Goal: Task Accomplishment & Management: Complete application form

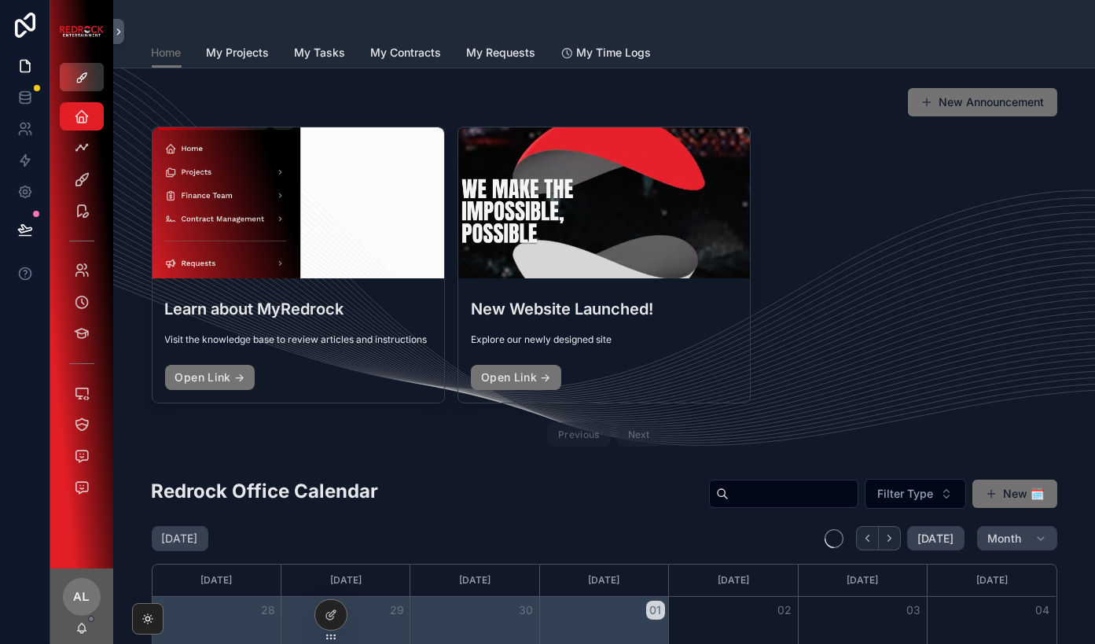
click at [78, 73] on icon "scrollable content" at bounding box center [81, 78] width 13 height 13
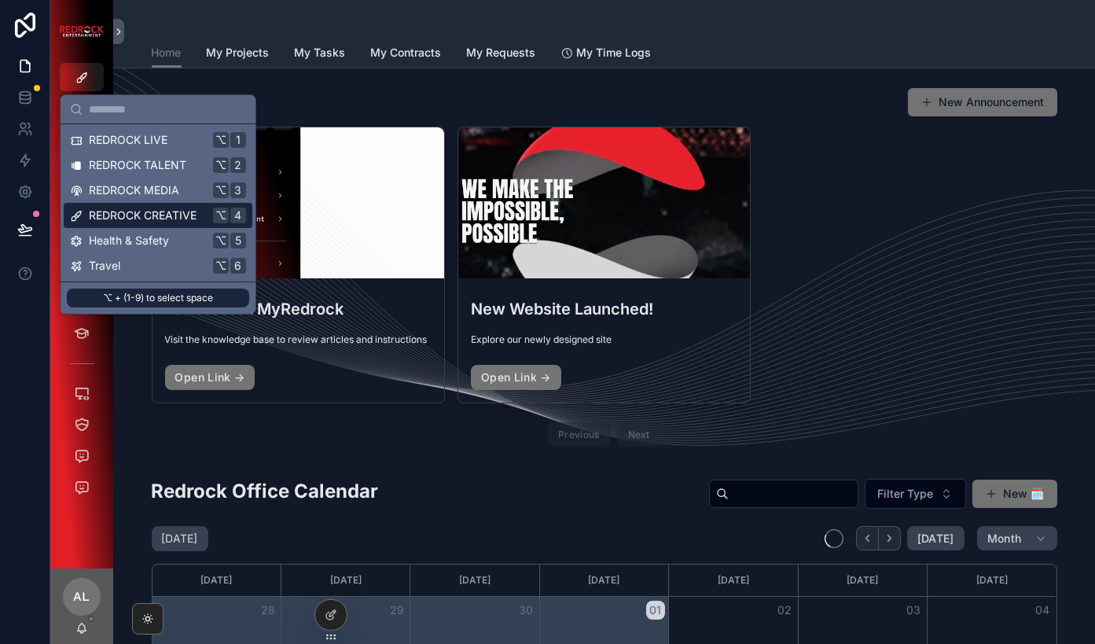
click at [107, 214] on span "REDROCK CREATIVE" at bounding box center [143, 215] width 108 height 16
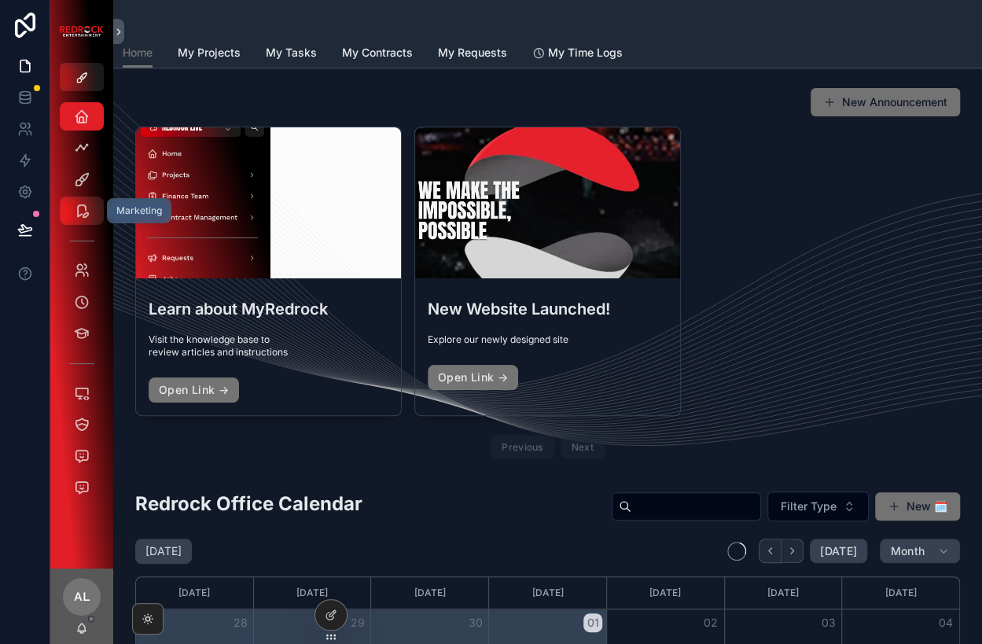
click at [87, 215] on icon "scrollable content" at bounding box center [82, 211] width 16 height 16
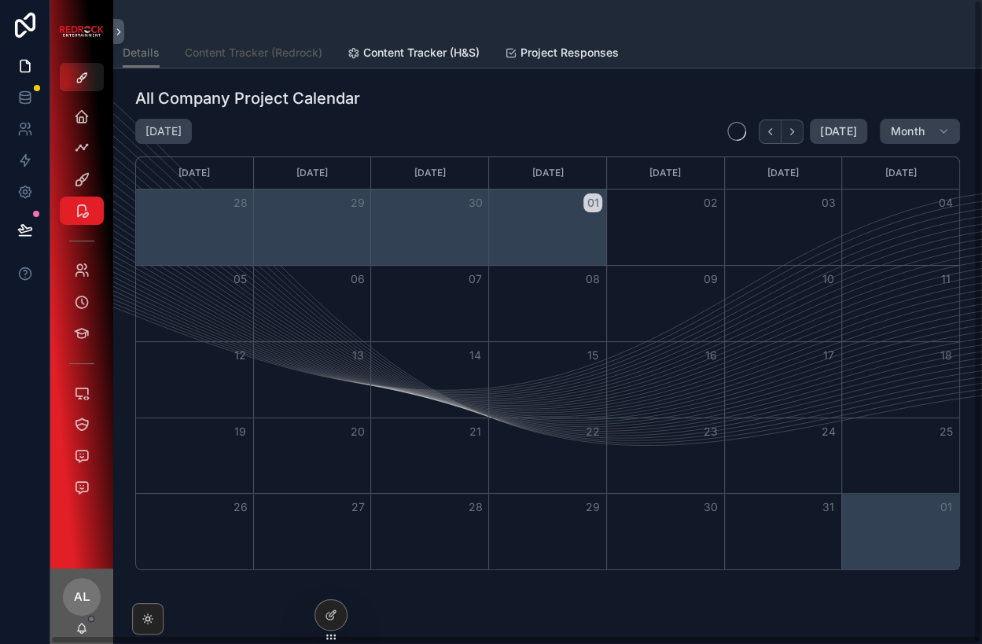
click at [280, 49] on span "Content Tracker (Redrock)" at bounding box center [254, 53] width 138 height 16
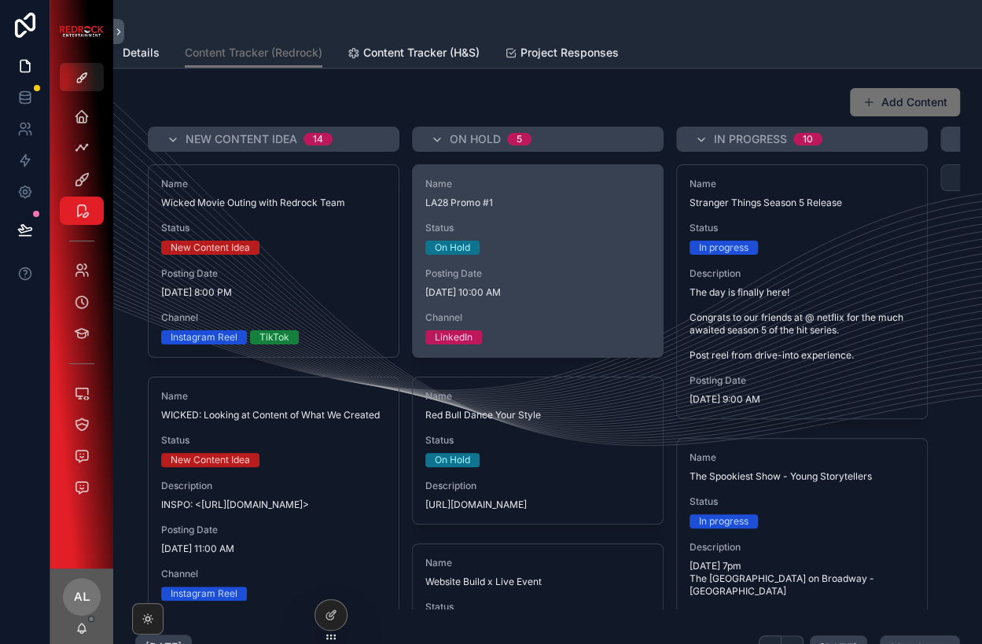
click at [521, 289] on span "9/16/2025 10:00 AM" at bounding box center [537, 292] width 225 height 13
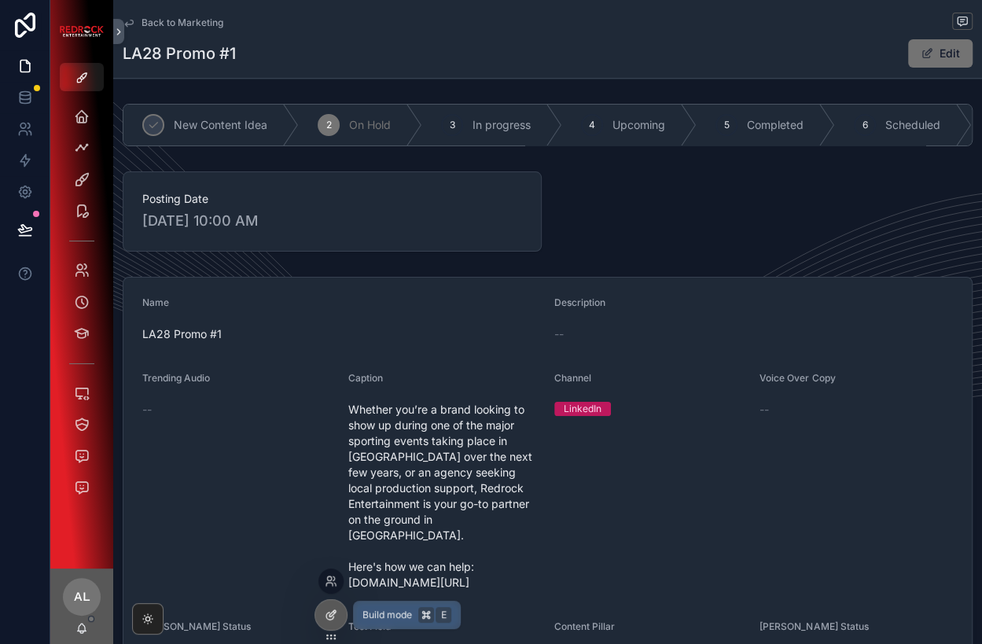
click at [333, 613] on icon at bounding box center [332, 613] width 6 height 6
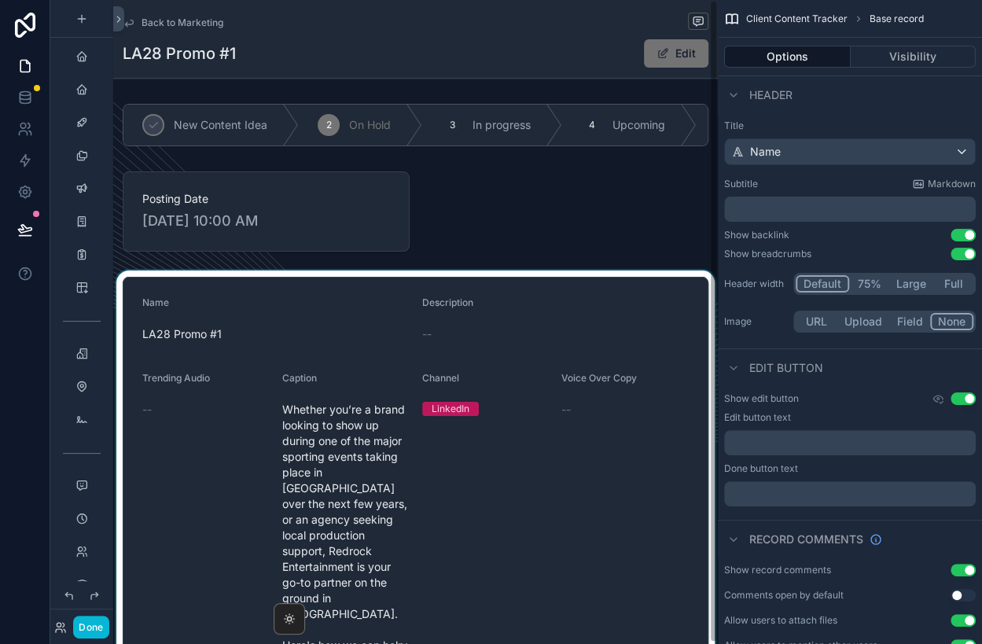
scroll to position [1, 0]
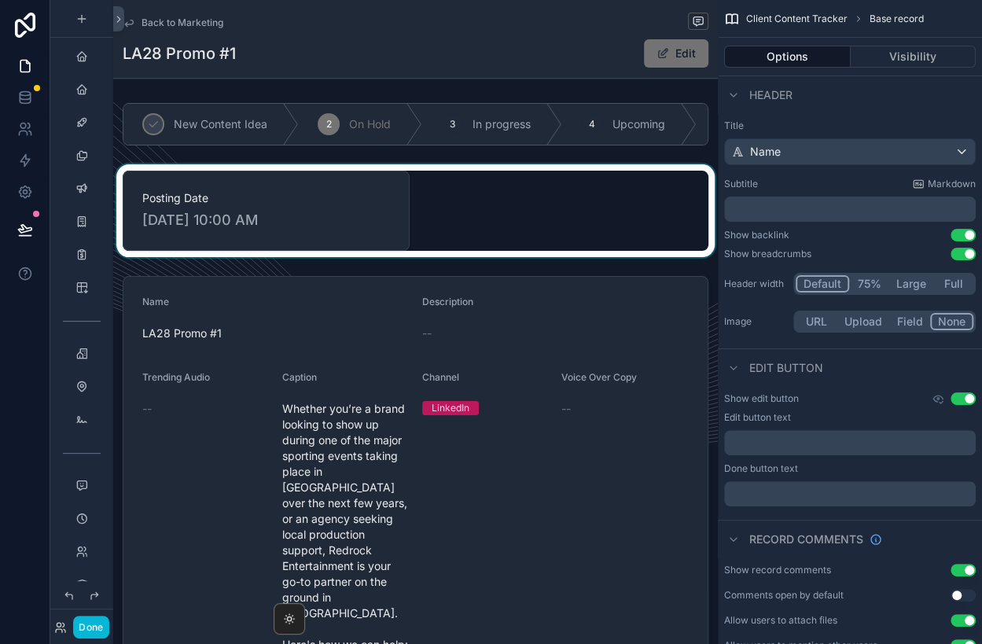
click at [283, 236] on div "scrollable content" at bounding box center [415, 210] width 604 height 93
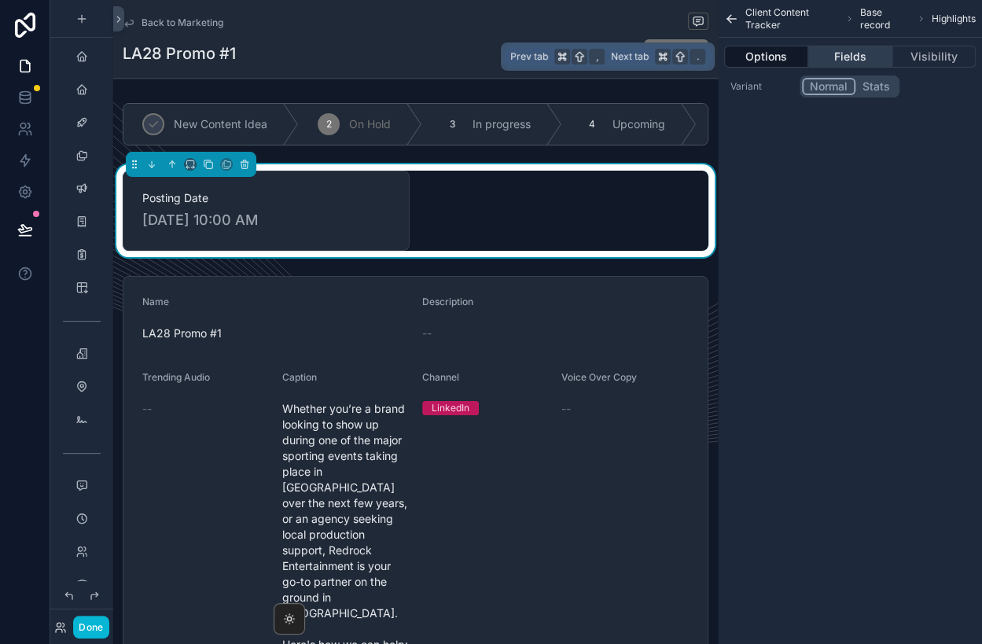
click at [851, 54] on button "Fields" at bounding box center [849, 57] width 83 height 22
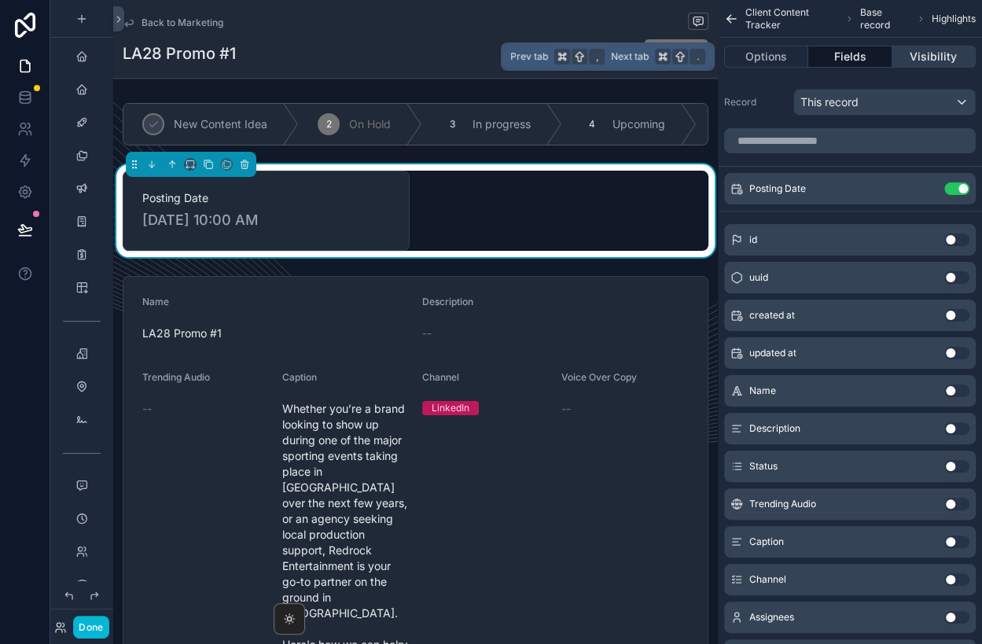
click at [914, 55] on button "Visibility" at bounding box center [933, 57] width 83 height 22
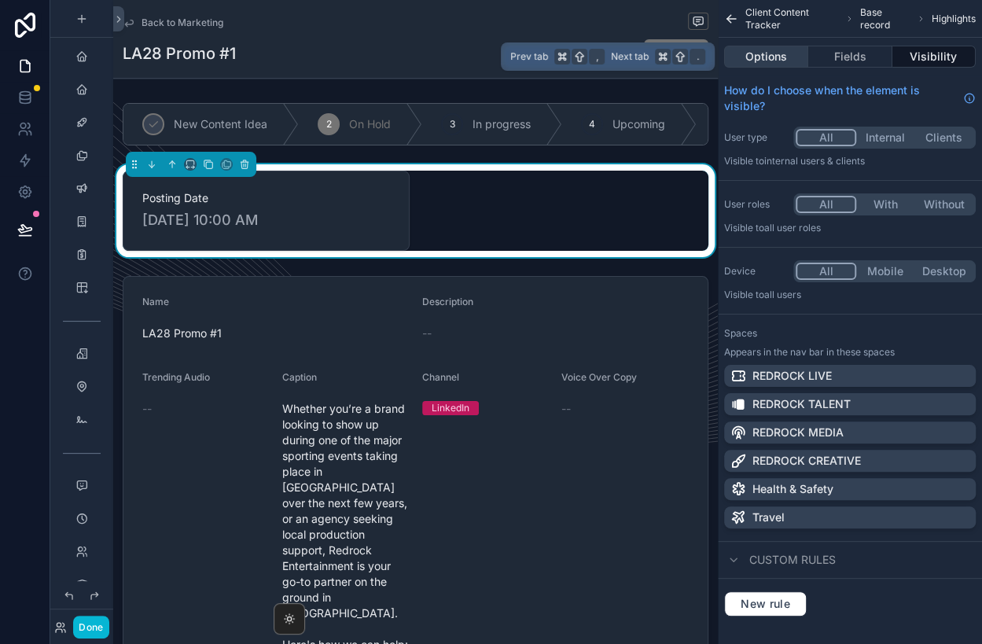
click at [759, 54] on button "Options" at bounding box center [766, 57] width 84 height 22
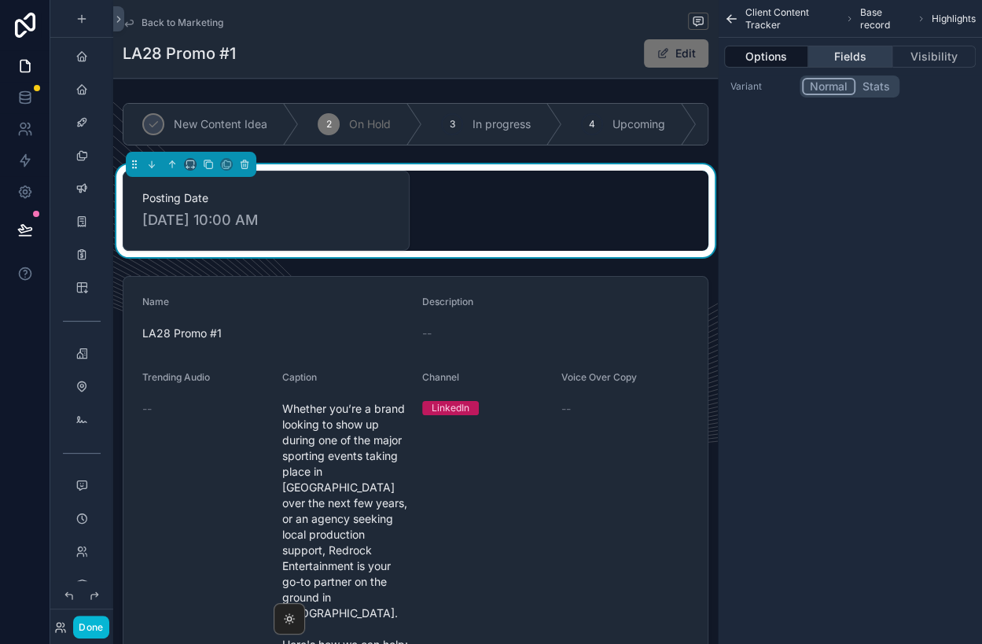
click at [840, 57] on button "Fields" at bounding box center [849, 57] width 83 height 22
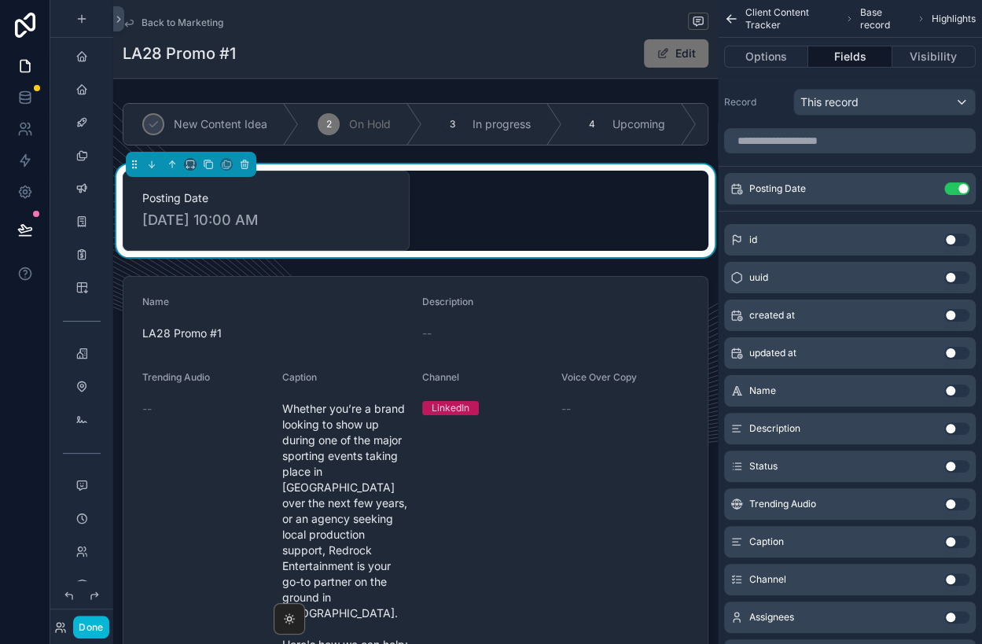
click at [954, 427] on button "Use setting" at bounding box center [956, 428] width 25 height 13
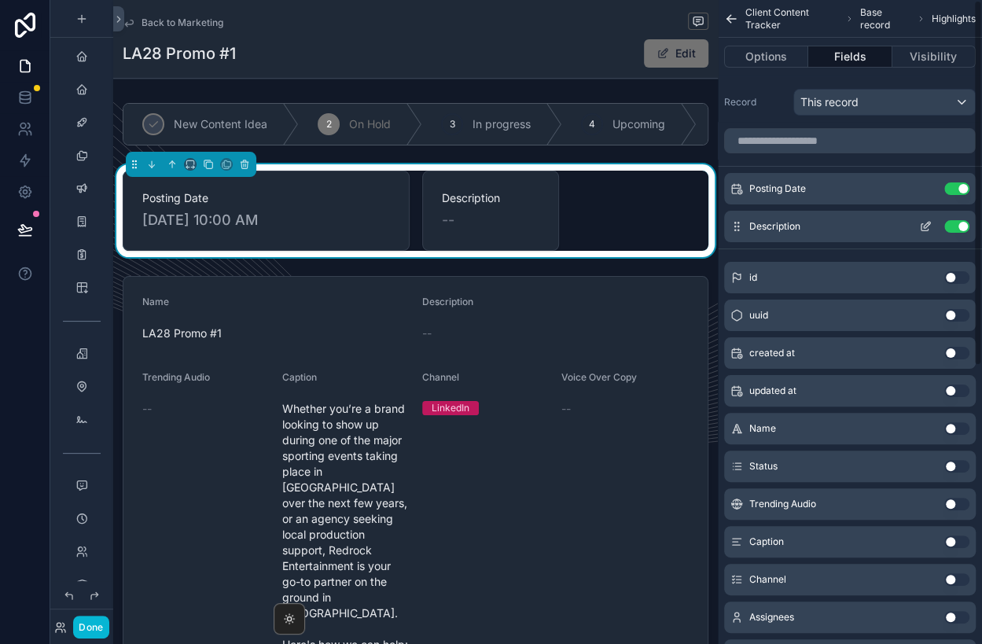
click at [956, 226] on button "Use setting" at bounding box center [956, 226] width 25 height 13
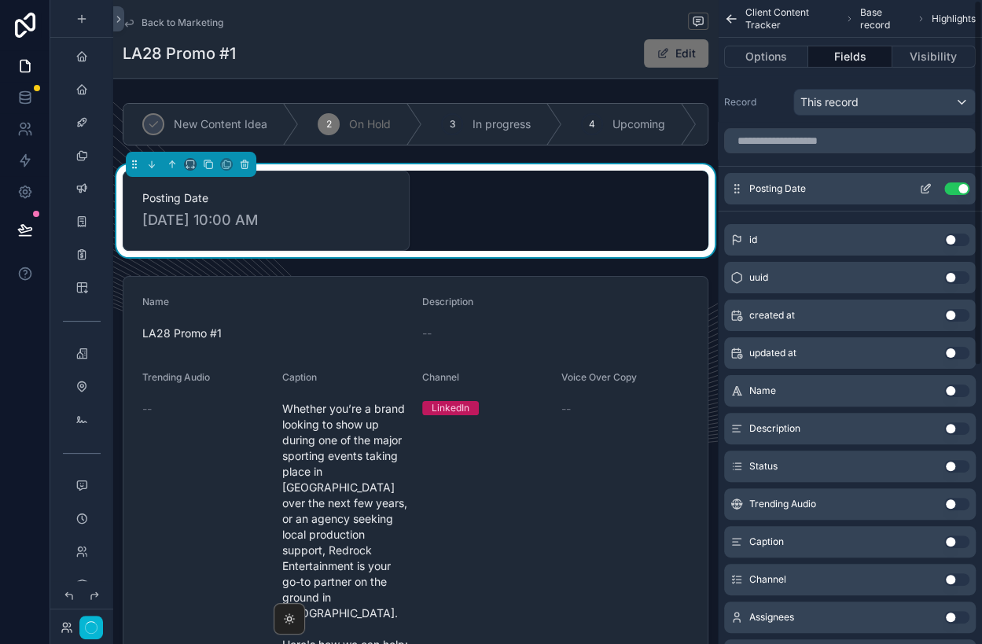
click at [956, 186] on button "Use setting" at bounding box center [956, 188] width 25 height 13
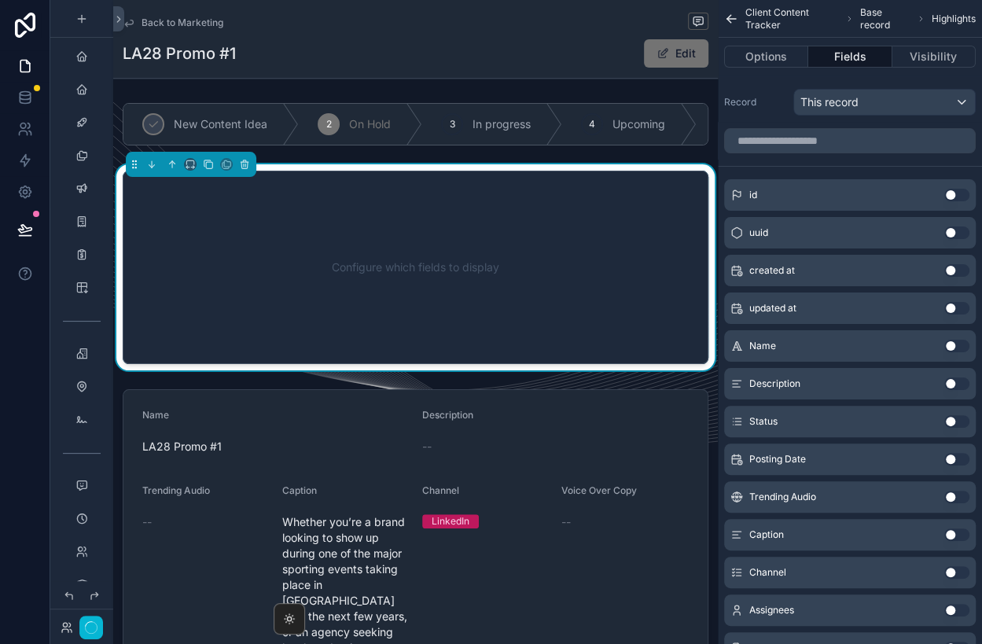
click at [952, 350] on button "Use setting" at bounding box center [956, 345] width 25 height 13
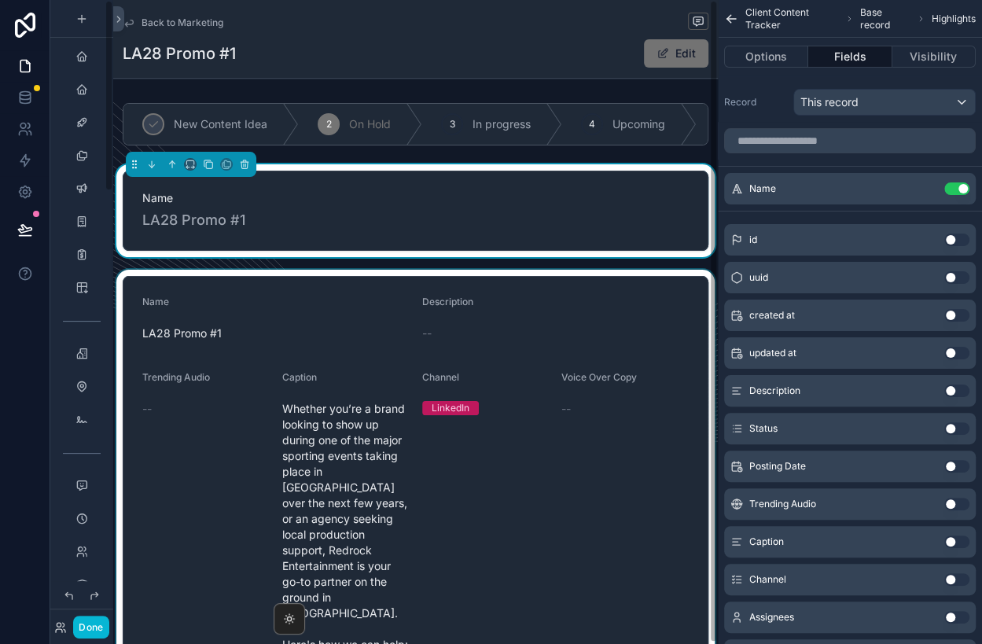
click at [282, 354] on div "scrollable content" at bounding box center [415, 522] width 604 height 505
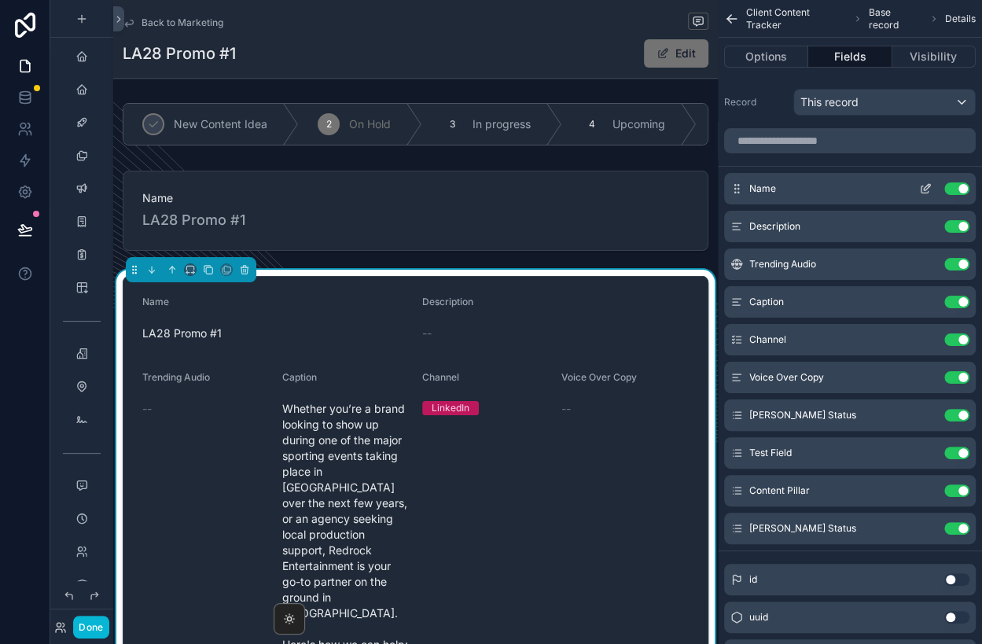
click at [951, 186] on button "Use setting" at bounding box center [956, 188] width 25 height 13
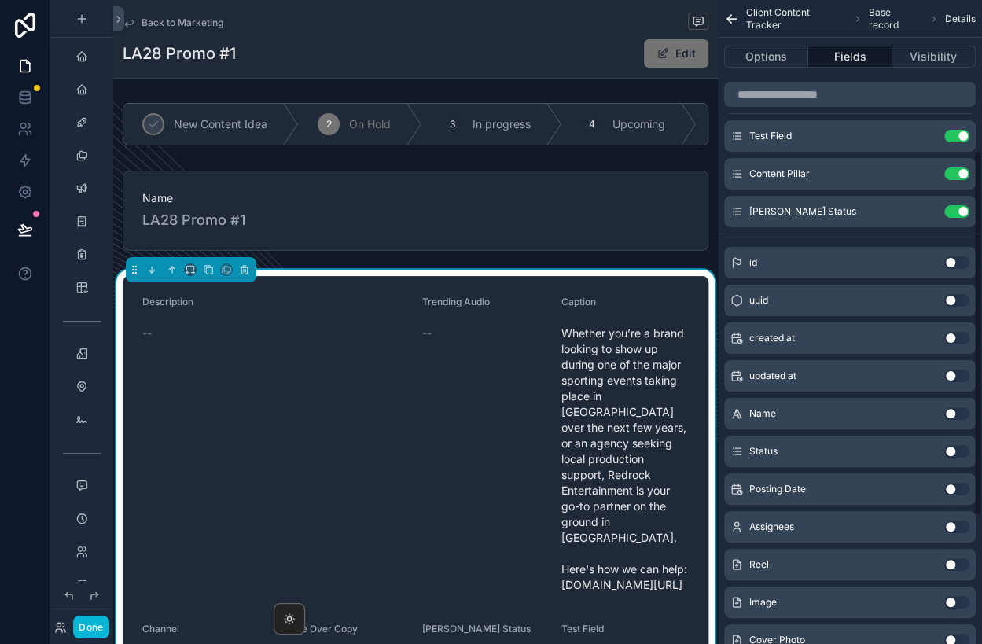
scroll to position [281, 0]
click at [953, 449] on button "Use setting" at bounding box center [956, 449] width 25 height 13
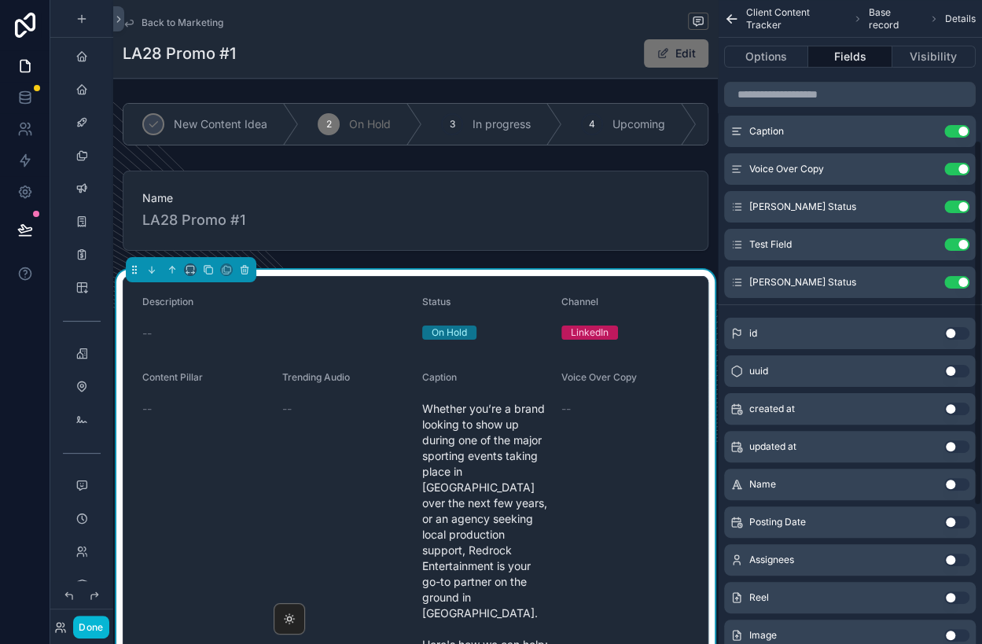
scroll to position [468, 0]
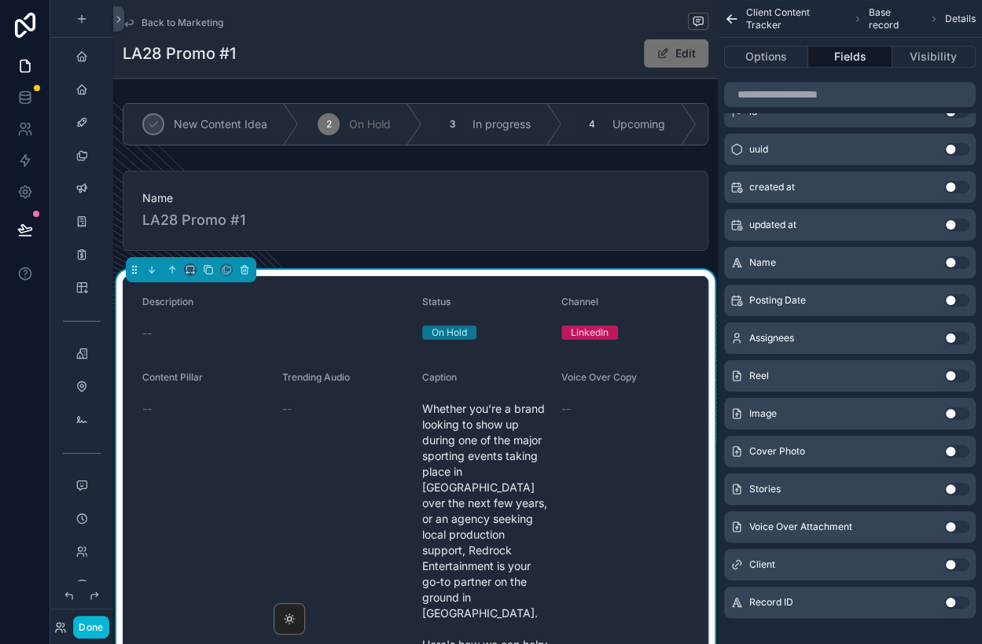
click at [956, 303] on button "Use setting" at bounding box center [956, 300] width 25 height 13
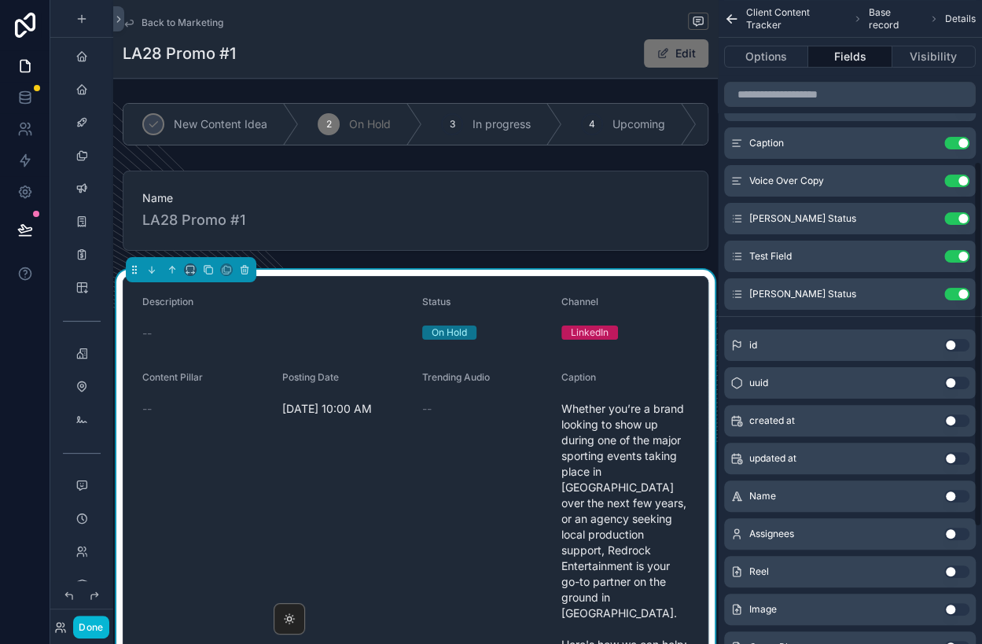
scroll to position [290, 0]
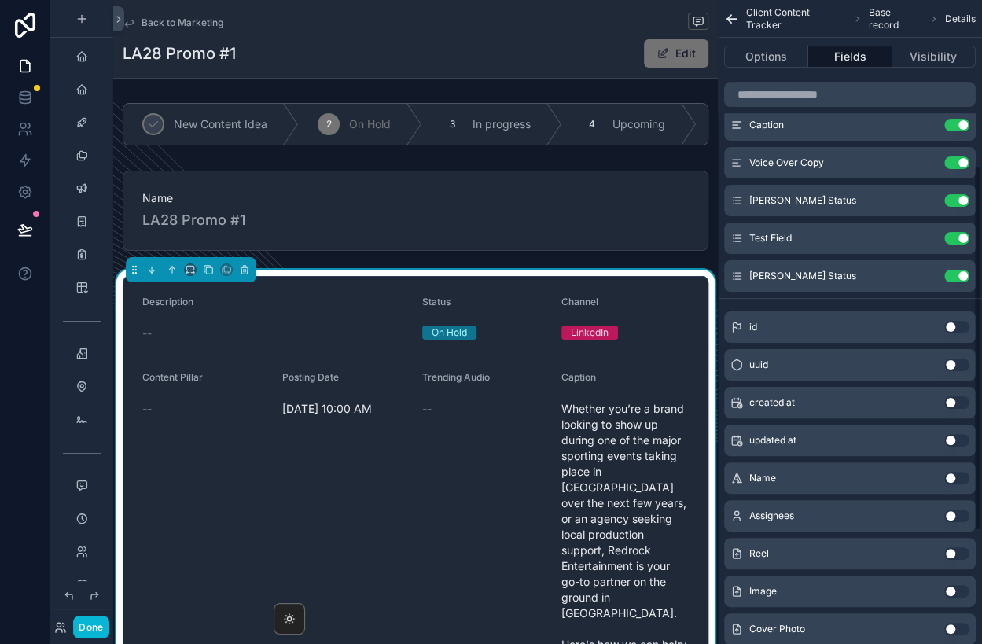
click at [957, 513] on button "Use setting" at bounding box center [956, 515] width 25 height 13
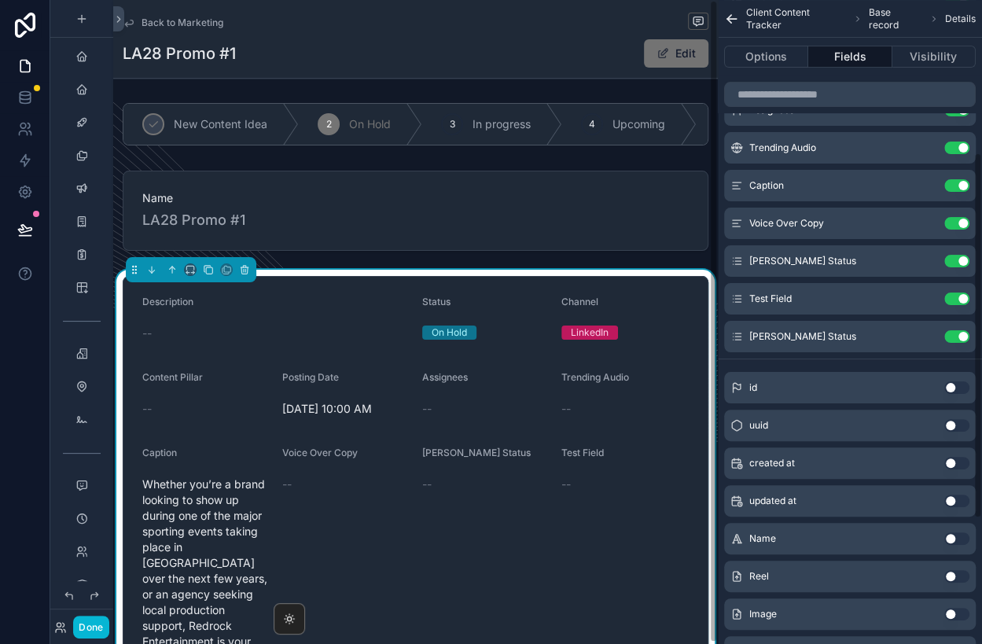
scroll to position [446, 0]
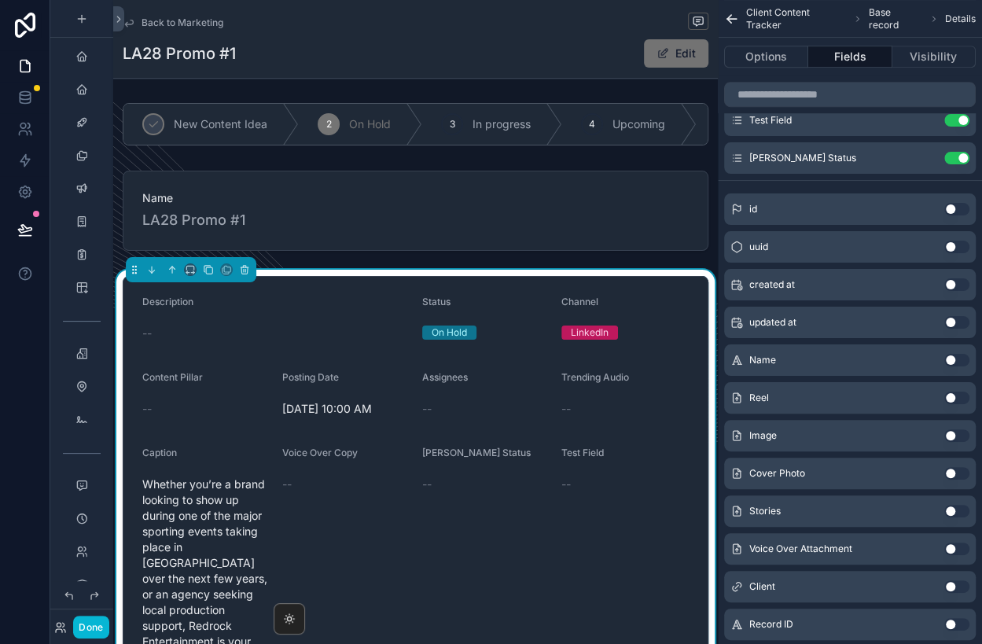
click at [962, 394] on button "Use setting" at bounding box center [956, 397] width 25 height 13
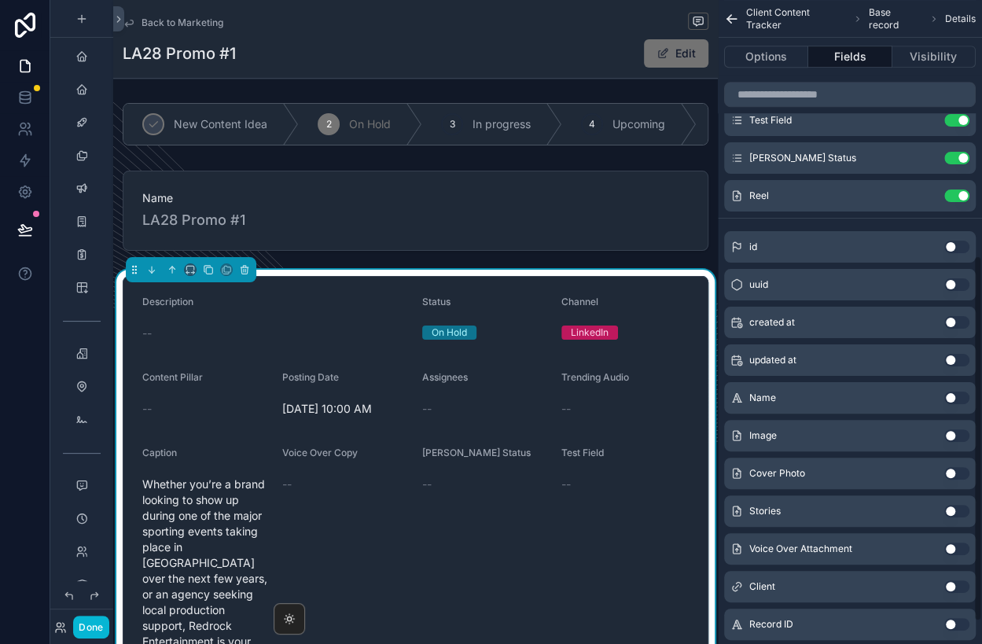
scroll to position [449, 0]
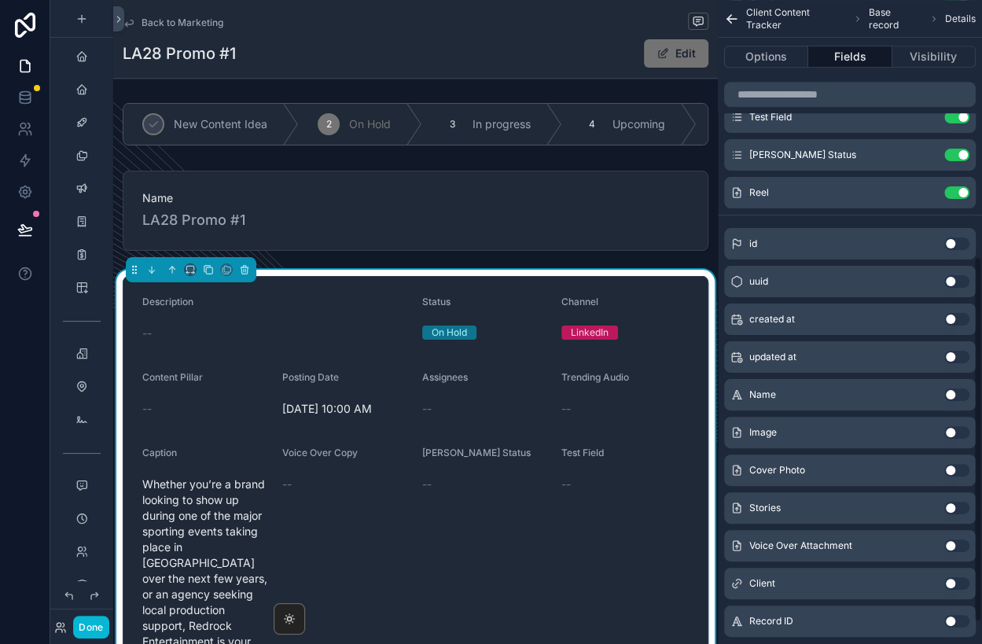
click at [957, 467] on button "Use setting" at bounding box center [956, 470] width 25 height 13
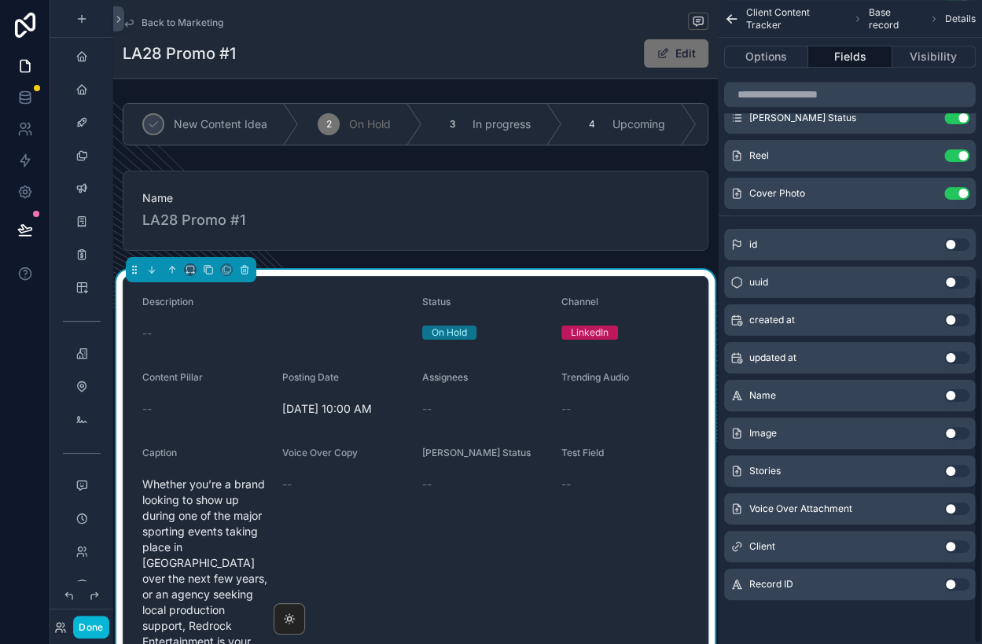
scroll to position [486, 0]
click at [960, 434] on button "Use setting" at bounding box center [956, 433] width 25 height 13
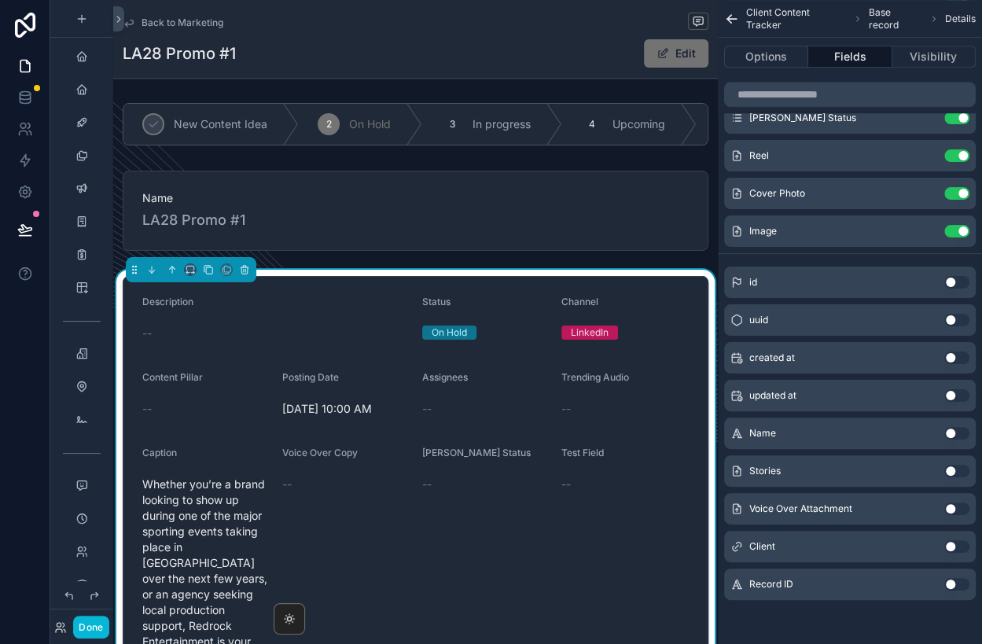
click at [950, 468] on button "Use setting" at bounding box center [956, 470] width 25 height 13
click at [966, 505] on button "Use setting" at bounding box center [956, 508] width 25 height 13
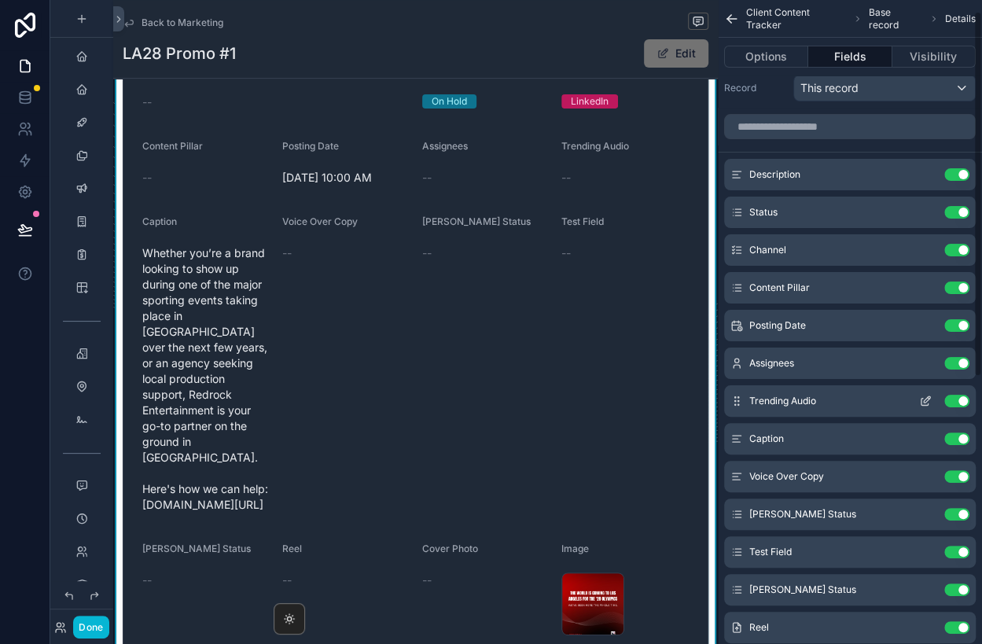
scroll to position [20, 0]
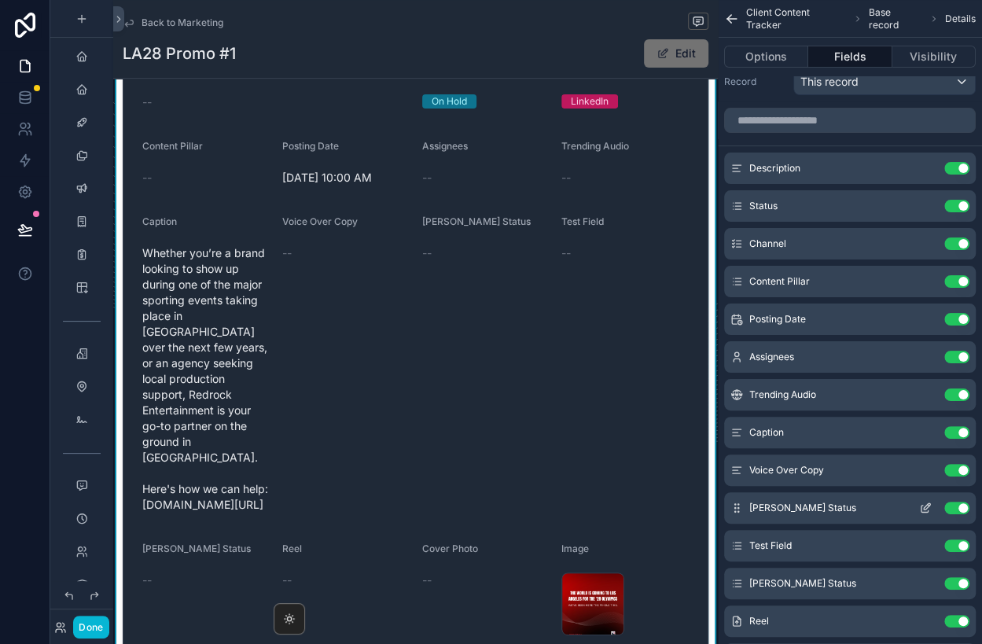
click at [955, 508] on button "Use setting" at bounding box center [956, 507] width 25 height 13
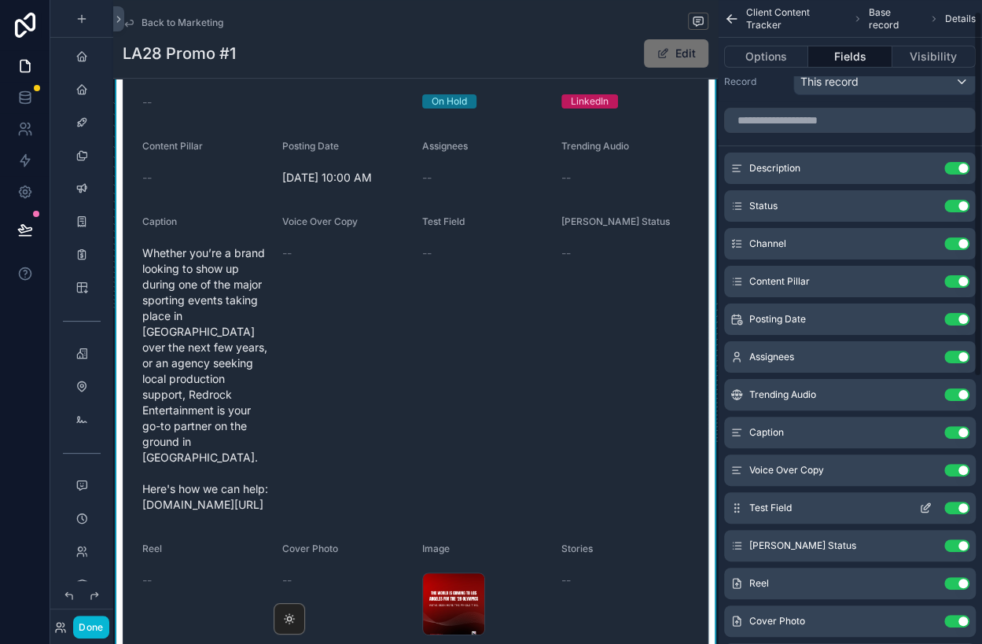
click at [952, 508] on button "Use setting" at bounding box center [956, 507] width 25 height 13
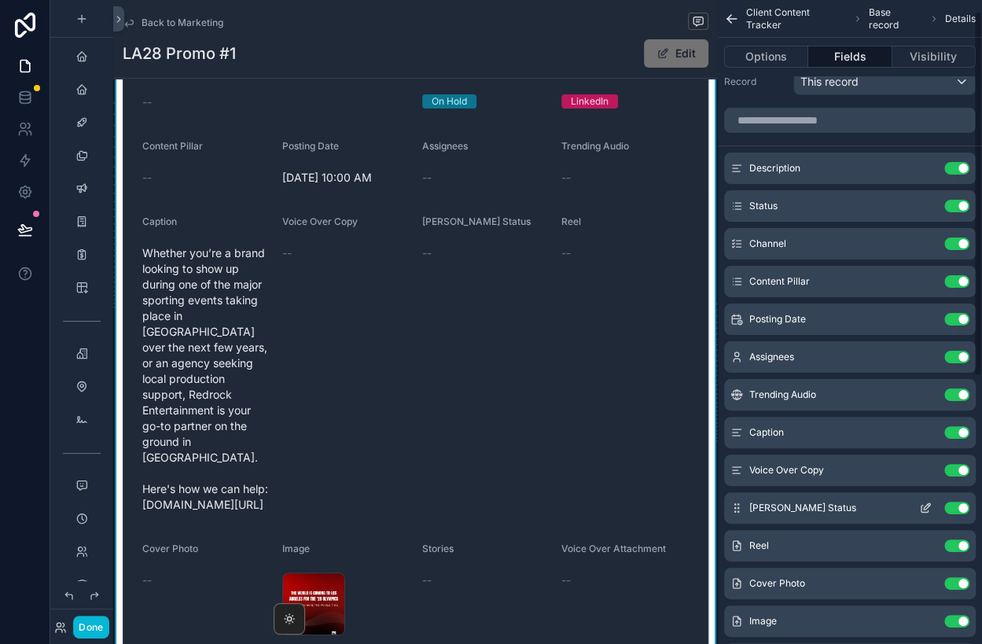
click at [954, 513] on div "Use setting" at bounding box center [940, 507] width 57 height 13
click at [958, 508] on button "Use setting" at bounding box center [956, 507] width 25 height 13
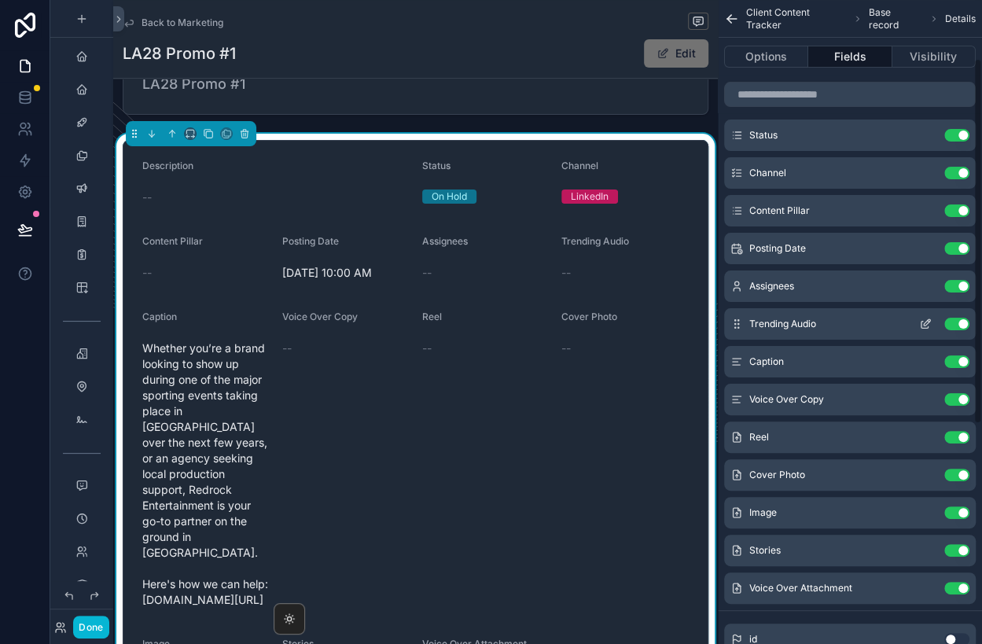
scroll to position [118, 0]
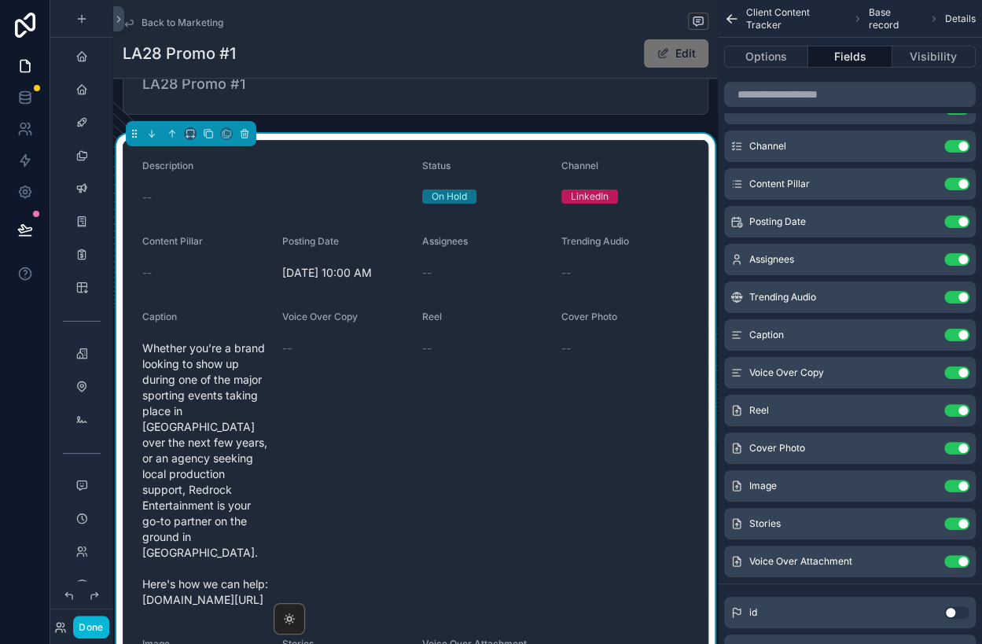
click at [424, 347] on span "--" at bounding box center [426, 348] width 9 height 16
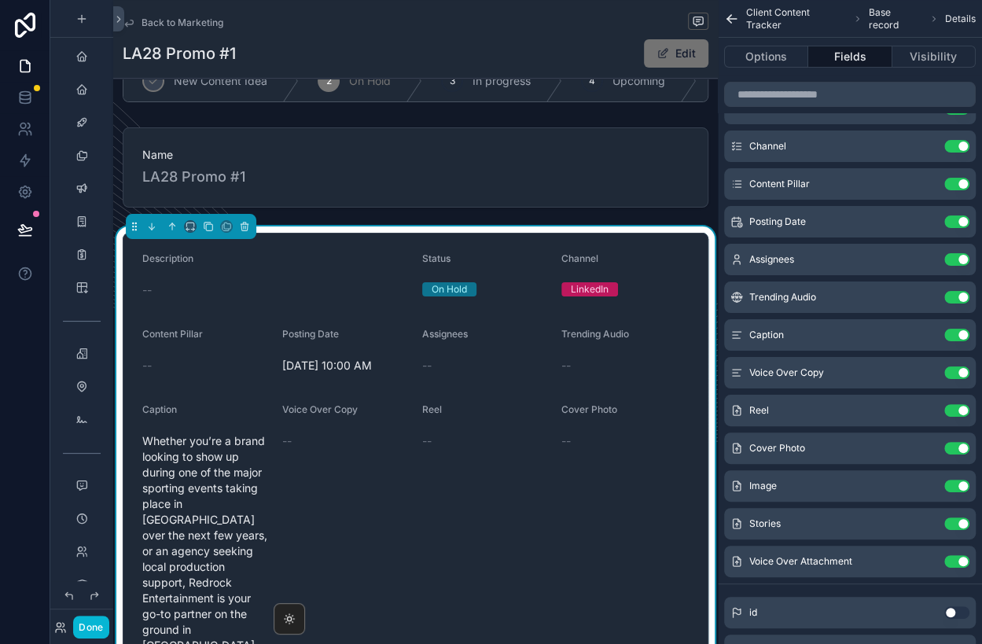
scroll to position [20, 0]
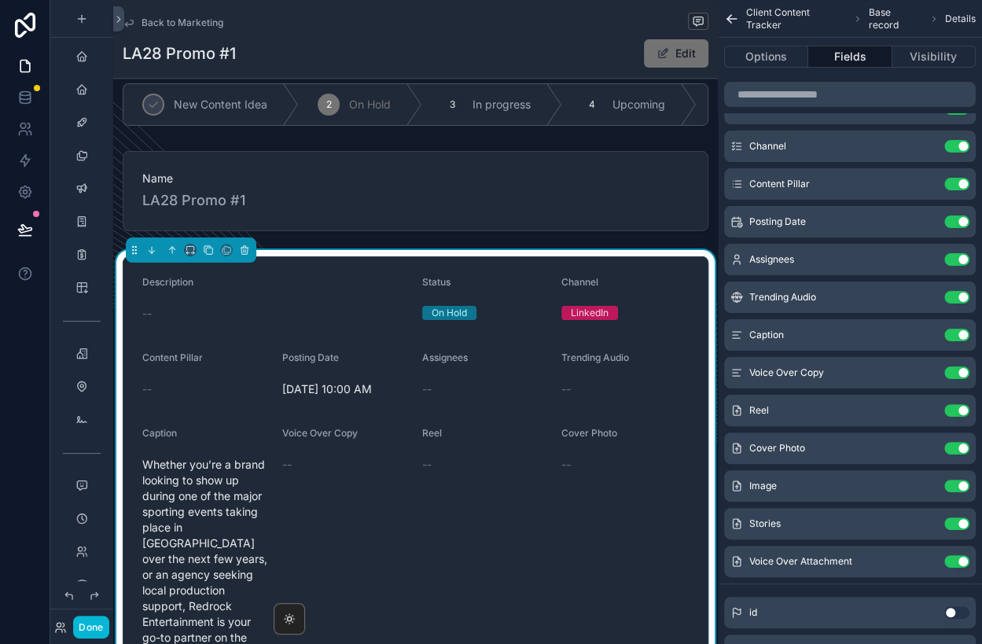
click at [236, 312] on div "--" at bounding box center [275, 314] width 267 height 16
click at [192, 296] on div "Description --" at bounding box center [275, 301] width 267 height 50
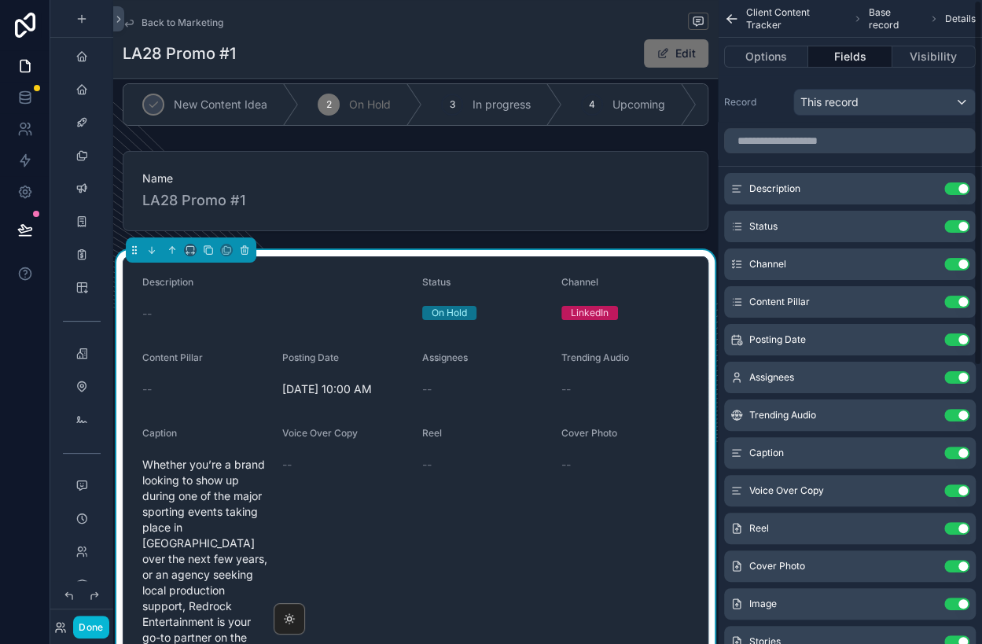
scroll to position [0, 0]
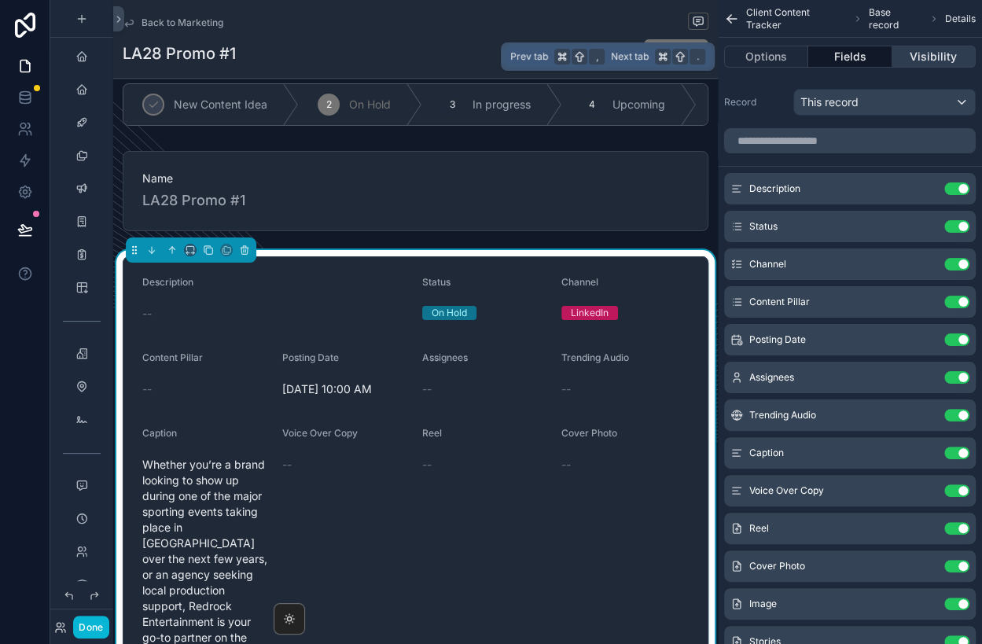
click at [913, 61] on button "Visibility" at bounding box center [933, 57] width 83 height 22
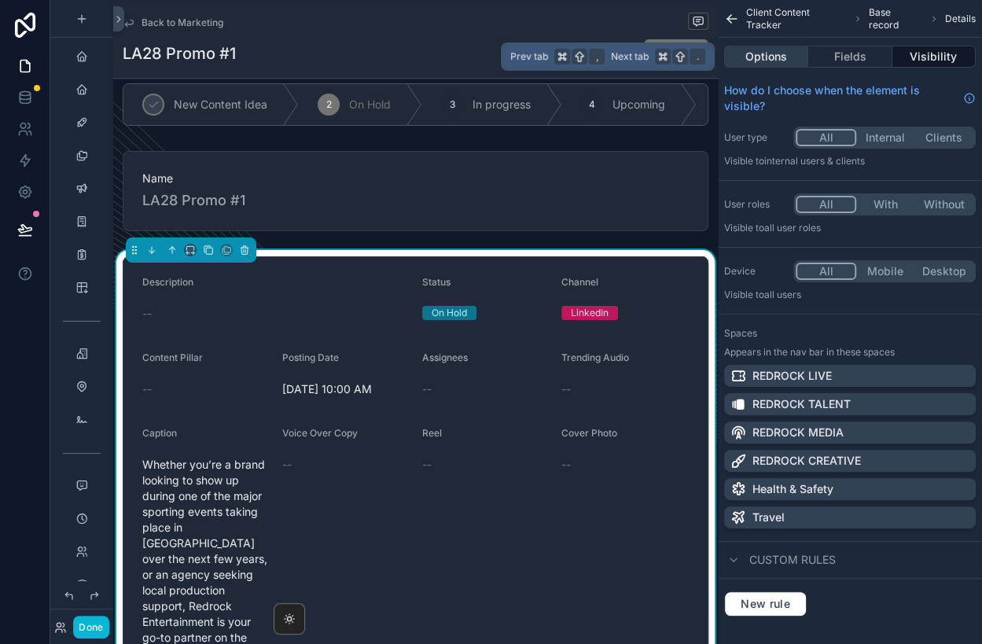
click at [769, 52] on button "Options" at bounding box center [766, 57] width 84 height 22
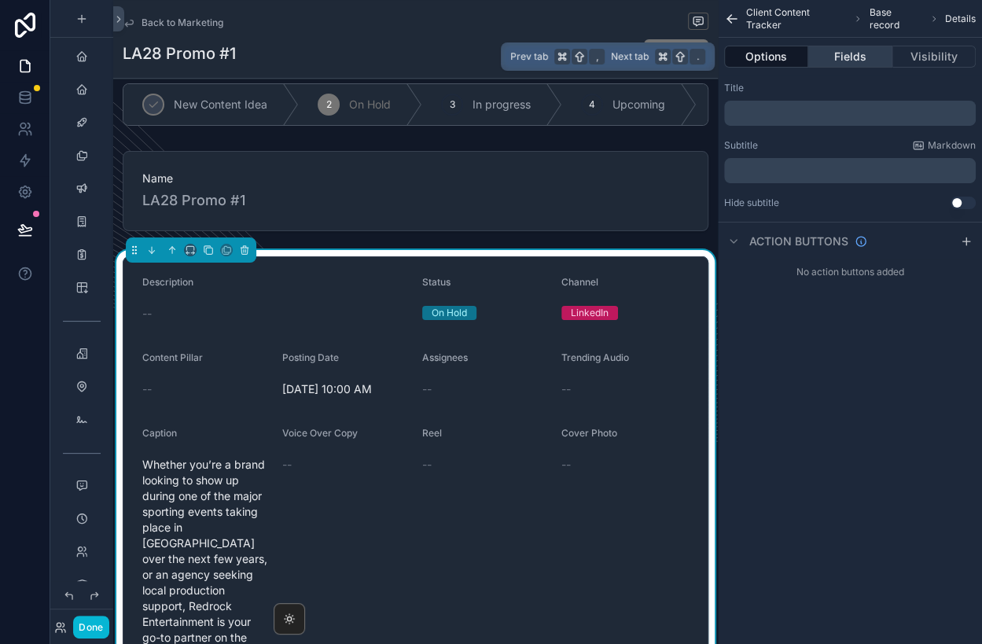
click at [832, 54] on button "Fields" at bounding box center [849, 57] width 83 height 22
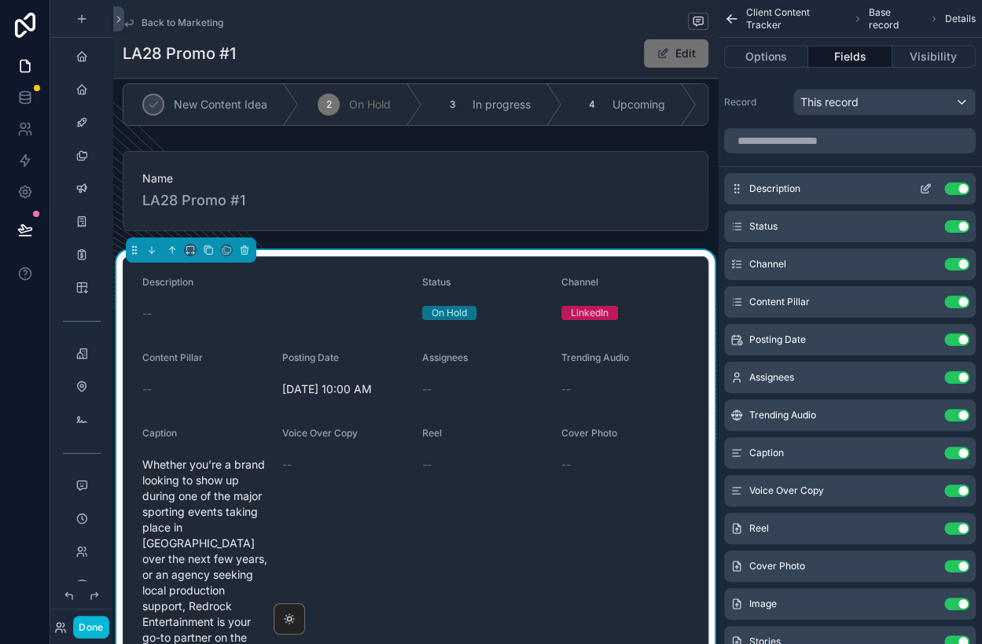
click at [923, 185] on icon "scrollable content" at bounding box center [925, 188] width 13 height 13
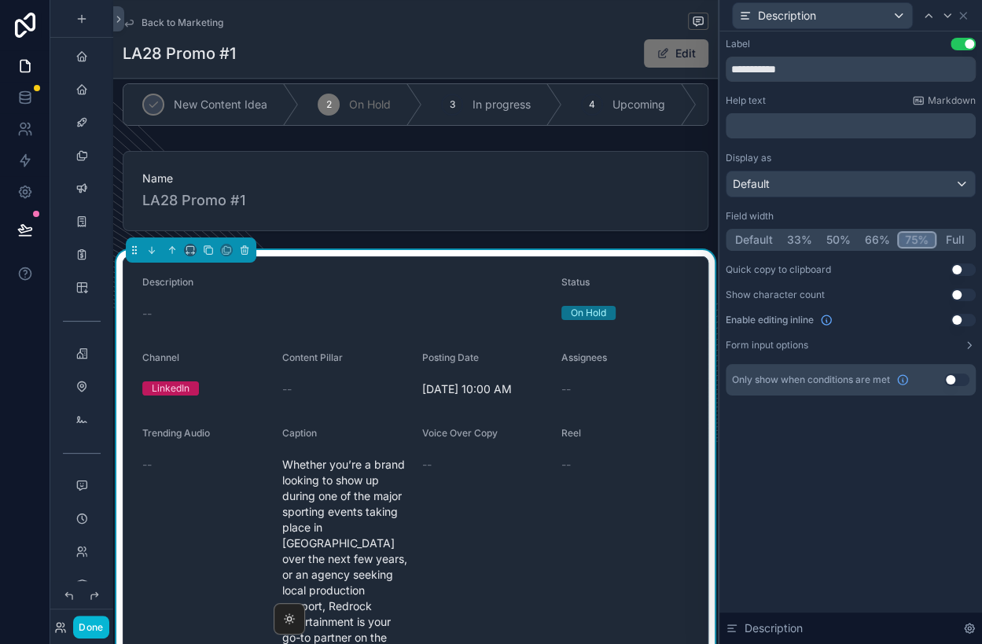
click at [915, 237] on button "75%" at bounding box center [916, 239] width 39 height 17
click at [871, 240] on button "66%" at bounding box center [877, 239] width 41 height 17
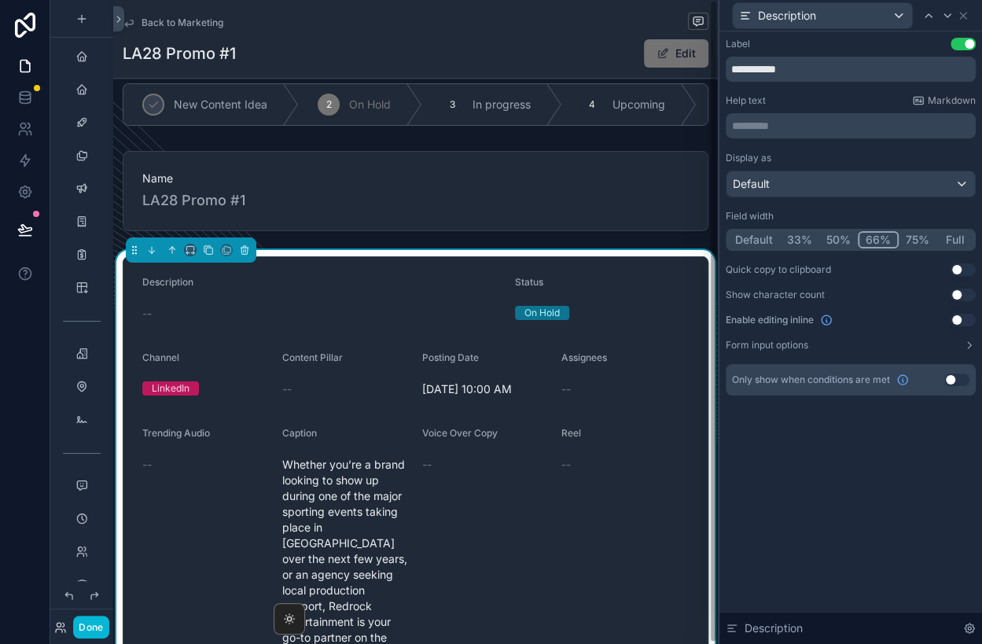
click at [177, 383] on div "LinkedIn" at bounding box center [171, 388] width 38 height 14
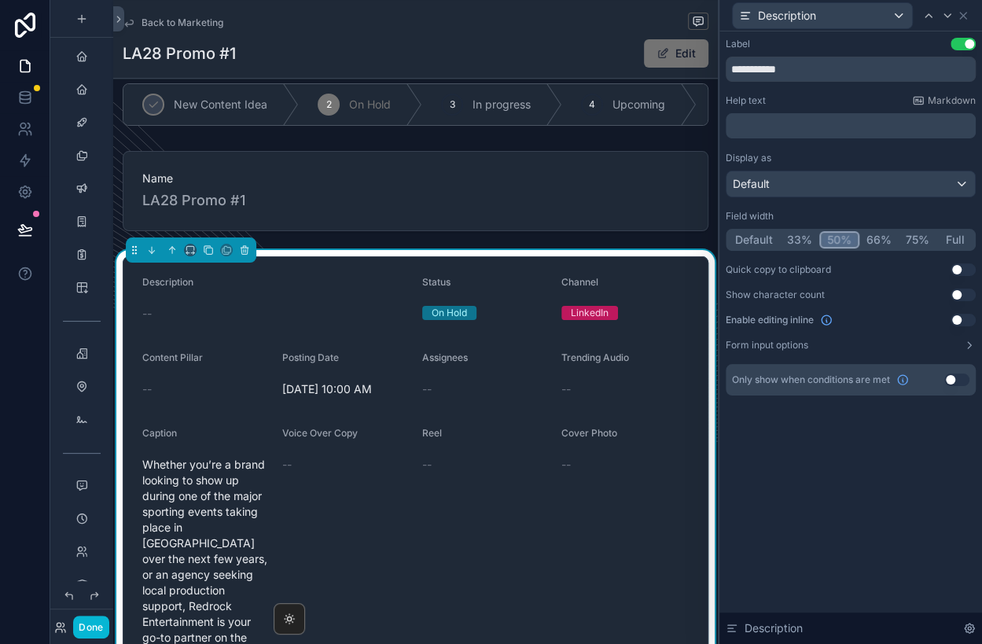
click at [826, 231] on button "50%" at bounding box center [839, 239] width 40 height 17
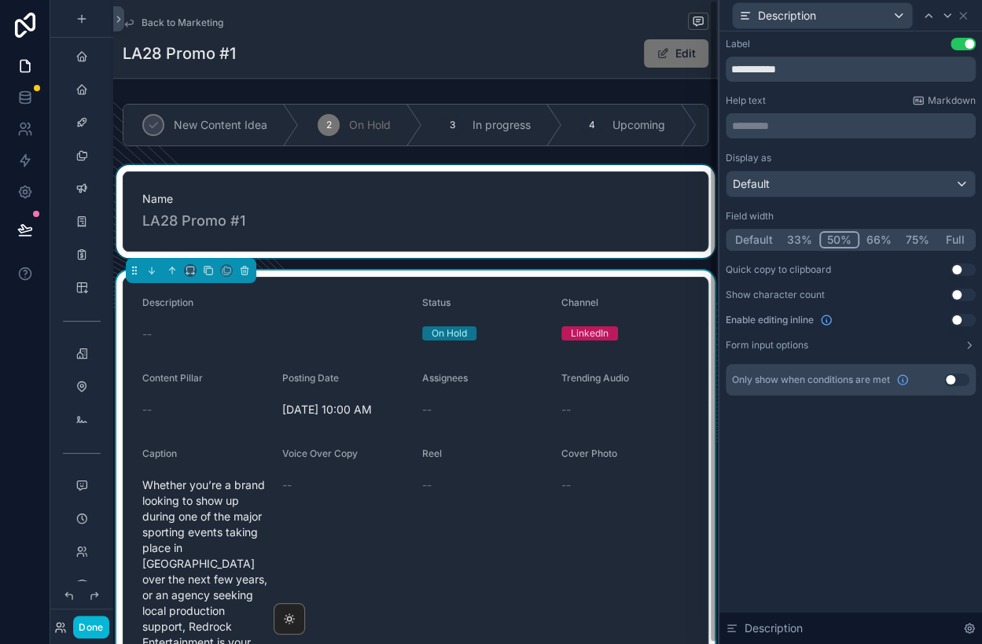
click at [627, 202] on div "scrollable content" at bounding box center [415, 211] width 604 height 93
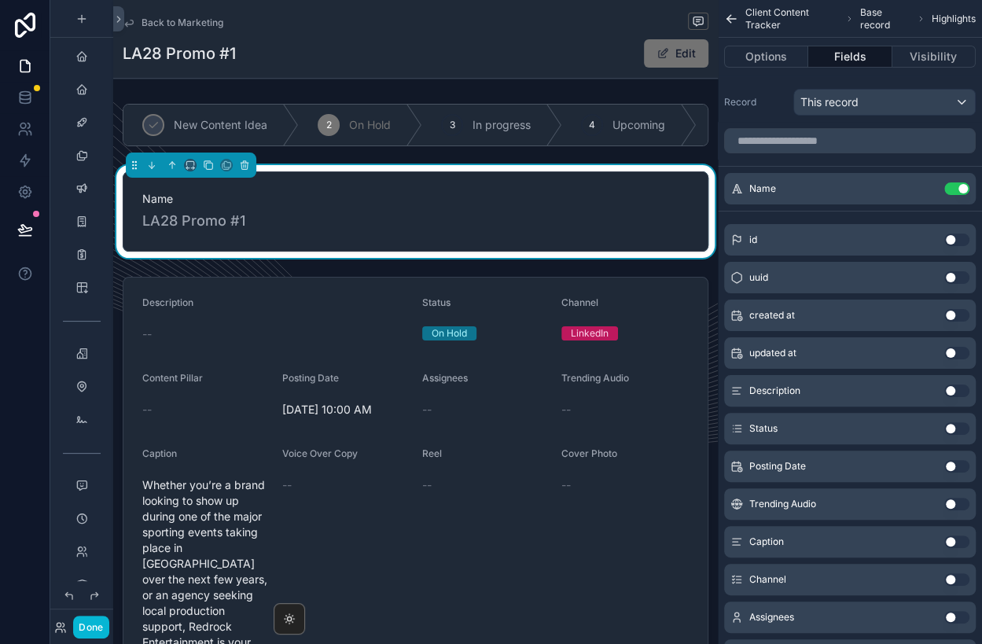
click at [959, 461] on button "Use setting" at bounding box center [956, 466] width 25 height 13
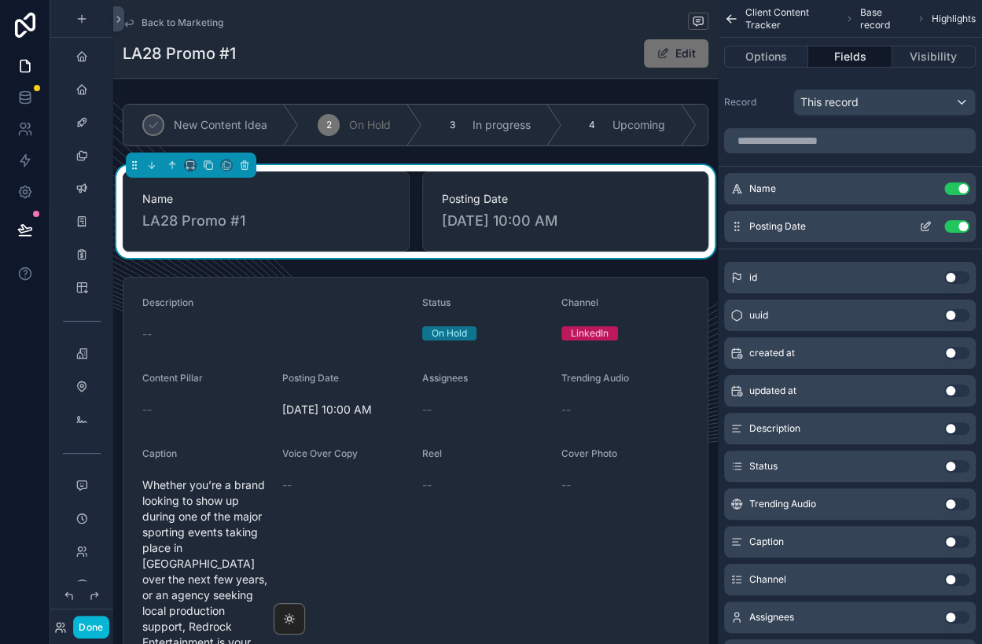
click at [923, 225] on icon "scrollable content" at bounding box center [926, 225] width 6 height 6
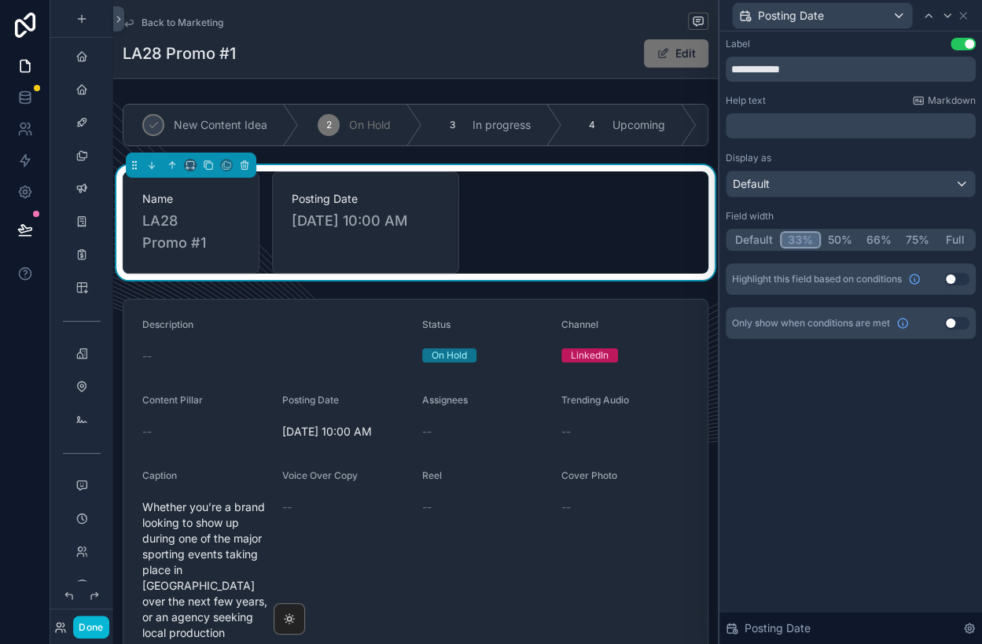
click at [805, 239] on button "33%" at bounding box center [800, 239] width 41 height 17
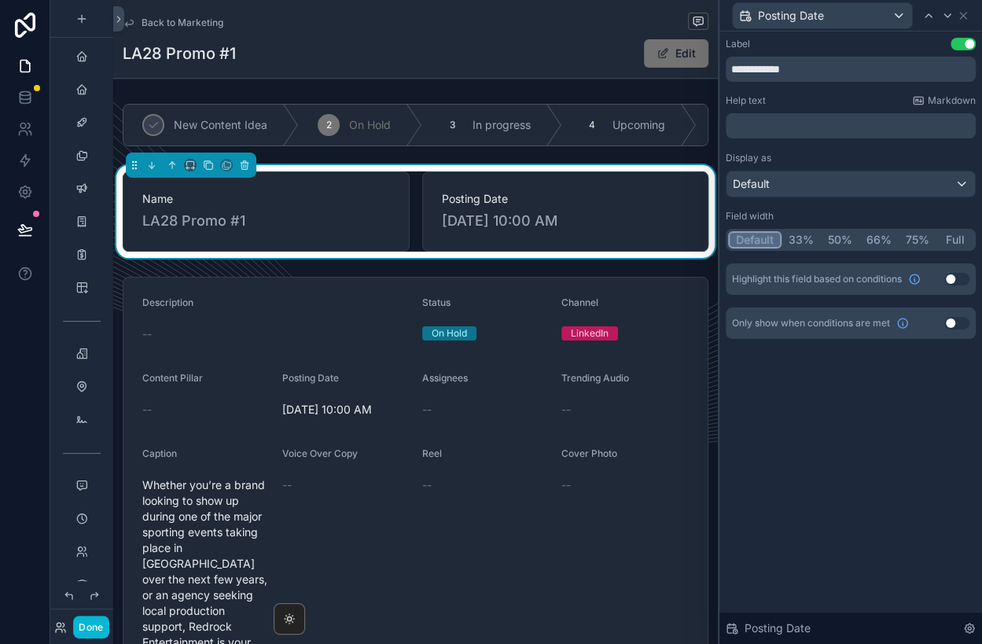
click at [770, 236] on button "Default" at bounding box center [754, 239] width 53 height 17
click at [962, 17] on icon at bounding box center [962, 15] width 13 height 13
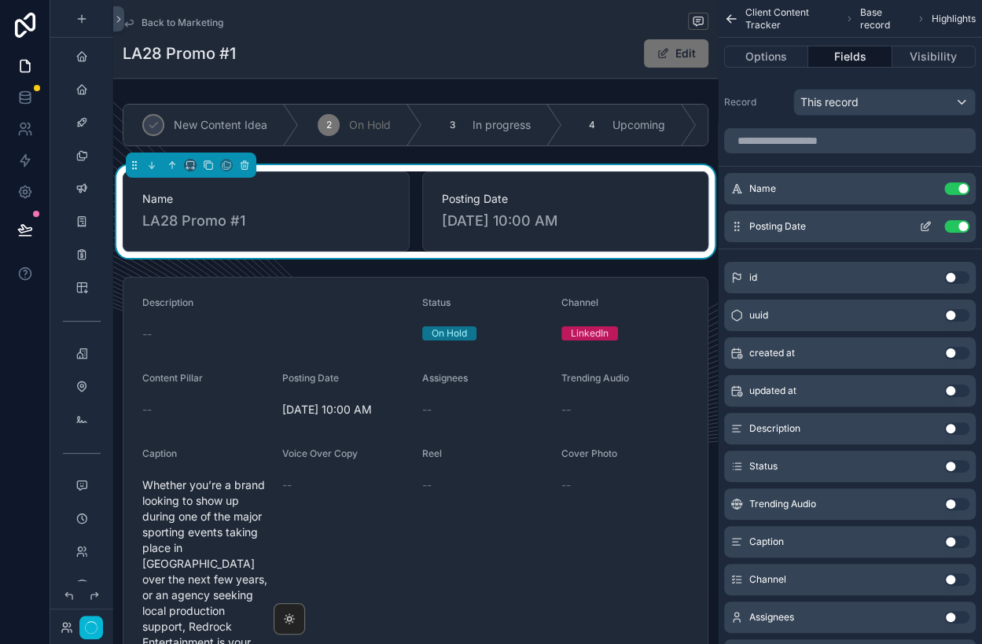
click at [922, 225] on icon "scrollable content" at bounding box center [925, 226] width 13 height 13
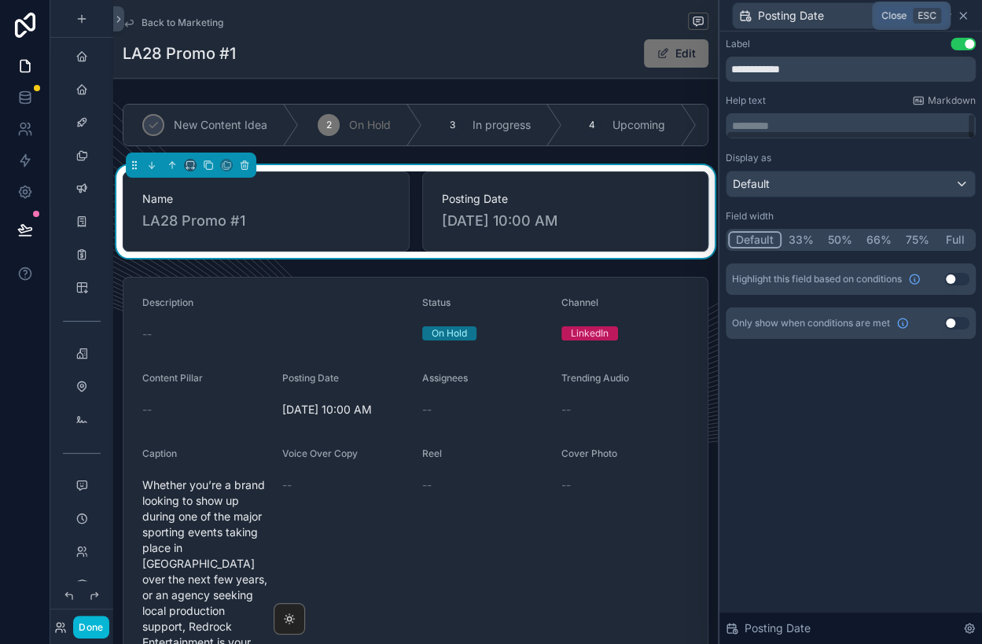
click at [962, 15] on icon at bounding box center [963, 16] width 6 height 6
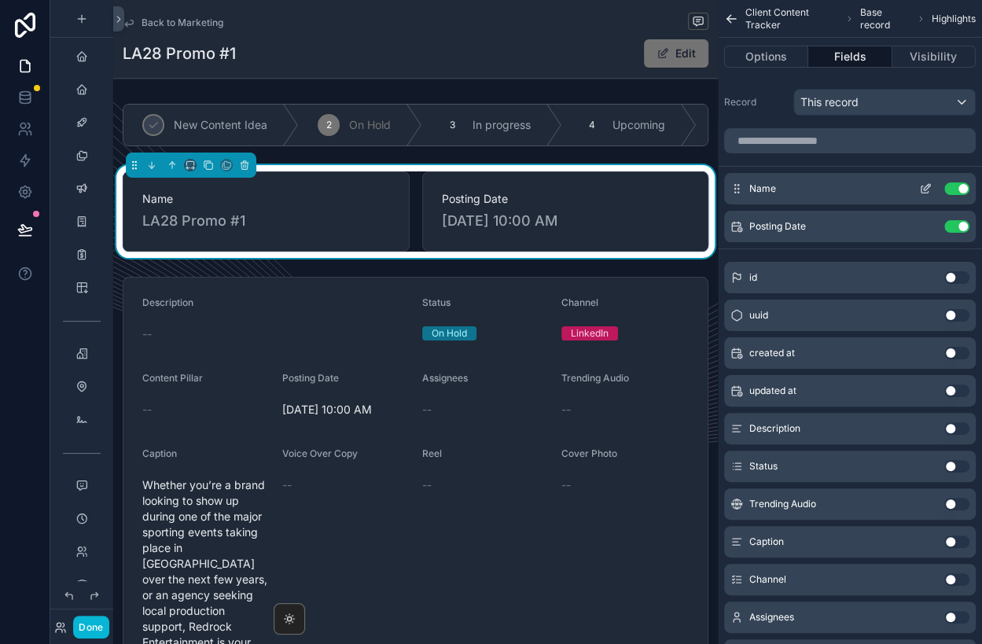
click at [927, 189] on icon "scrollable content" at bounding box center [925, 188] width 13 height 13
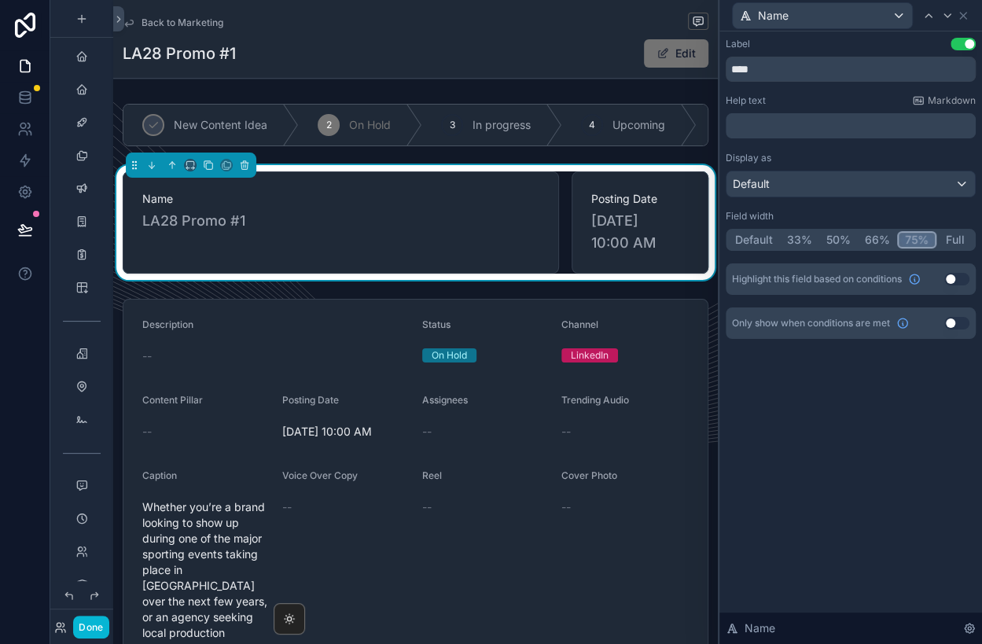
click at [908, 242] on button "75%" at bounding box center [916, 239] width 39 height 17
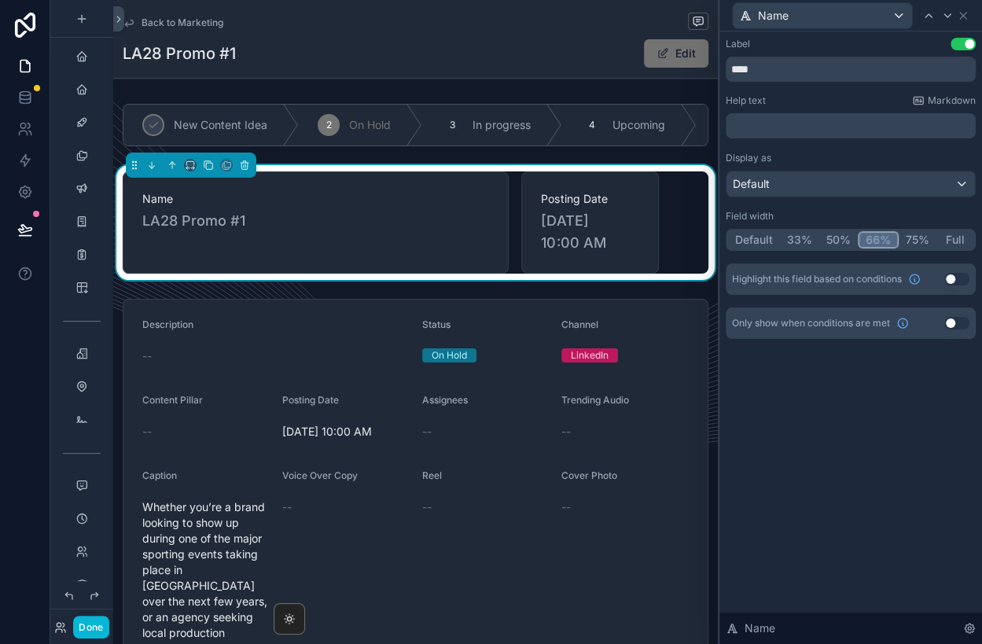
click at [879, 241] on button "66%" at bounding box center [877, 239] width 41 height 17
click at [960, 13] on icon at bounding box center [963, 16] width 6 height 6
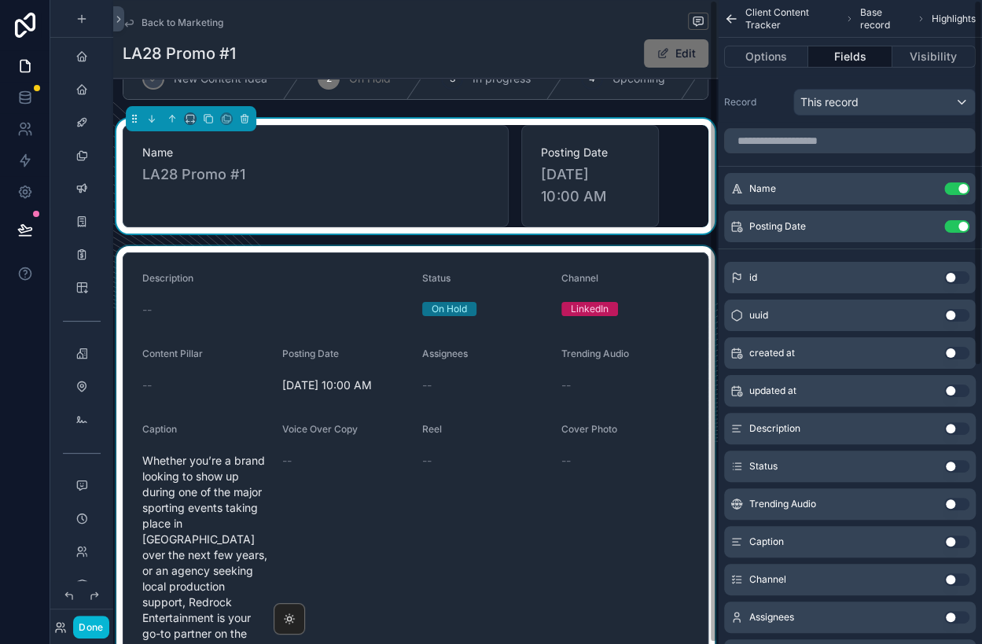
scroll to position [48, 0]
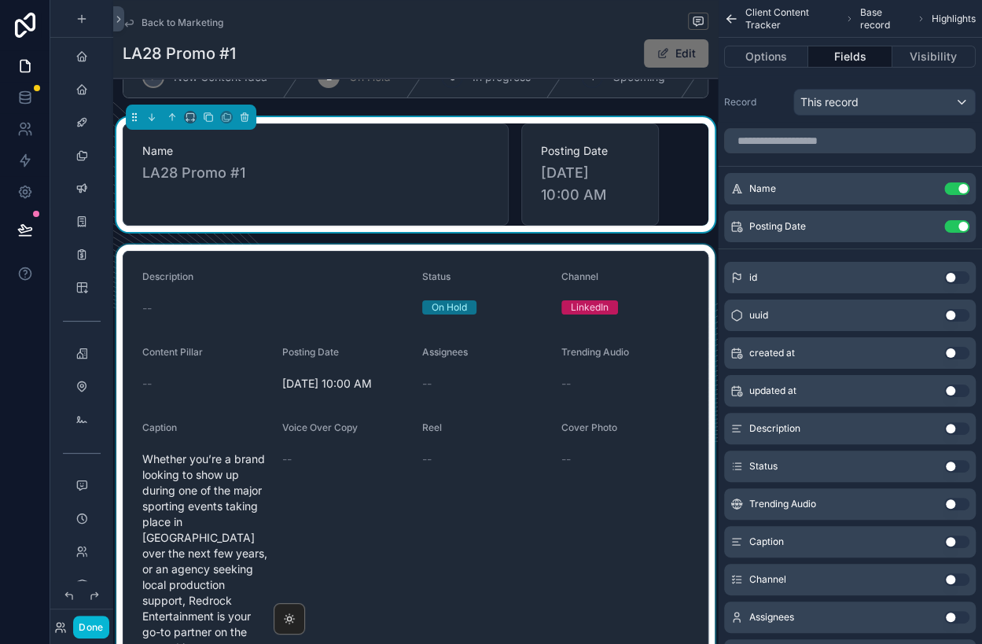
click at [450, 384] on div "scrollable content" at bounding box center [415, 557] width 604 height 627
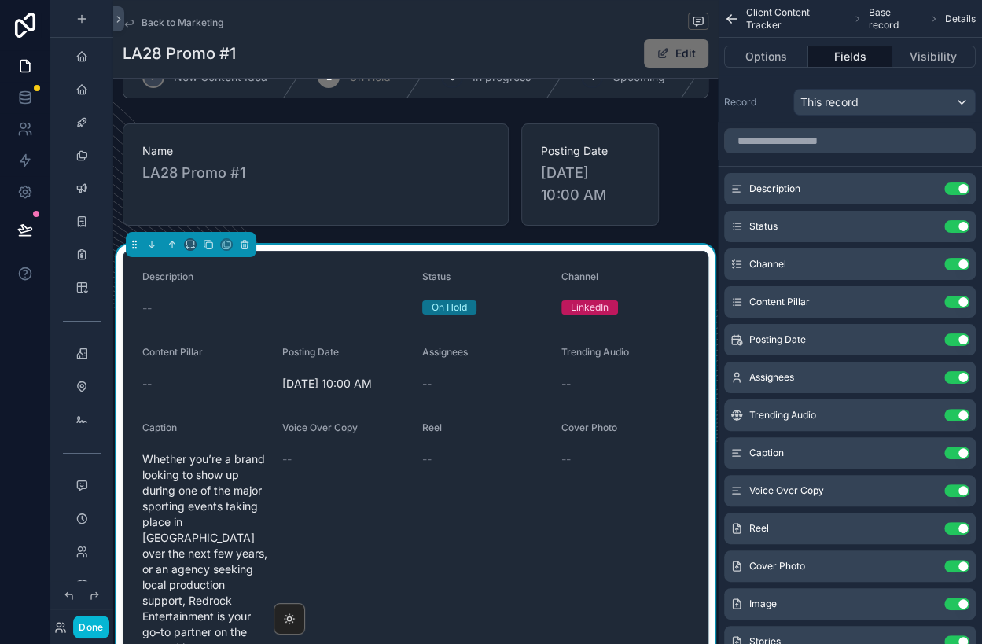
scroll to position [53, 0]
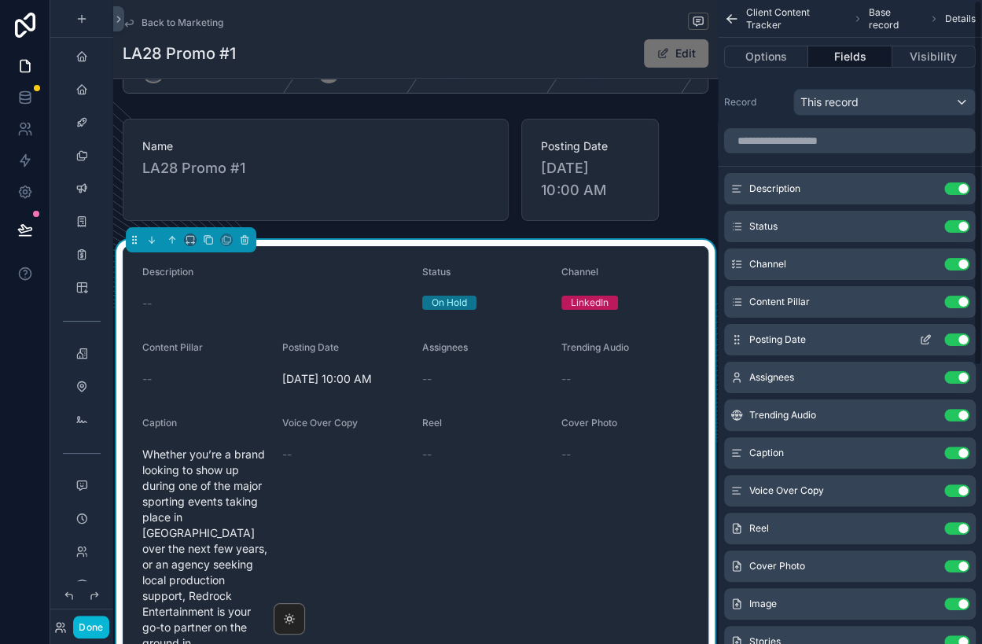
click at [965, 343] on button "Use setting" at bounding box center [956, 339] width 25 height 13
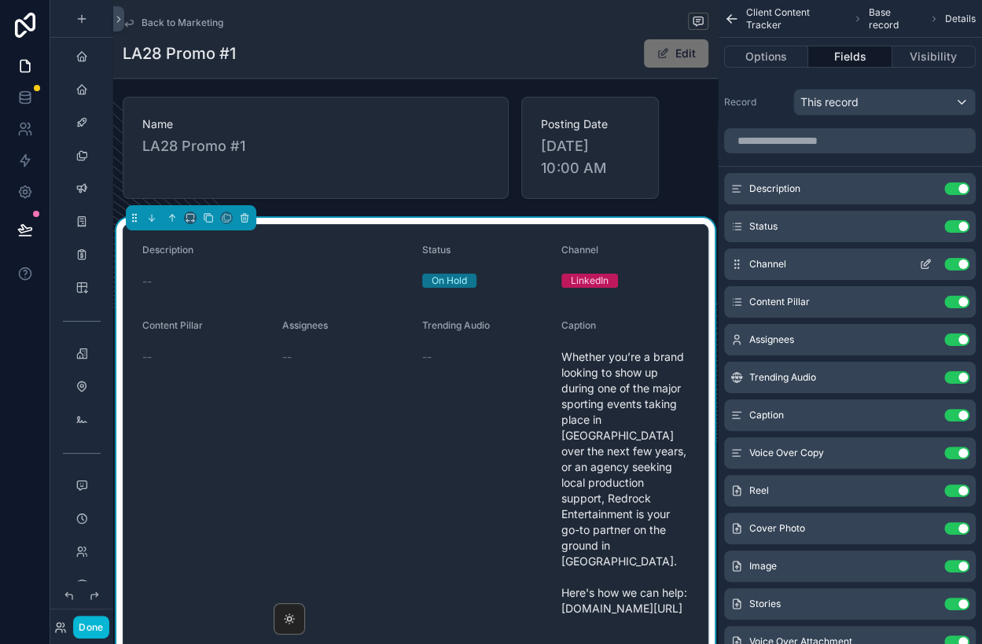
scroll to position [64, 0]
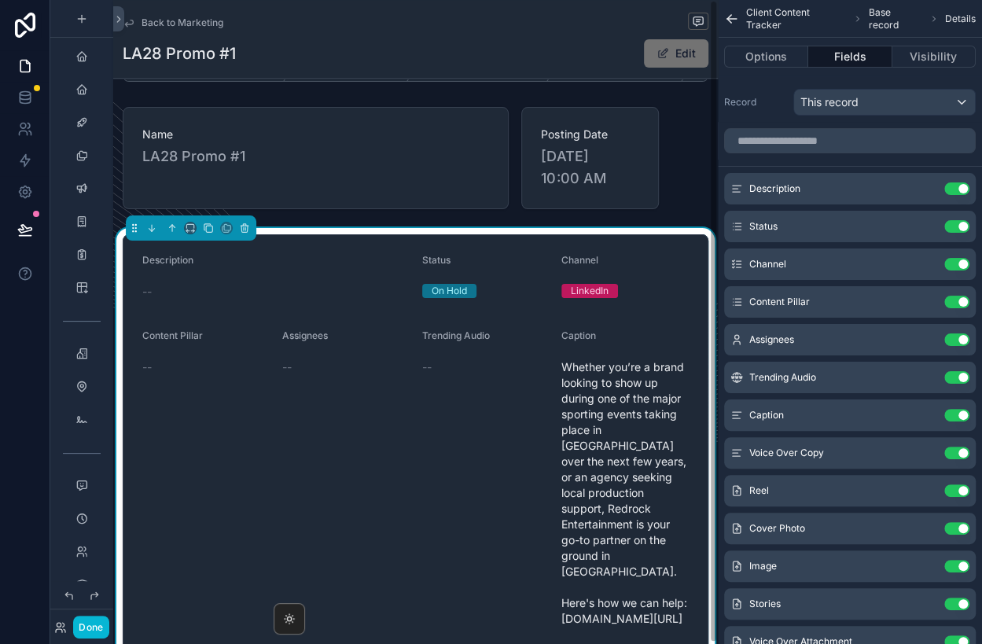
click at [160, 27] on span "Back to Marketing" at bounding box center [182, 23] width 82 height 13
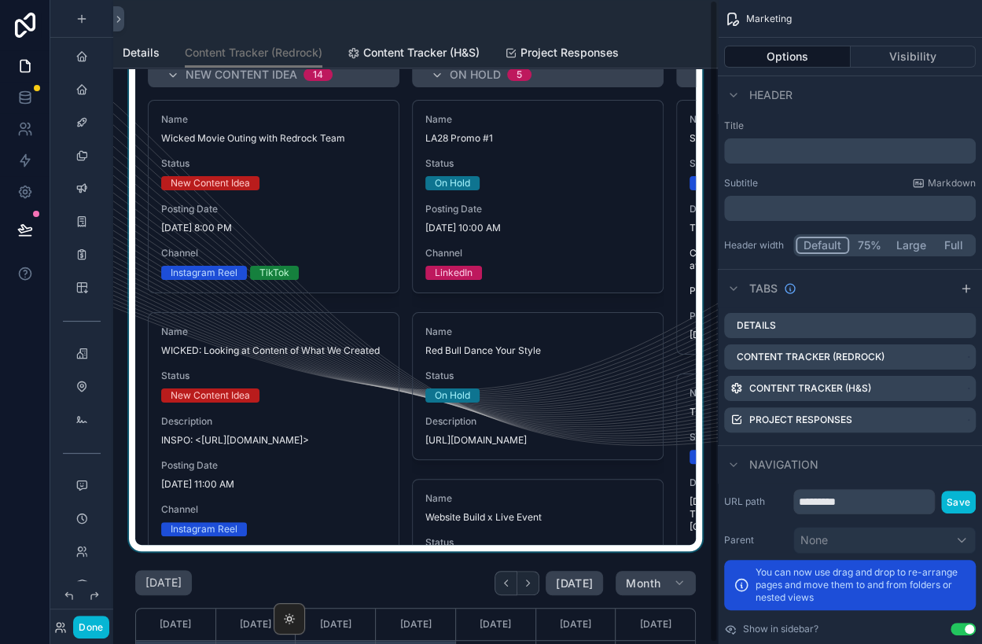
click at [138, 24] on div "scrollable content" at bounding box center [415, 19] width 585 height 38
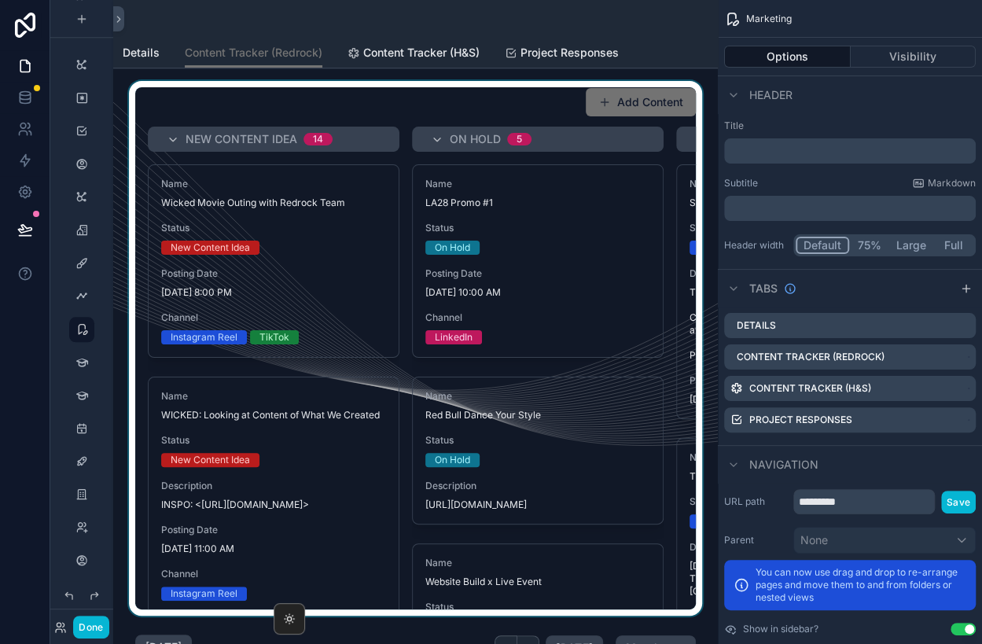
click at [529, 369] on div "scrollable content" at bounding box center [415, 348] width 579 height 534
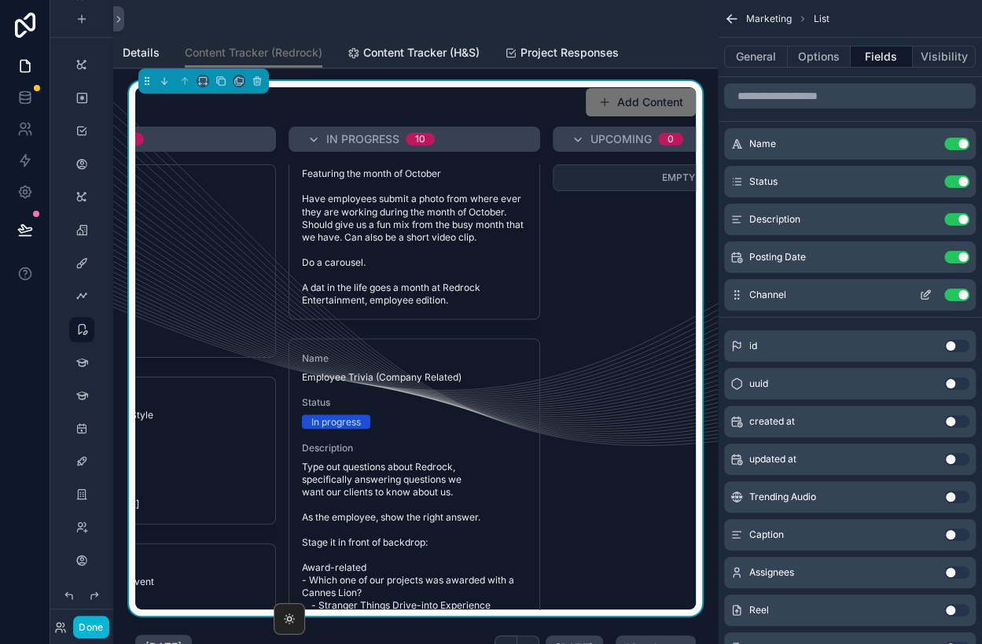
scroll to position [1568, 0]
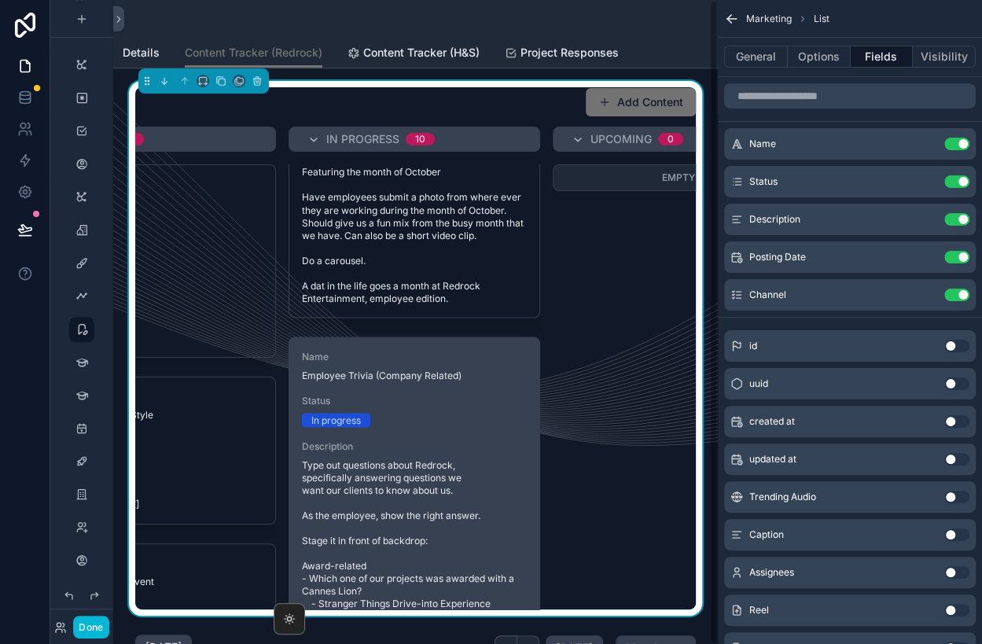
click at [435, 413] on div "In progress" at bounding box center [414, 420] width 225 height 14
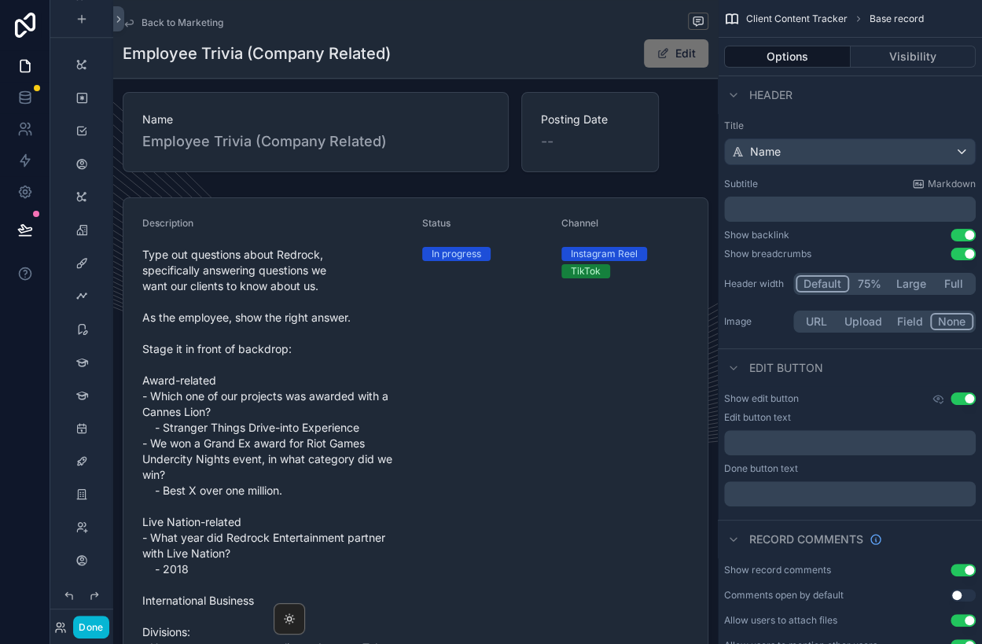
scroll to position [82, 0]
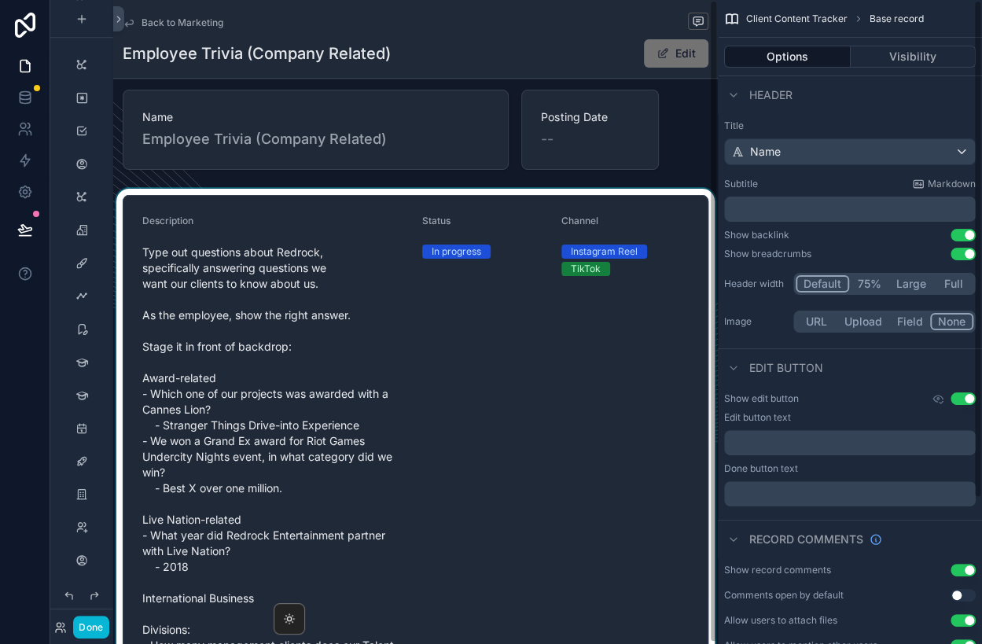
click at [534, 383] on div "scrollable content" at bounding box center [415, 604] width 604 height 831
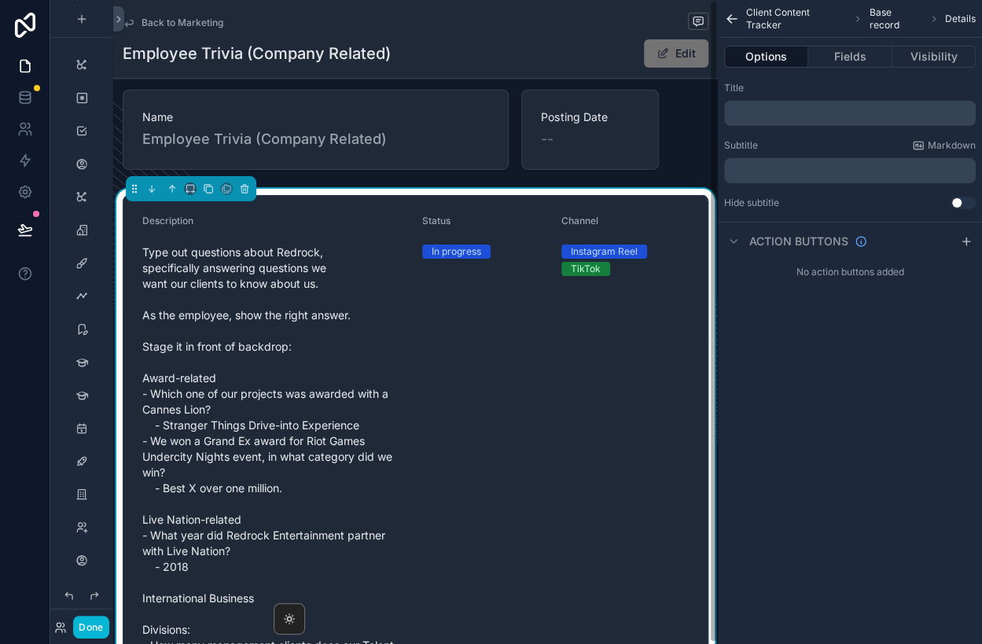
click at [310, 298] on span "Type out questions about Redrock, specifically answering questions we want our …" at bounding box center [275, 503] width 267 height 519
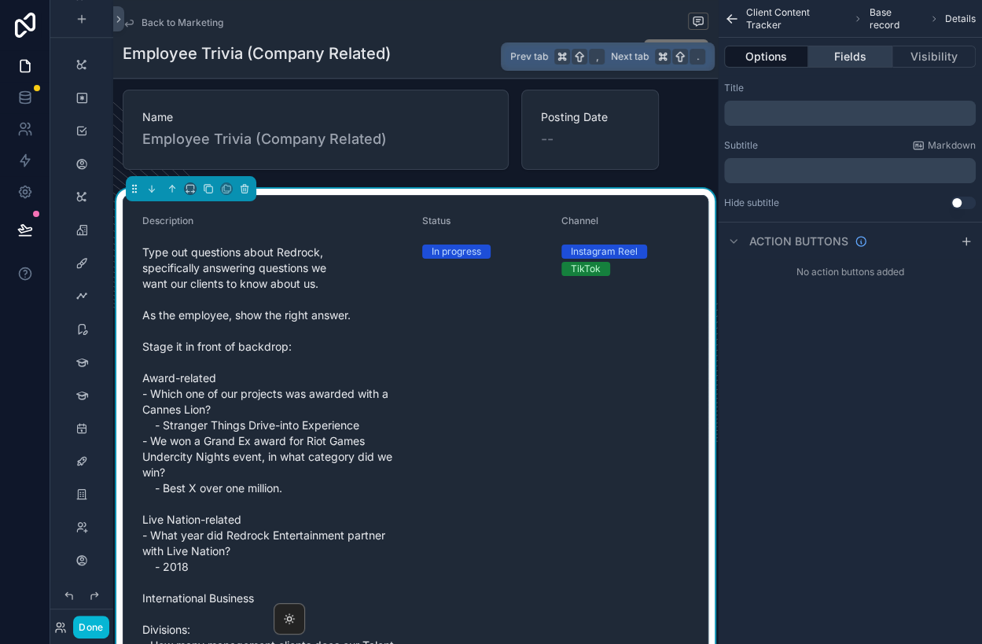
click at [842, 64] on button "Fields" at bounding box center [849, 57] width 83 height 22
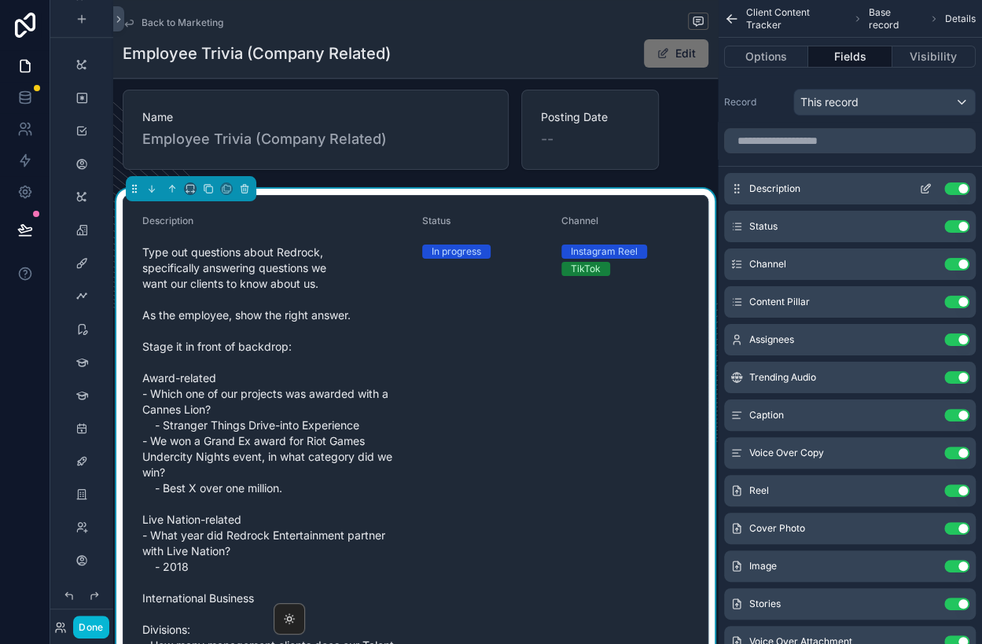
click at [923, 188] on icon "scrollable content" at bounding box center [926, 187] width 6 height 6
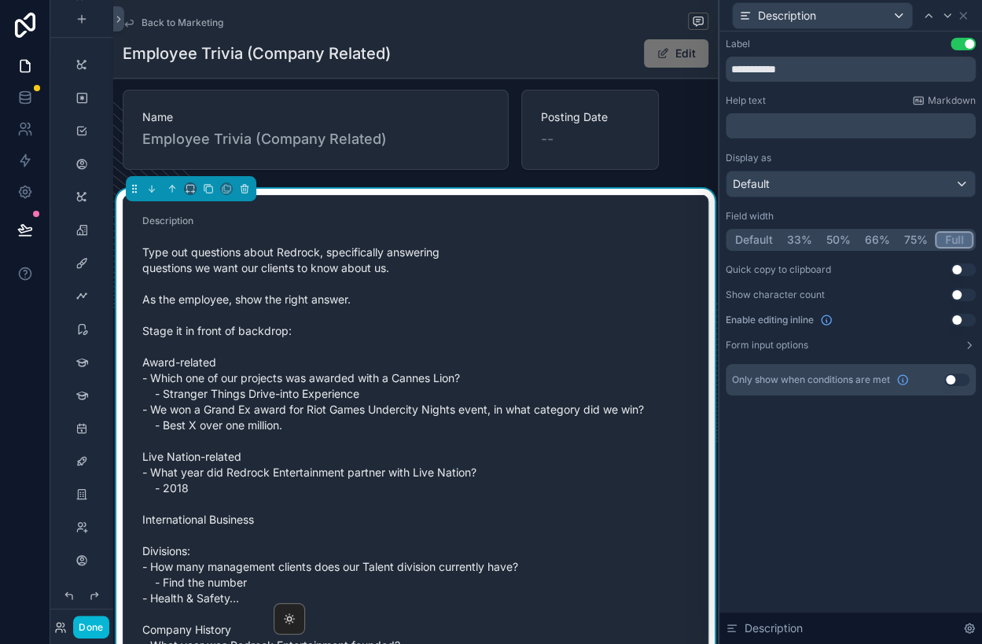
click at [948, 237] on button "Full" at bounding box center [953, 239] width 39 height 17
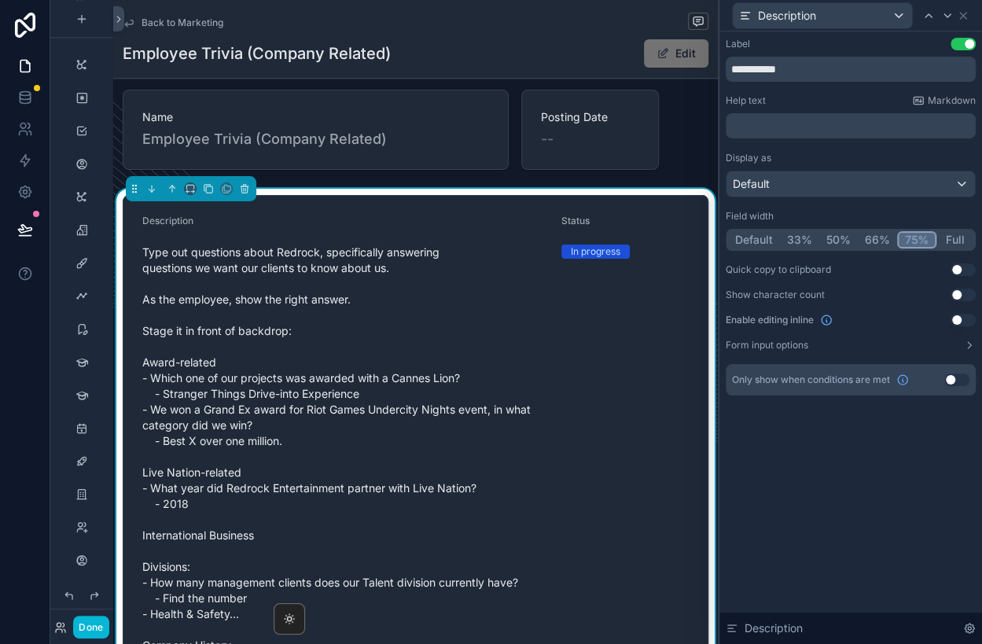
click at [908, 236] on button "75%" at bounding box center [916, 239] width 39 height 17
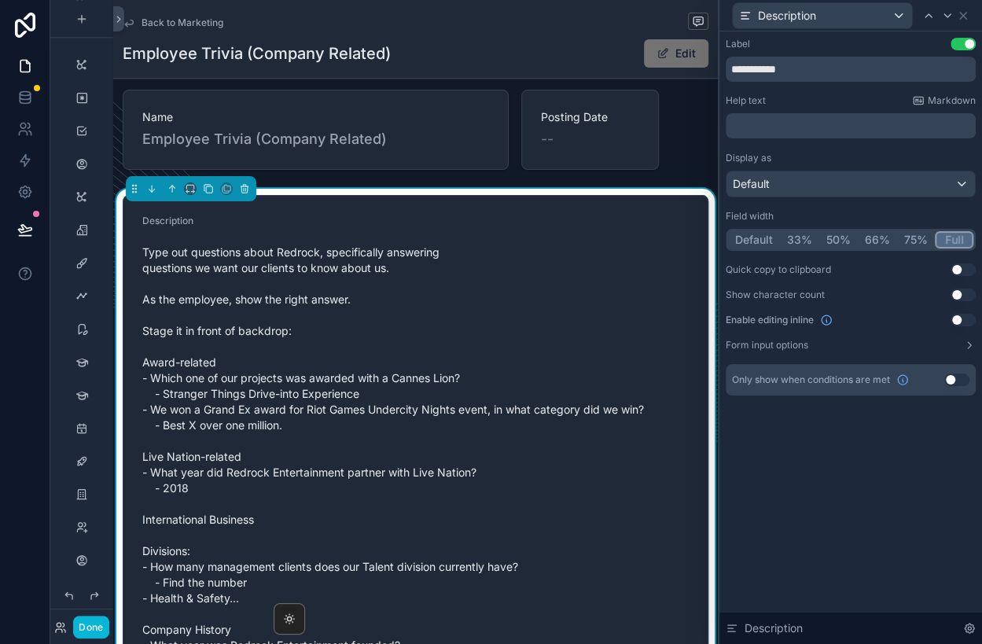
click at [944, 236] on button "Full" at bounding box center [953, 239] width 39 height 17
click at [962, 317] on button "Use setting" at bounding box center [962, 320] width 25 height 13
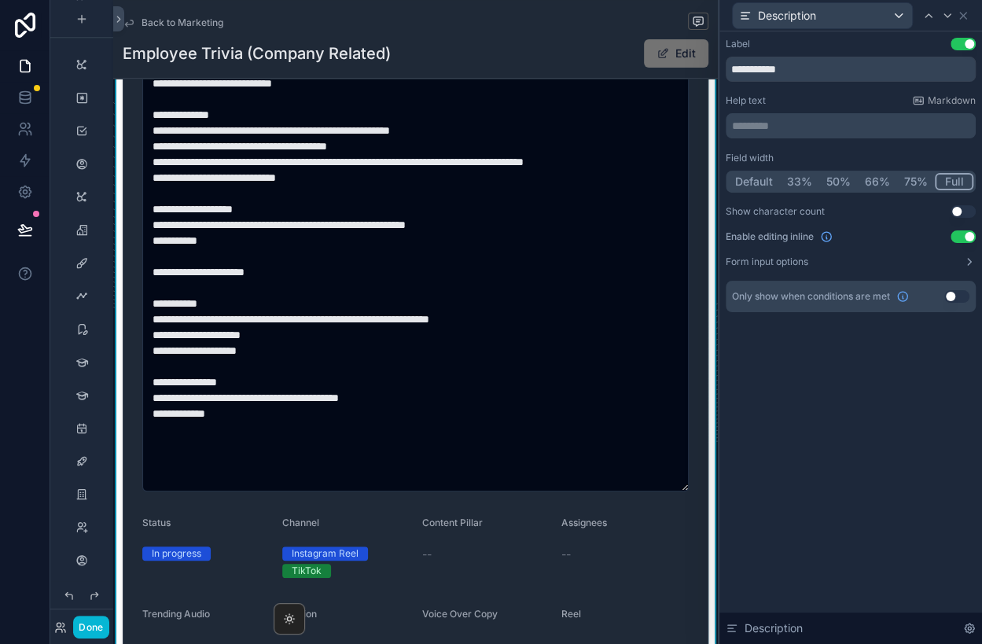
scroll to position [499, 0]
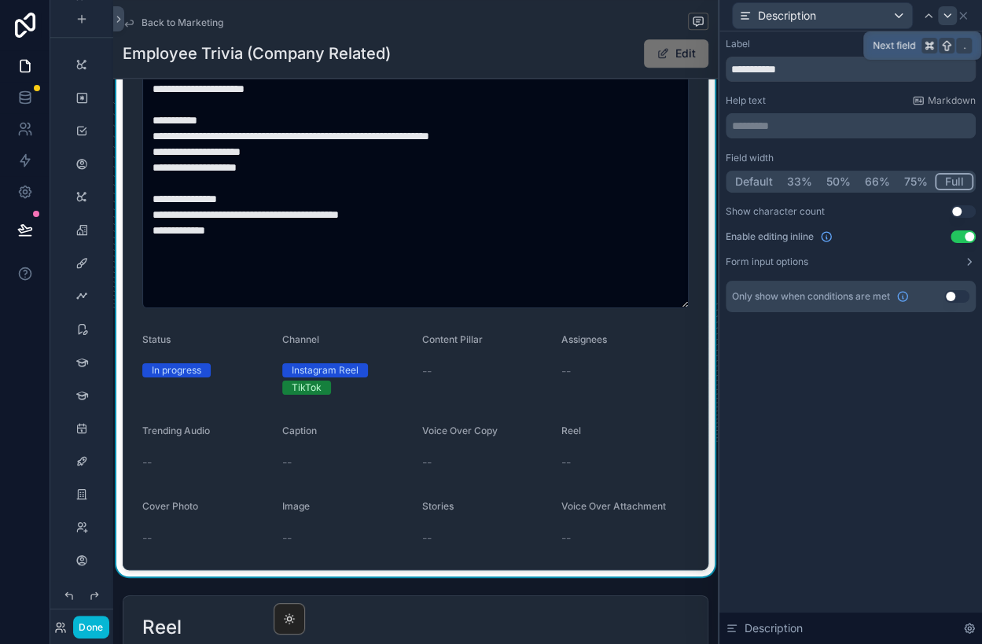
click at [944, 16] on icon at bounding box center [947, 15] width 13 height 13
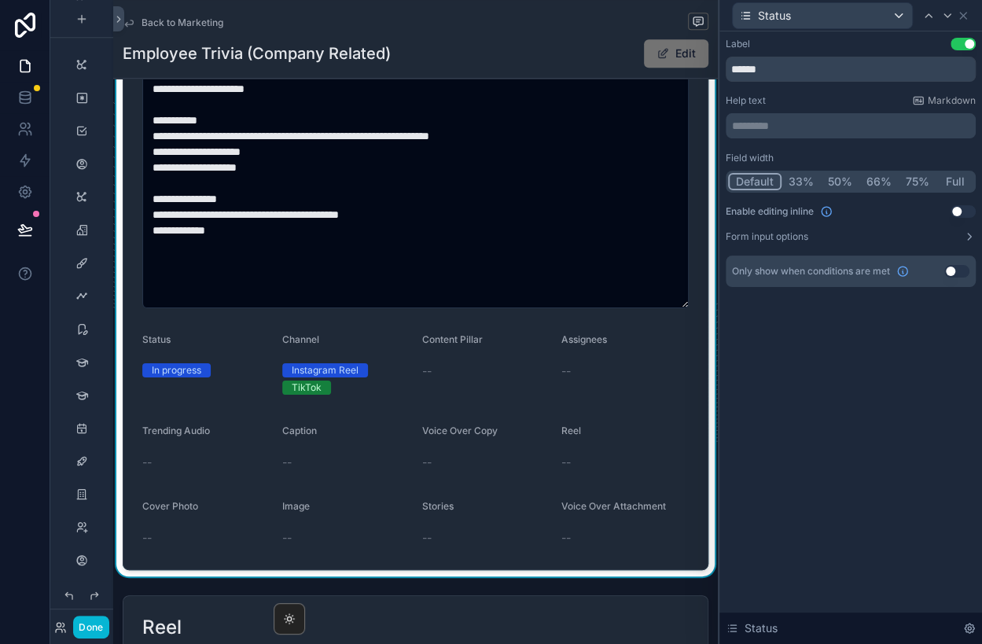
click at [963, 213] on button "Use setting" at bounding box center [962, 211] width 25 height 13
click at [945, 20] on icon at bounding box center [947, 15] width 13 height 13
click at [958, 211] on button "Use setting" at bounding box center [962, 211] width 25 height 13
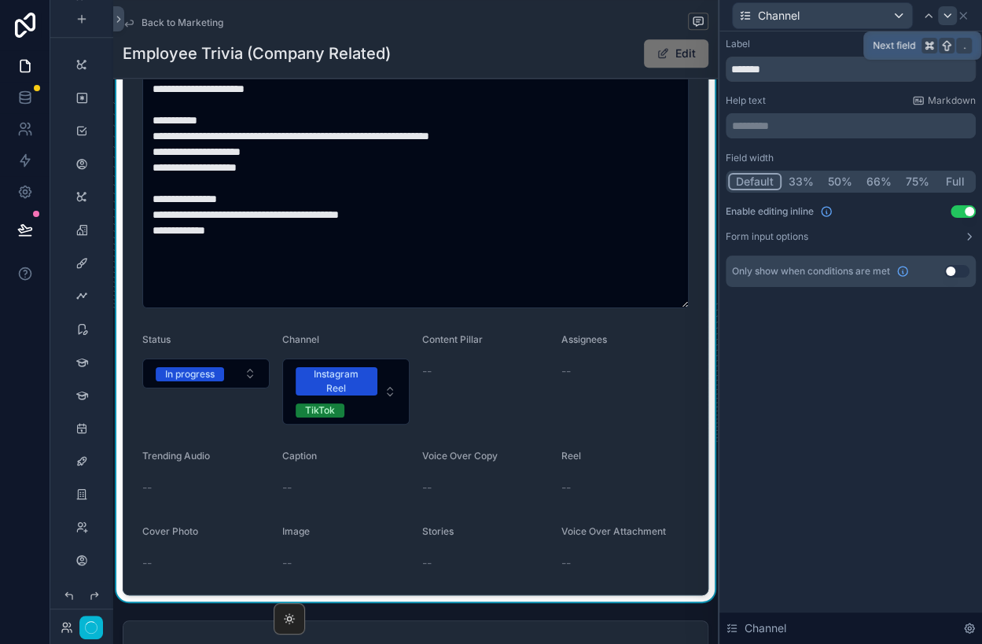
click at [948, 12] on icon at bounding box center [947, 15] width 13 height 13
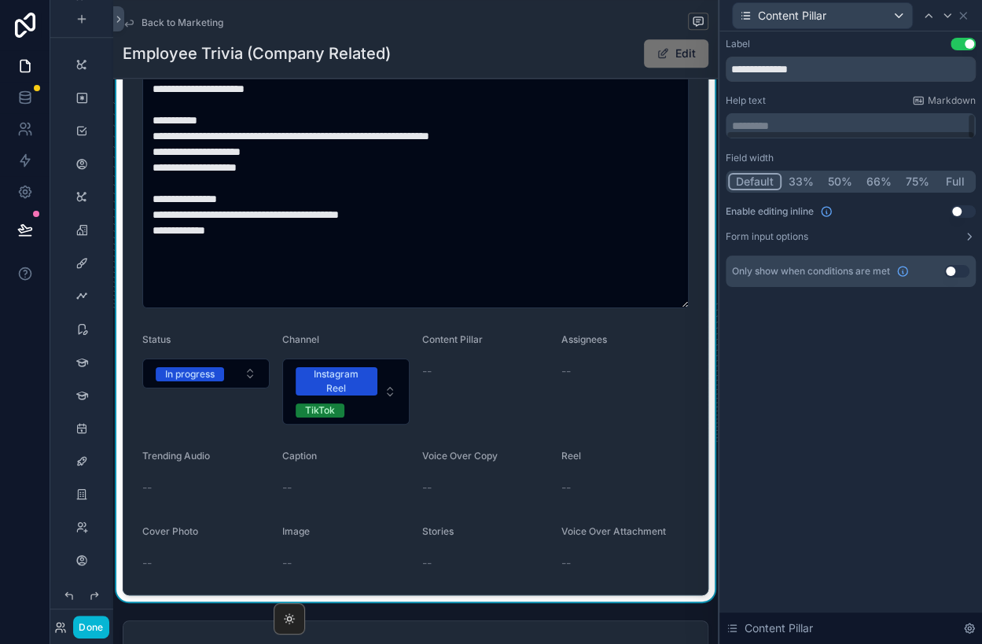
click at [955, 207] on button "Use setting" at bounding box center [962, 211] width 25 height 13
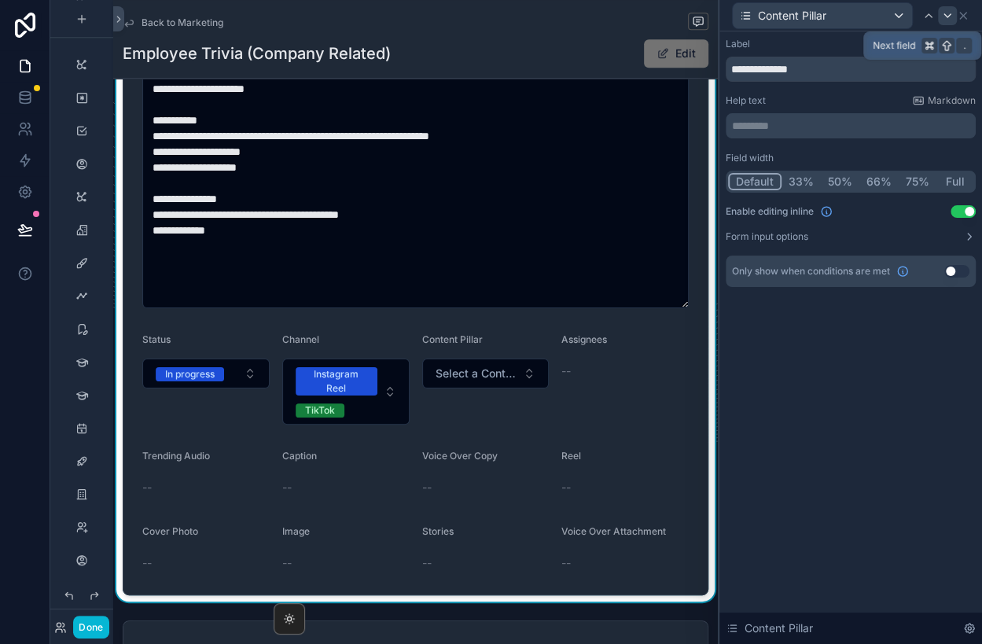
click at [947, 12] on icon at bounding box center [947, 15] width 13 height 13
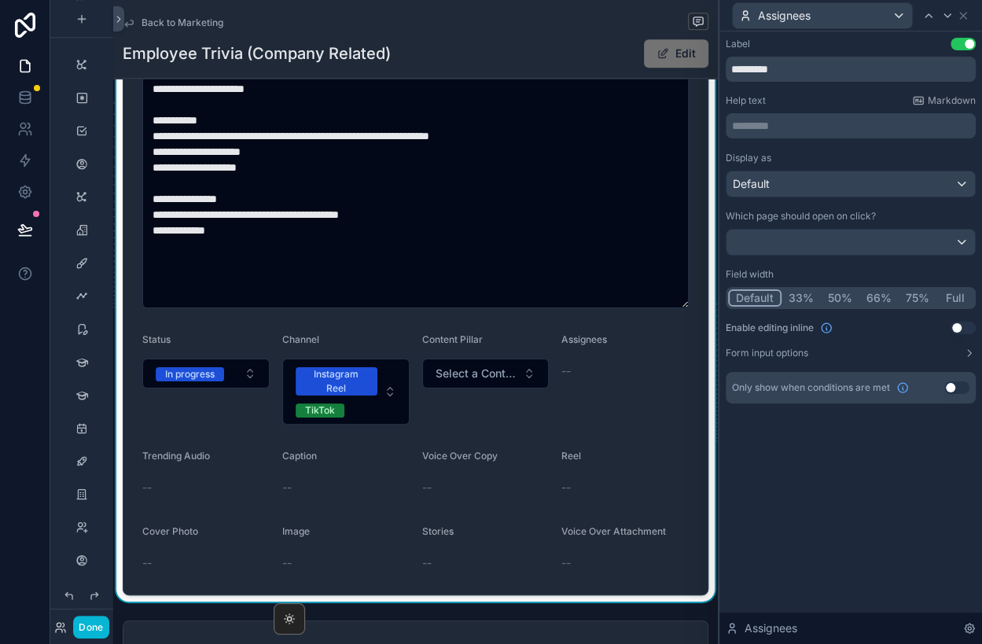
click at [963, 332] on button "Use setting" at bounding box center [962, 327] width 25 height 13
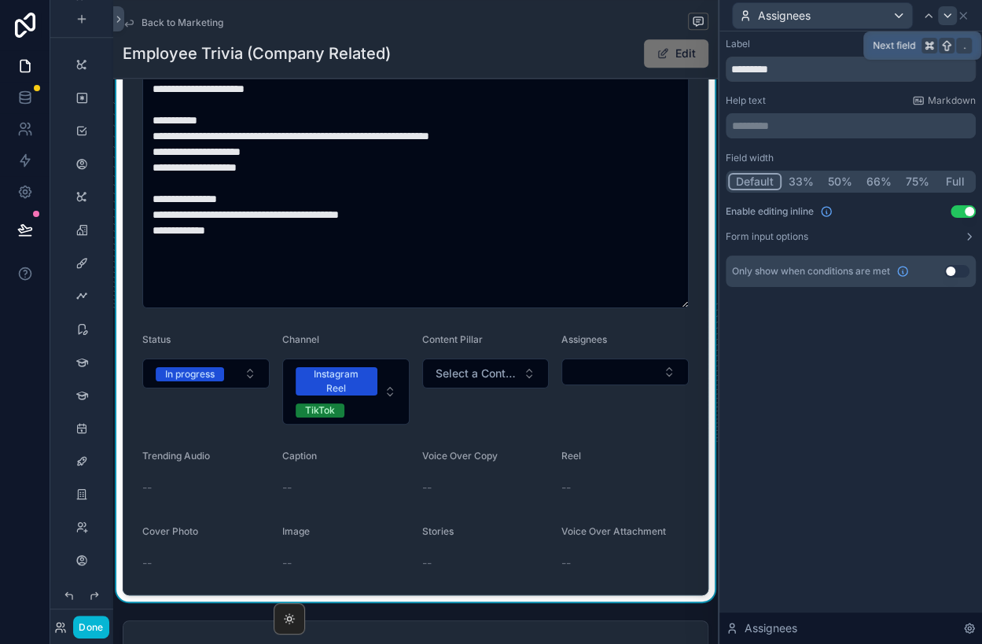
click at [946, 9] on icon at bounding box center [947, 15] width 13 height 13
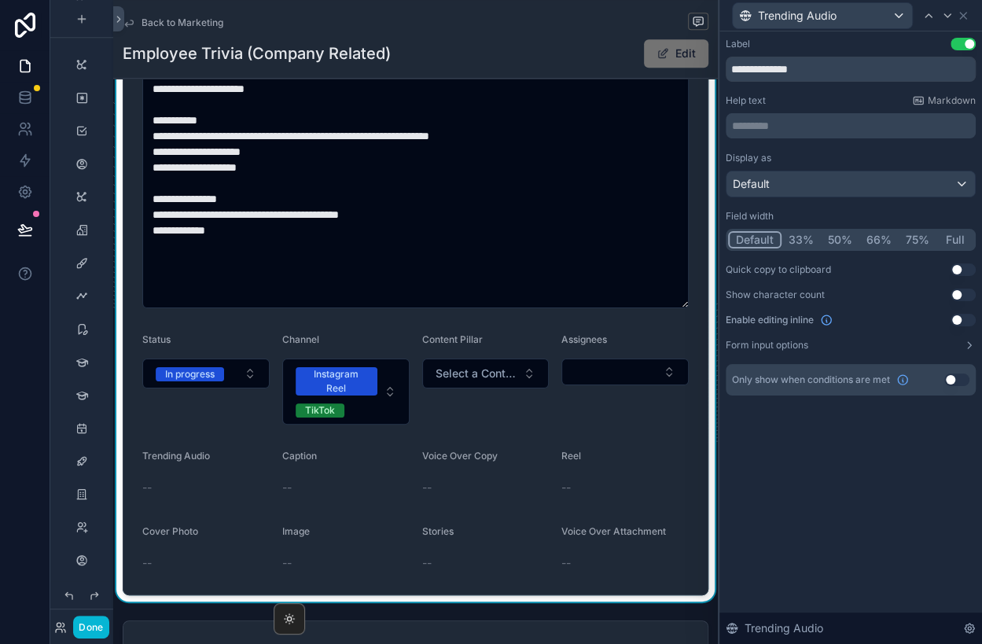
click at [964, 319] on button "Use setting" at bounding box center [962, 320] width 25 height 13
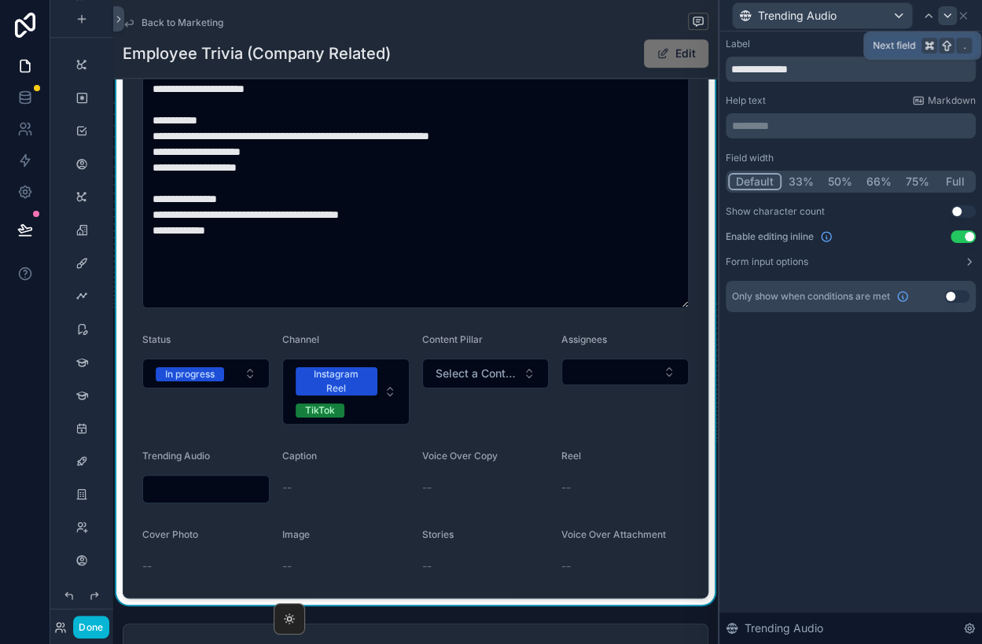
click at [949, 13] on icon at bounding box center [947, 15] width 13 height 13
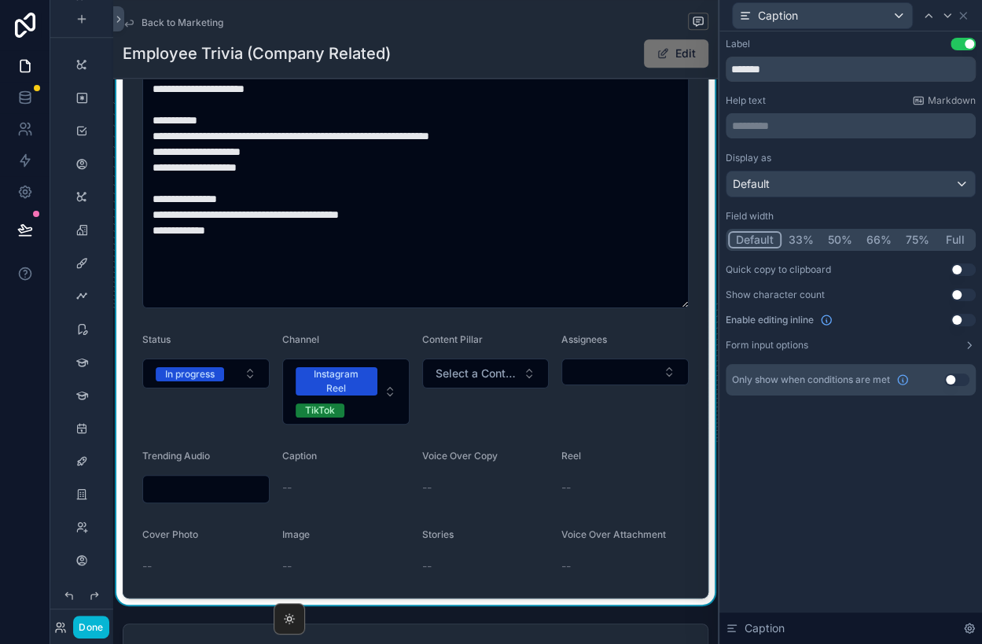
click at [959, 314] on button "Use setting" at bounding box center [962, 320] width 25 height 13
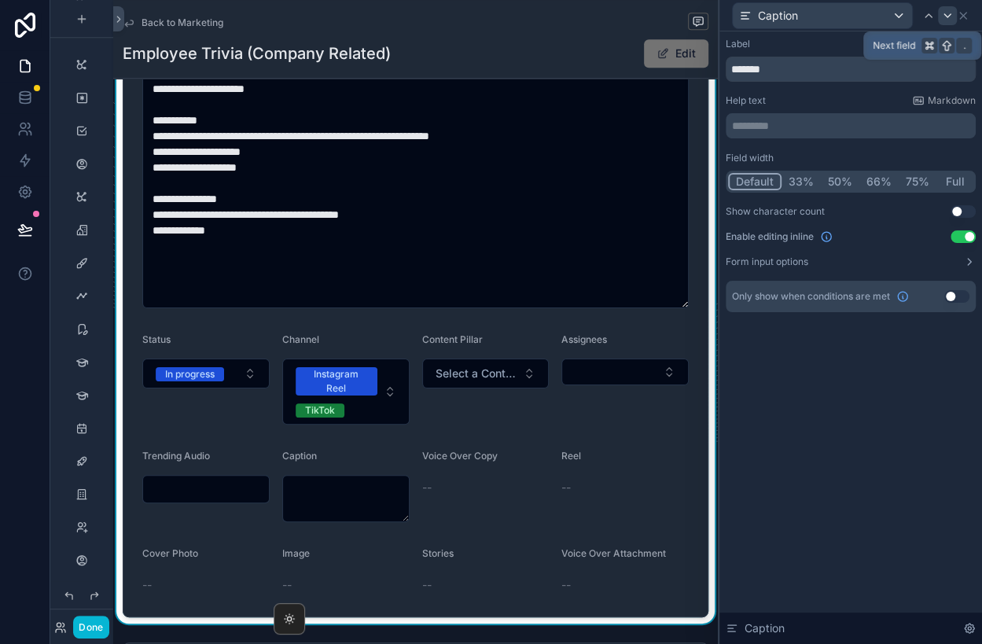
click at [946, 18] on icon at bounding box center [947, 15] width 13 height 13
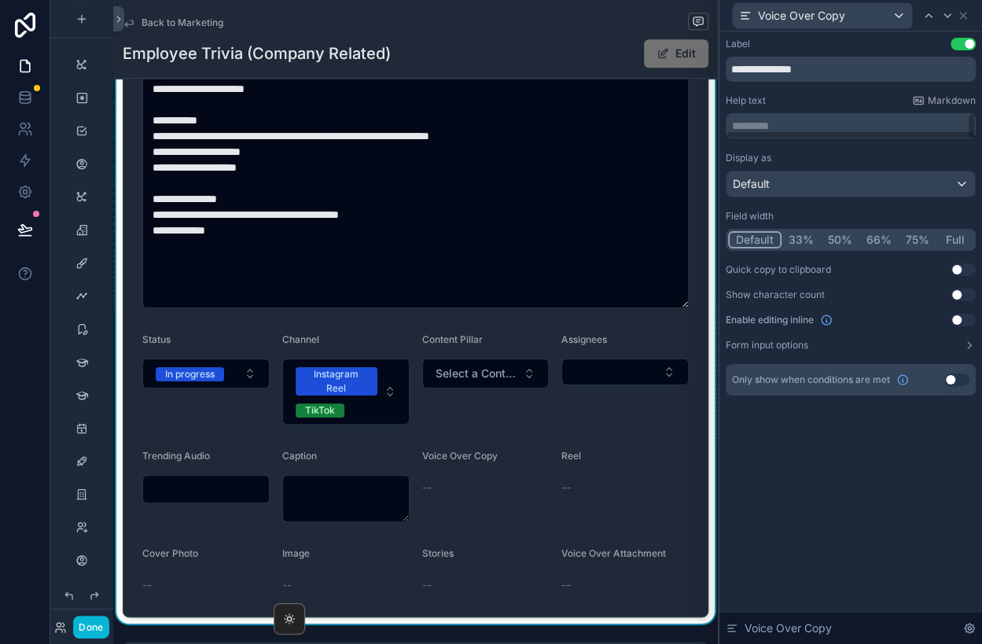
click at [960, 314] on button "Use setting" at bounding box center [962, 320] width 25 height 13
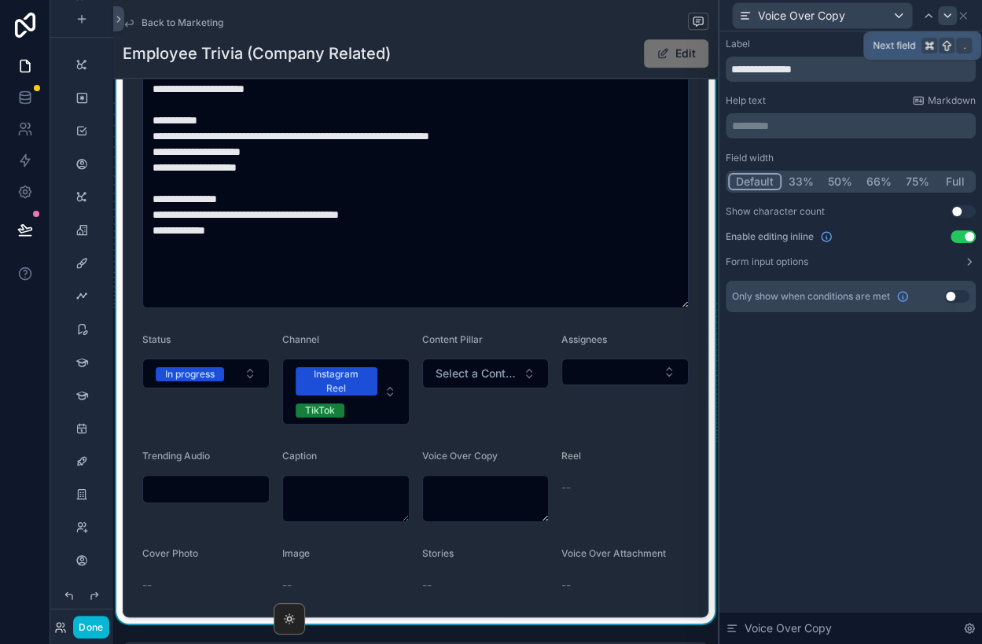
click at [949, 13] on icon at bounding box center [947, 15] width 13 height 13
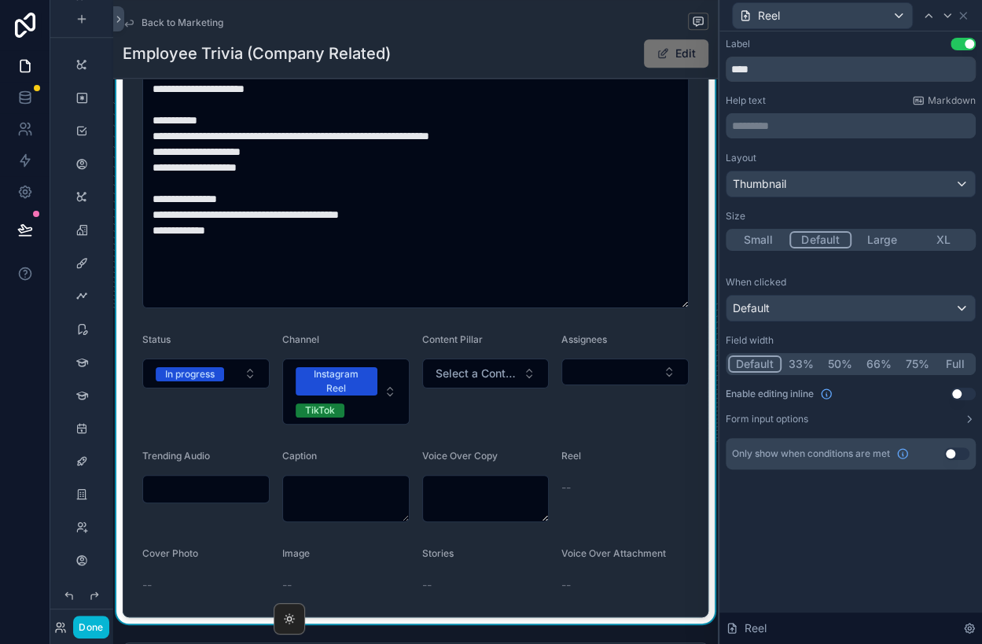
click at [960, 392] on button "Use setting" at bounding box center [962, 393] width 25 height 13
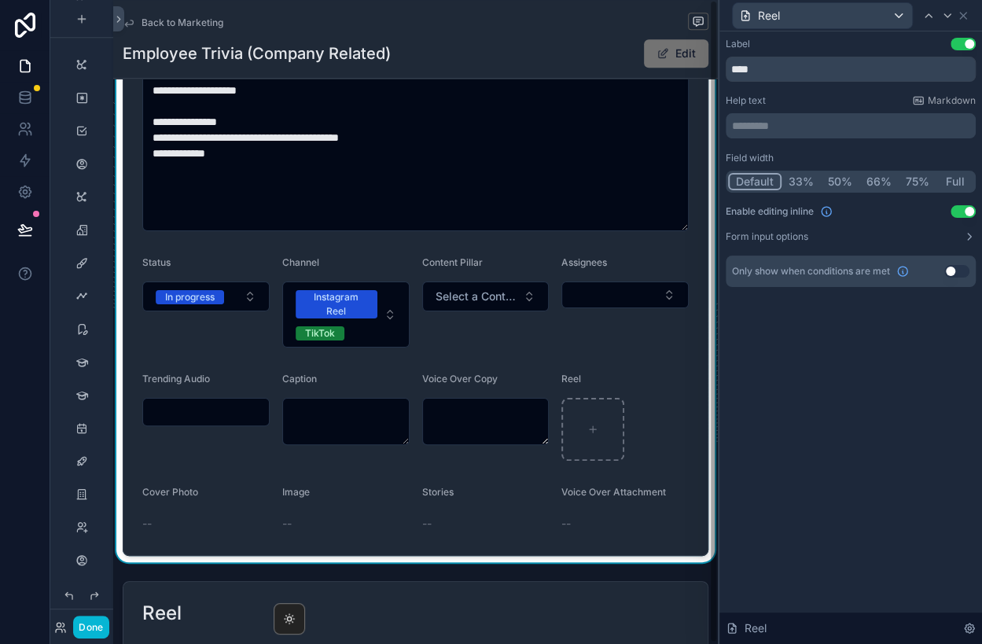
scroll to position [576, 0]
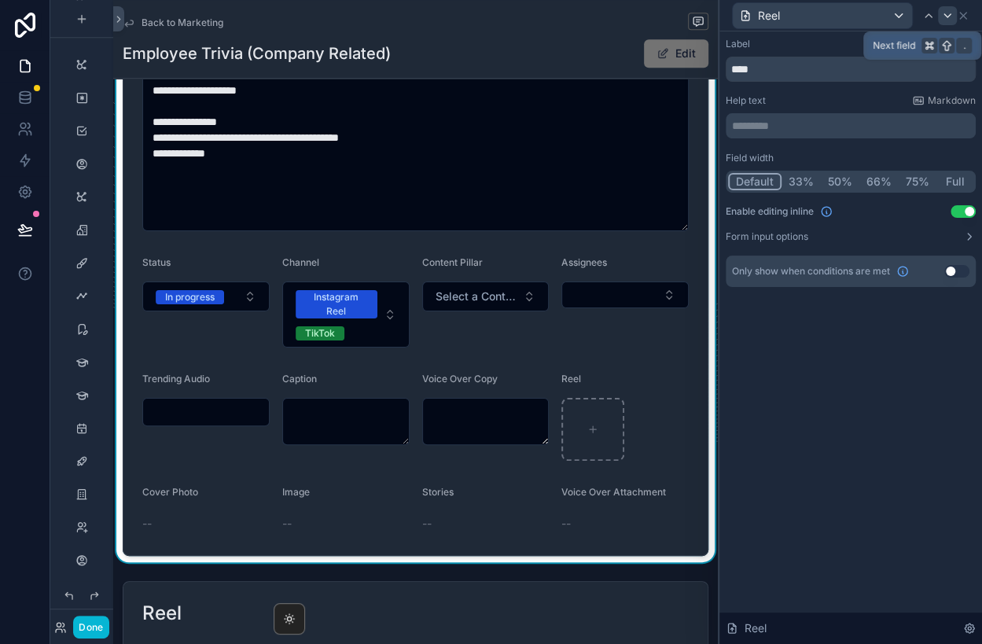
click at [948, 11] on icon at bounding box center [947, 15] width 13 height 13
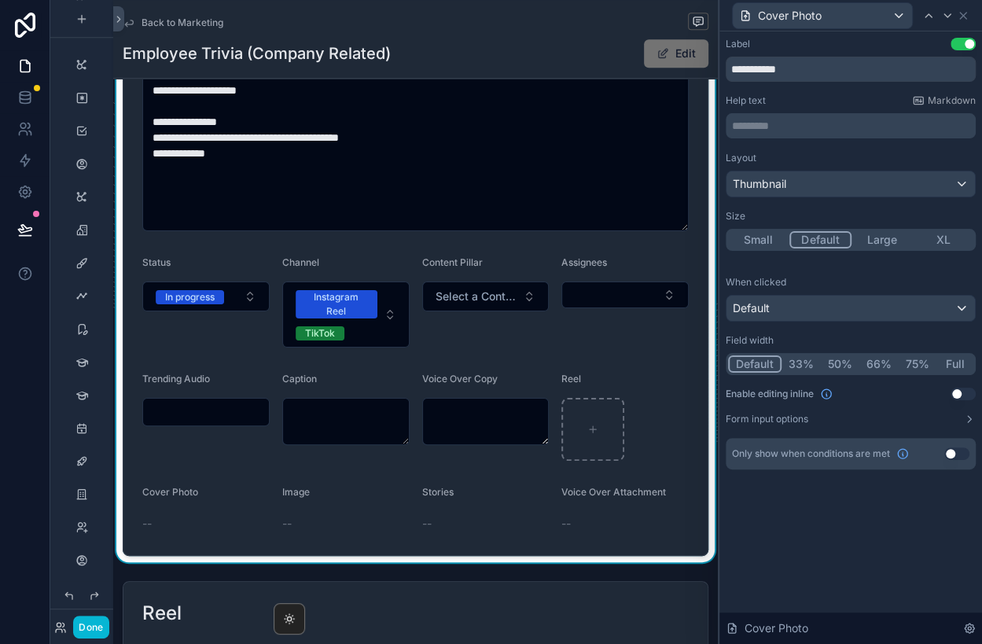
click at [959, 391] on button "Use setting" at bounding box center [962, 393] width 25 height 13
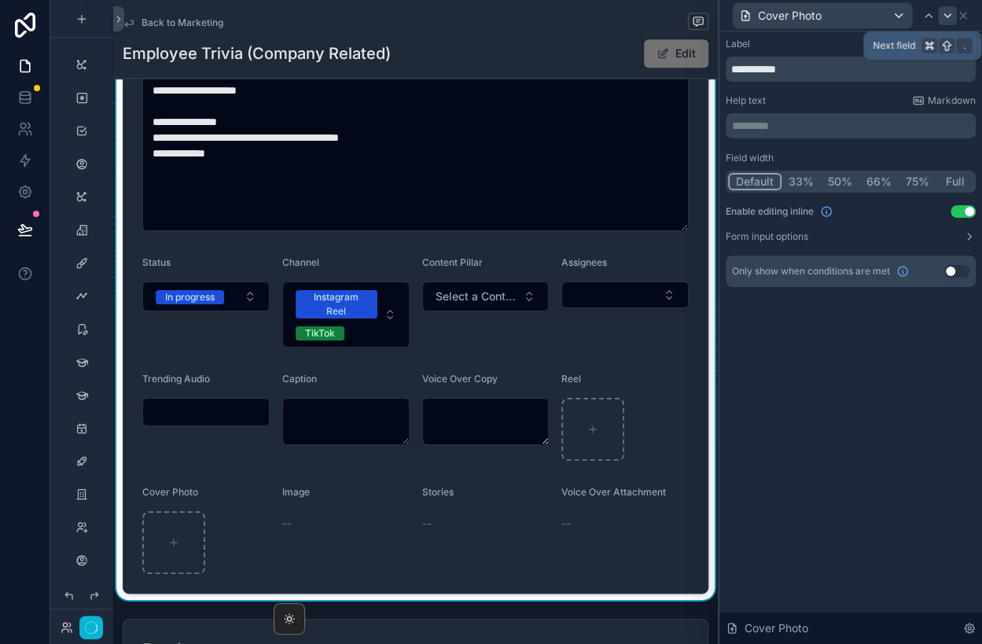
click at [941, 17] on icon at bounding box center [947, 15] width 13 height 13
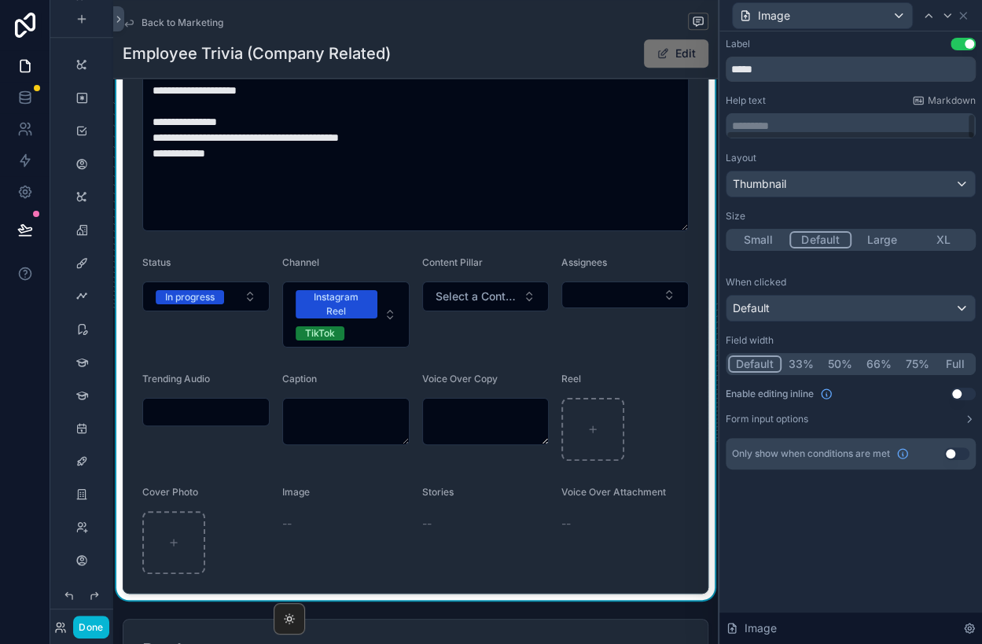
click at [960, 391] on button "Use setting" at bounding box center [962, 393] width 25 height 13
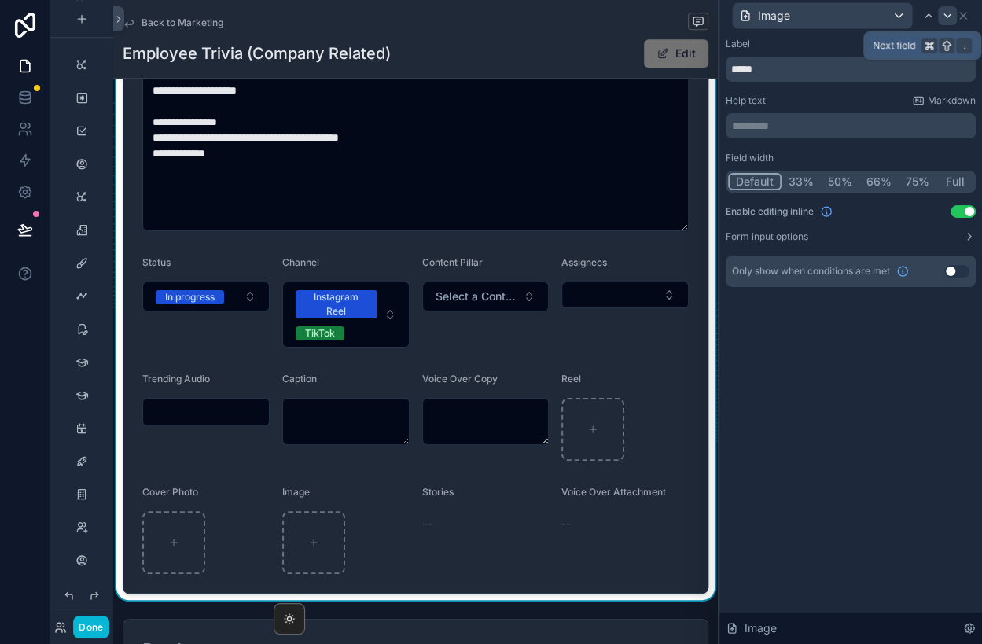
click at [948, 13] on icon at bounding box center [947, 15] width 13 height 13
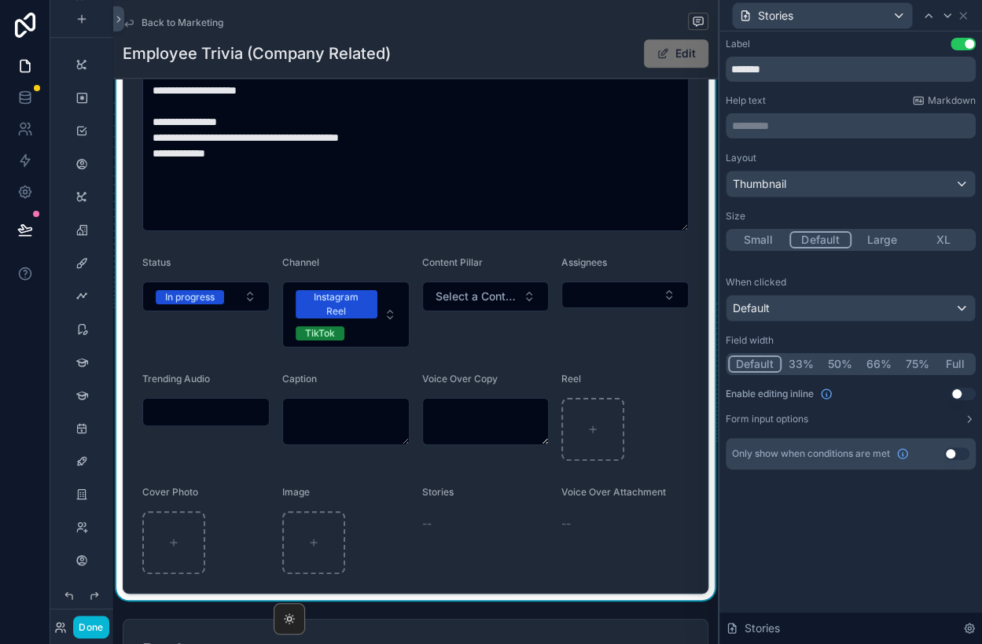
click at [962, 391] on button "Use setting" at bounding box center [962, 393] width 25 height 13
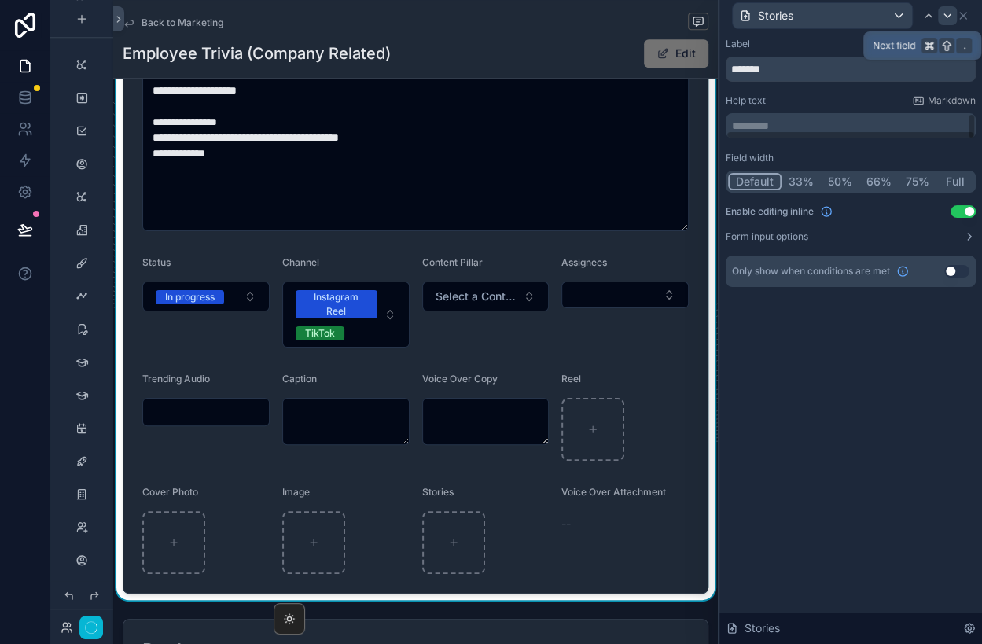
click at [946, 16] on icon at bounding box center [947, 15] width 6 height 3
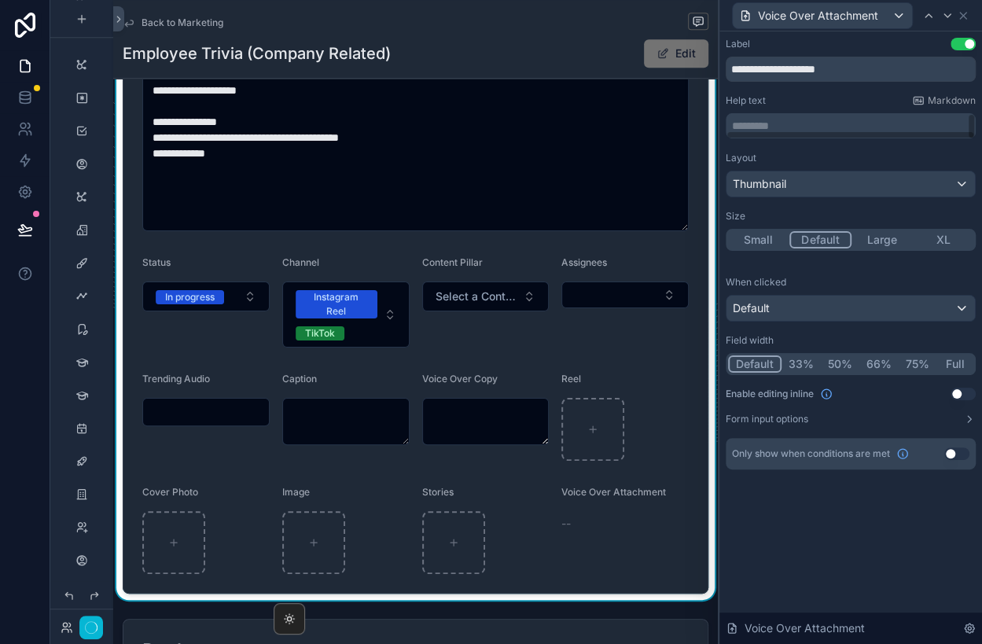
click at [953, 394] on button "Use setting" at bounding box center [962, 393] width 25 height 13
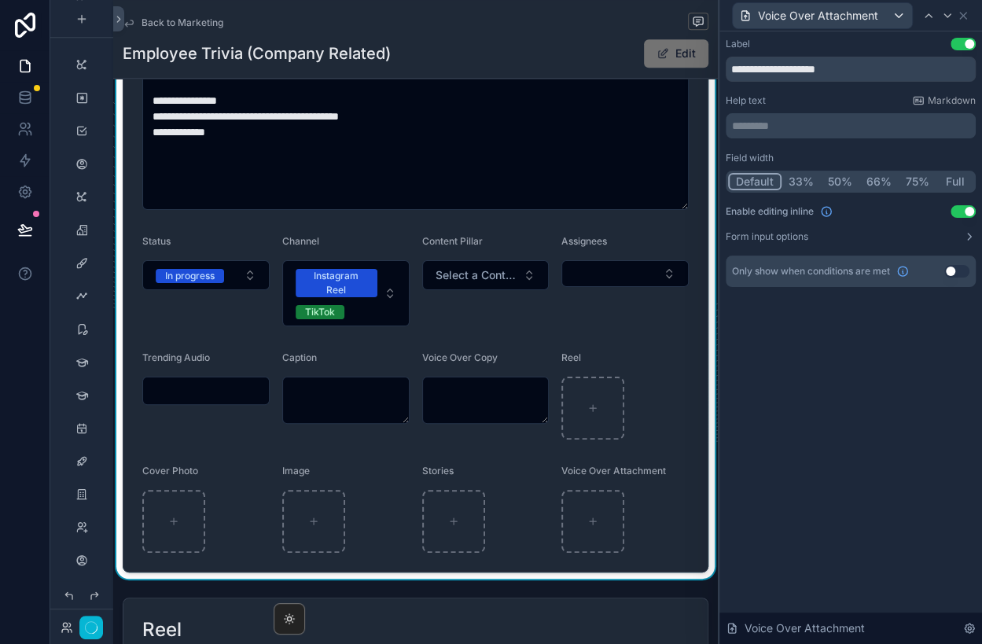
scroll to position [591, 0]
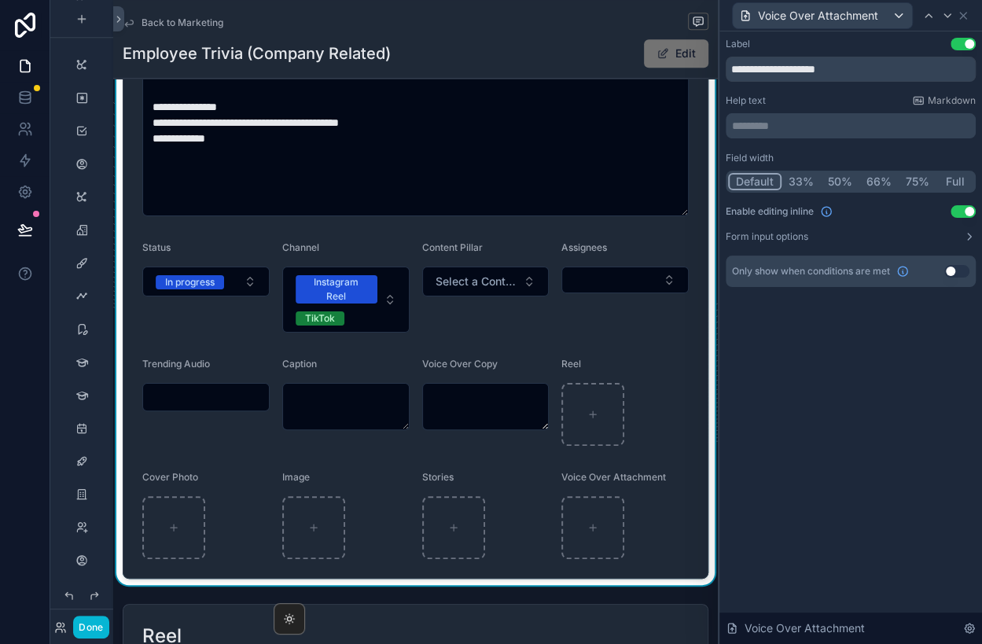
click at [644, 393] on div "scrollable content" at bounding box center [624, 414] width 127 height 63
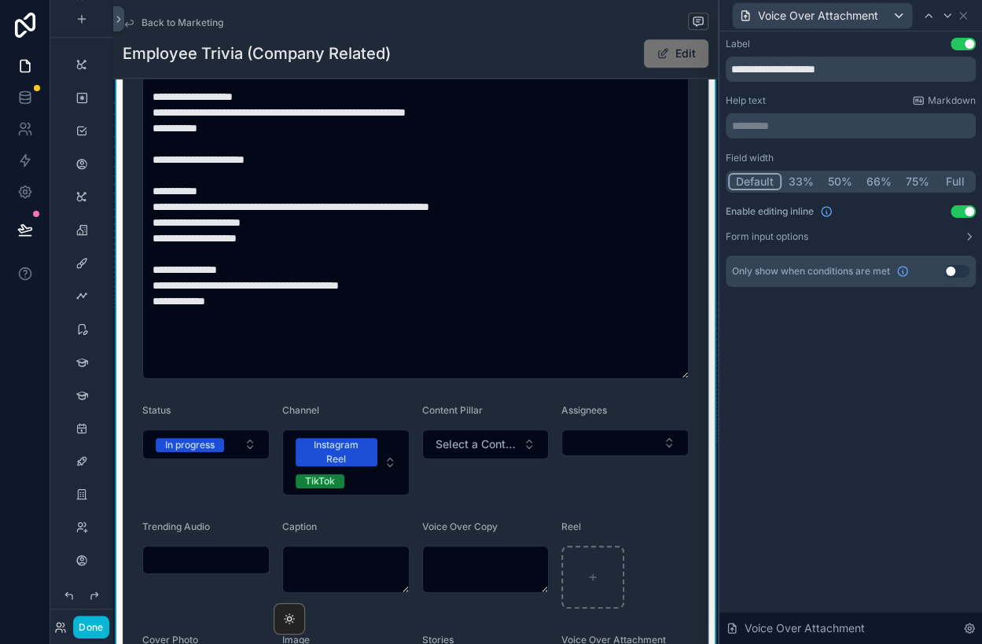
scroll to position [67, 0]
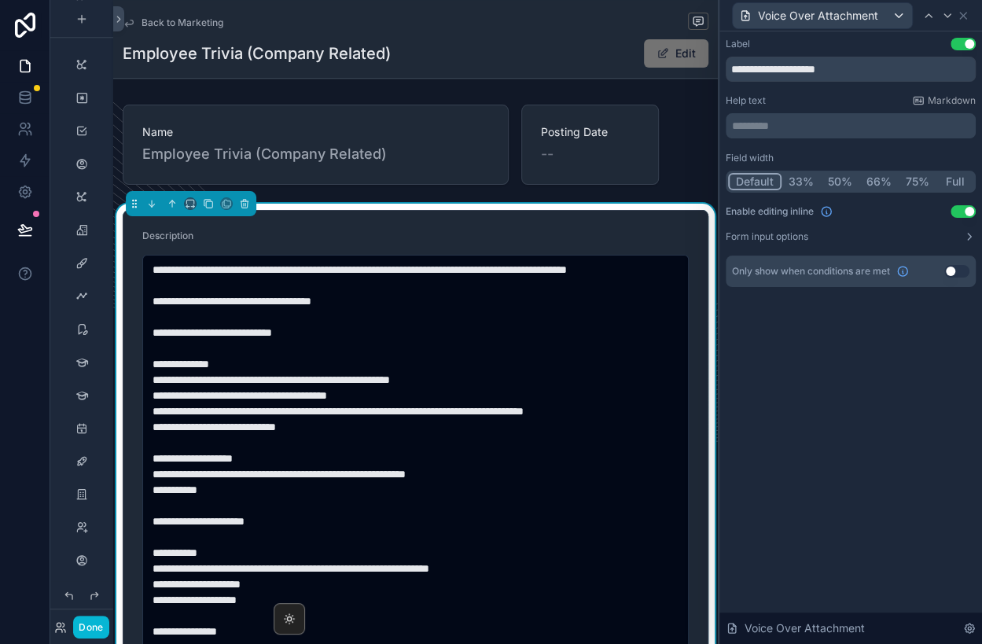
click at [602, 220] on form "**********" at bounding box center [415, 656] width 584 height 891
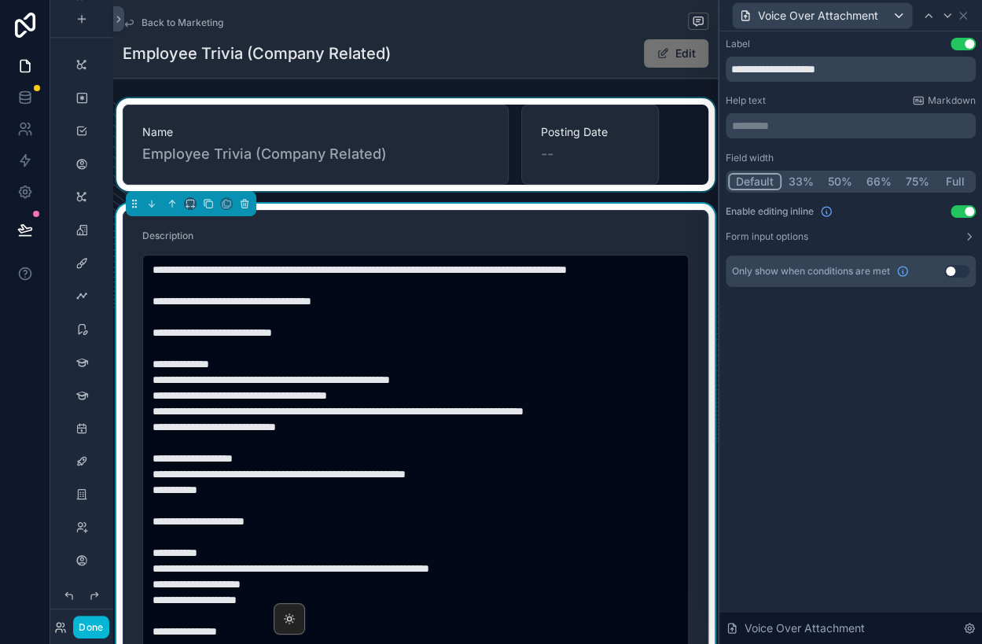
click at [489, 171] on div "scrollable content" at bounding box center [415, 144] width 604 height 93
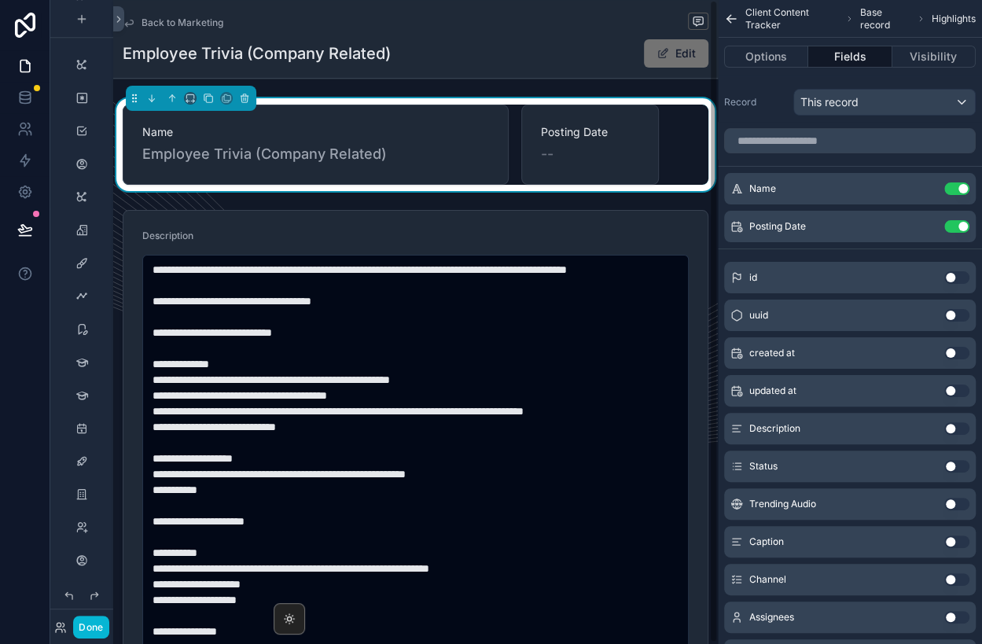
click at [586, 157] on div "--" at bounding box center [589, 154] width 97 height 22
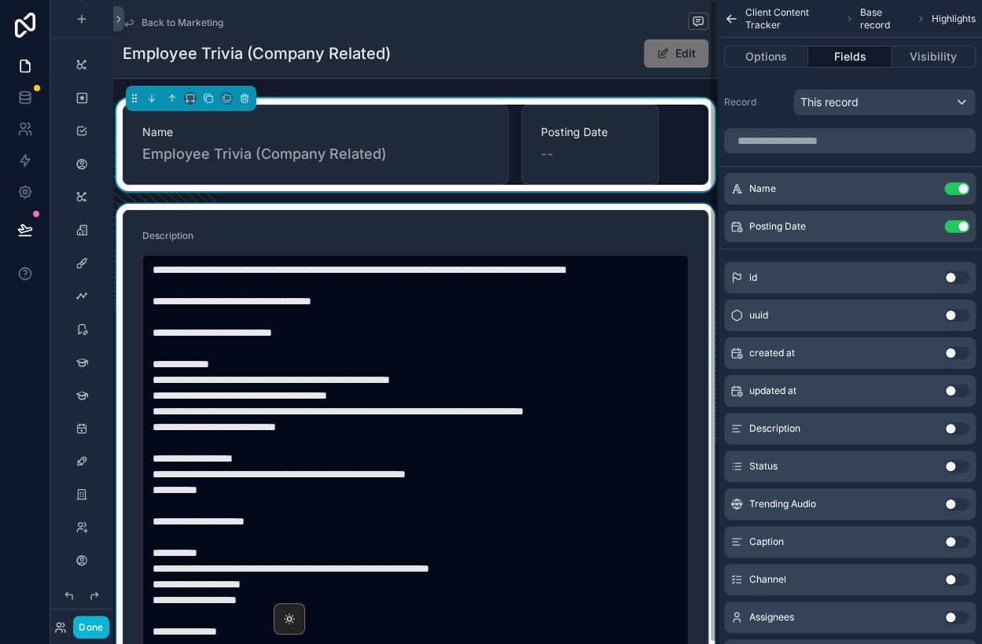
click at [529, 222] on div "scrollable content" at bounding box center [415, 656] width 604 height 905
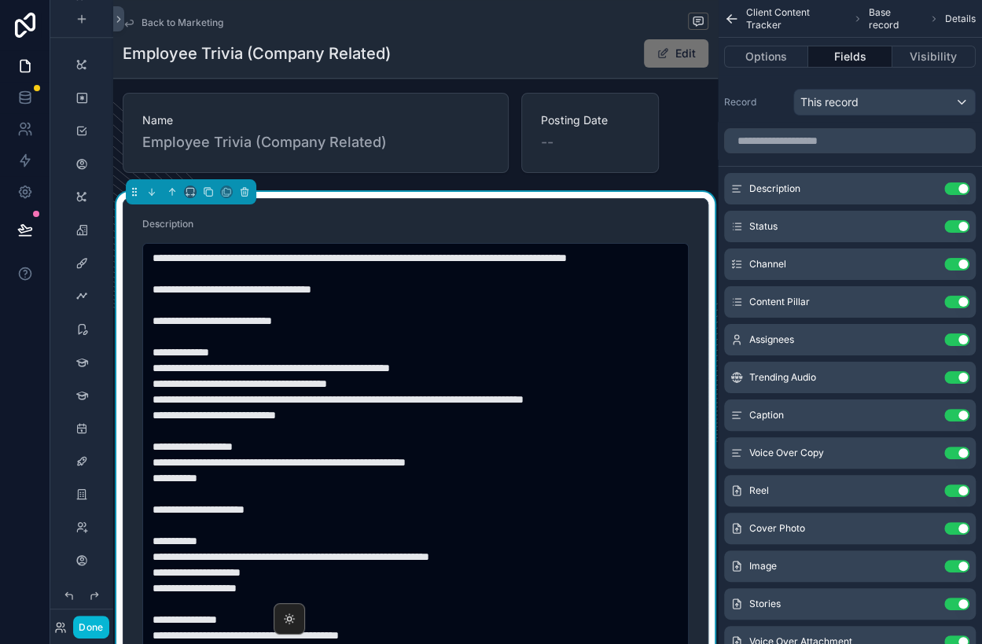
scroll to position [75, 0]
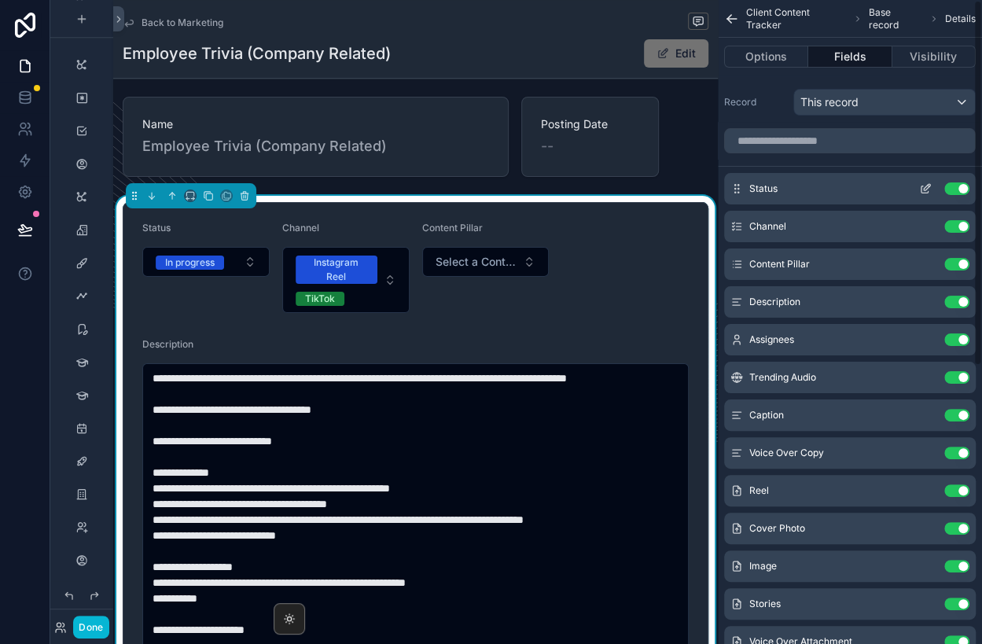
click at [924, 189] on icon "scrollable content" at bounding box center [925, 188] width 13 height 13
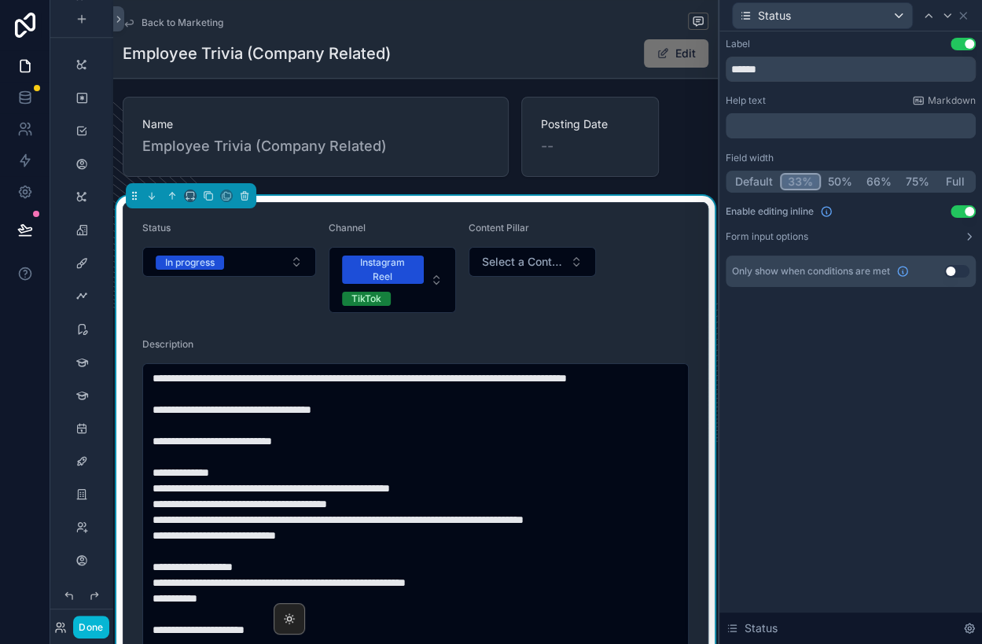
click at [789, 184] on button "33%" at bounding box center [800, 181] width 41 height 17
click at [409, 236] on div "Channel" at bounding box center [391, 231] width 127 height 19
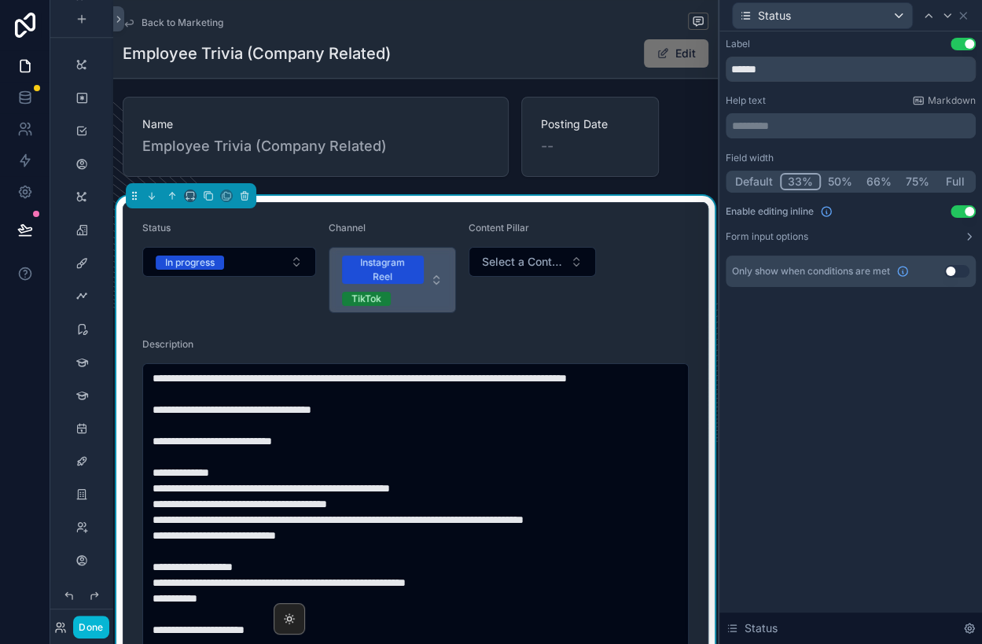
click at [409, 256] on div "Instagram Reel" at bounding box center [382, 269] width 63 height 28
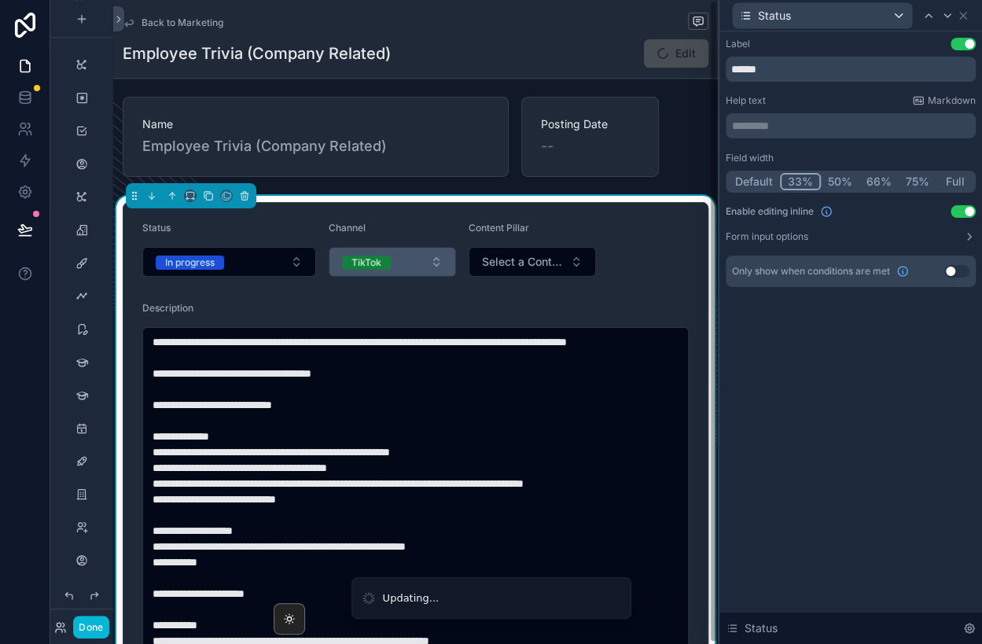
click at [409, 255] on button "TikTok" at bounding box center [391, 262] width 127 height 30
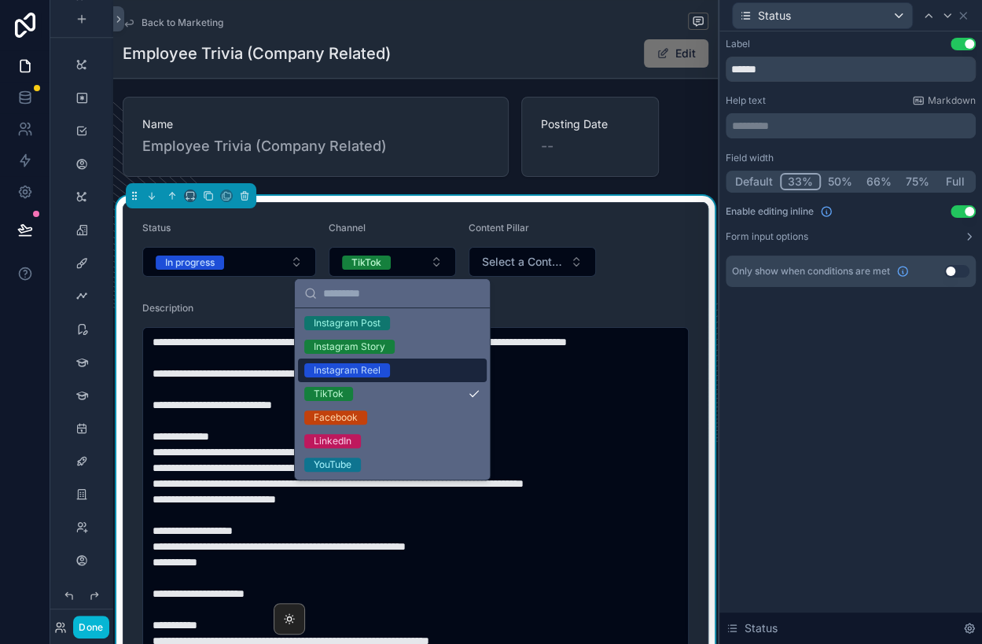
click at [406, 371] on div "Instagram Reel" at bounding box center [392, 370] width 189 height 24
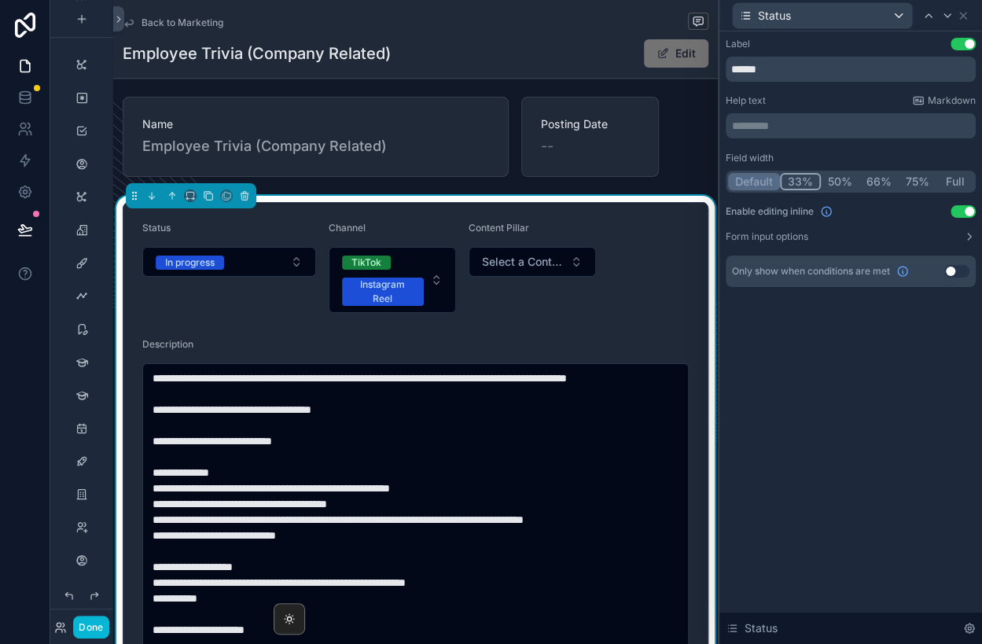
scroll to position [75, 0]
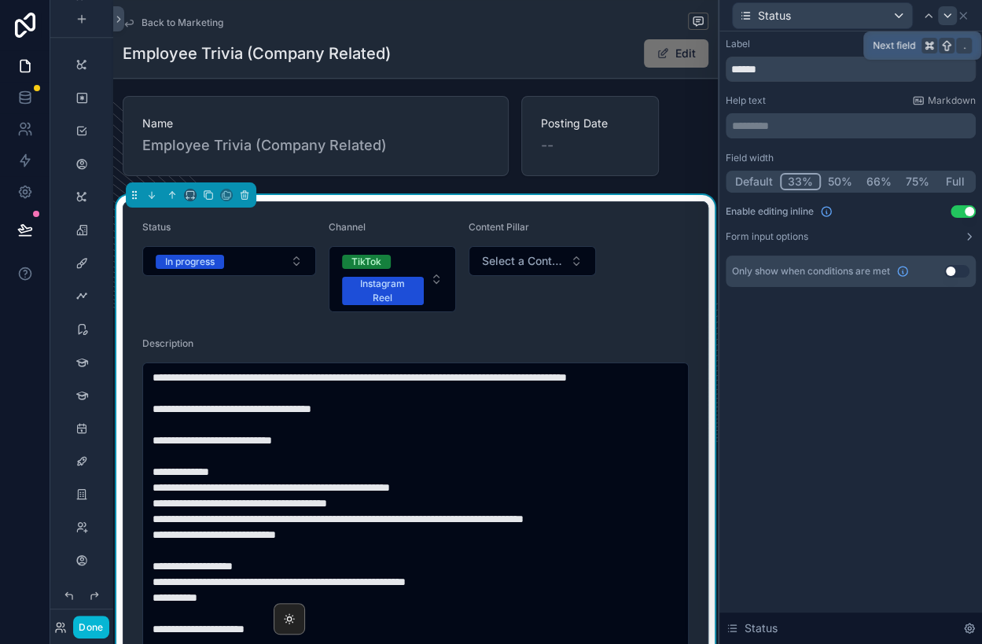
click at [946, 16] on icon at bounding box center [947, 15] width 13 height 13
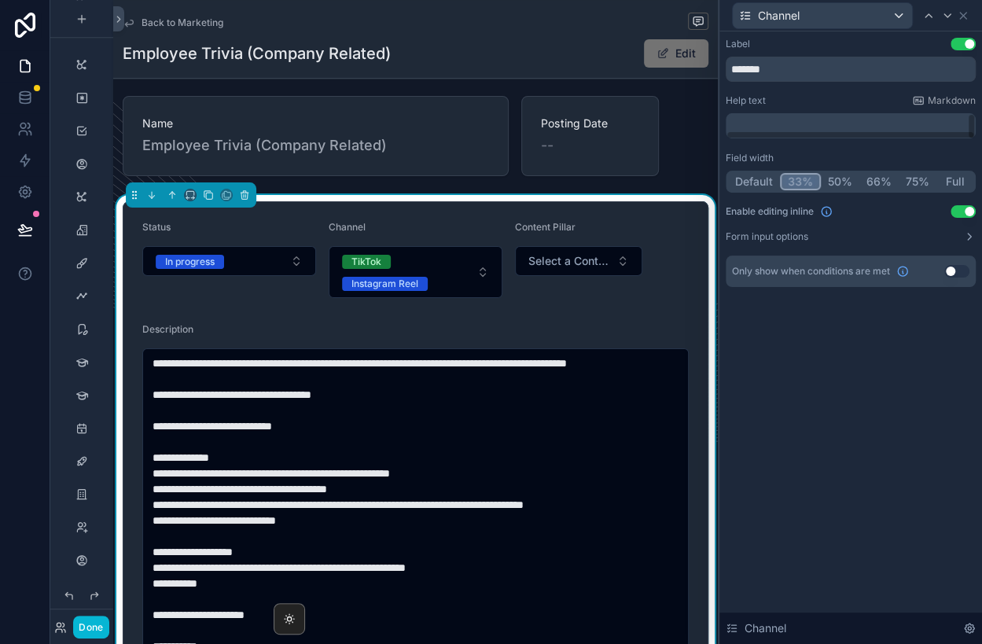
click at [796, 178] on button "33%" at bounding box center [800, 181] width 41 height 17
click at [951, 17] on icon at bounding box center [947, 15] width 13 height 13
click at [809, 179] on button "33%" at bounding box center [800, 181] width 41 height 17
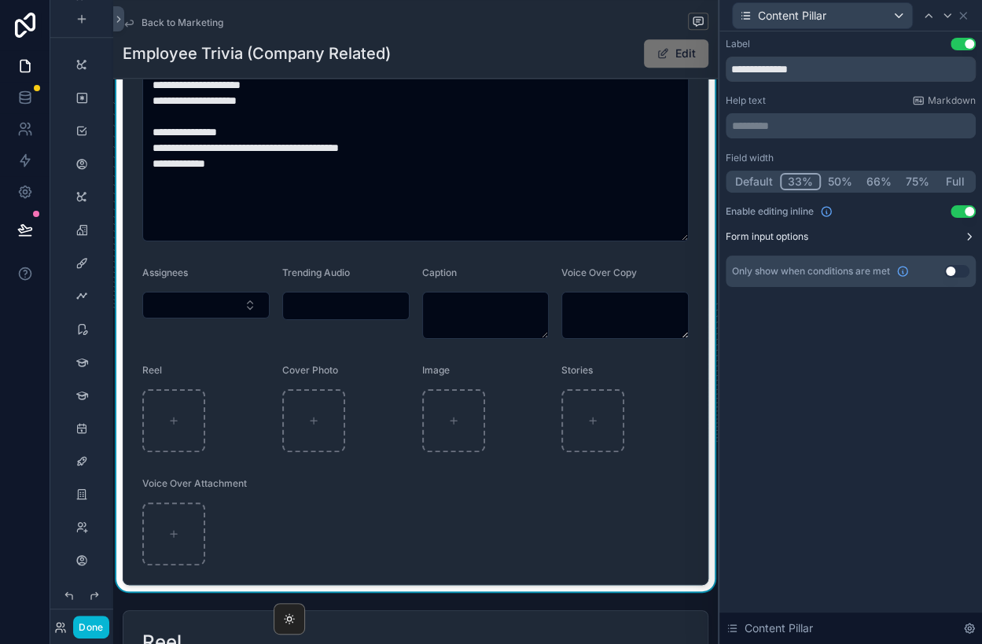
scroll to position [0, 0]
click at [944, 17] on icon at bounding box center [947, 15] width 13 height 13
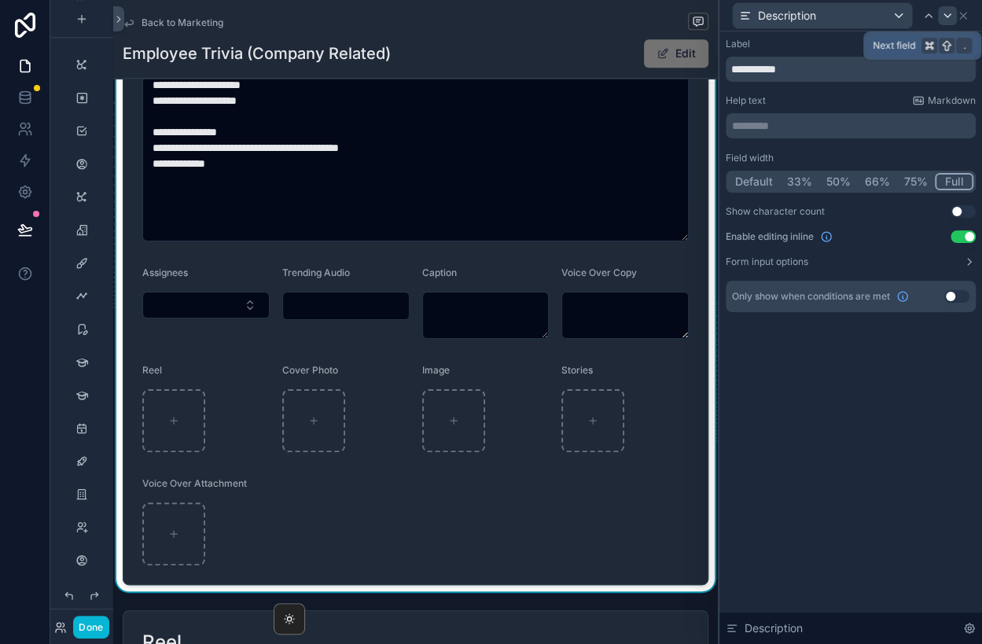
click at [944, 18] on icon at bounding box center [947, 15] width 13 height 13
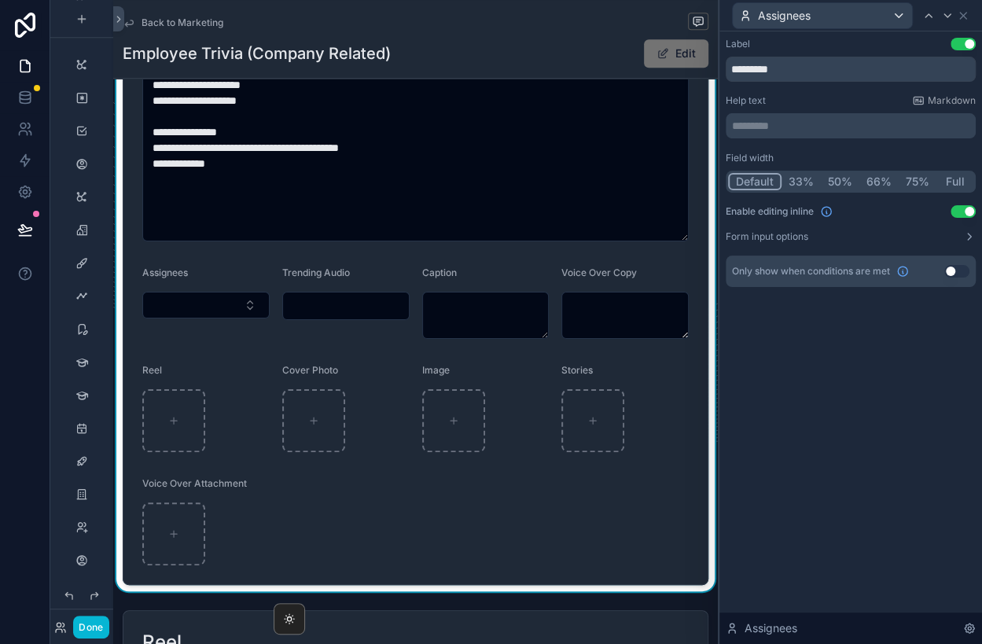
click at [944, 18] on icon at bounding box center [947, 15] width 13 height 13
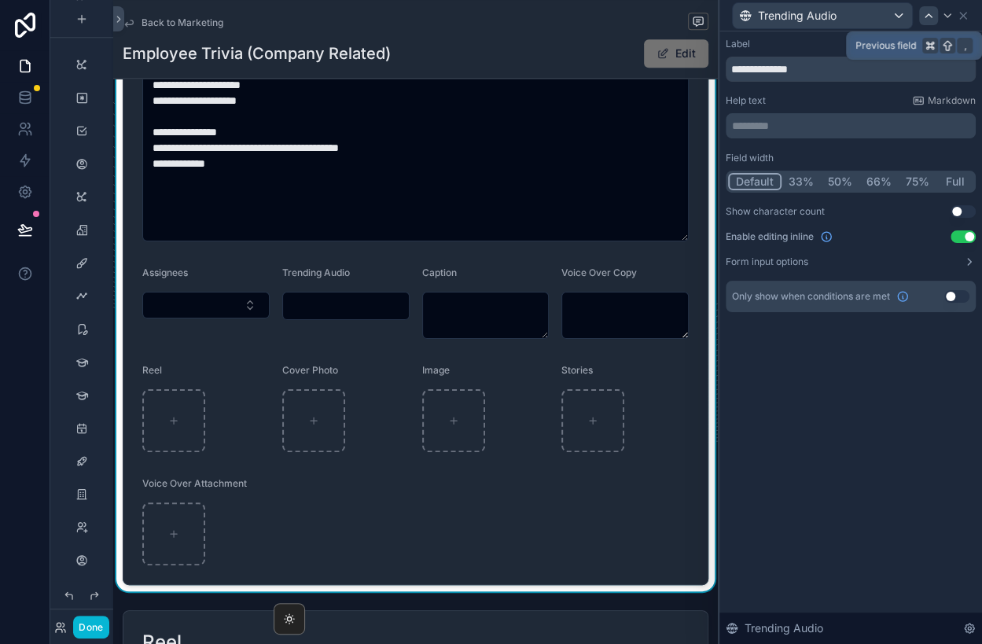
click at [930, 14] on icon at bounding box center [928, 15] width 13 height 13
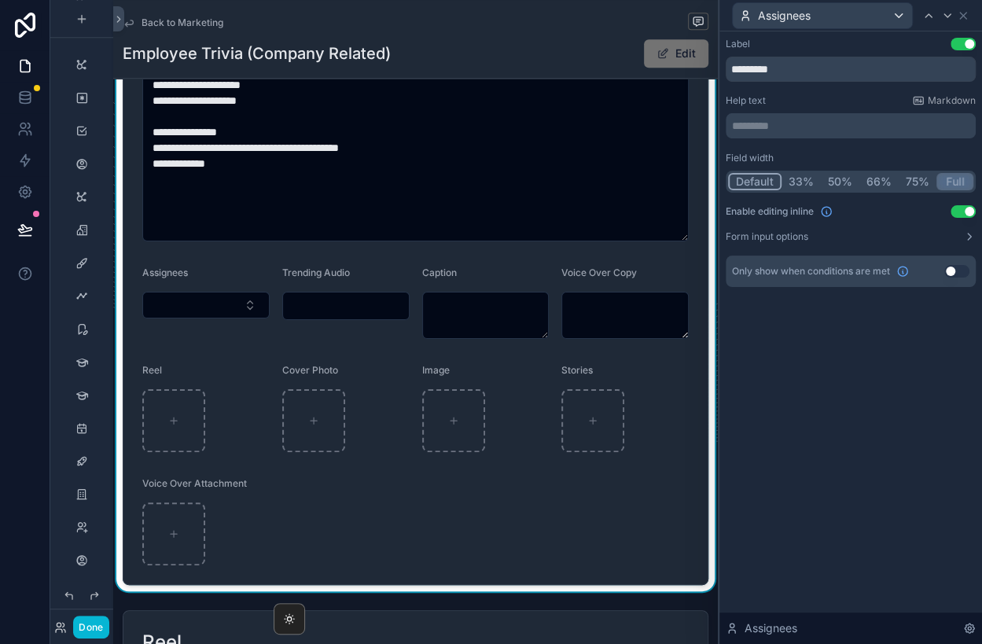
click at [949, 180] on button "Full" at bounding box center [954, 181] width 37 height 17
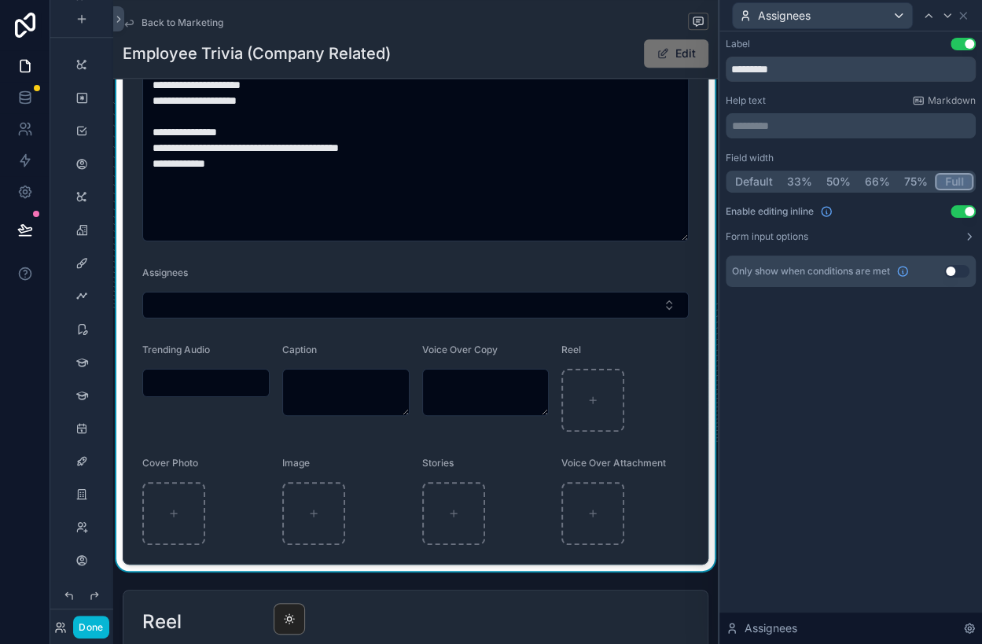
click at [949, 180] on button "Full" at bounding box center [953, 181] width 39 height 17
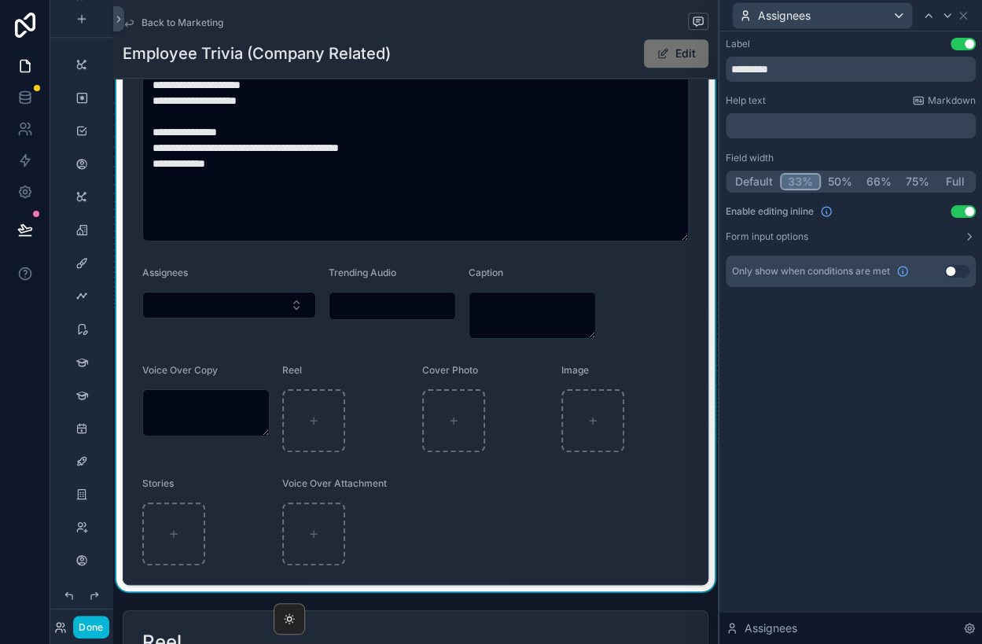
click at [809, 179] on button "33%" at bounding box center [800, 181] width 41 height 17
click at [961, 13] on icon at bounding box center [963, 16] width 6 height 6
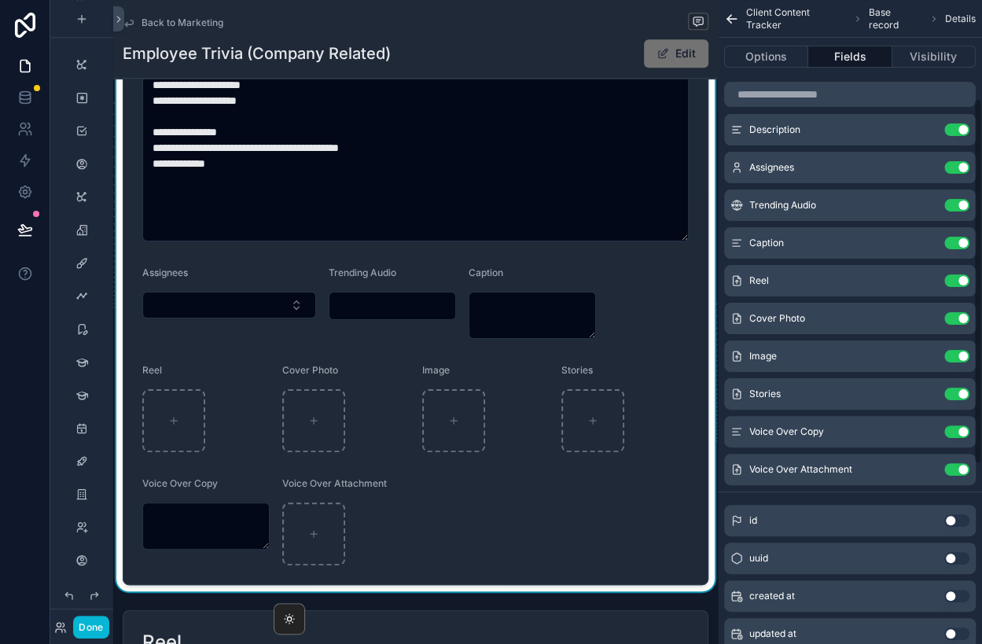
scroll to position [179, 0]
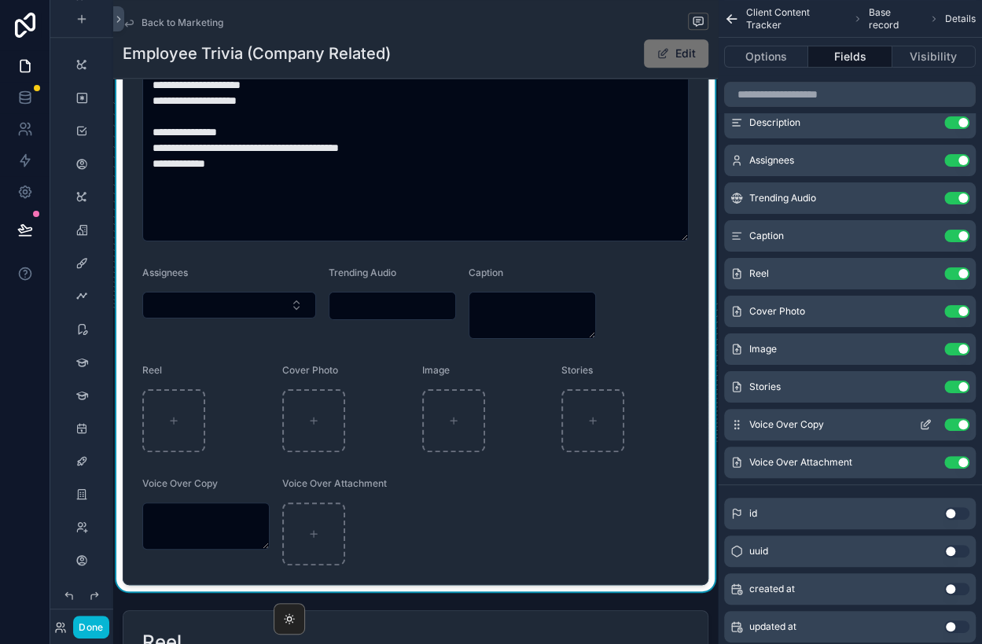
click at [923, 420] on icon "scrollable content" at bounding box center [925, 424] width 13 height 13
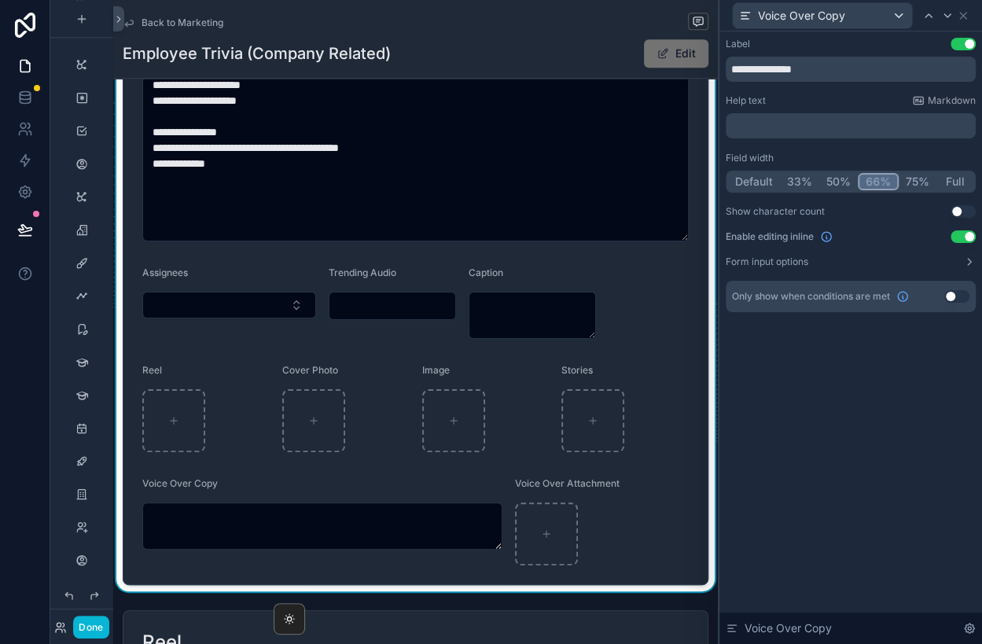
click at [868, 181] on button "66%" at bounding box center [877, 181] width 41 height 17
click at [938, 15] on div at bounding box center [947, 15] width 19 height 19
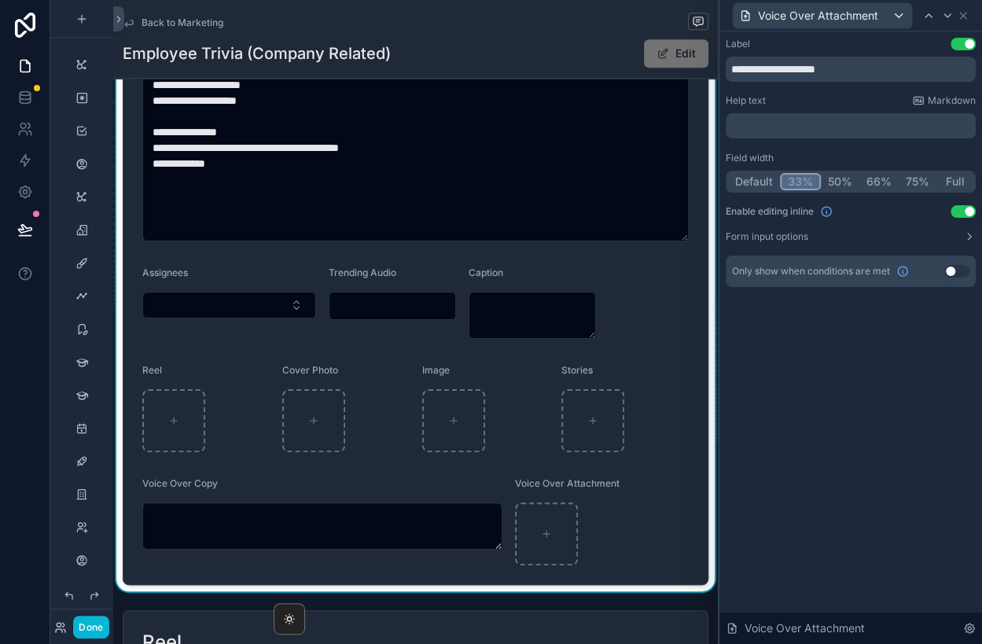
click at [812, 184] on button "33%" at bounding box center [800, 181] width 41 height 17
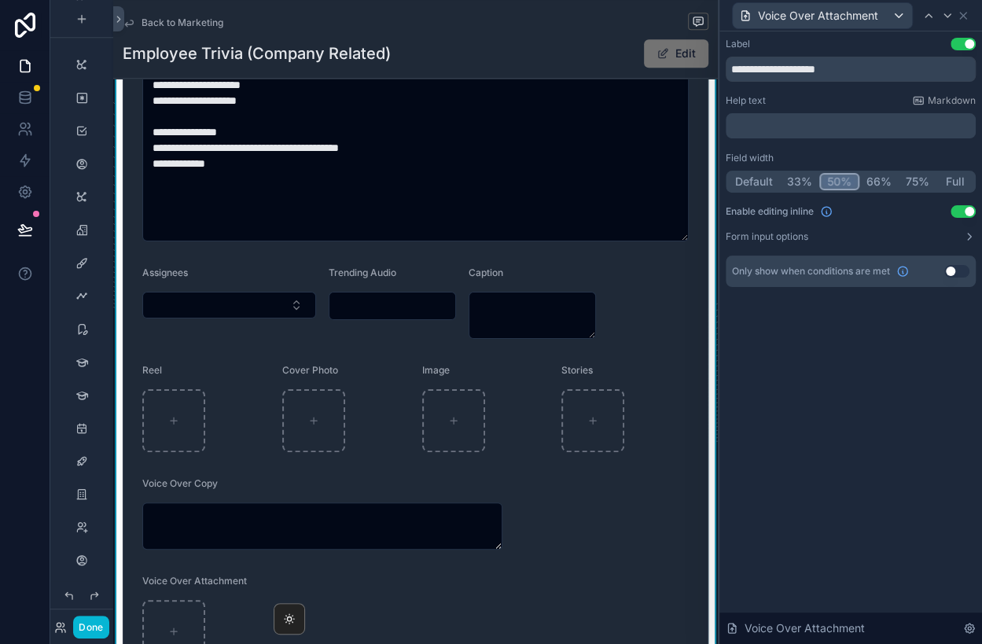
click at [839, 182] on button "50%" at bounding box center [839, 181] width 40 height 17
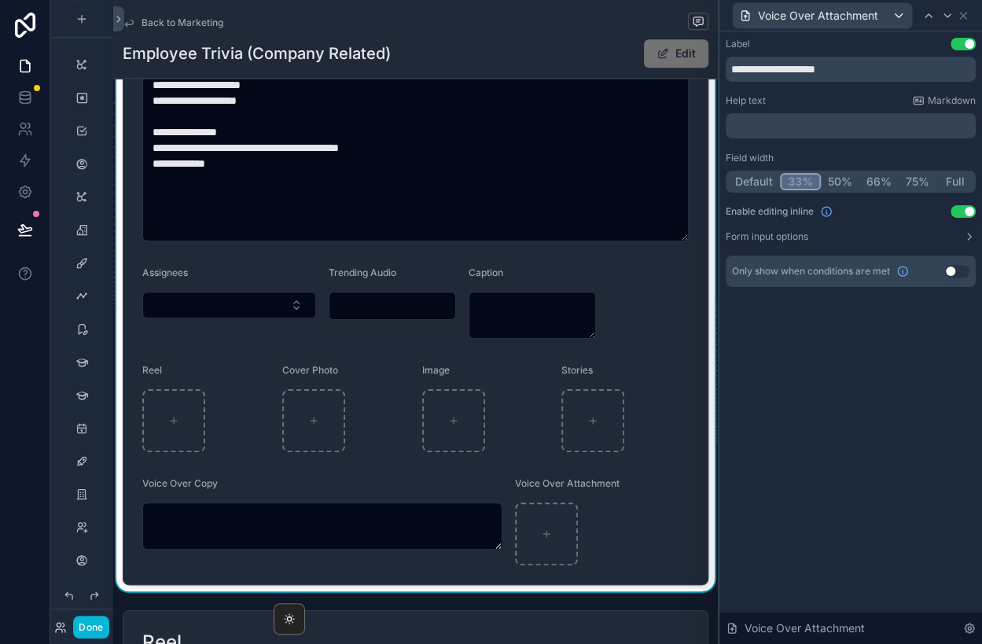
click at [793, 182] on button "33%" at bounding box center [800, 181] width 41 height 17
click at [759, 184] on button "Default" at bounding box center [754, 181] width 53 height 17
click at [607, 366] on div "Stories" at bounding box center [624, 373] width 127 height 19
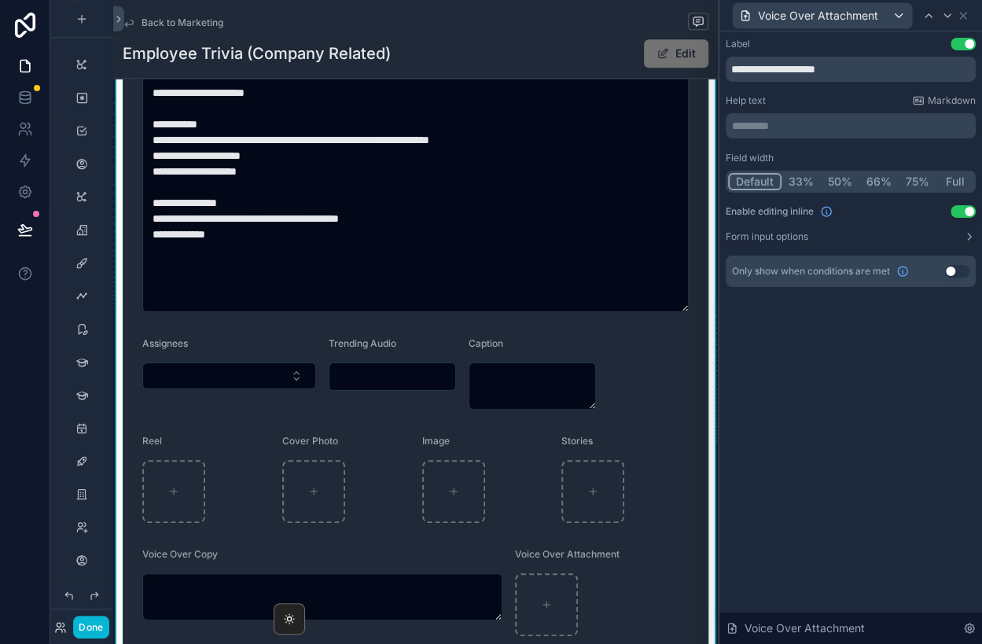
scroll to position [598, 0]
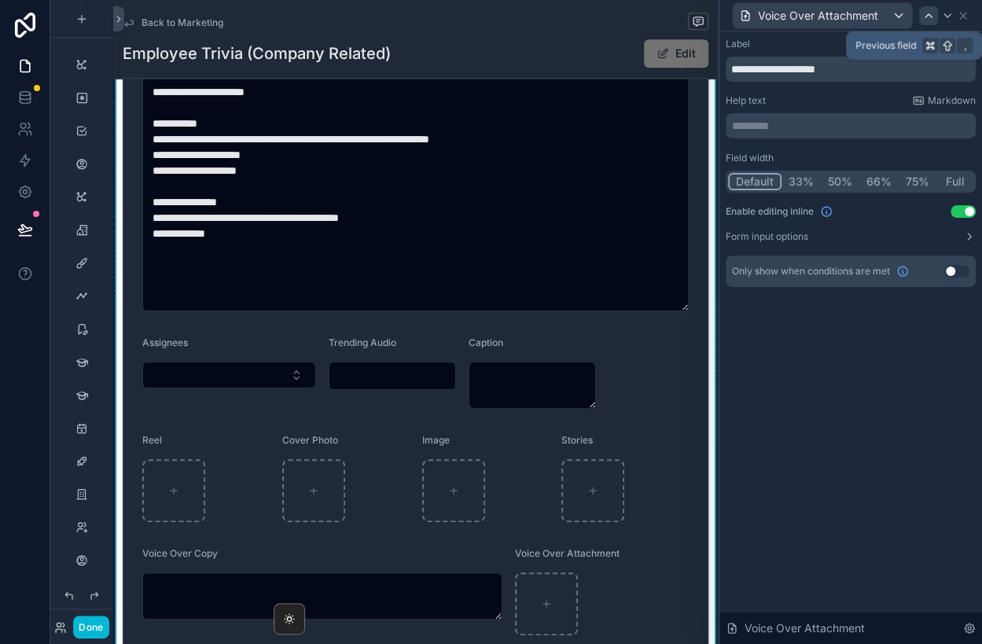
click at [933, 15] on icon at bounding box center [928, 15] width 13 height 13
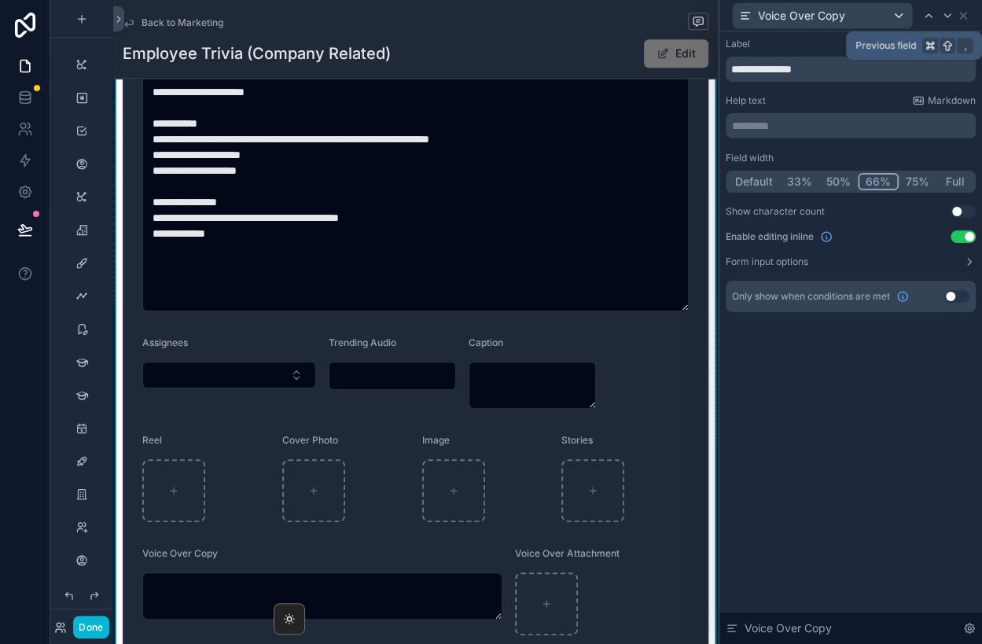
click at [933, 15] on icon at bounding box center [928, 15] width 13 height 13
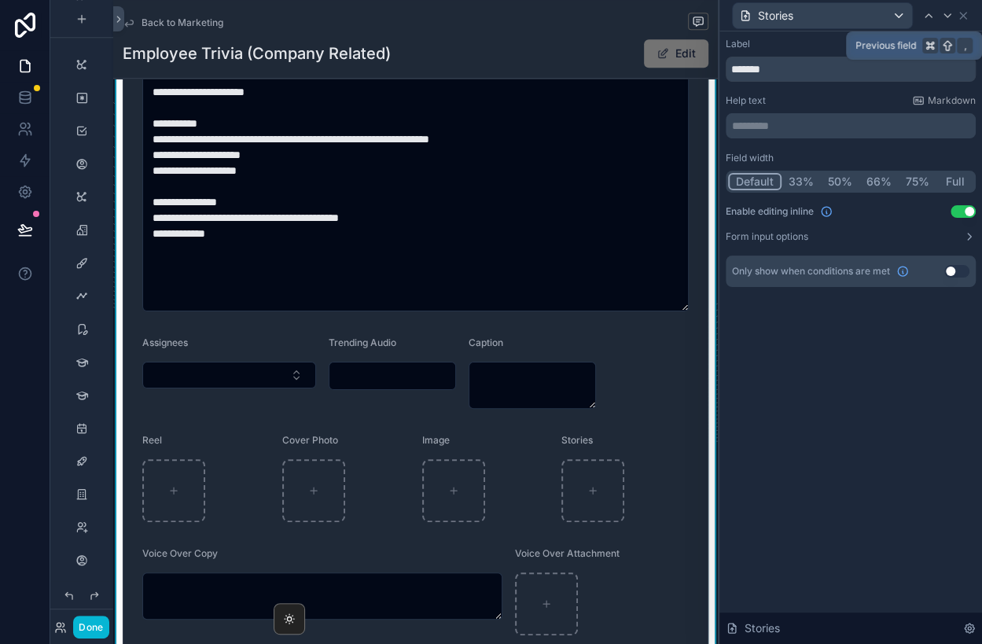
click at [933, 15] on icon at bounding box center [928, 15] width 13 height 13
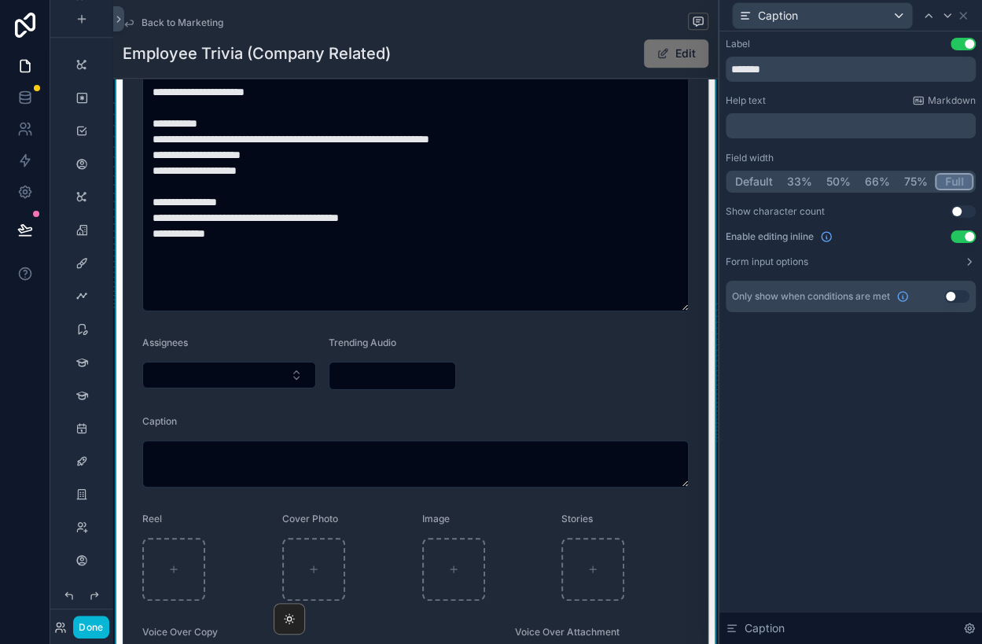
click at [952, 175] on button "Full" at bounding box center [953, 181] width 39 height 17
click at [255, 344] on div "Assignees" at bounding box center [229, 345] width 174 height 19
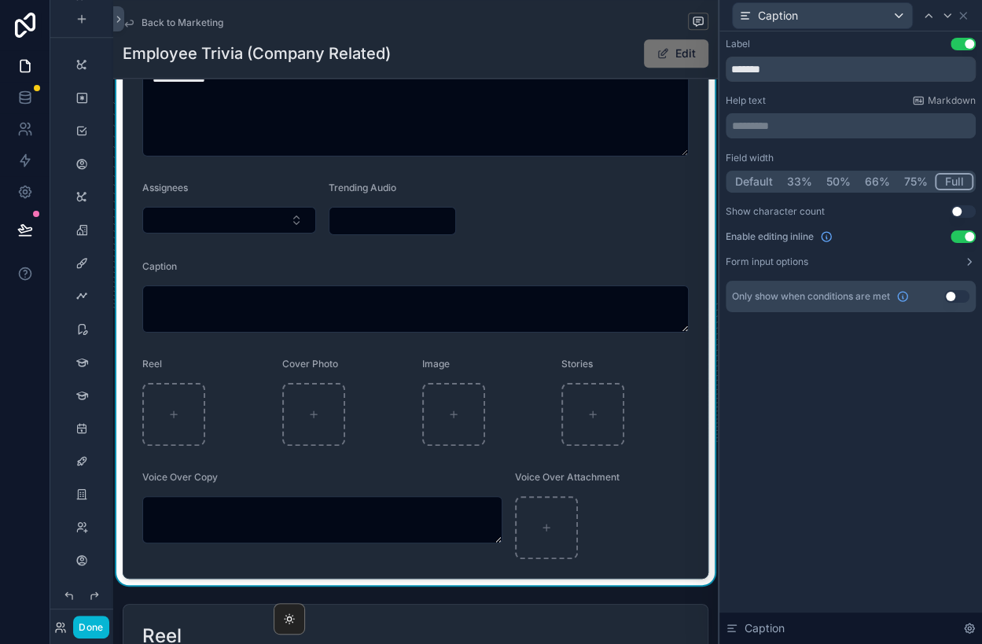
scroll to position [744, 0]
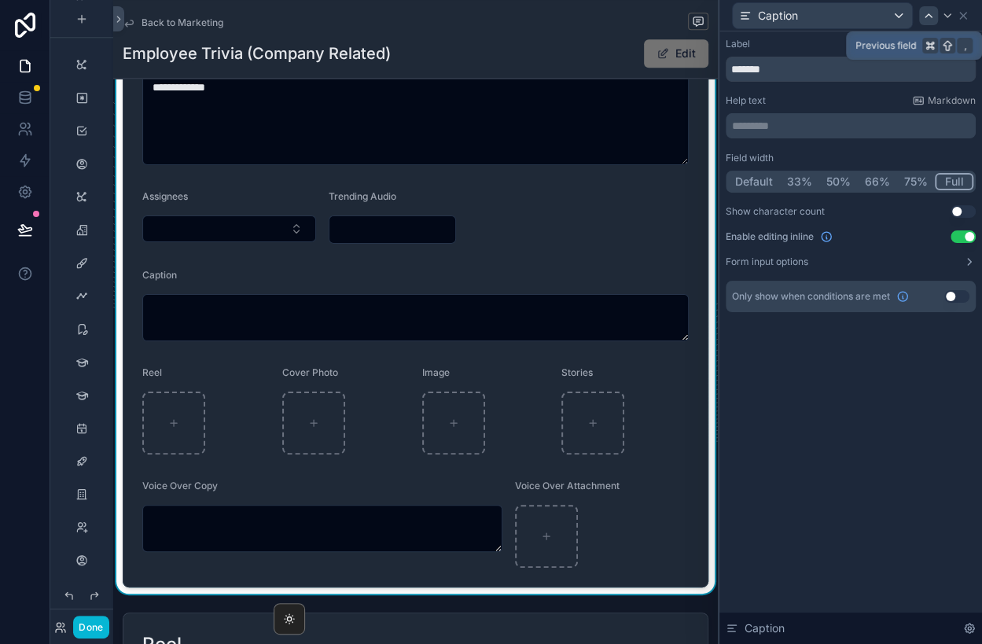
click at [927, 16] on icon at bounding box center [928, 15] width 13 height 13
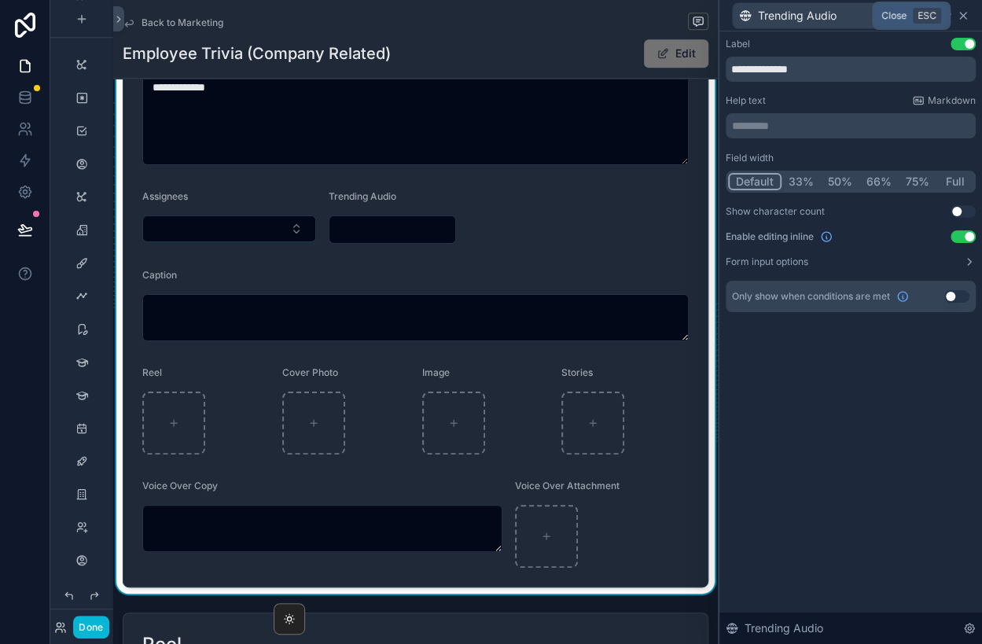
click at [959, 13] on icon at bounding box center [962, 15] width 13 height 13
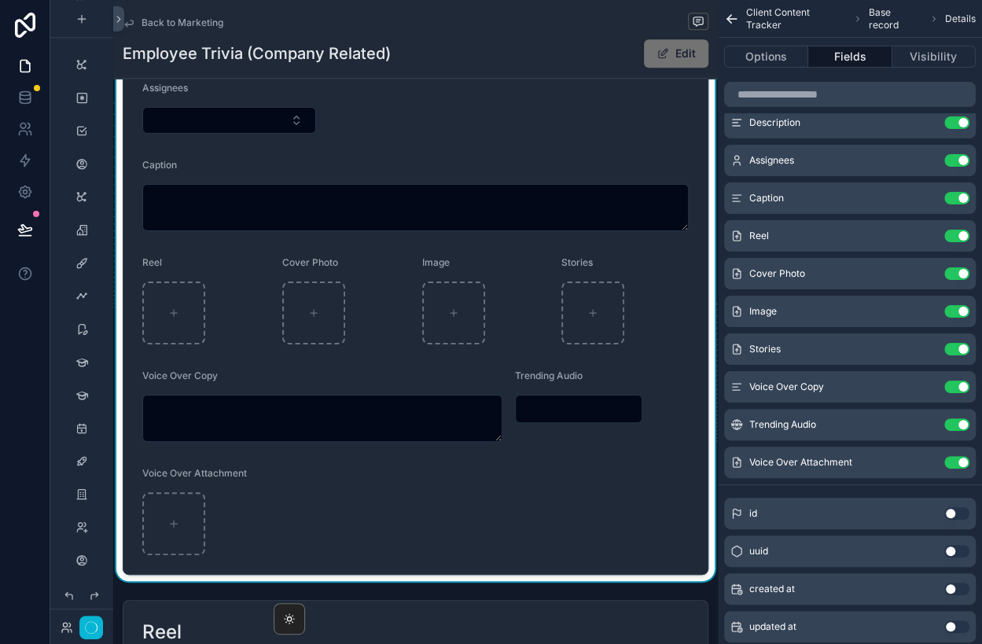
scroll to position [864, 0]
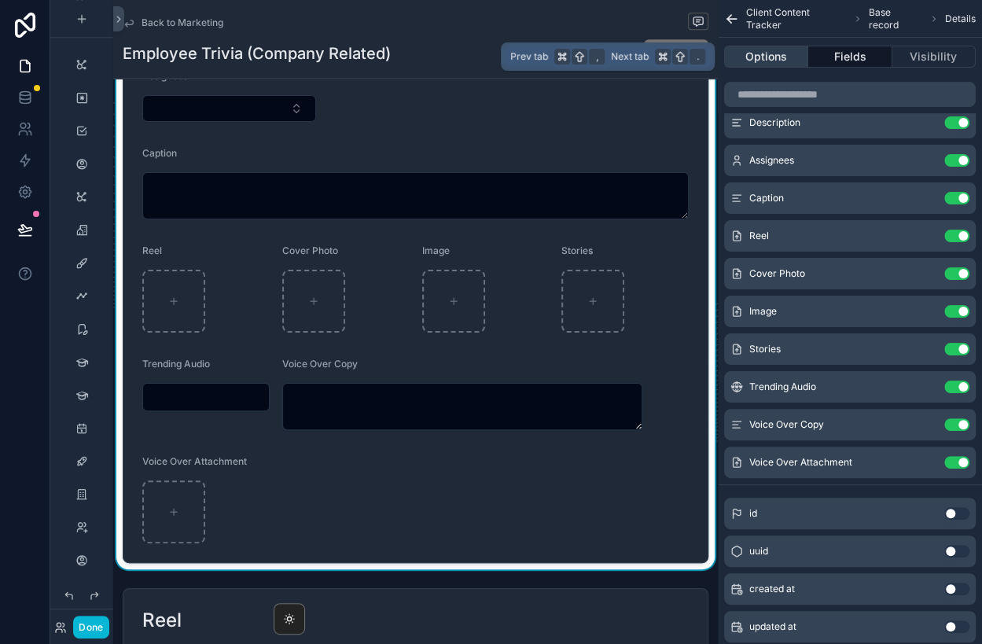
click at [794, 54] on button "Options" at bounding box center [766, 57] width 84 height 22
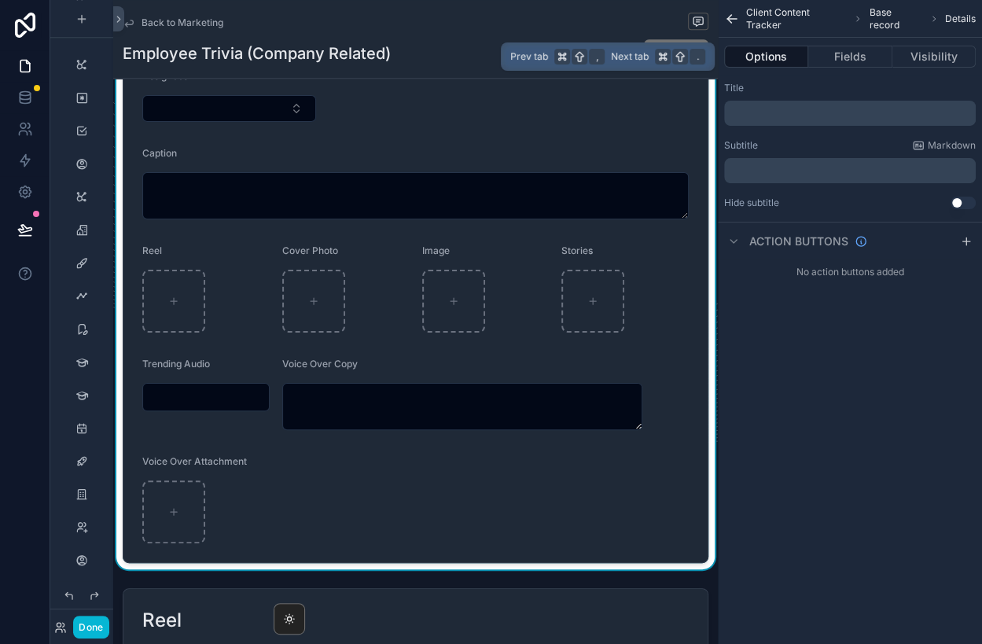
scroll to position [0, 0]
click at [845, 56] on button "Fields" at bounding box center [849, 57] width 83 height 22
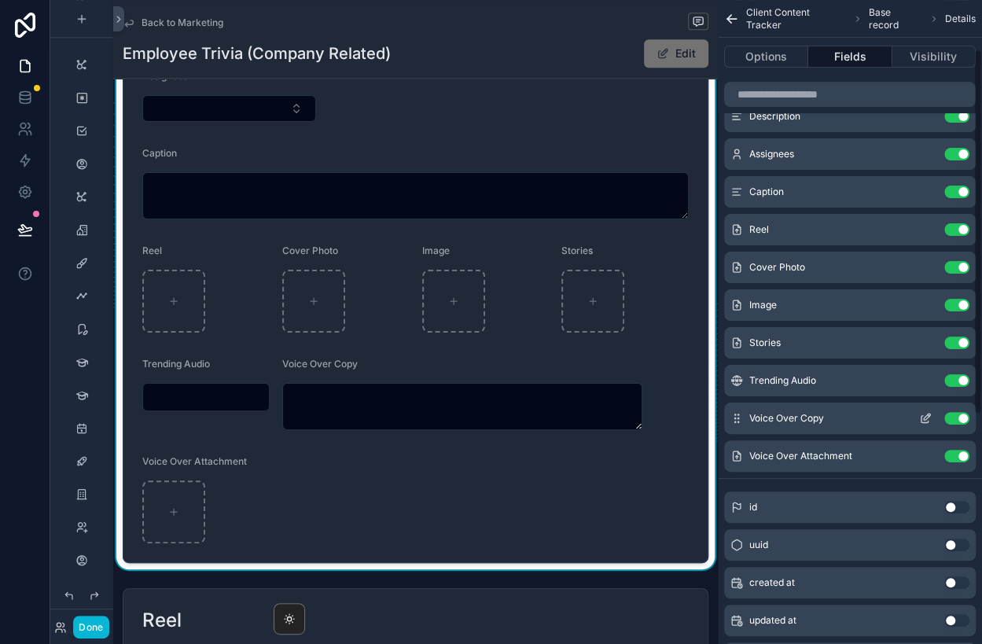
scroll to position [188, 0]
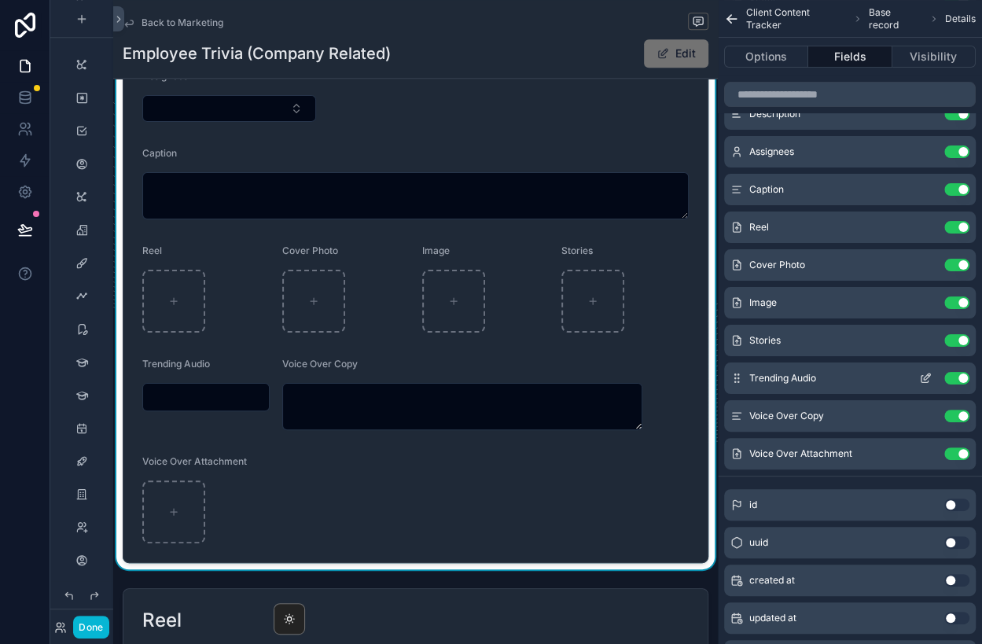
click at [925, 377] on icon "scrollable content" at bounding box center [925, 378] width 13 height 13
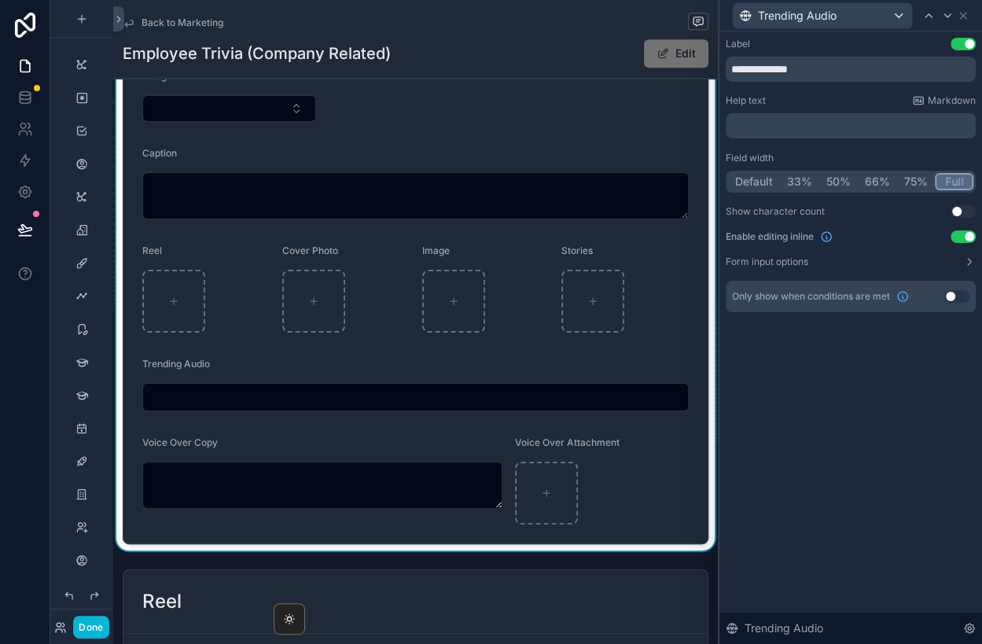
click at [957, 178] on button "Full" at bounding box center [953, 181] width 39 height 17
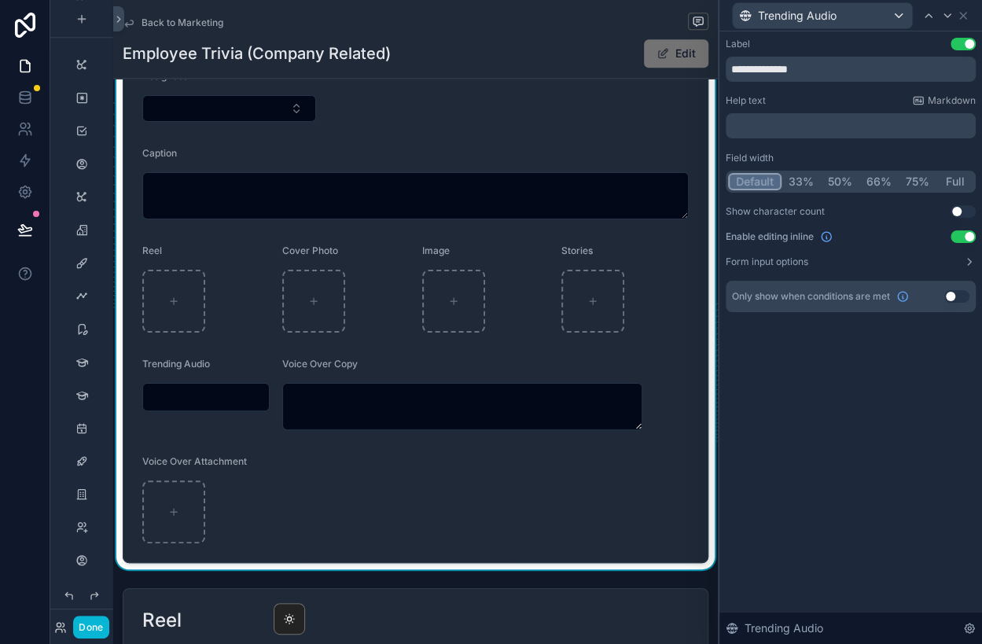
click at [762, 179] on button "Default" at bounding box center [754, 181] width 53 height 17
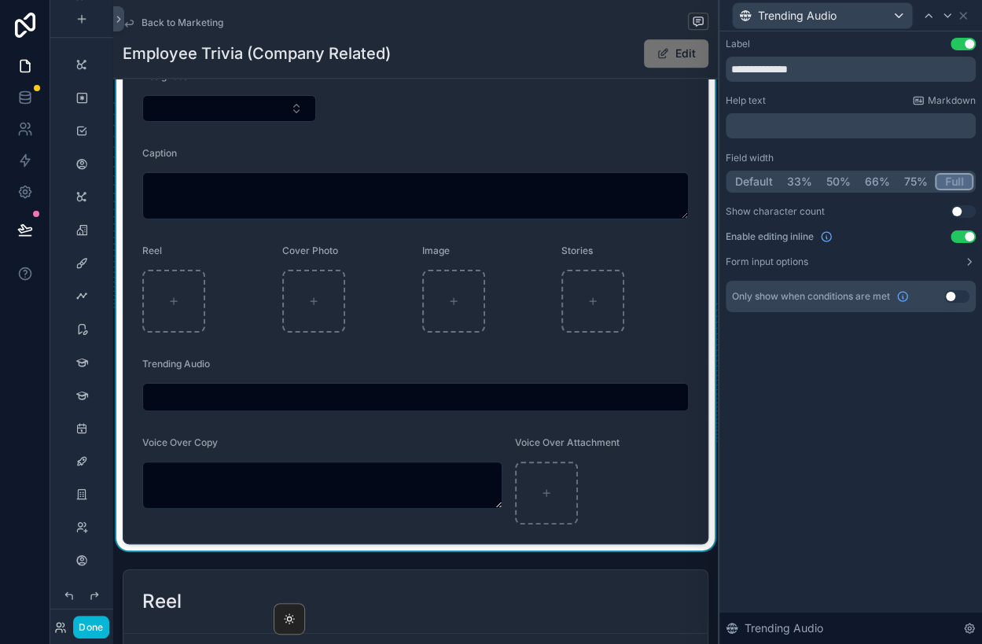
click at [952, 183] on button "Full" at bounding box center [953, 181] width 39 height 17
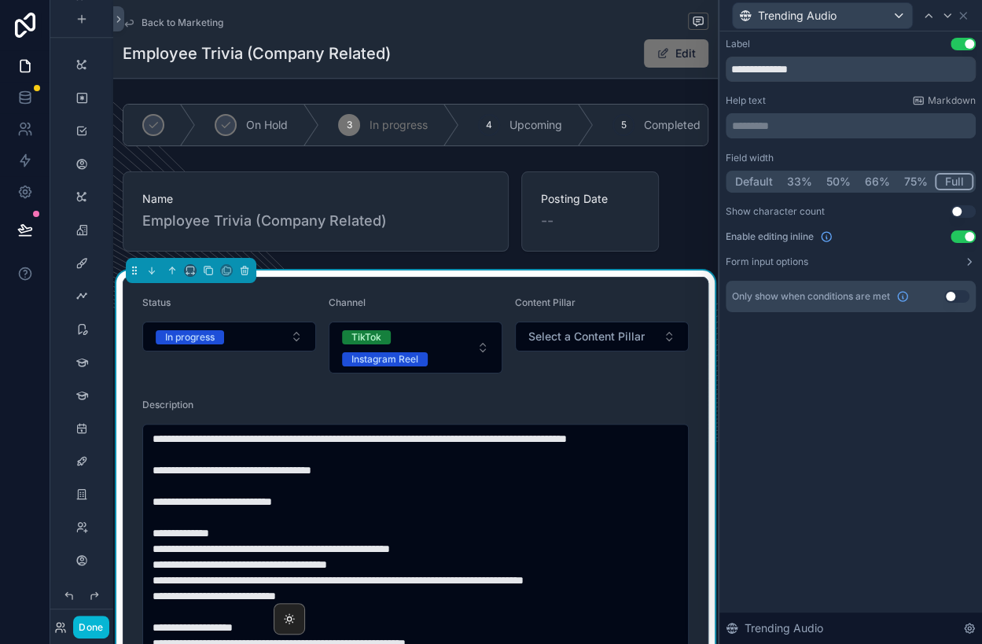
scroll to position [0, 0]
click at [94, 624] on button "Done" at bounding box center [90, 626] width 35 height 23
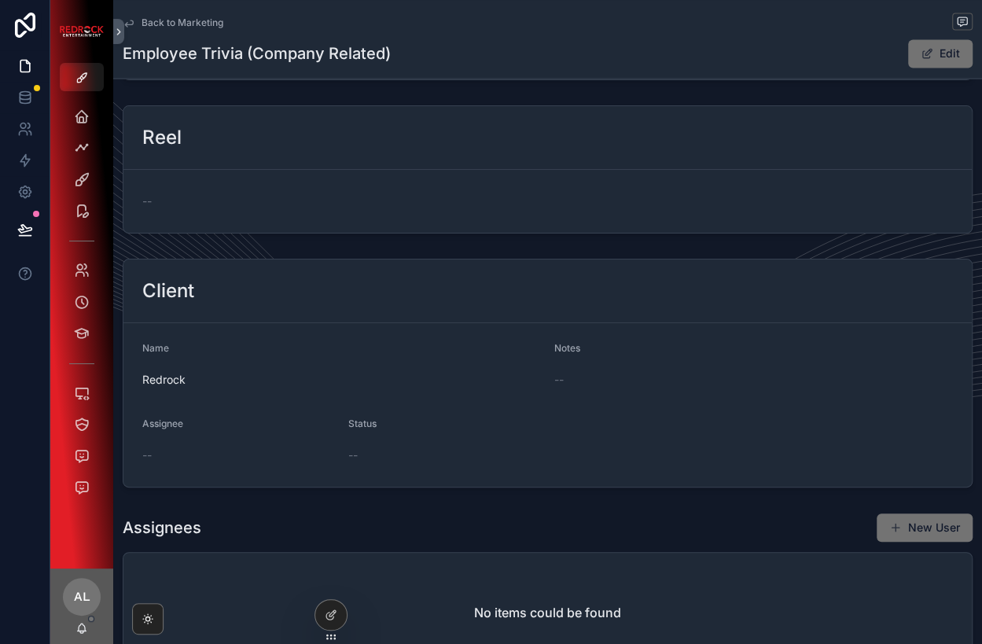
scroll to position [1189, 0]
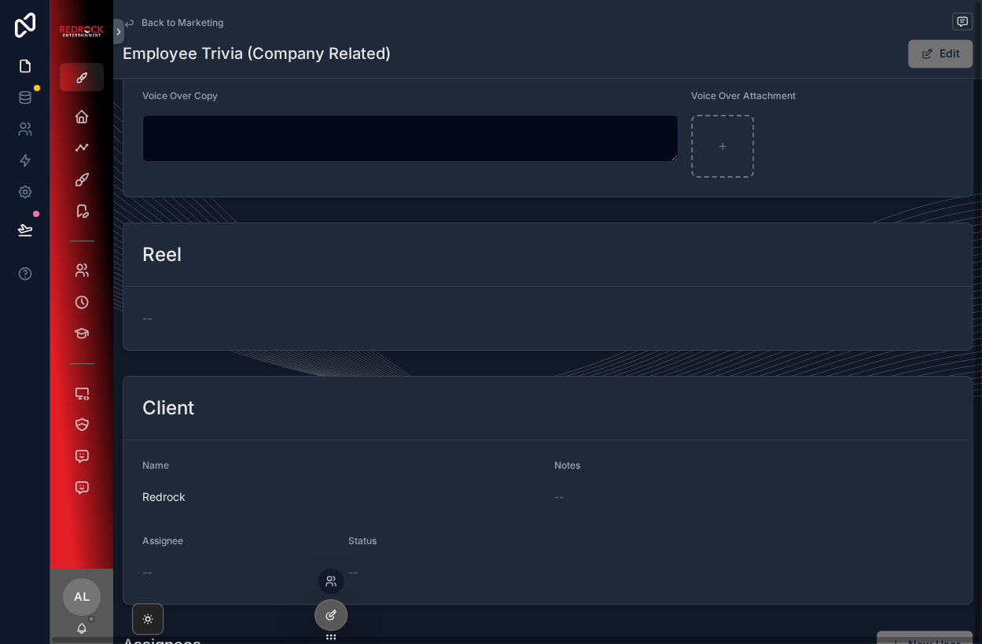
click at [337, 614] on div at bounding box center [330, 615] width 31 height 30
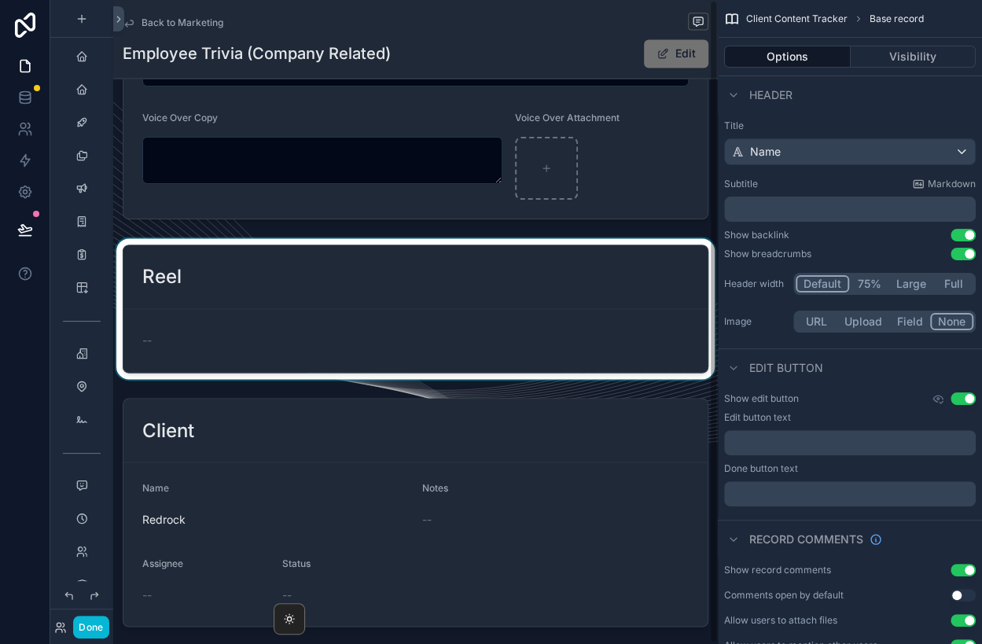
click at [339, 303] on div "scrollable content" at bounding box center [415, 308] width 604 height 141
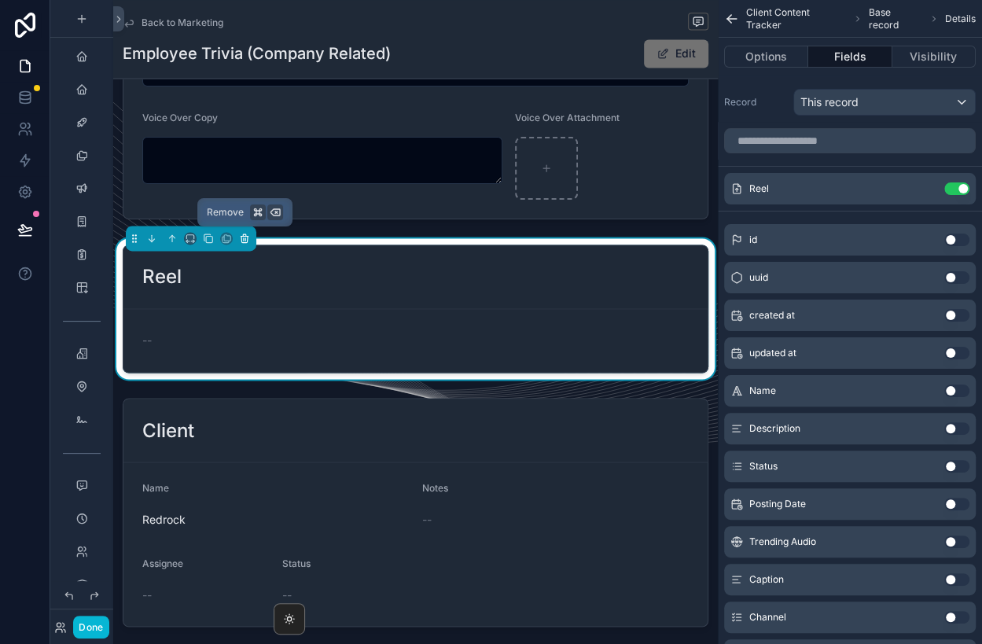
click at [244, 237] on icon "scrollable content" at bounding box center [244, 238] width 0 height 3
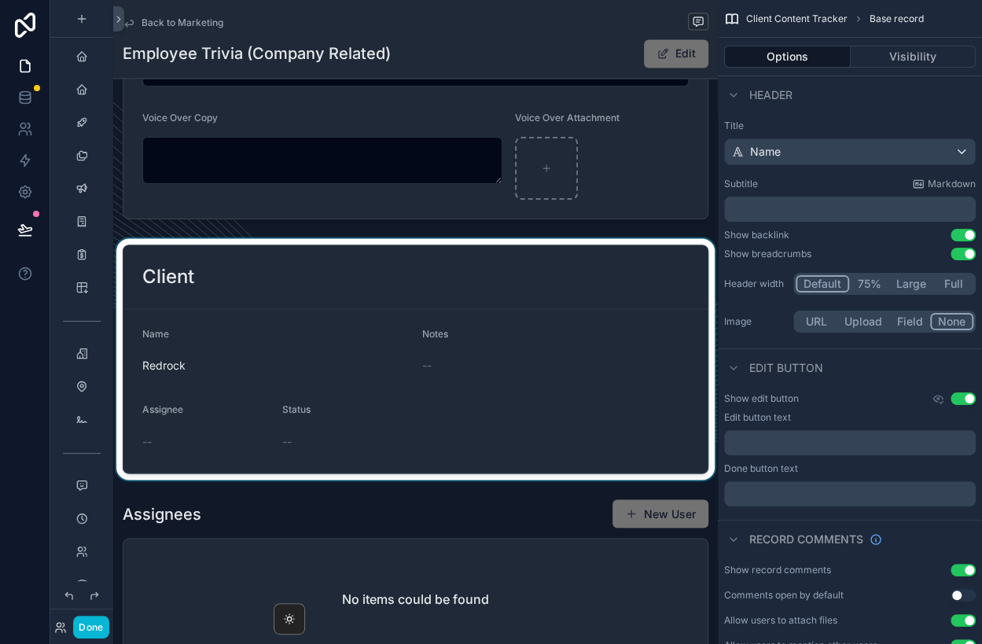
click at [447, 298] on div "scrollable content" at bounding box center [415, 358] width 604 height 241
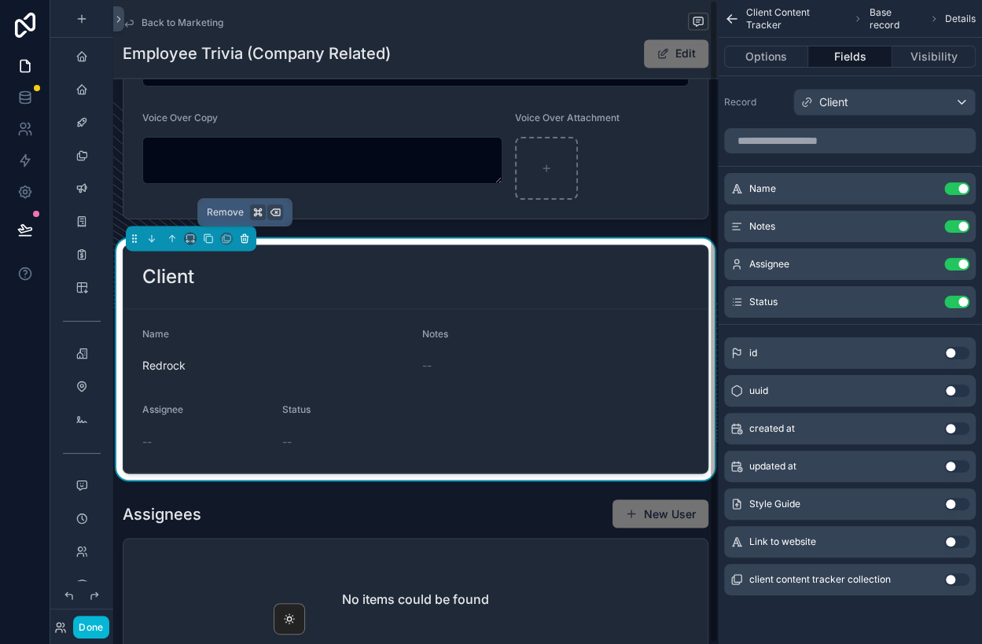
click at [242, 233] on icon "scrollable content" at bounding box center [244, 238] width 11 height 11
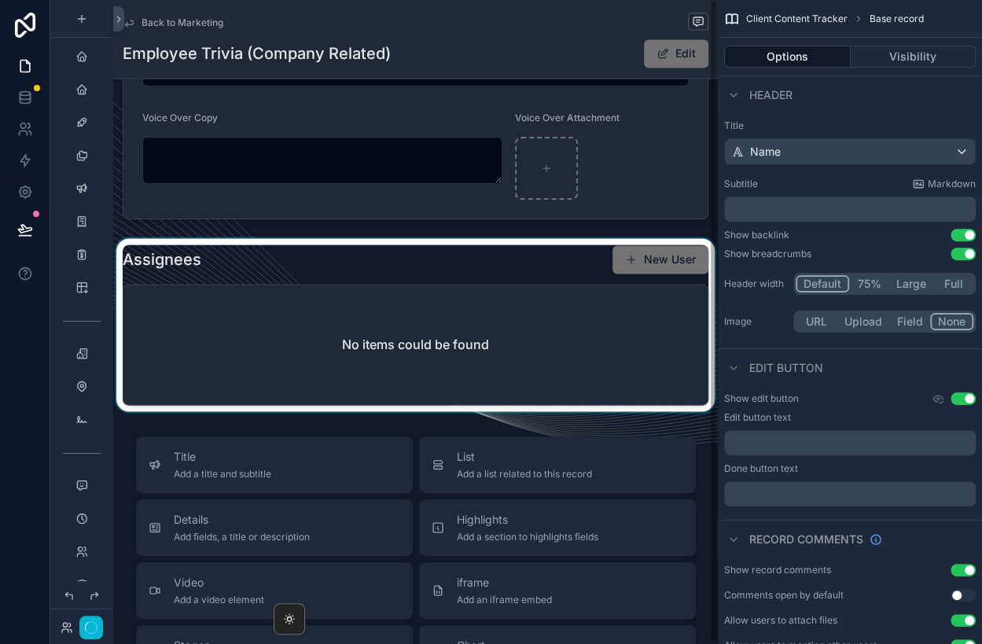
click at [278, 357] on div "scrollable content" at bounding box center [415, 324] width 604 height 173
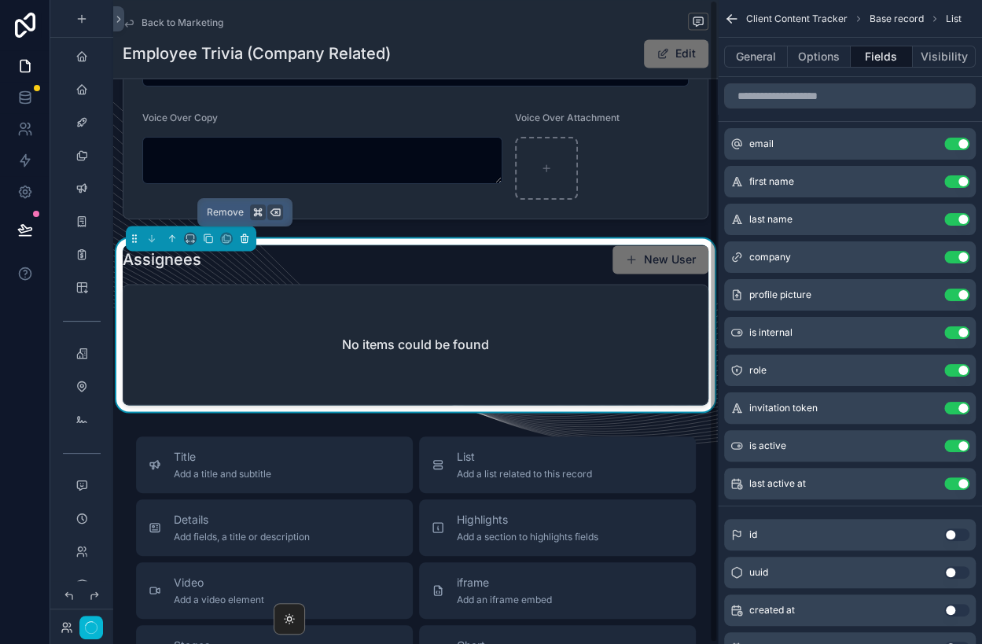
click at [245, 237] on icon "scrollable content" at bounding box center [245, 238] width 0 height 3
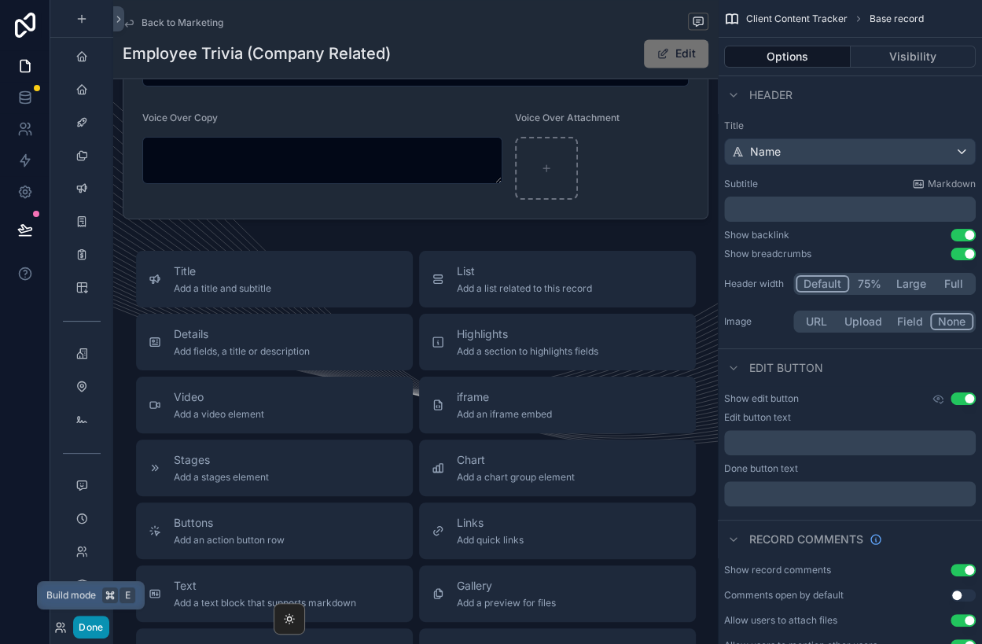
click at [94, 627] on button "Done" at bounding box center [90, 626] width 35 height 23
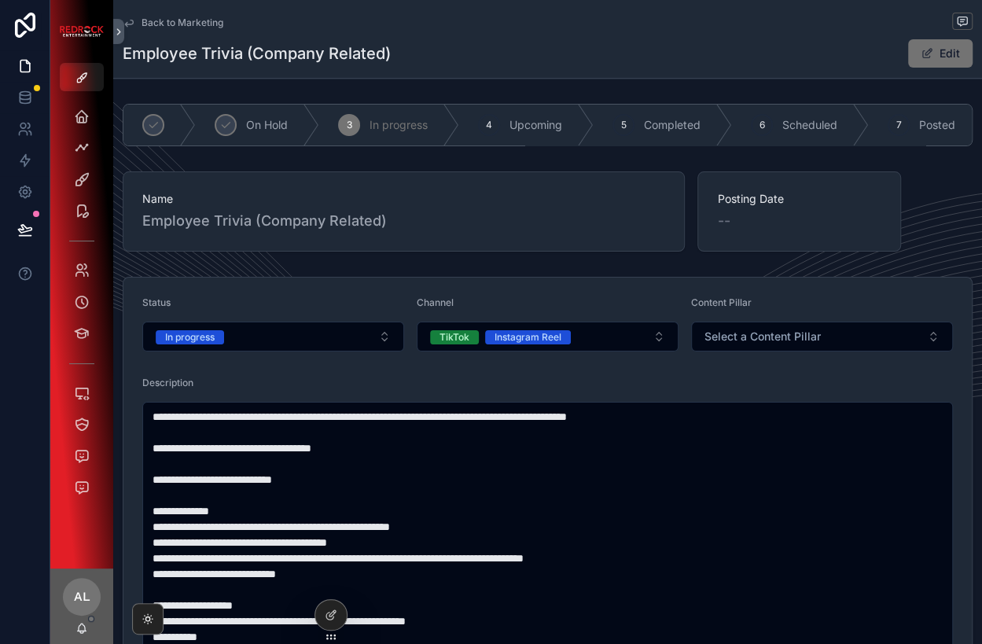
scroll to position [0, 0]
click at [405, 215] on span "Employee Trivia (Company Related)" at bounding box center [403, 221] width 523 height 22
click at [330, 622] on div at bounding box center [330, 615] width 31 height 30
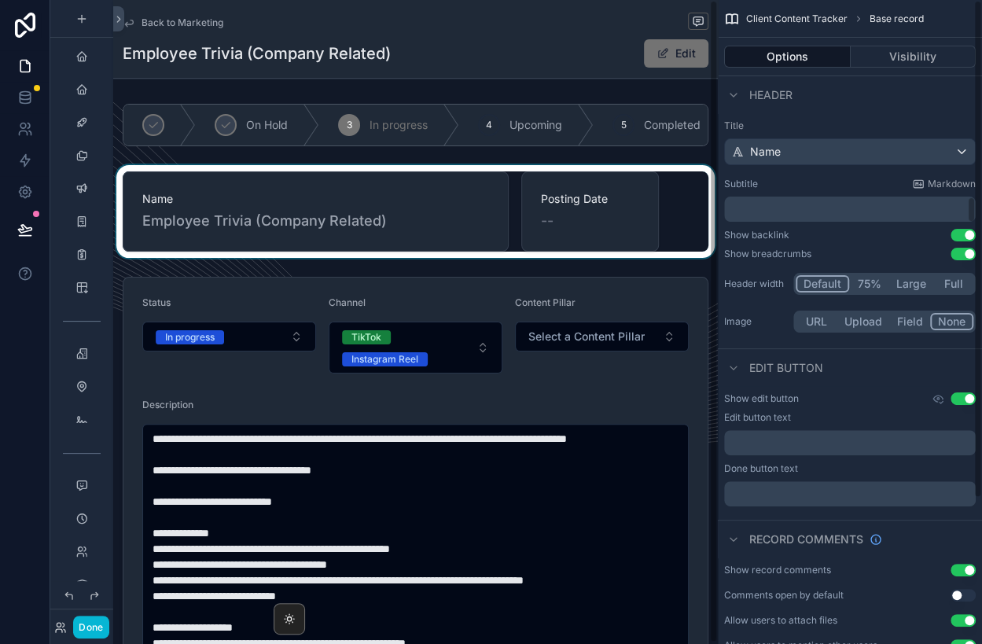
click at [618, 209] on div "scrollable content" at bounding box center [415, 211] width 604 height 93
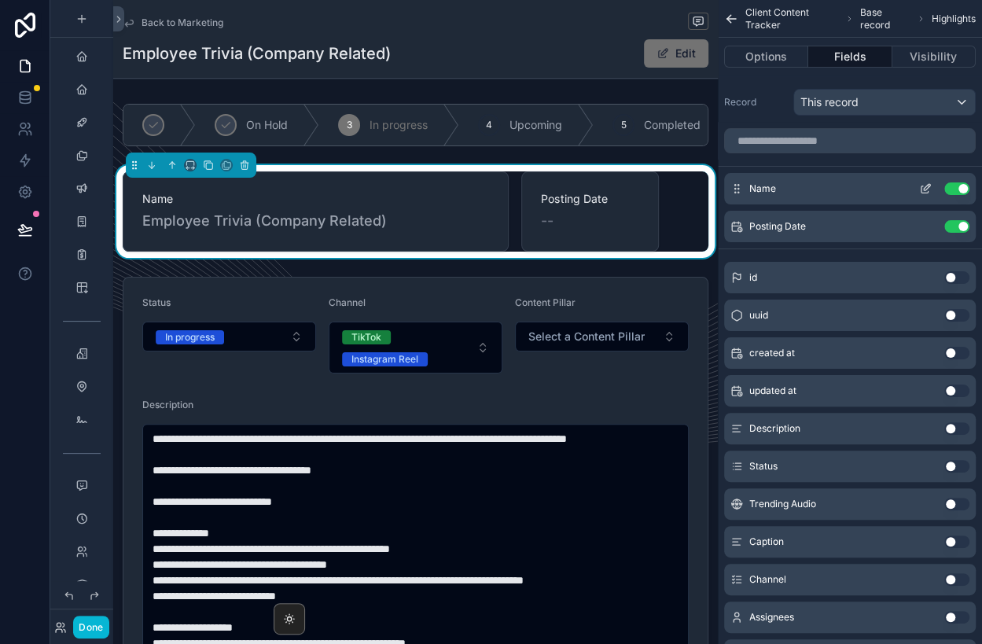
click at [925, 185] on icon "scrollable content" at bounding box center [926, 187] width 6 height 6
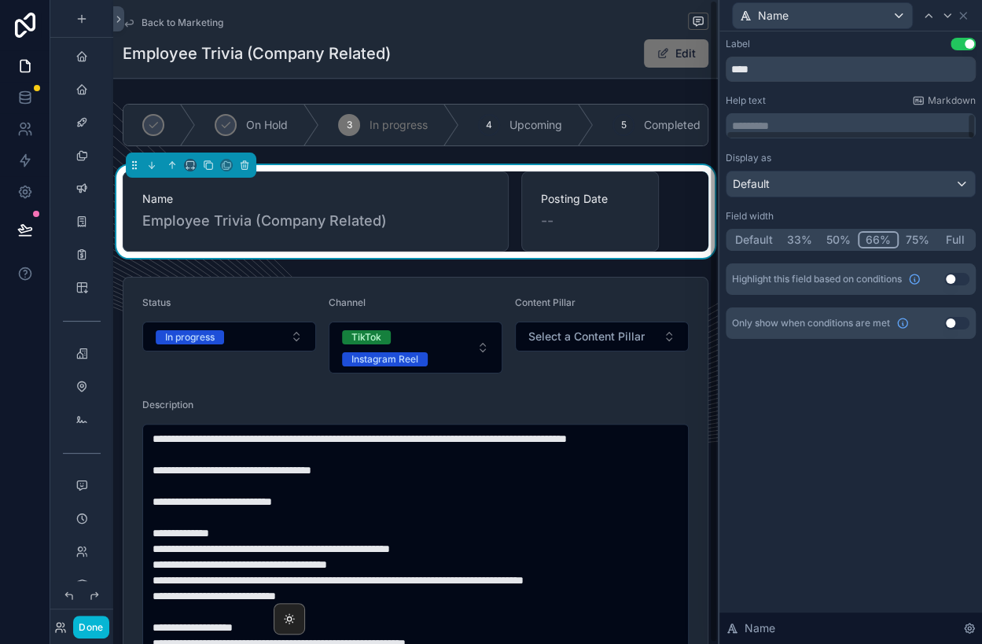
click at [424, 230] on span "Employee Trivia (Company Related)" at bounding box center [315, 221] width 347 height 22
click at [392, 229] on span "Employee Trivia (Company Related)" at bounding box center [315, 221] width 347 height 22
click at [963, 18] on icon at bounding box center [962, 15] width 13 height 13
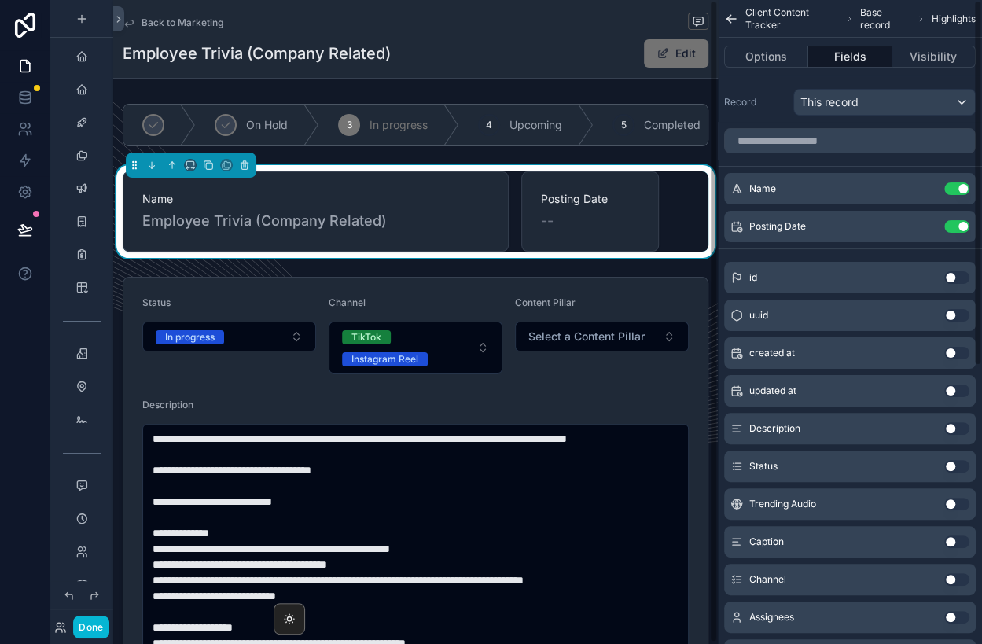
click at [440, 223] on span "Employee Trivia (Company Related)" at bounding box center [315, 221] width 347 height 22
click at [667, 52] on span "scrollable content" at bounding box center [661, 52] width 13 height 13
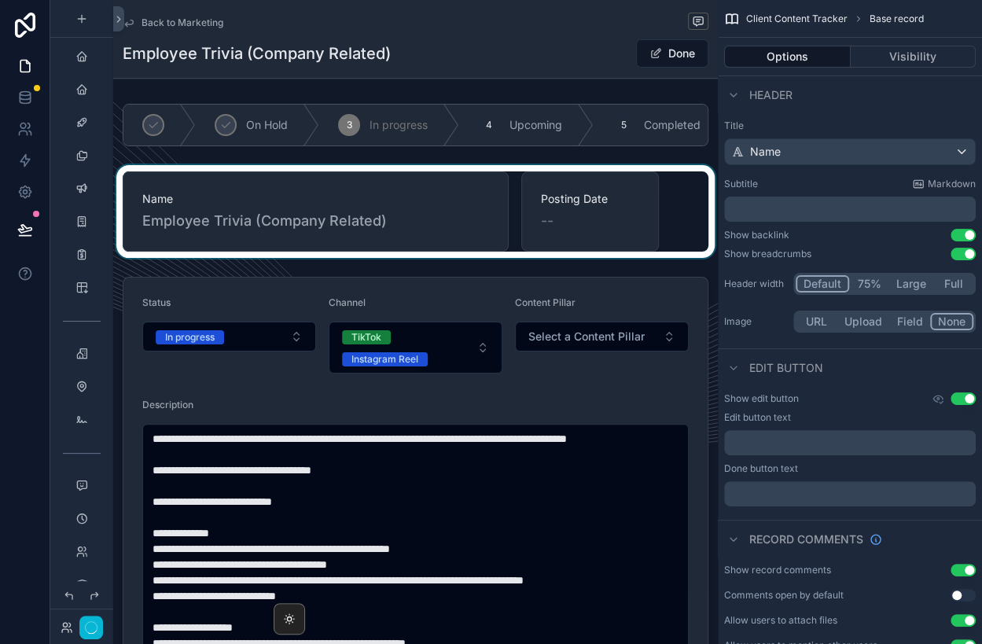
click at [413, 230] on div "scrollable content" at bounding box center [415, 211] width 604 height 93
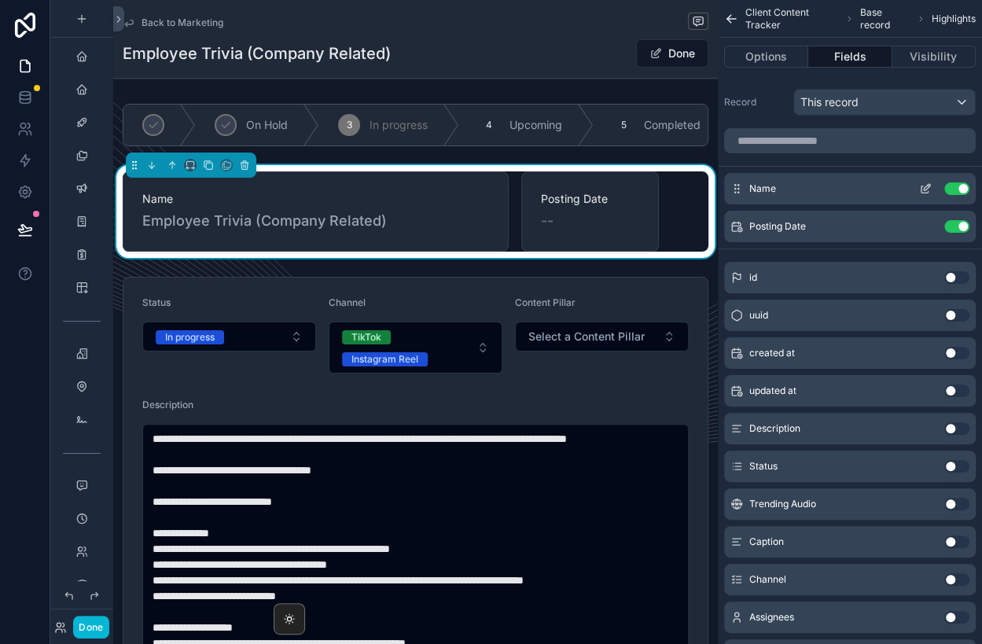
click at [925, 188] on icon "scrollable content" at bounding box center [925, 188] width 13 height 13
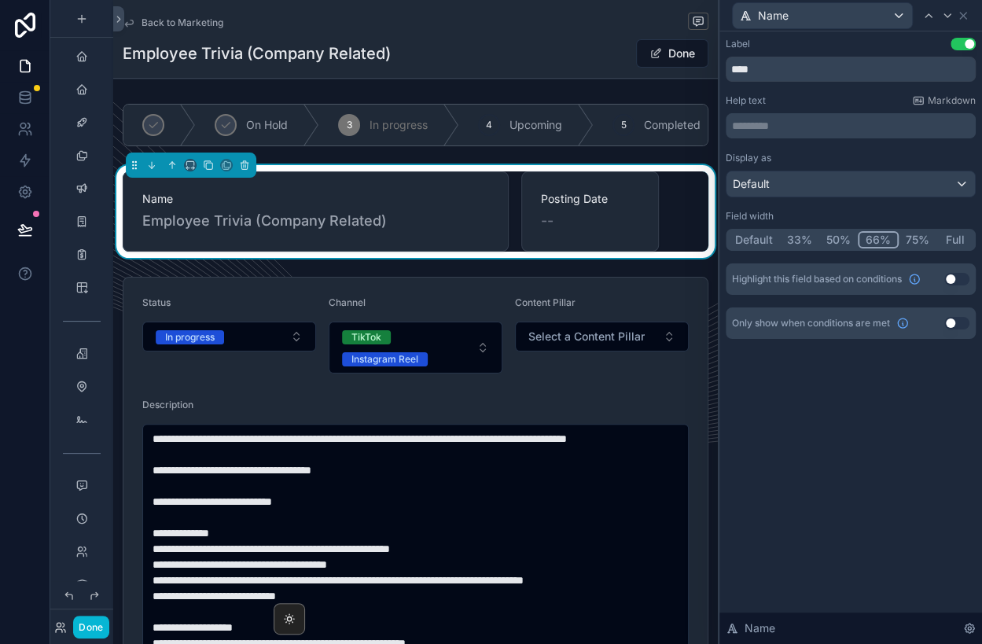
click at [913, 372] on div "Label Use setting **** Help text Markdown ********* ﻿ Display as Default Field …" at bounding box center [850, 203] width 262 height 345
click at [449, 217] on span "Employee Trivia (Company Related)" at bounding box center [315, 221] width 347 height 22
click at [600, 231] on div "Posting Date --" at bounding box center [589, 211] width 137 height 80
click at [670, 70] on div "Back to Marketing Client Content Tracker Employee Trivia (Company Related) Empl…" at bounding box center [415, 39] width 585 height 78
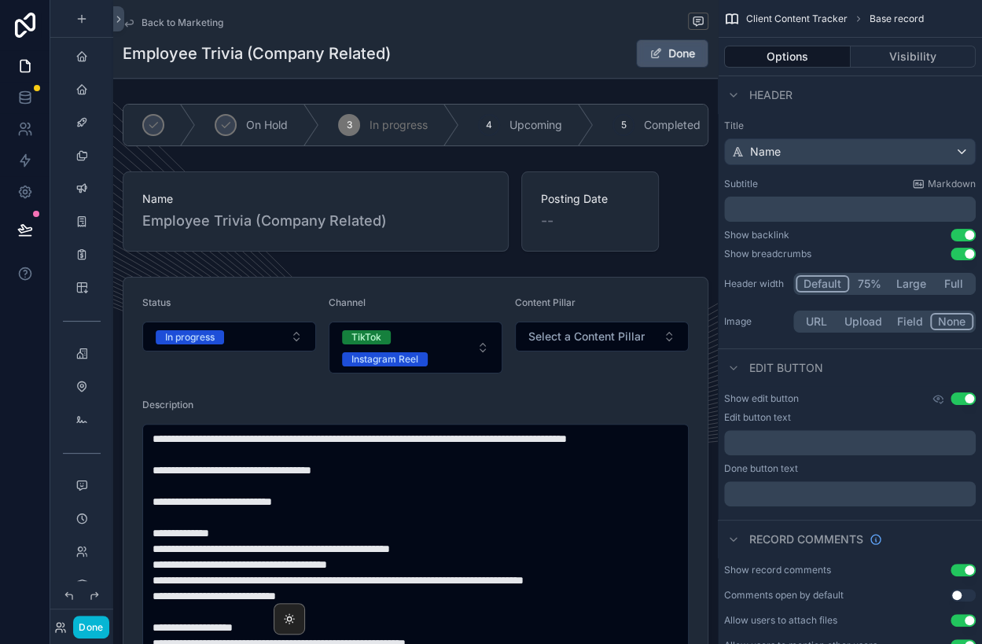
click at [670, 64] on button "Done" at bounding box center [672, 53] width 72 height 28
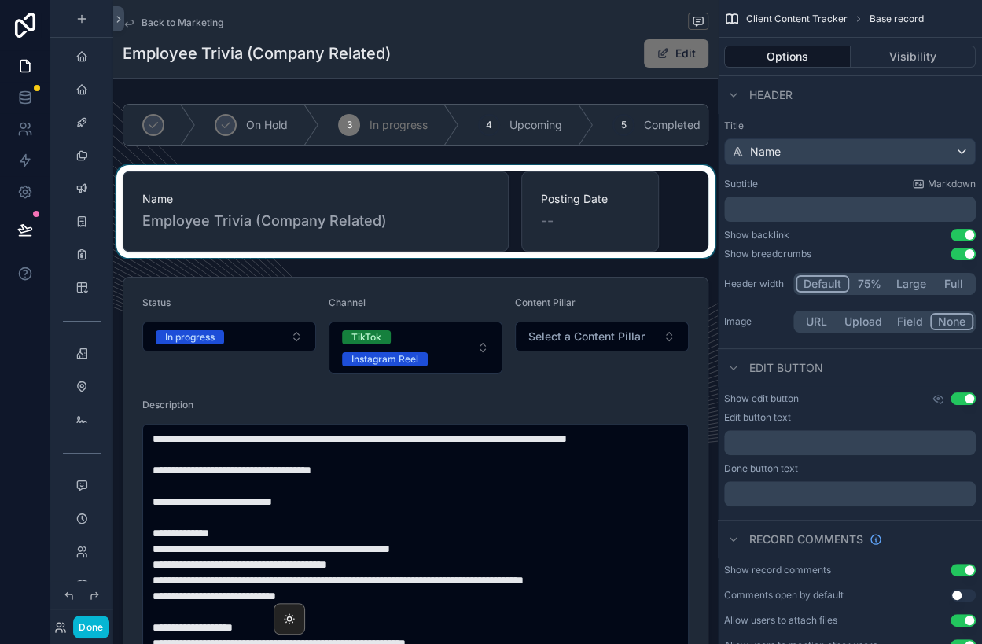
click at [409, 246] on div "scrollable content" at bounding box center [415, 211] width 604 height 93
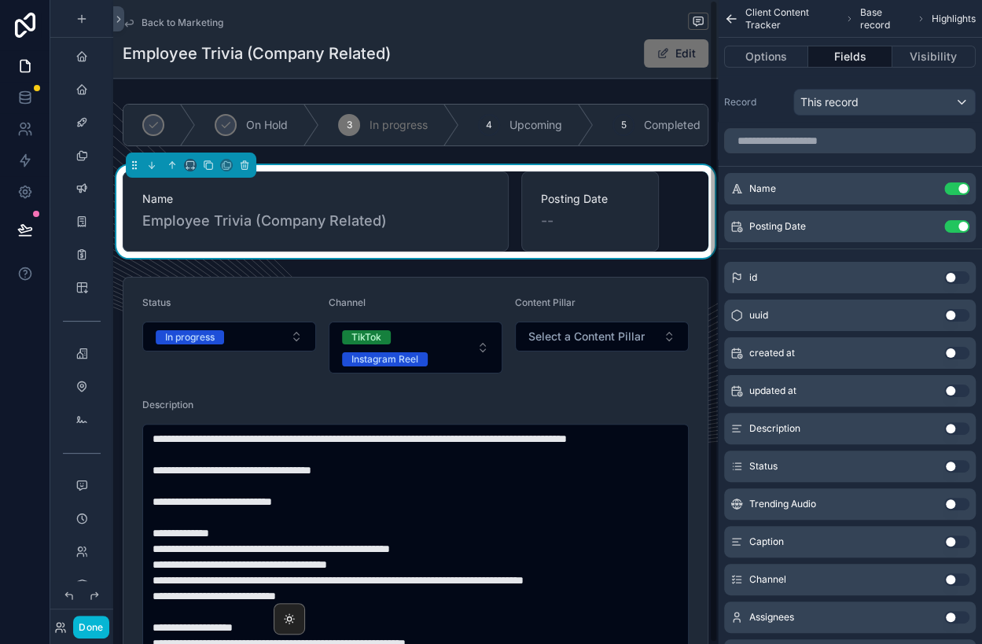
click at [386, 223] on span "Employee Trivia (Company Related)" at bounding box center [315, 221] width 347 height 22
click at [922, 187] on icon "scrollable content" at bounding box center [925, 188] width 13 height 13
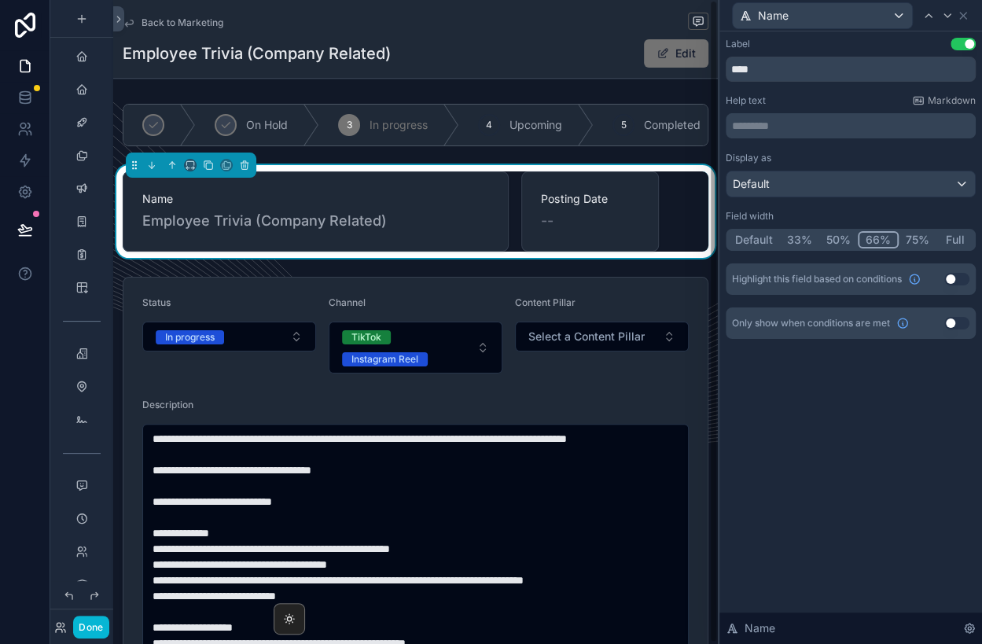
click at [278, 231] on div "Name Employee Trivia (Company Related)" at bounding box center [316, 211] width 386 height 80
click at [633, 193] on span "Posting Date" at bounding box center [589, 199] width 97 height 16
click at [548, 224] on span "--" at bounding box center [547, 221] width 13 height 22
click at [409, 223] on span "Employee Trivia (Company Related)" at bounding box center [315, 221] width 347 height 22
click at [966, 17] on icon at bounding box center [962, 15] width 13 height 13
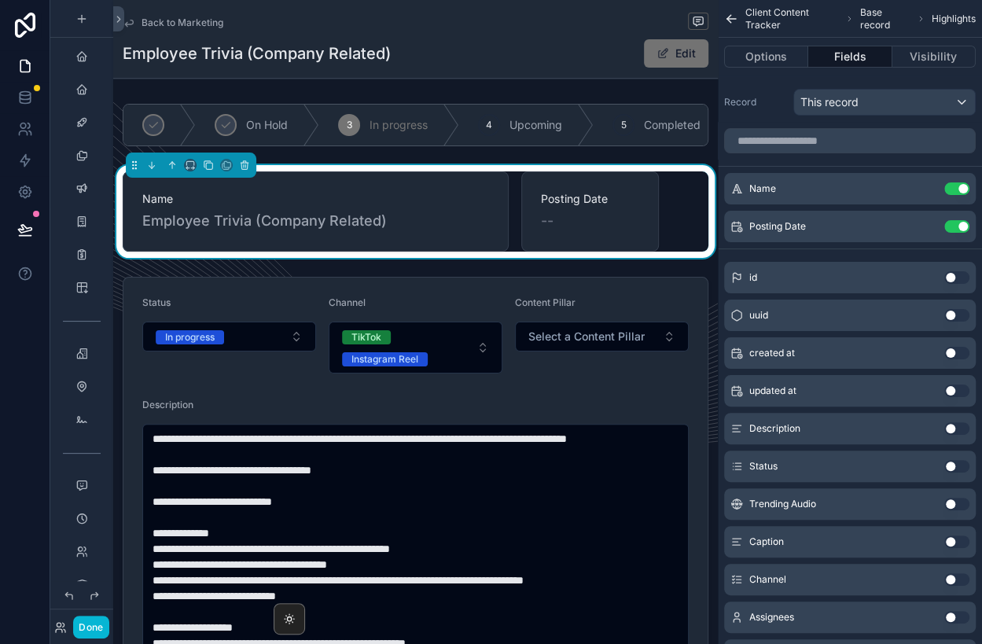
click at [321, 199] on span "Name" at bounding box center [315, 199] width 347 height 16
click at [926, 189] on icon "scrollable content" at bounding box center [925, 188] width 13 height 13
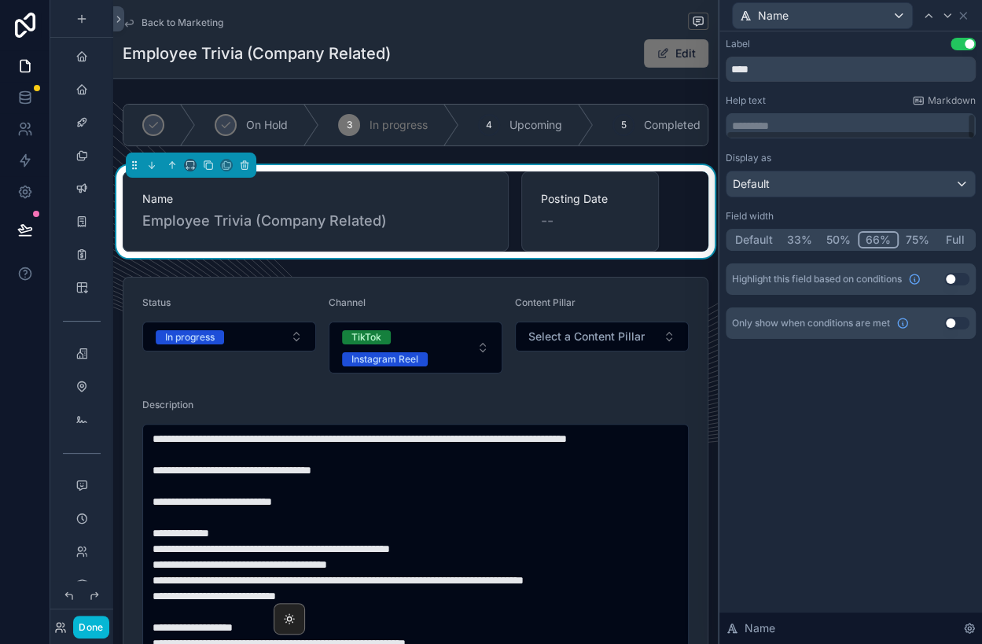
click at [901, 13] on div "Name" at bounding box center [821, 15] width 179 height 25
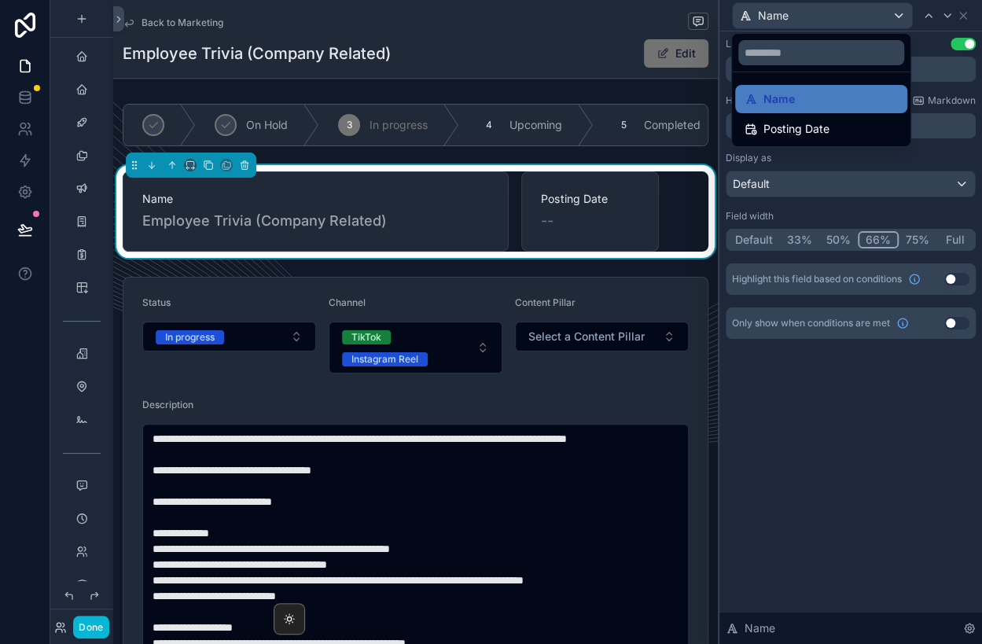
click at [886, 380] on div at bounding box center [850, 322] width 262 height 644
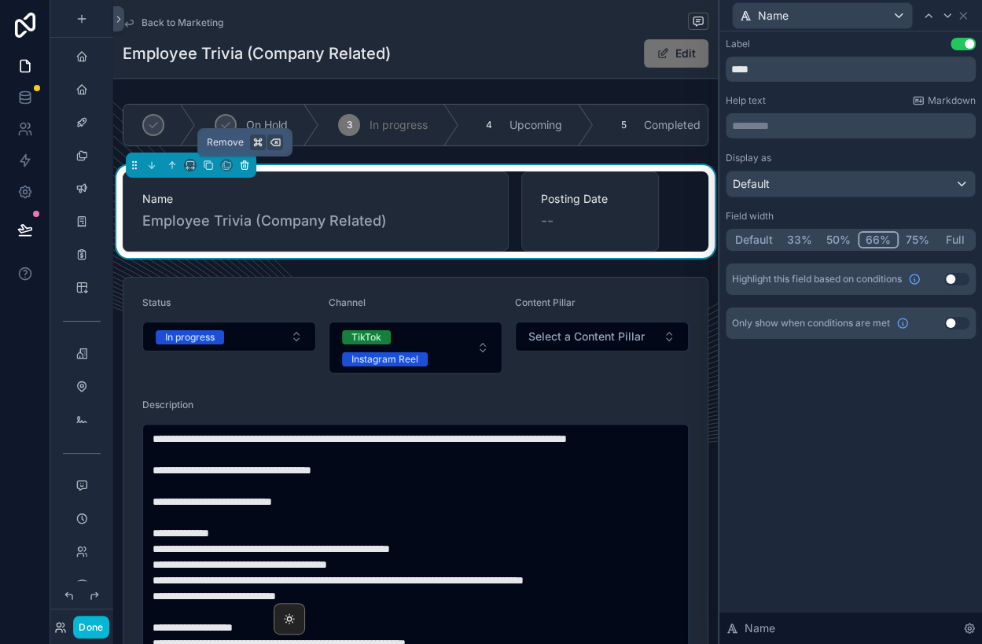
click at [246, 163] on icon "scrollable content" at bounding box center [244, 165] width 11 height 11
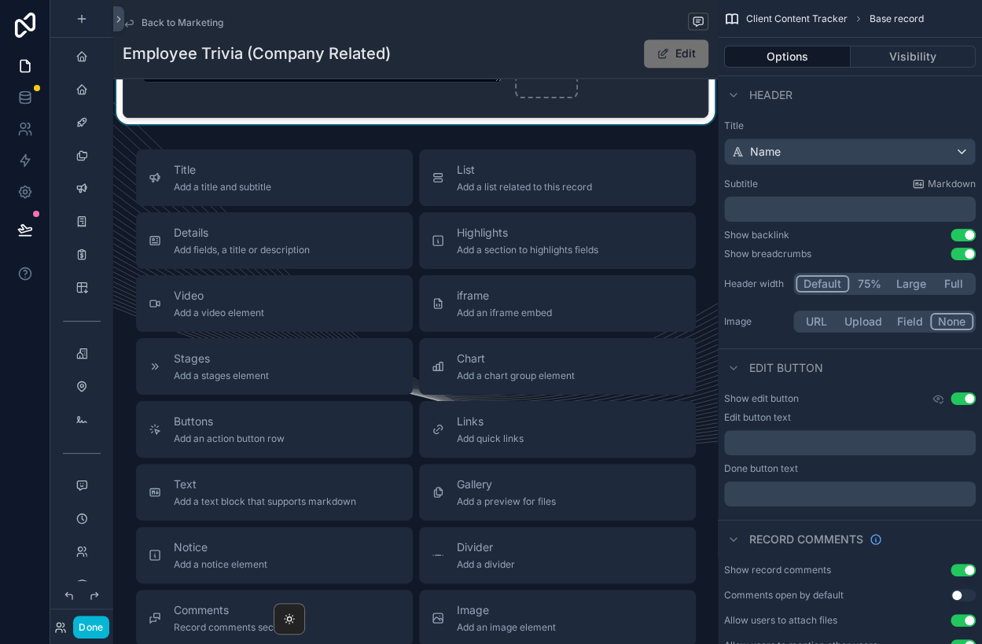
scroll to position [1190, 0]
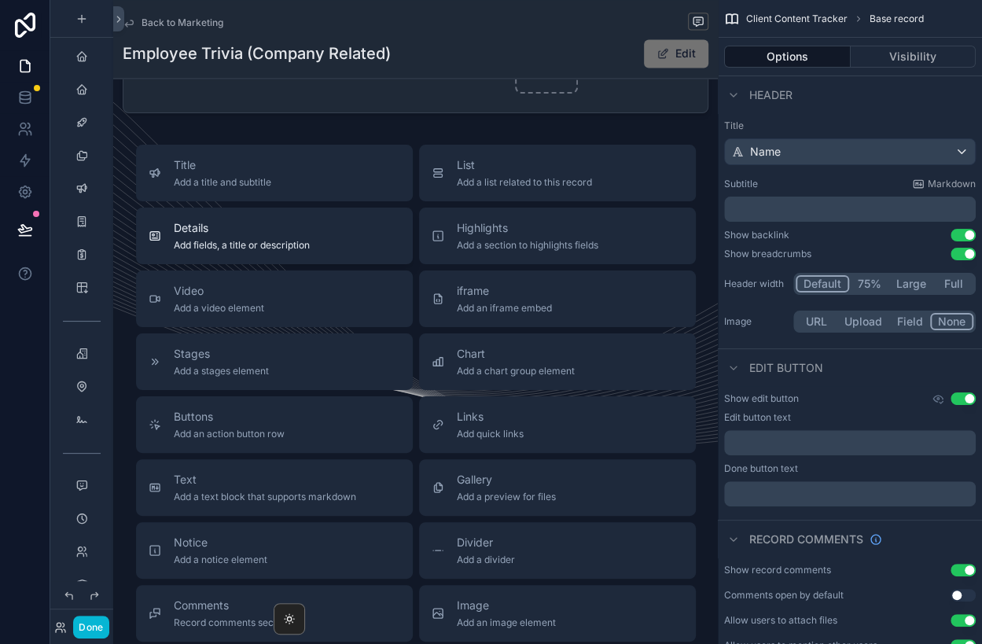
click at [213, 215] on button "Details Add fields, a title or description" at bounding box center [274, 235] width 277 height 57
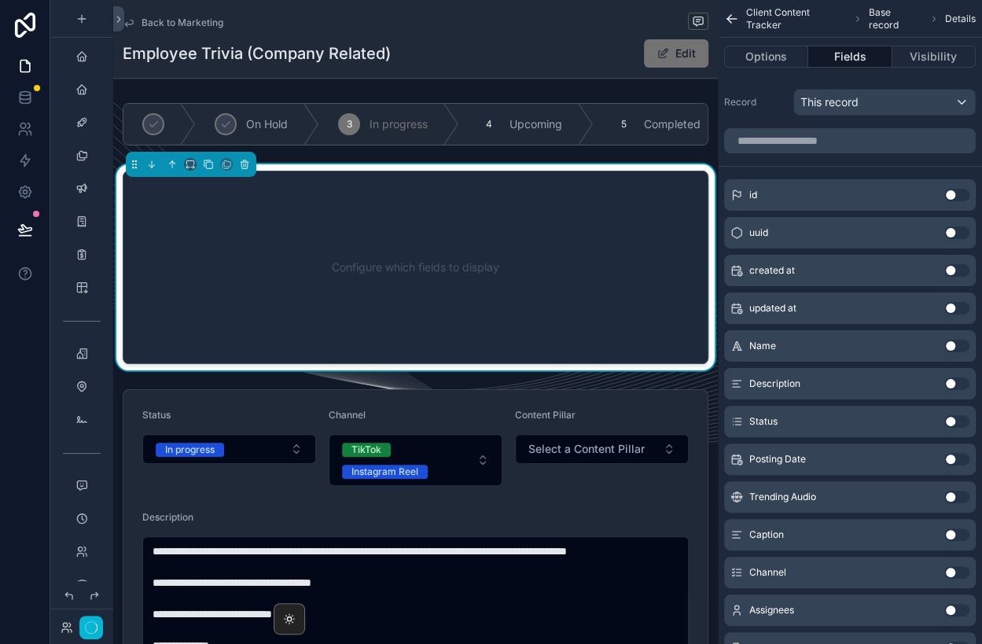
scroll to position [3, 0]
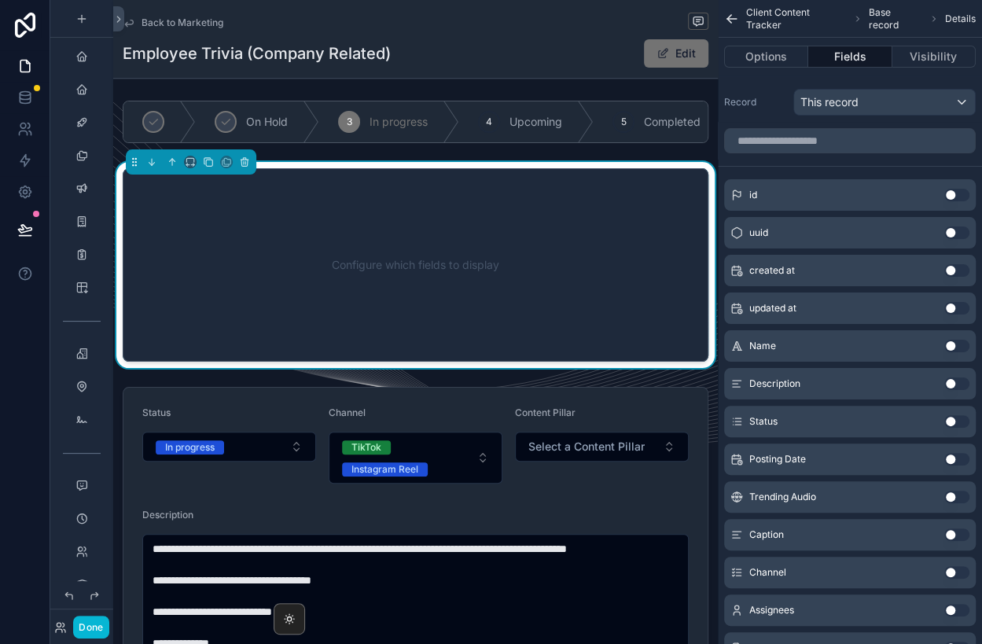
click at [953, 346] on button "Use setting" at bounding box center [956, 345] width 25 height 13
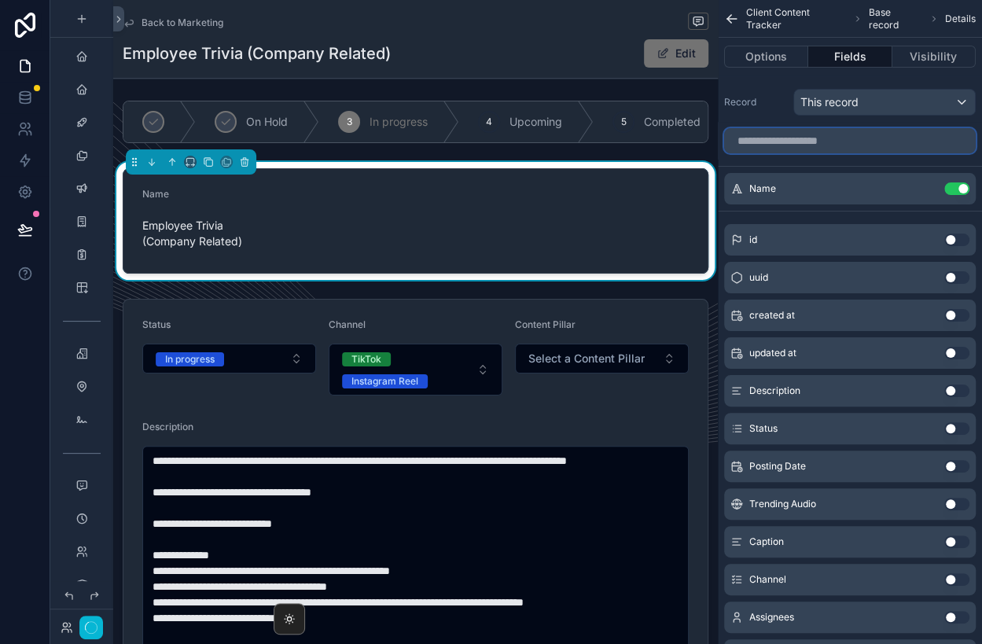
click at [873, 141] on input "scrollable content" at bounding box center [849, 140] width 251 height 25
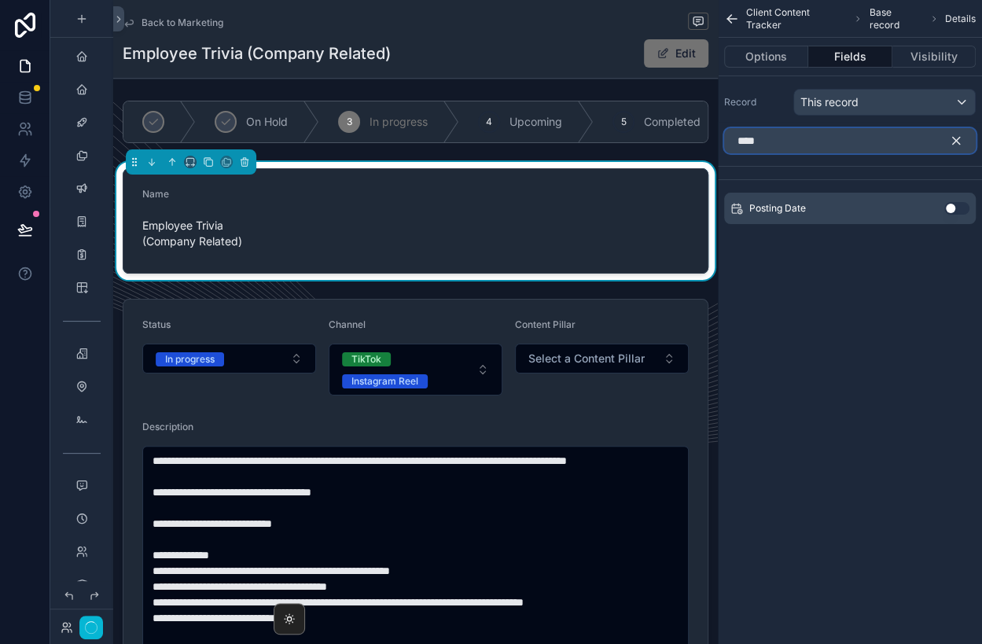
type input "****"
click at [954, 205] on button "Use setting" at bounding box center [956, 208] width 25 height 13
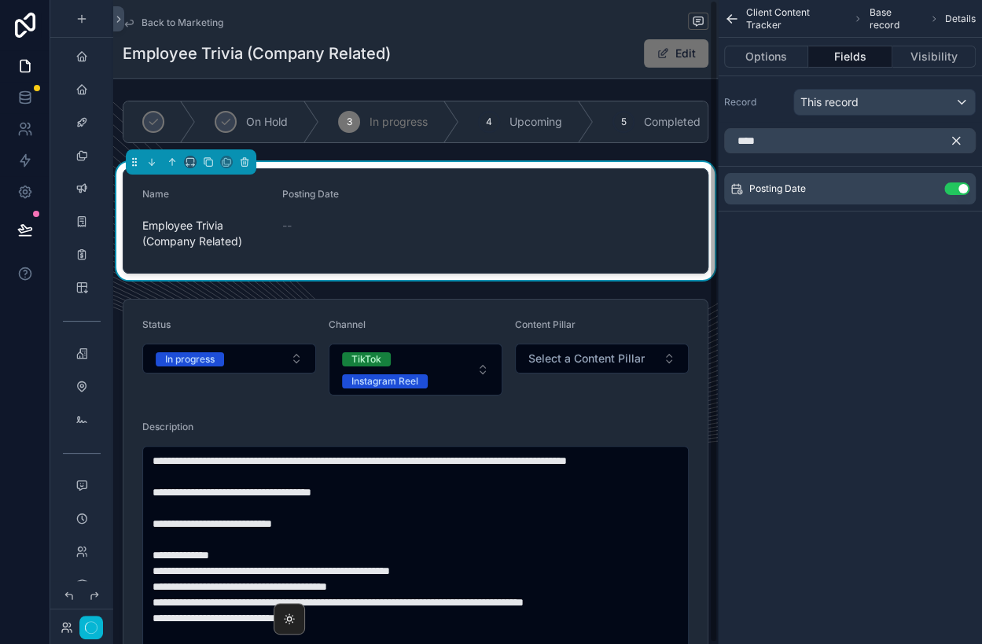
click at [205, 222] on span "Employee Trivia (Company Related)" at bounding box center [205, 233] width 127 height 31
click at [864, 233] on div "**** Posting Date Use setting" at bounding box center [849, 182] width 264 height 121
click at [959, 142] on icon "scrollable content" at bounding box center [956, 141] width 14 height 14
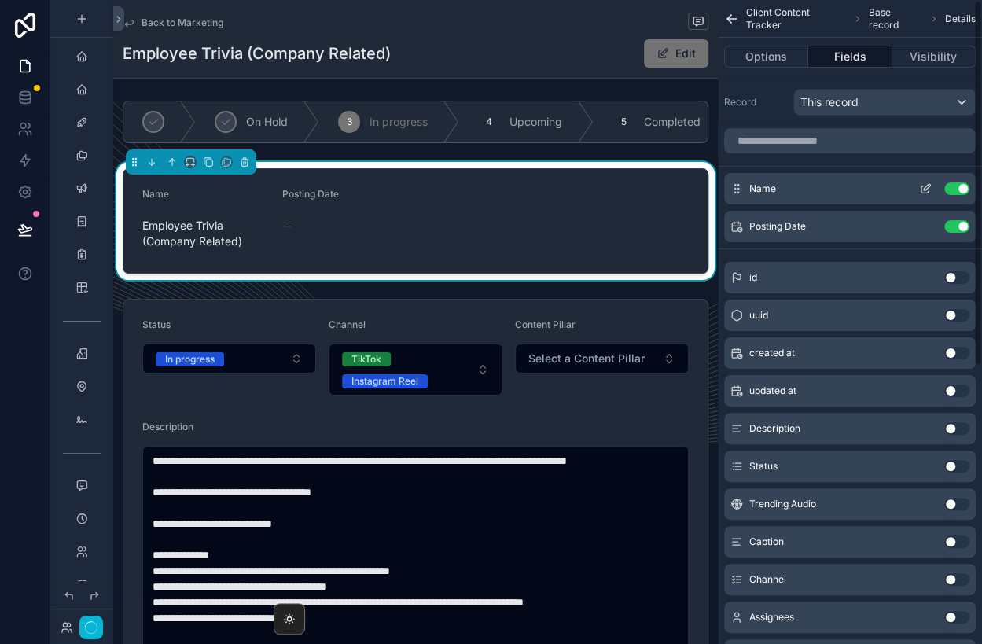
click at [838, 187] on div "Name Use setting" at bounding box center [849, 188] width 251 height 31
click at [927, 186] on icon "scrollable content" at bounding box center [926, 187] width 6 height 6
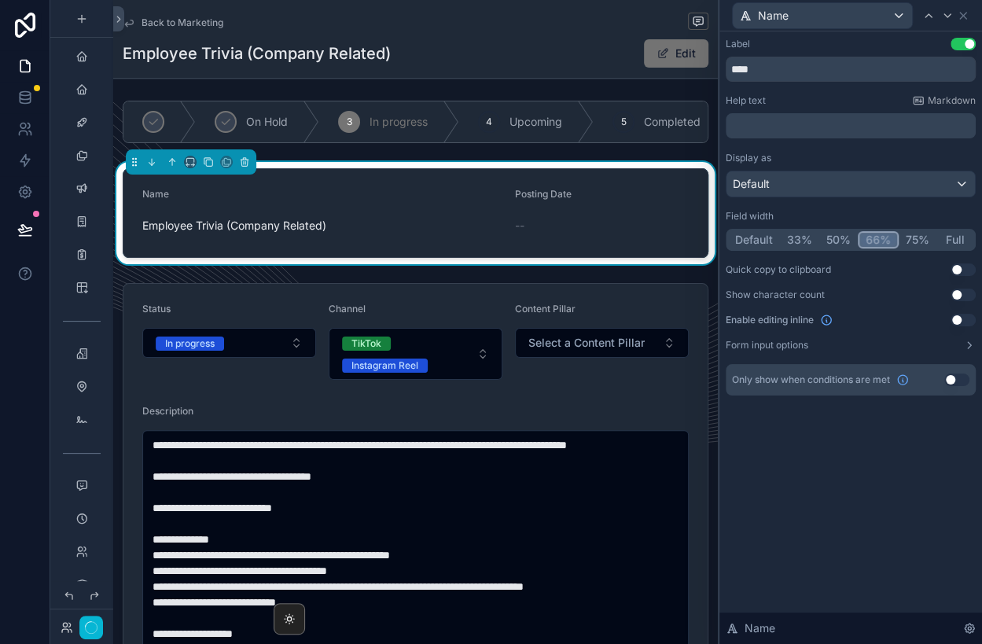
click at [873, 237] on button "66%" at bounding box center [877, 239] width 41 height 17
click at [963, 316] on button "Use setting" at bounding box center [962, 320] width 25 height 13
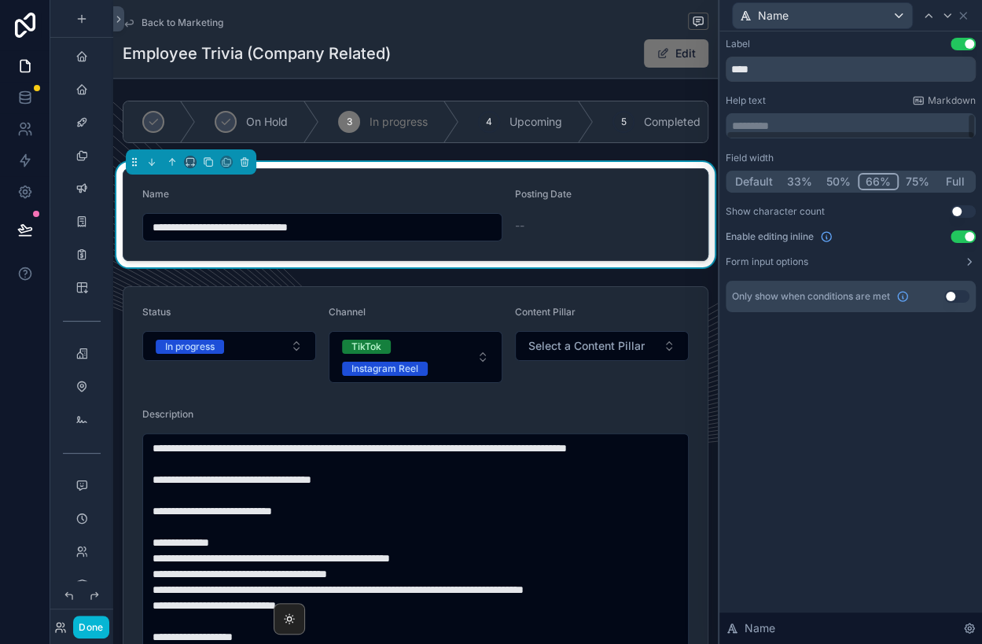
scroll to position [0, 0]
click at [789, 76] on input "****" at bounding box center [850, 69] width 250 height 25
click at [673, 47] on button "Edit" at bounding box center [676, 52] width 68 height 30
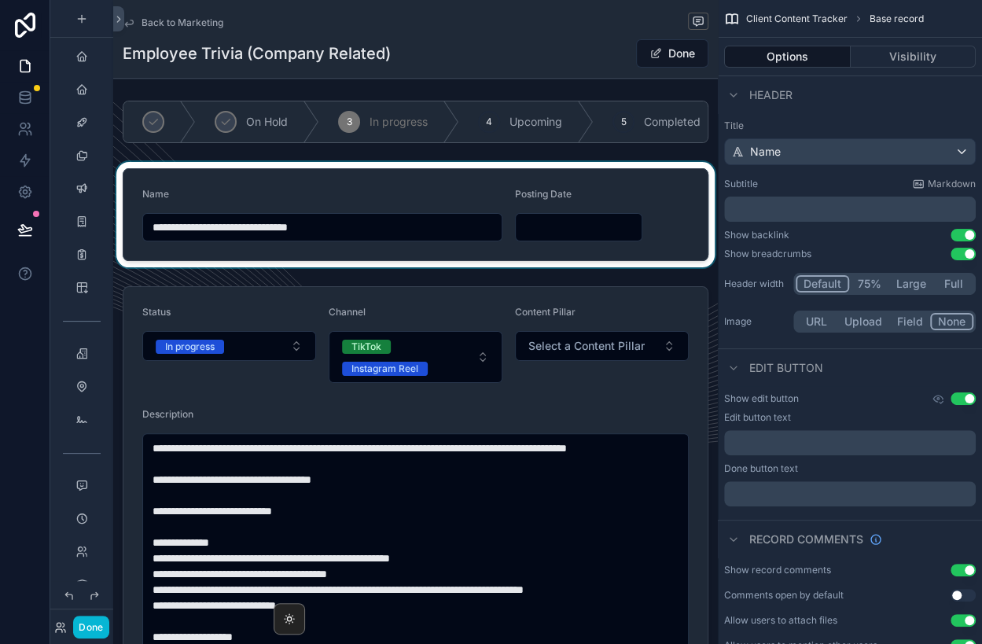
click at [410, 167] on div "scrollable content" at bounding box center [415, 214] width 604 height 105
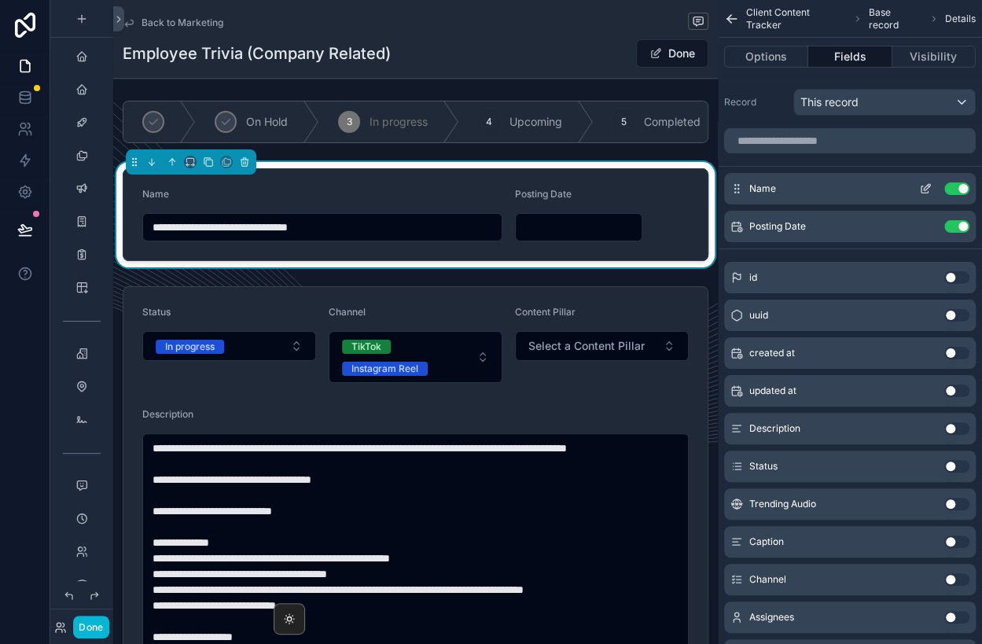
click at [928, 189] on icon "scrollable content" at bounding box center [925, 188] width 13 height 13
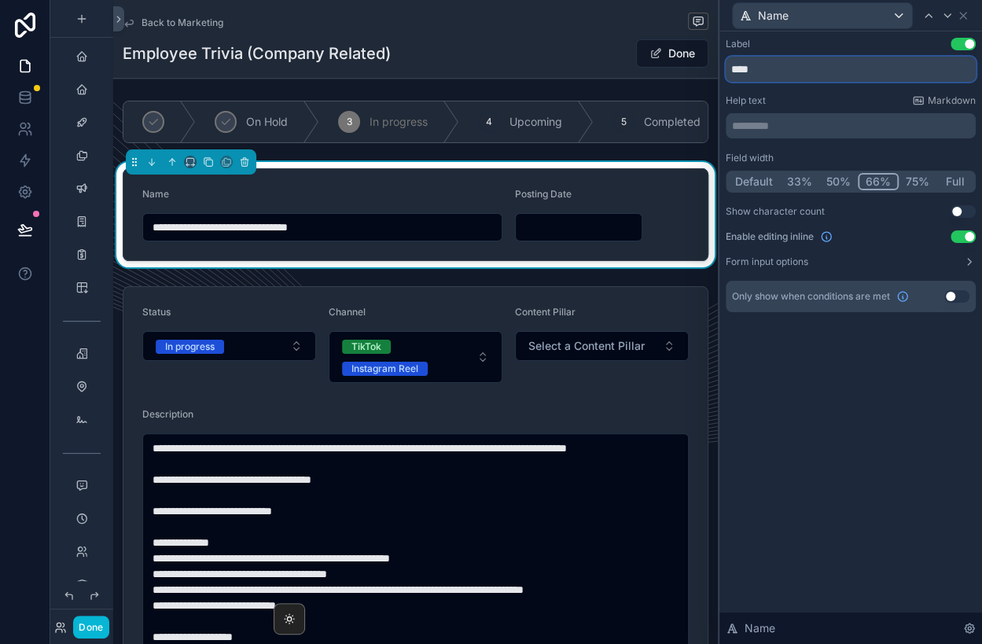
click at [780, 72] on input "****" at bounding box center [850, 69] width 250 height 25
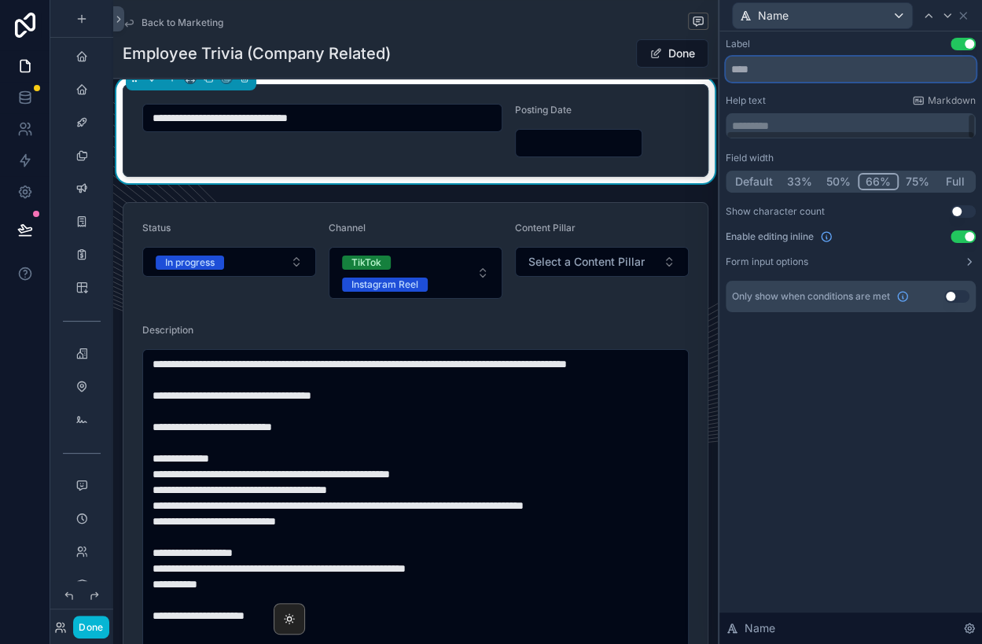
scroll to position [89, 0]
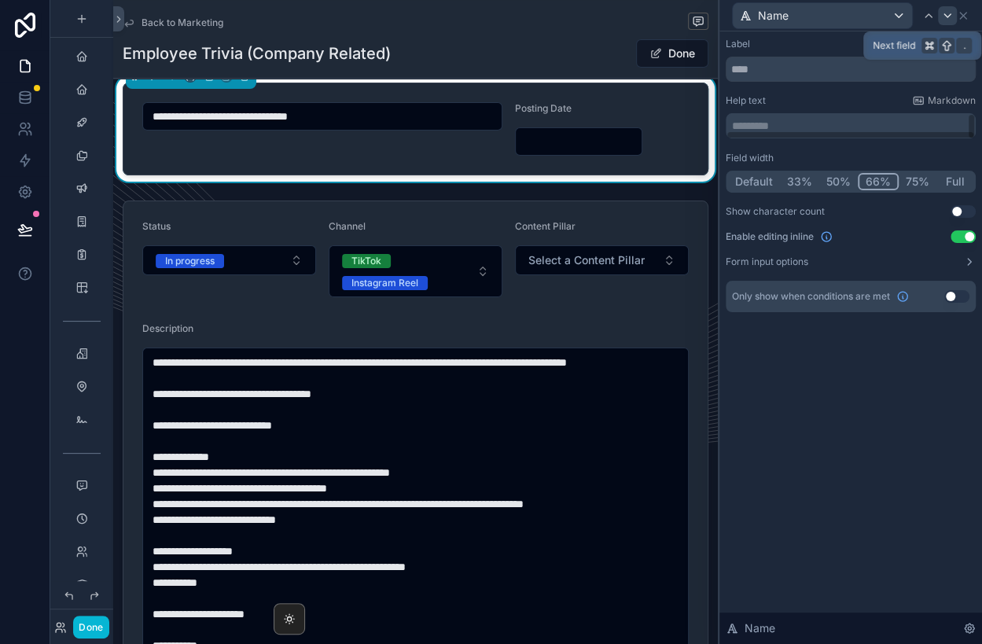
click at [945, 16] on icon at bounding box center [947, 15] width 6 height 3
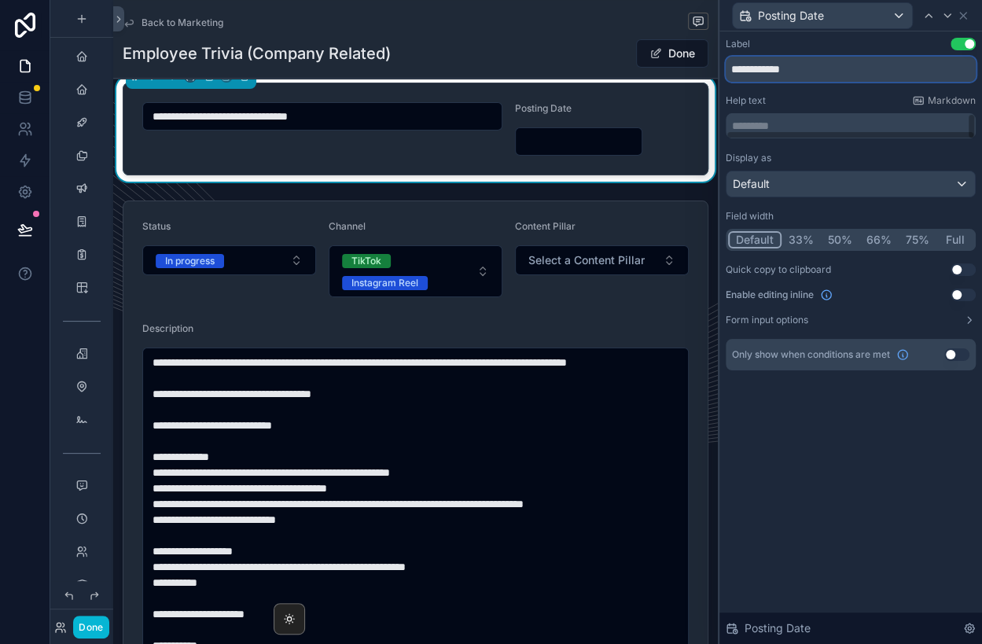
click at [828, 72] on input "**********" at bounding box center [850, 69] width 250 height 25
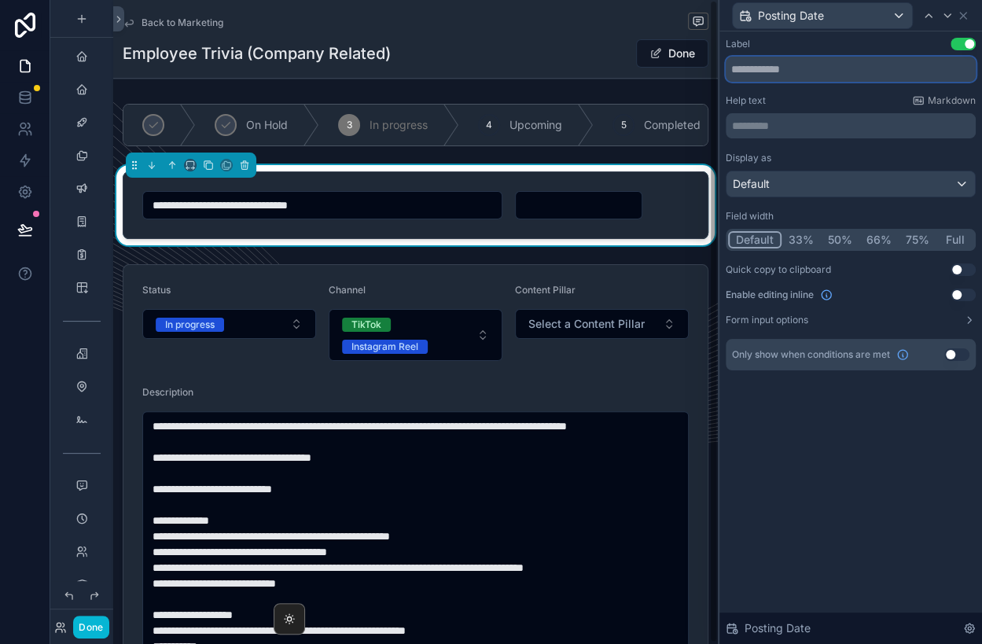
scroll to position [0, 0]
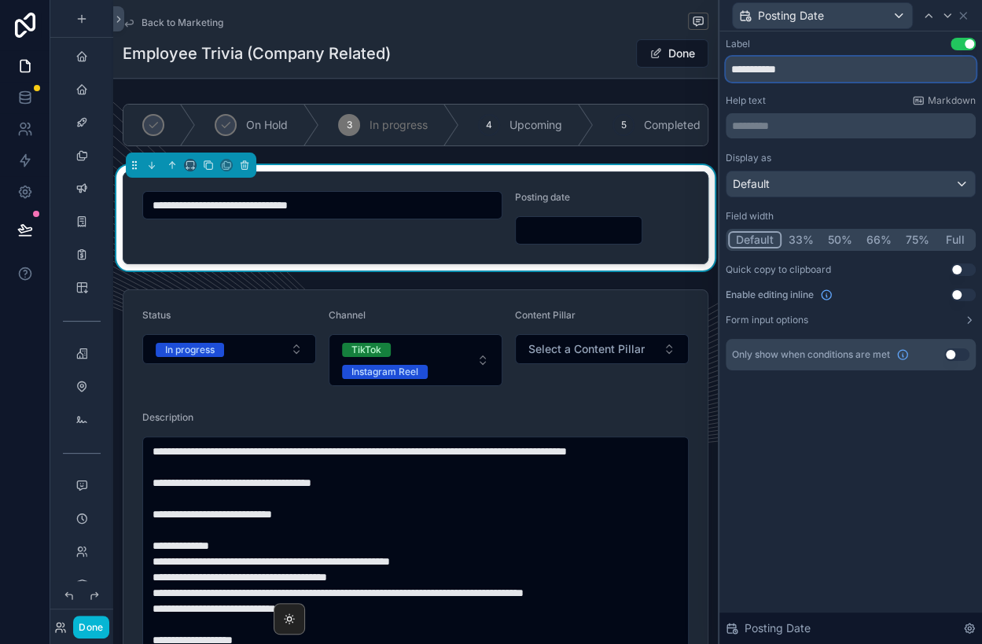
type input "**********"
click at [793, 240] on button "33%" at bounding box center [800, 239] width 39 height 17
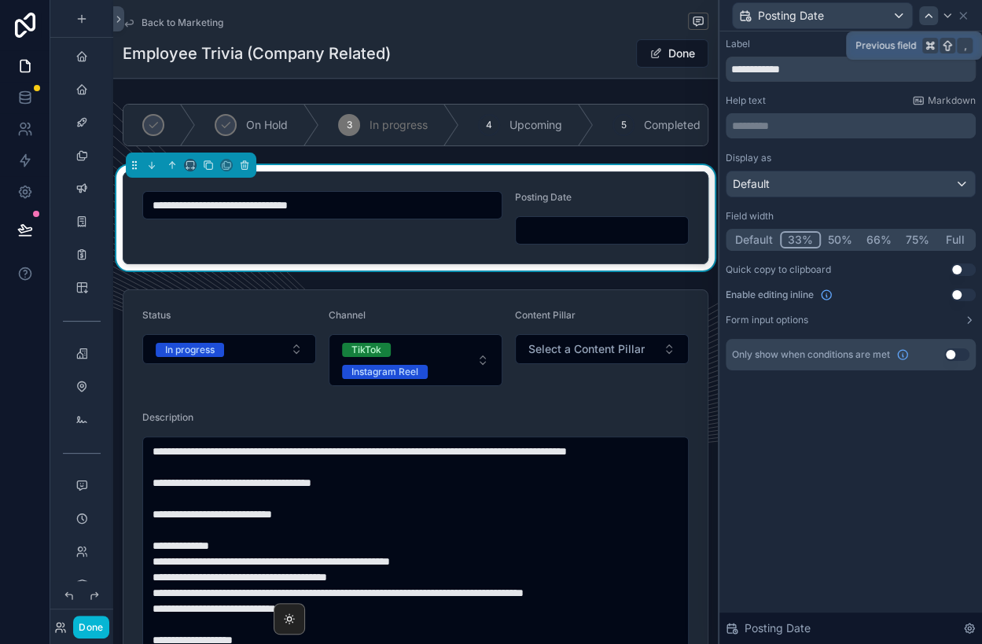
click at [933, 11] on icon at bounding box center [928, 15] width 13 height 13
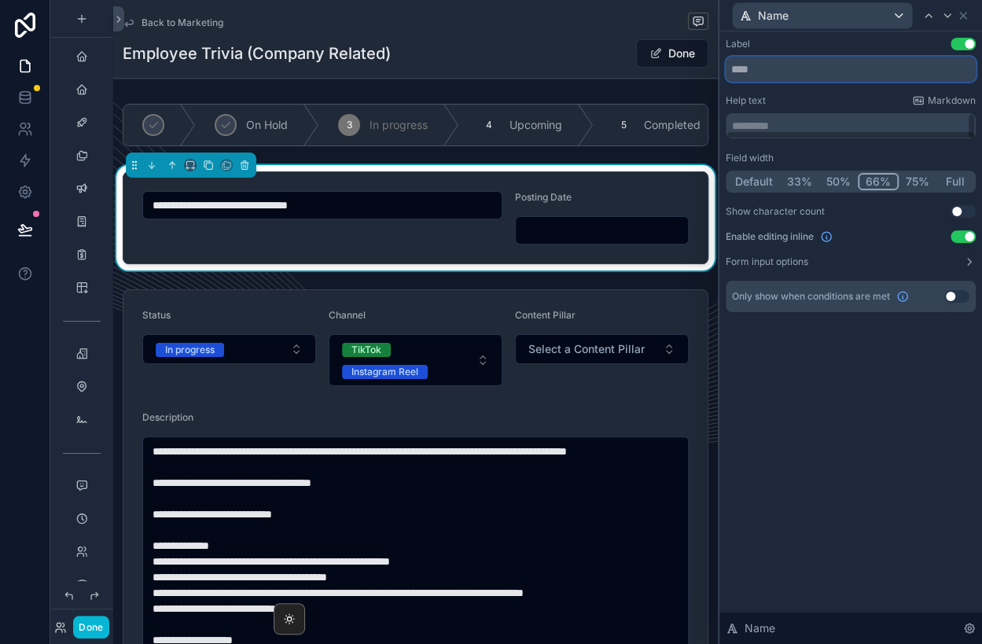
click at [851, 63] on input "text" at bounding box center [850, 69] width 250 height 25
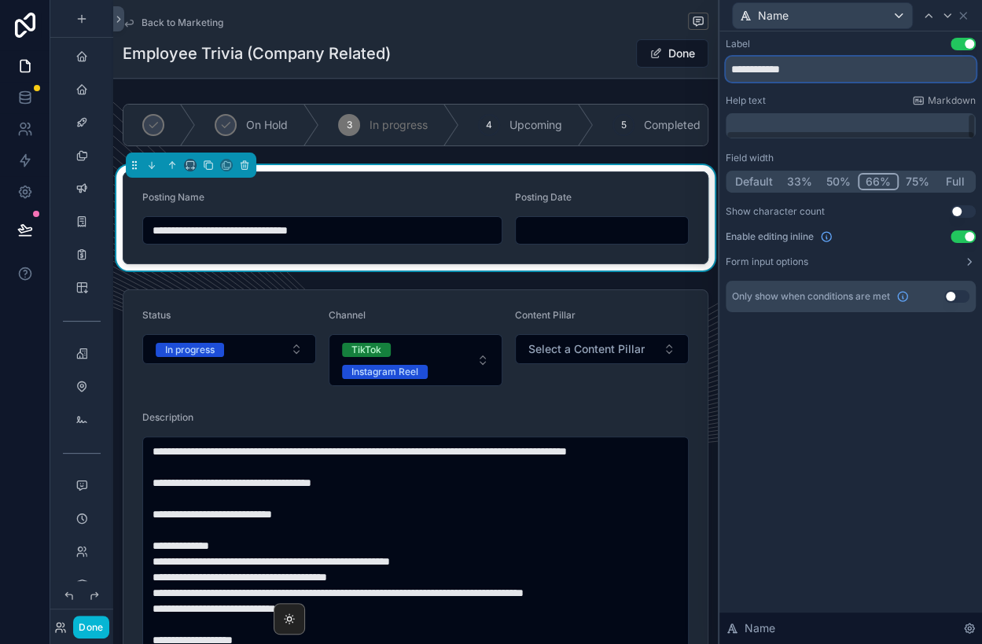
type input "**********"
click at [813, 354] on div "**********" at bounding box center [850, 337] width 262 height 612
click at [965, 235] on button "Use setting" at bounding box center [962, 236] width 25 height 13
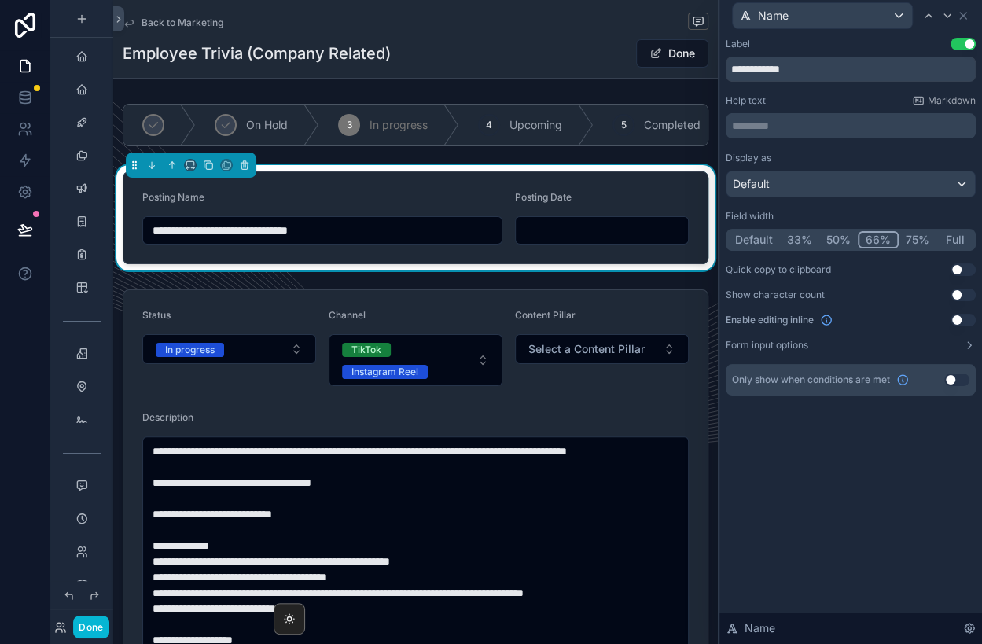
click at [622, 199] on div "Posting Date" at bounding box center [602, 200] width 174 height 19
click at [672, 57] on button "Done" at bounding box center [672, 53] width 72 height 28
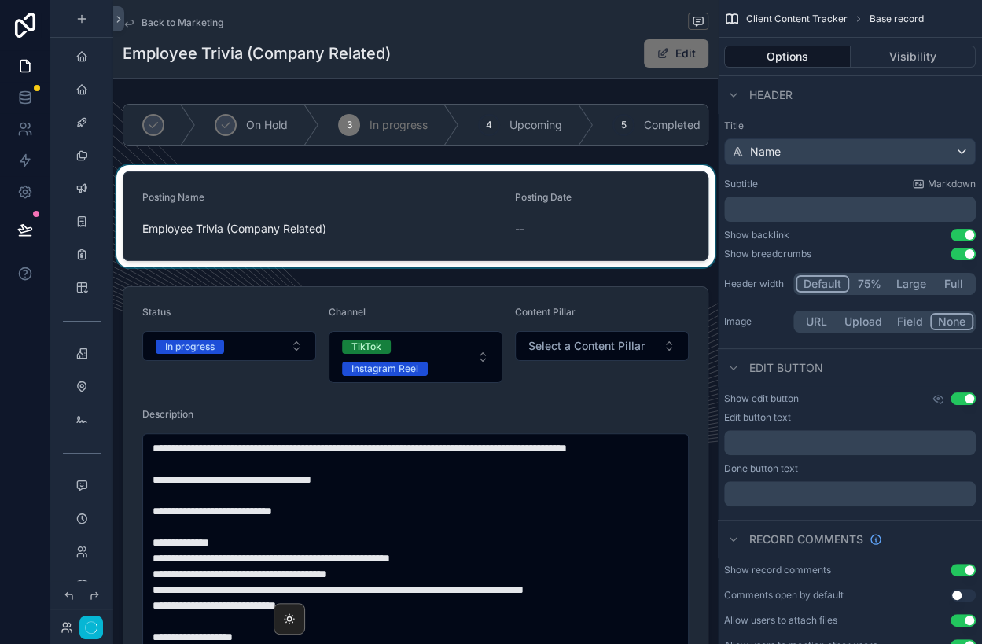
click at [614, 182] on div "scrollable content" at bounding box center [415, 216] width 604 height 102
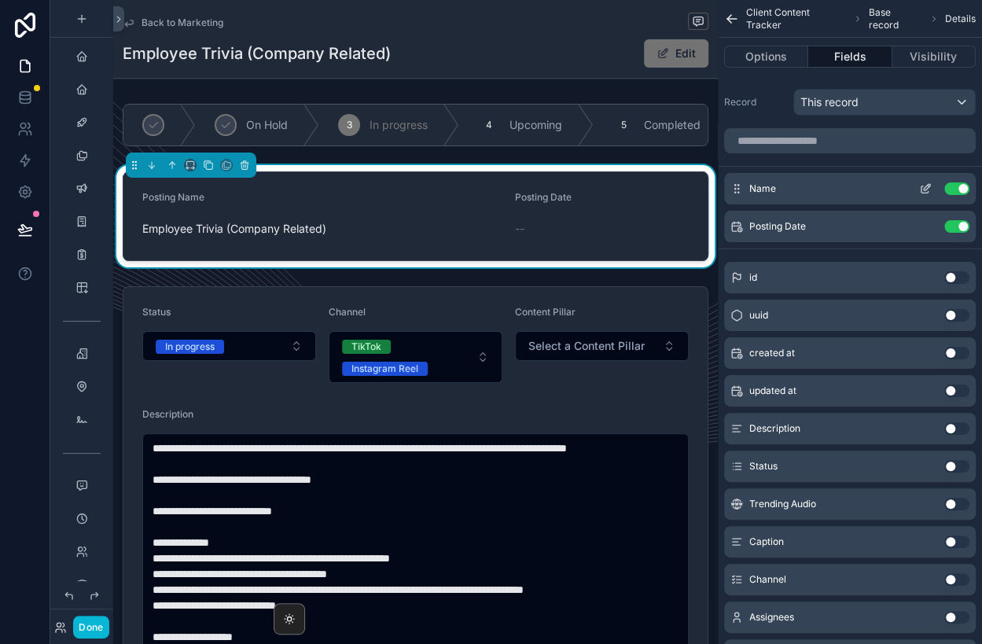
click at [923, 186] on icon "scrollable content" at bounding box center [926, 187] width 6 height 6
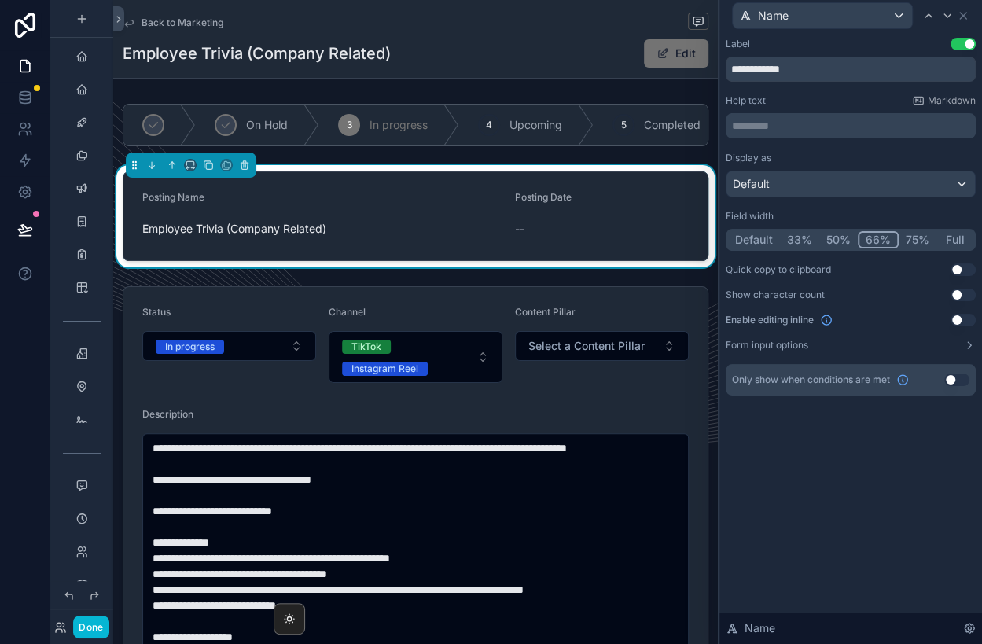
click at [864, 181] on div "Default" at bounding box center [850, 183] width 248 height 25
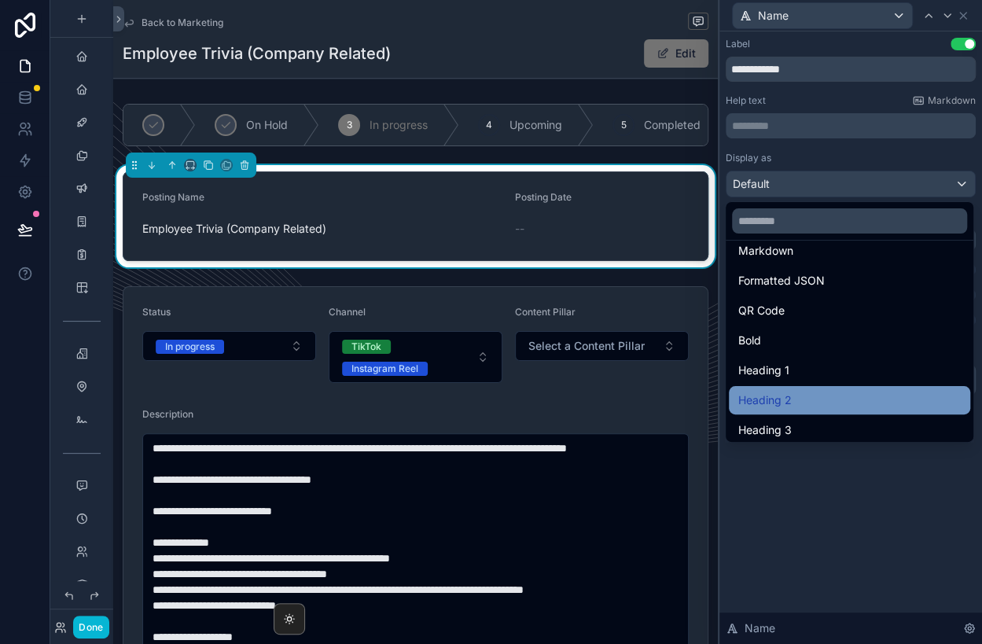
scroll to position [141, 0]
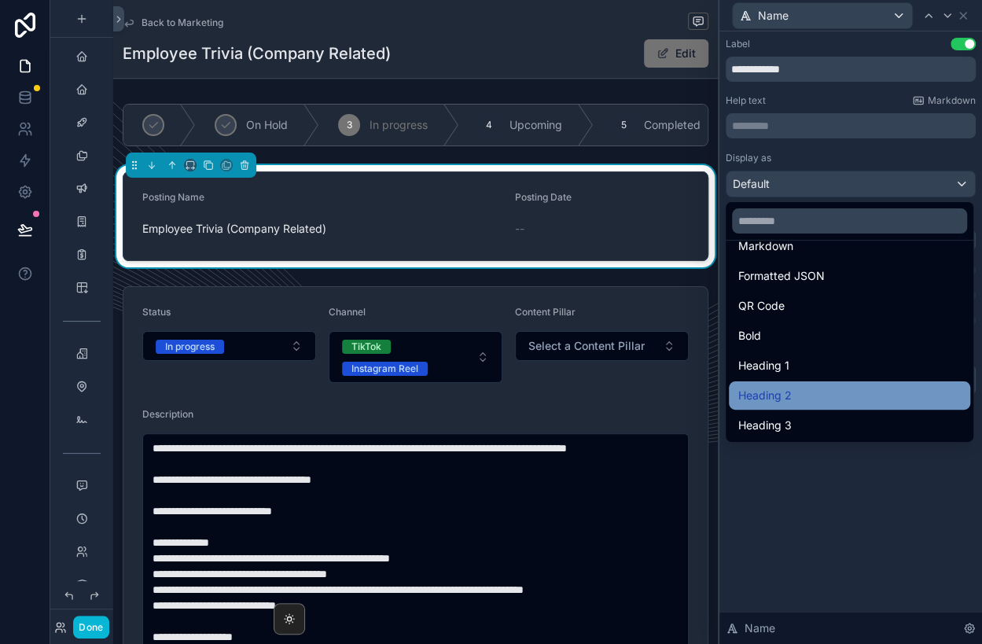
click at [839, 388] on div "Heading 2" at bounding box center [849, 395] width 222 height 19
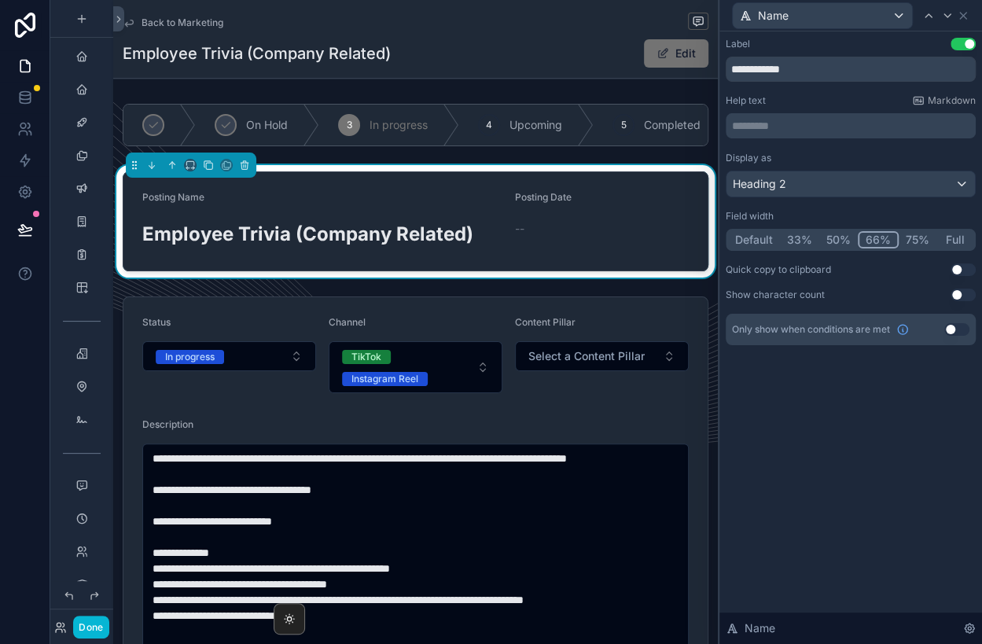
click at [807, 387] on div "**********" at bounding box center [850, 337] width 262 height 612
click at [557, 36] on div "Back to Marketing Client Content Tracker Employee Trivia (Company Related) Empl…" at bounding box center [415, 39] width 585 height 78
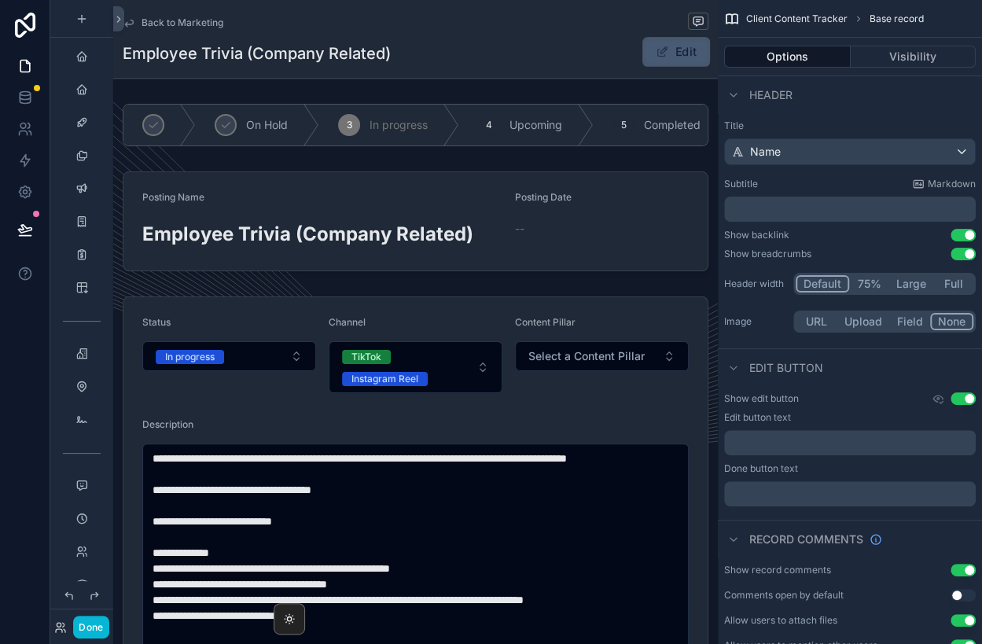
click at [670, 47] on button "Edit" at bounding box center [676, 52] width 68 height 30
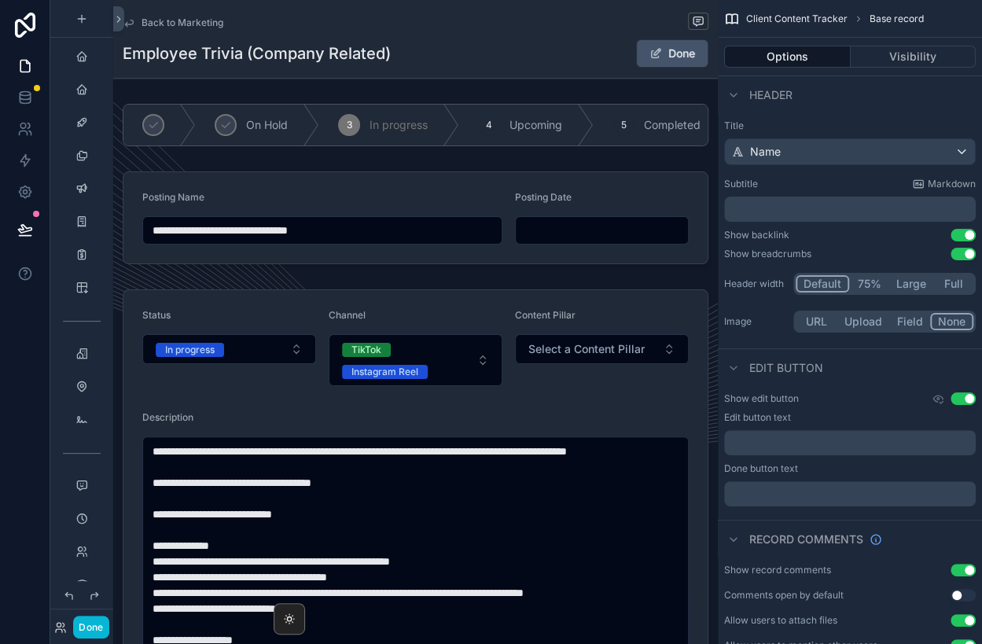
click at [670, 47] on button "Done" at bounding box center [672, 53] width 72 height 28
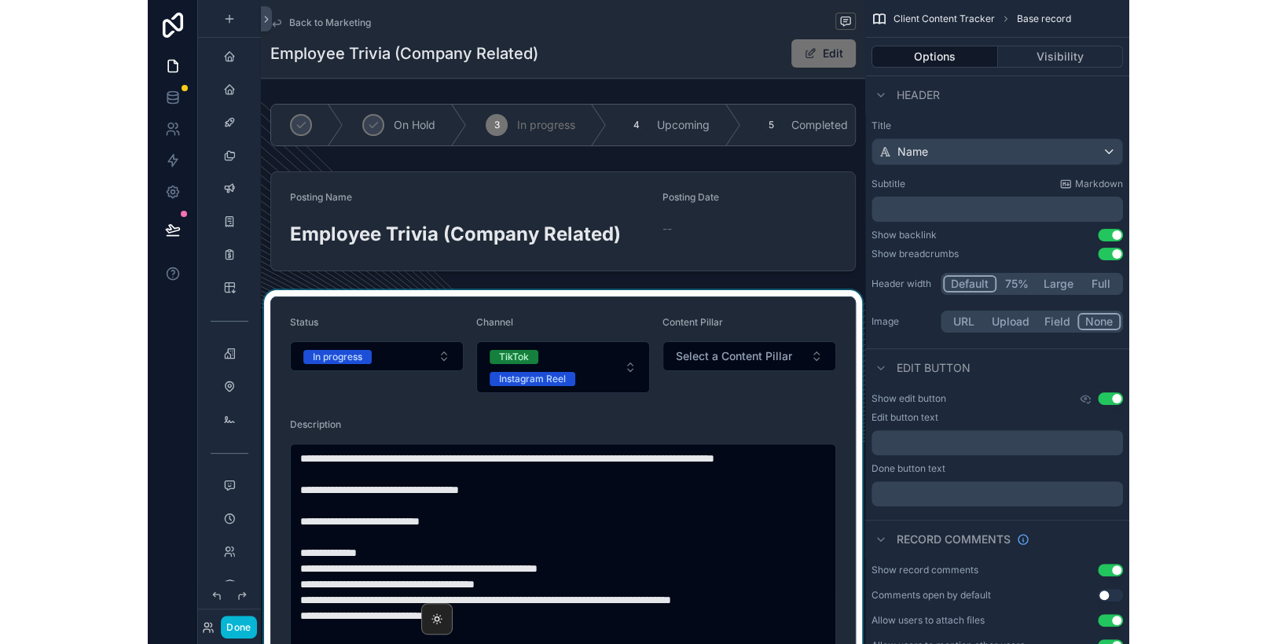
scroll to position [0, 0]
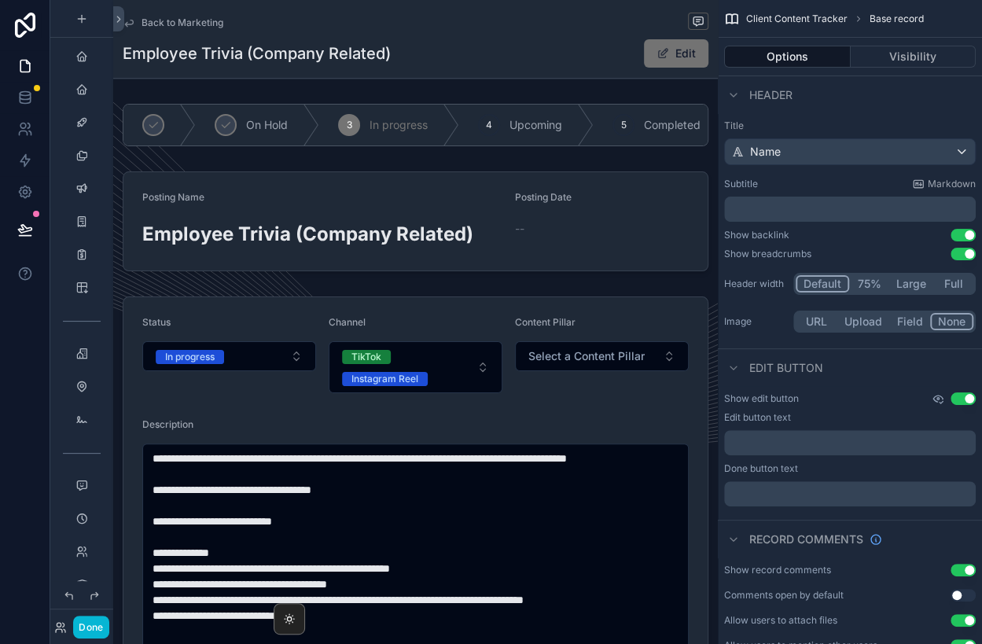
click at [938, 399] on icon "scrollable content" at bounding box center [937, 398] width 13 height 13
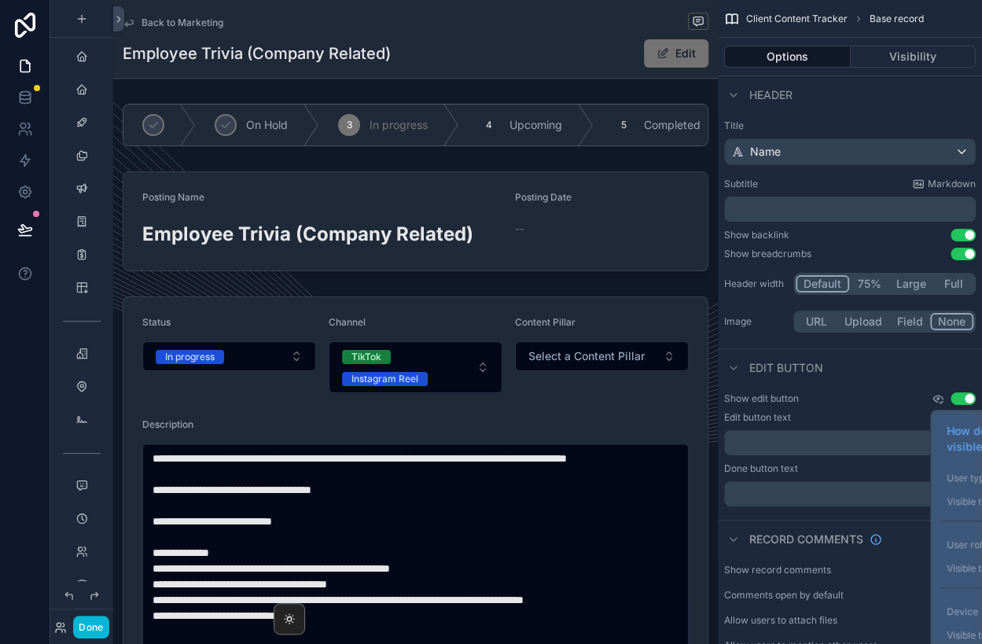
click at [938, 399] on icon "scrollable content" at bounding box center [937, 398] width 13 height 13
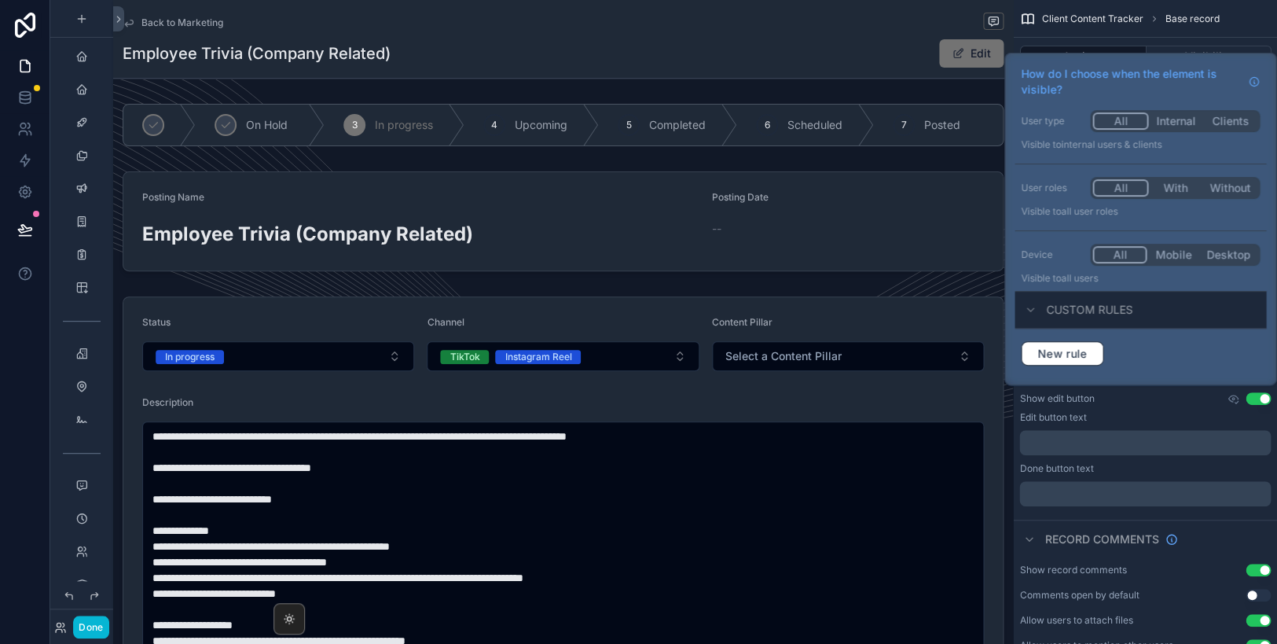
click at [912, 52] on div "Edit" at bounding box center [945, 54] width 118 height 30
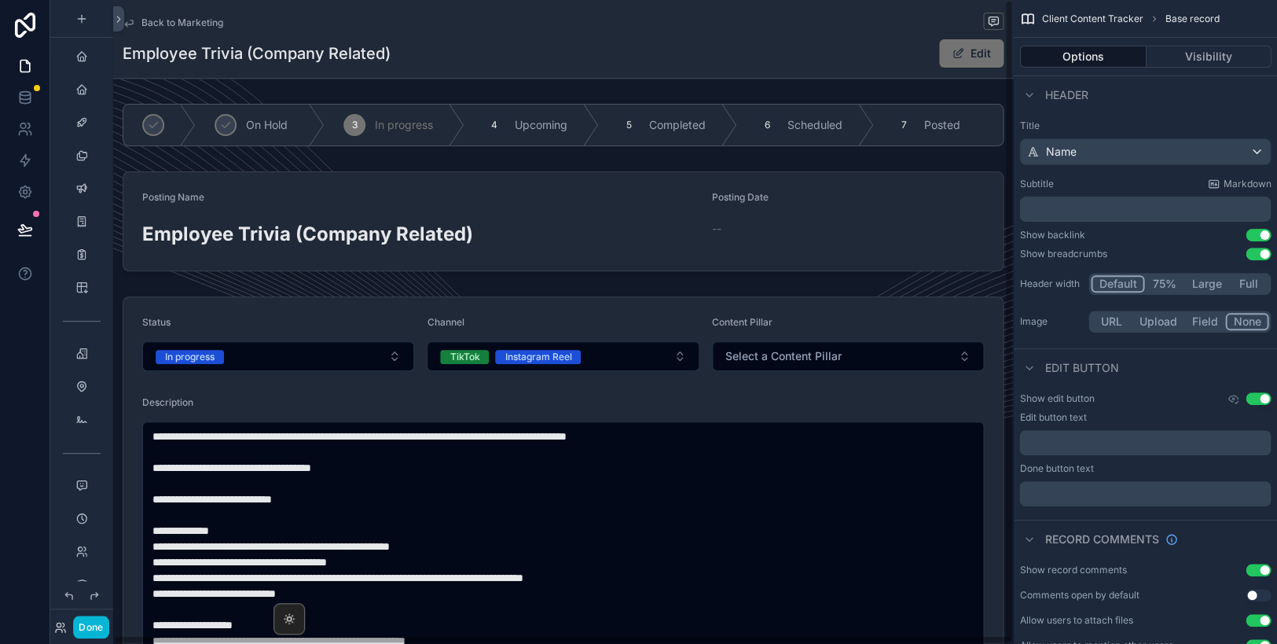
click at [191, 24] on span "Back to Marketing" at bounding box center [182, 23] width 82 height 13
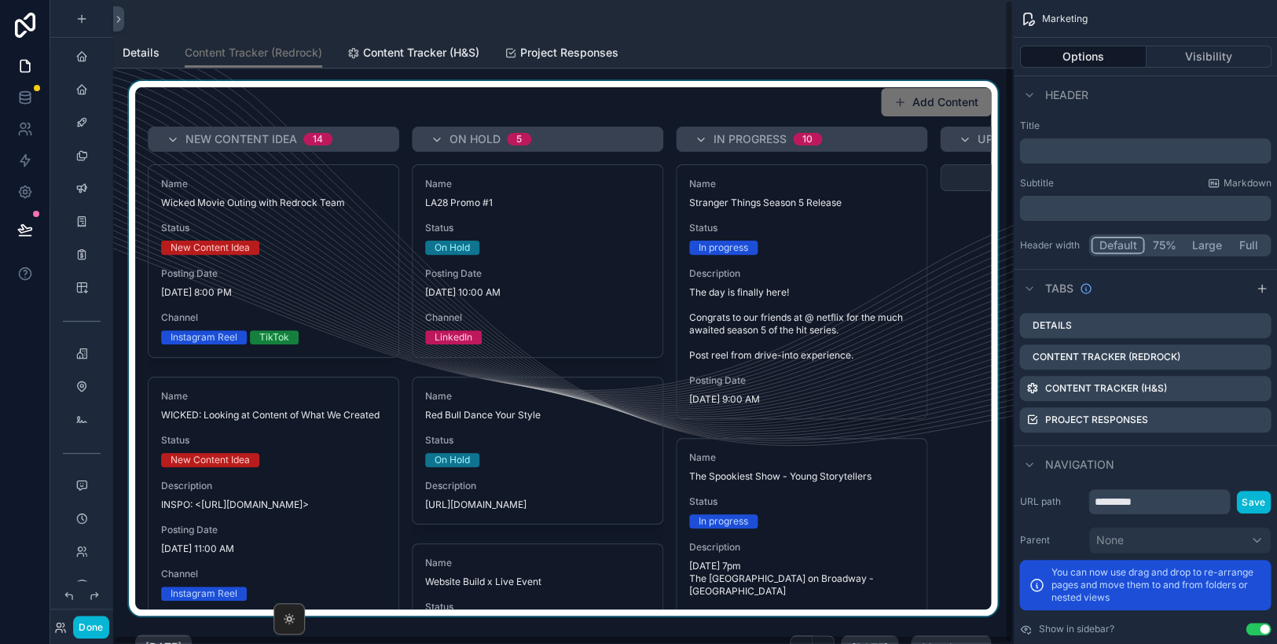
click at [167, 22] on div "scrollable content" at bounding box center [563, 19] width 881 height 38
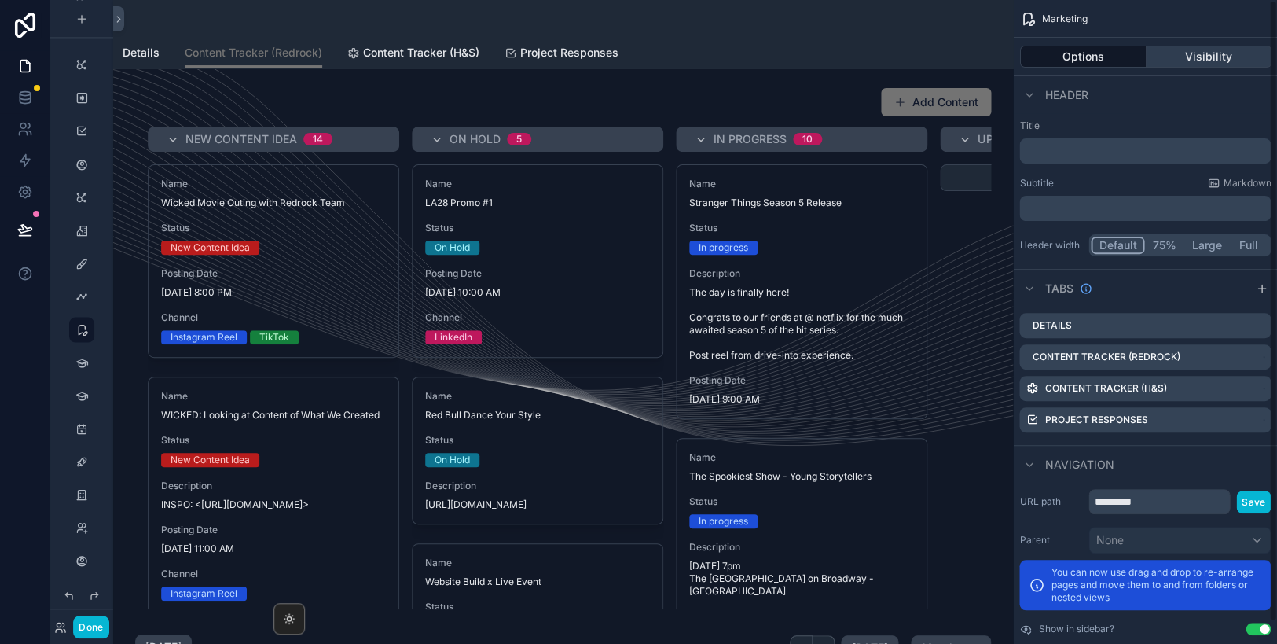
click at [1094, 52] on button "Visibility" at bounding box center [1209, 57] width 126 height 22
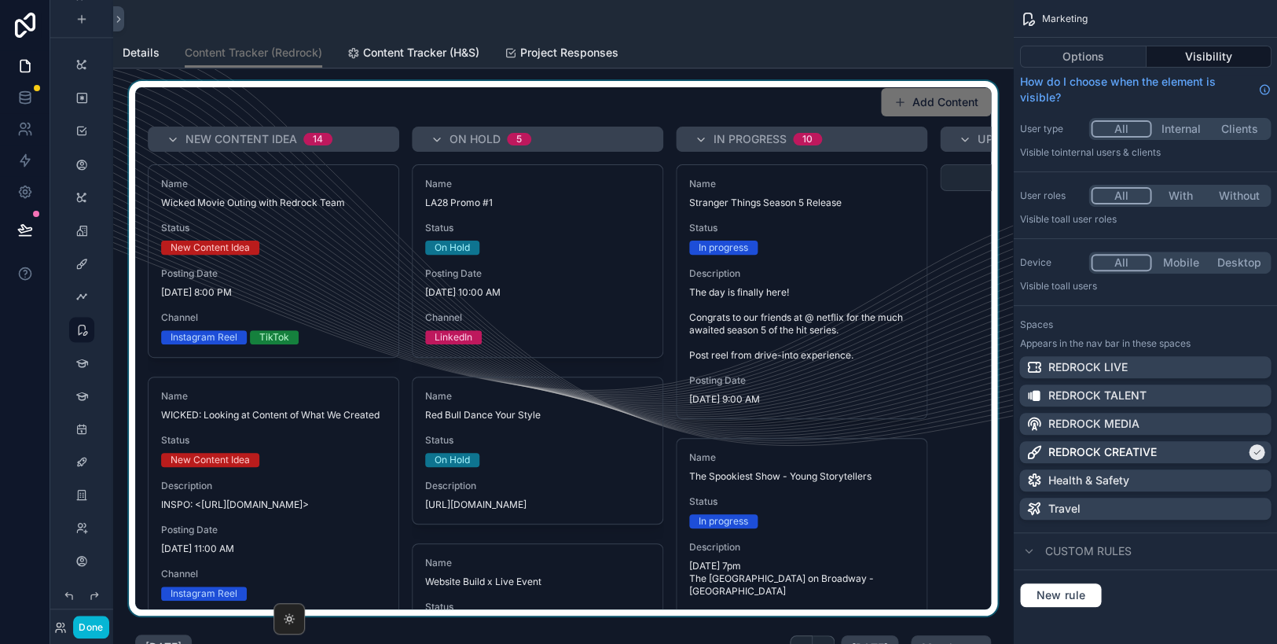
scroll to position [0, 0]
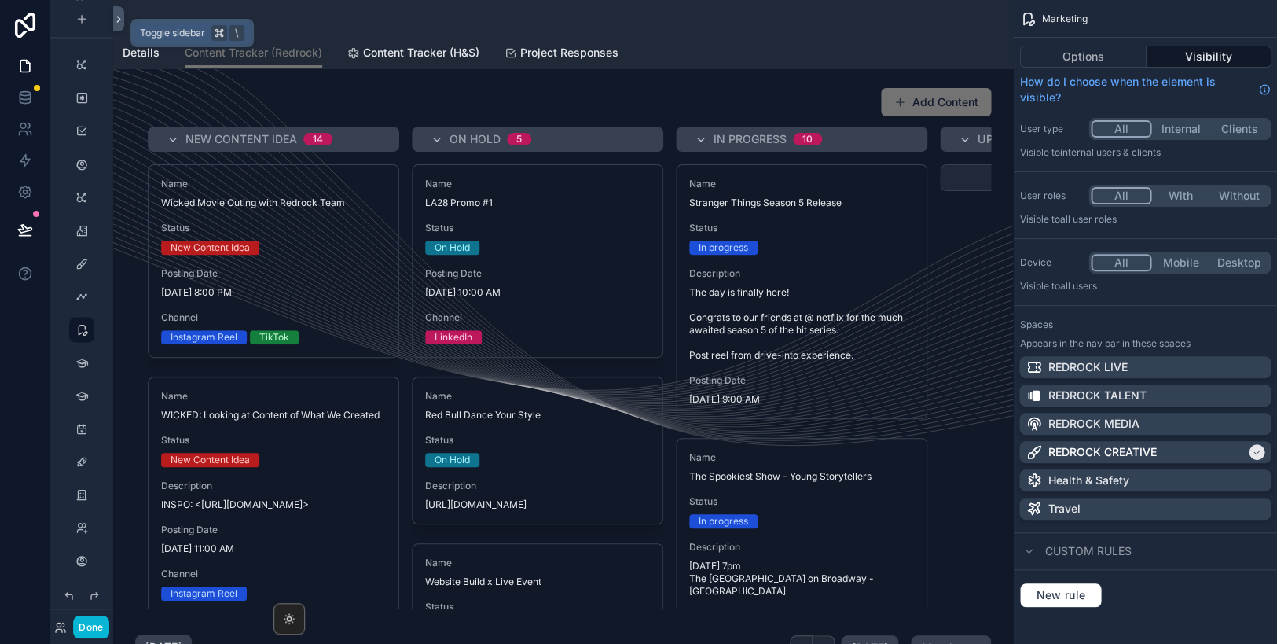
click at [120, 22] on icon at bounding box center [118, 19] width 11 height 12
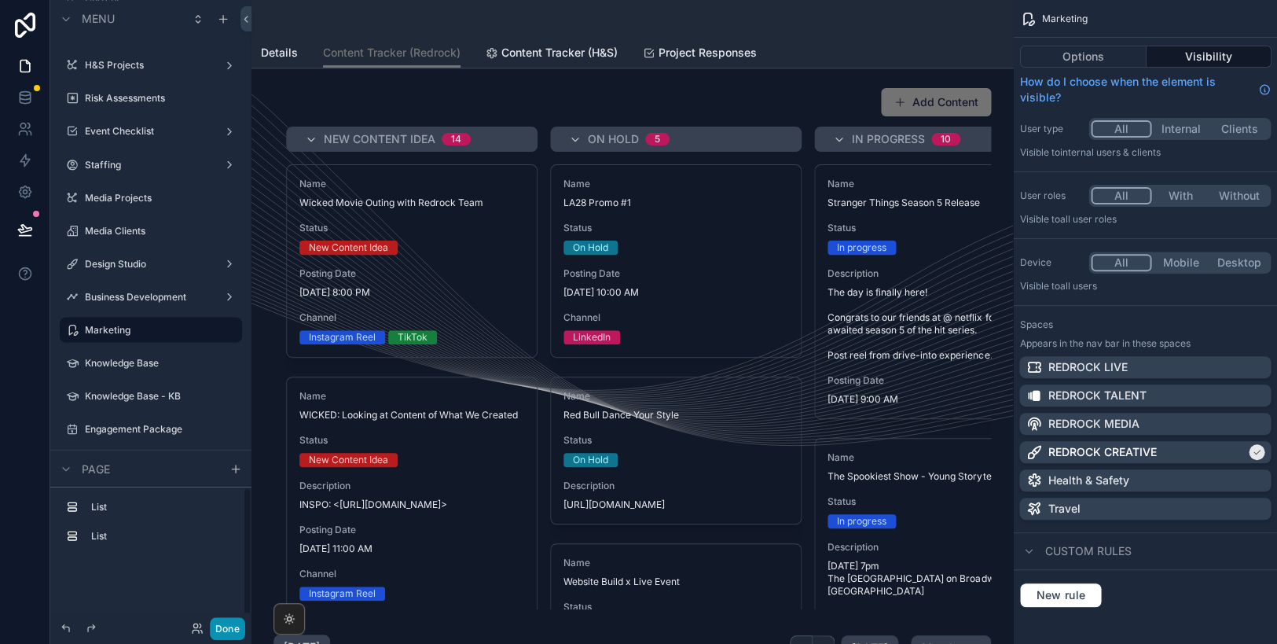
click at [227, 622] on button "Done" at bounding box center [227, 628] width 35 height 23
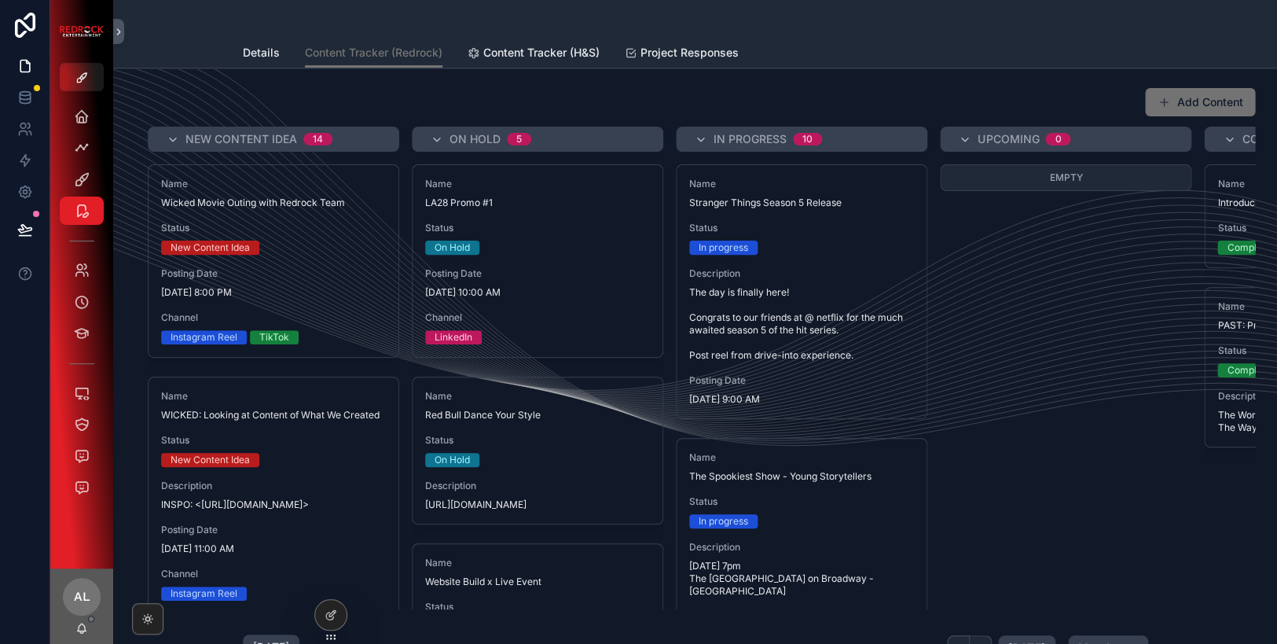
click at [83, 72] on icon "scrollable content" at bounding box center [81, 78] width 13 height 13
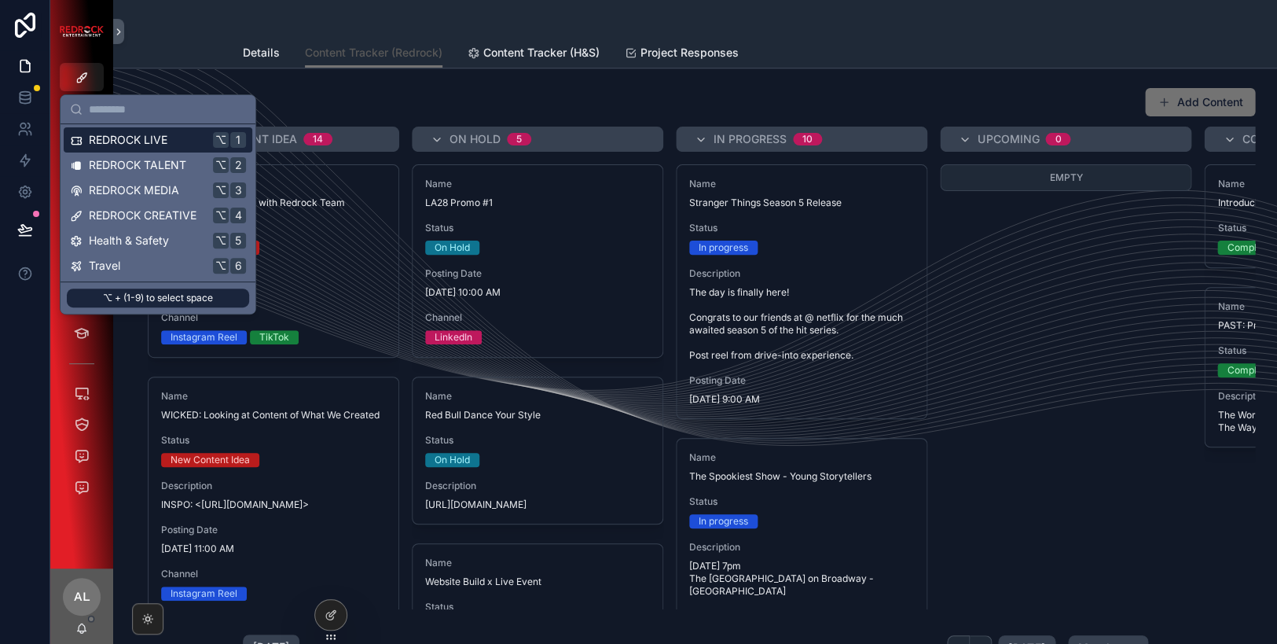
click at [375, 64] on link "Content Tracker (Redrock)" at bounding box center [374, 54] width 138 height 30
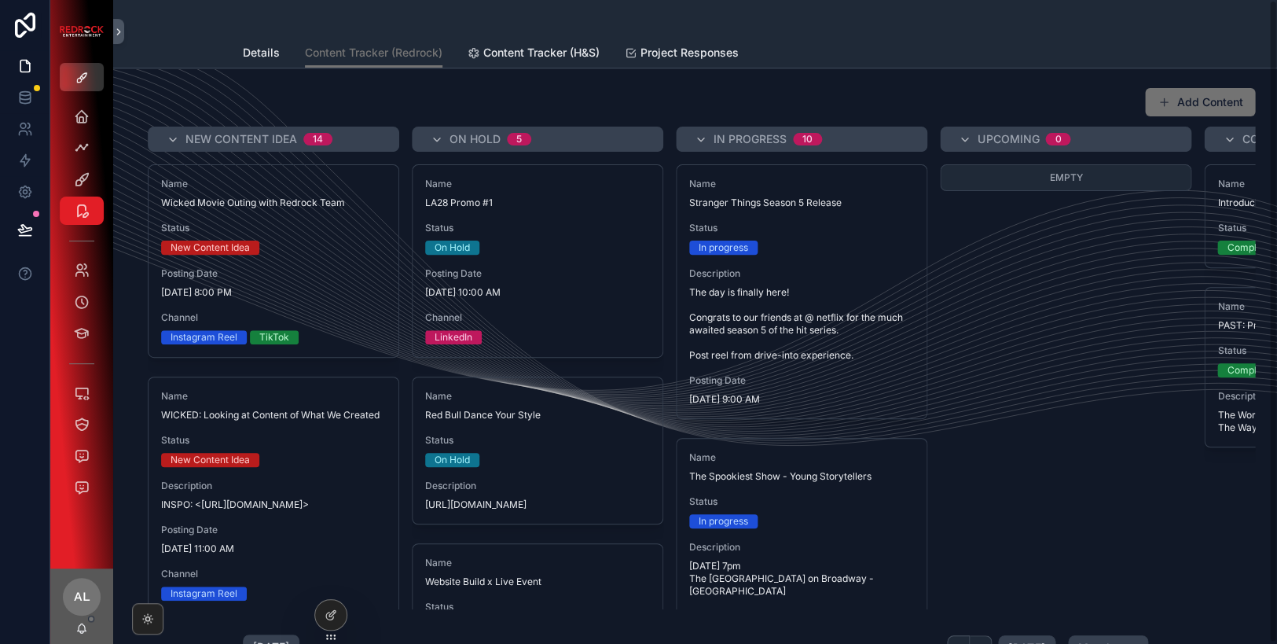
click at [79, 79] on icon "scrollable content" at bounding box center [81, 78] width 13 height 13
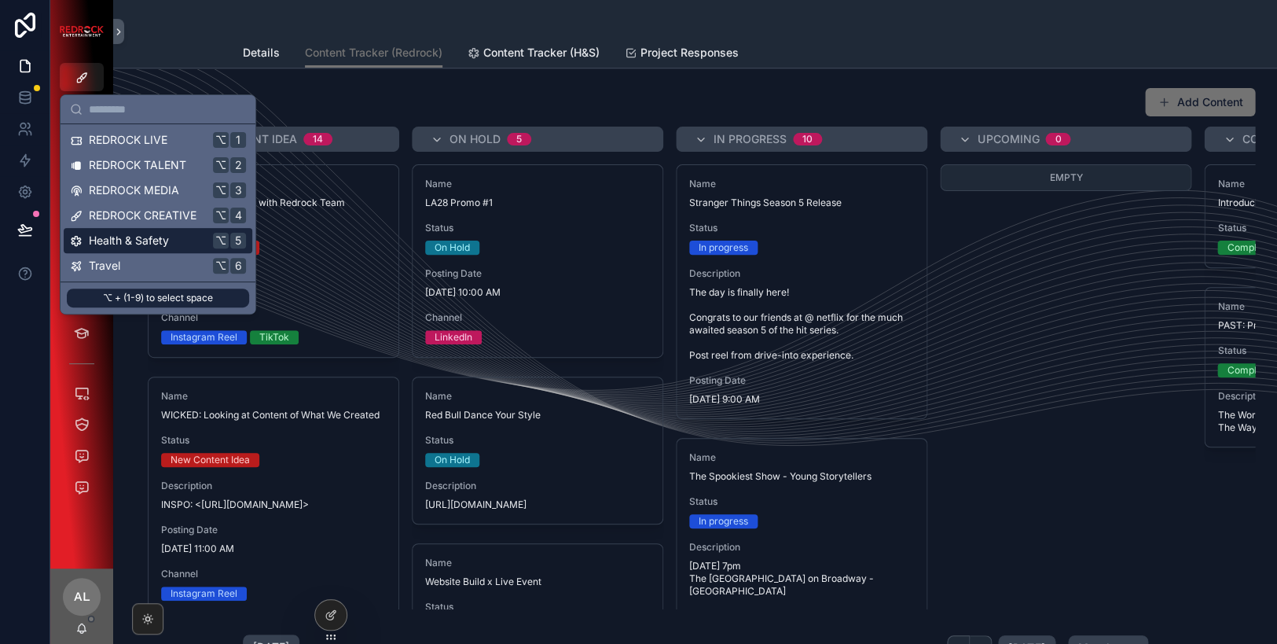
click at [475, 92] on div "Add Content" at bounding box center [695, 102] width 1120 height 30
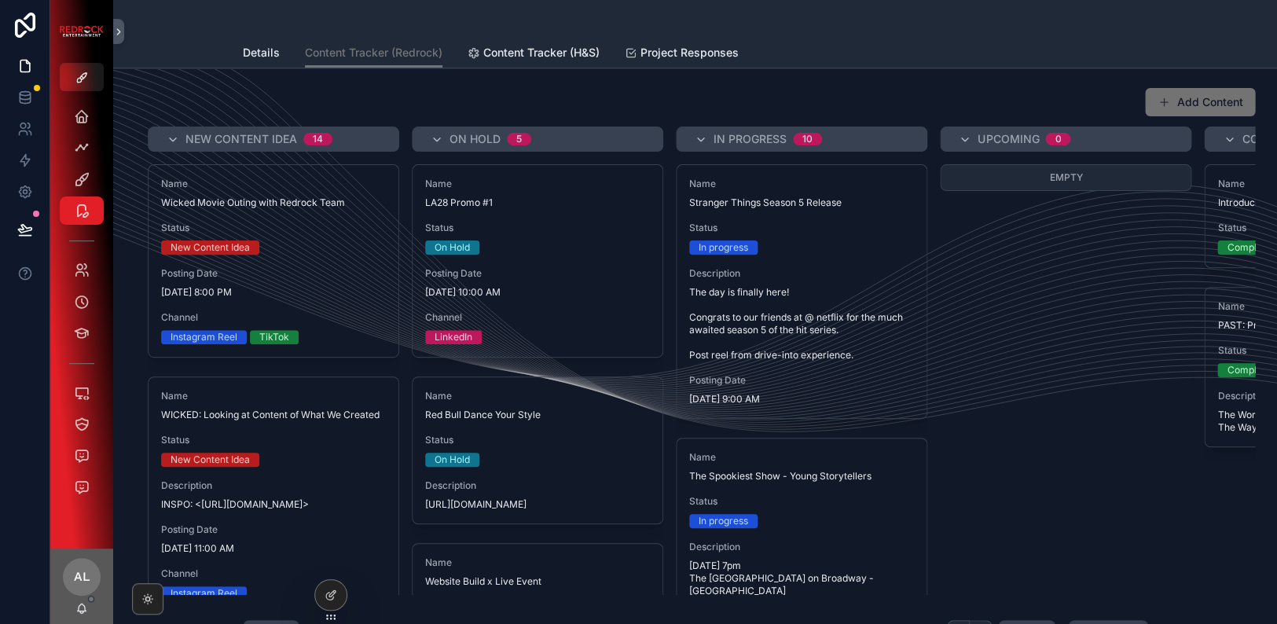
scroll to position [31, 0]
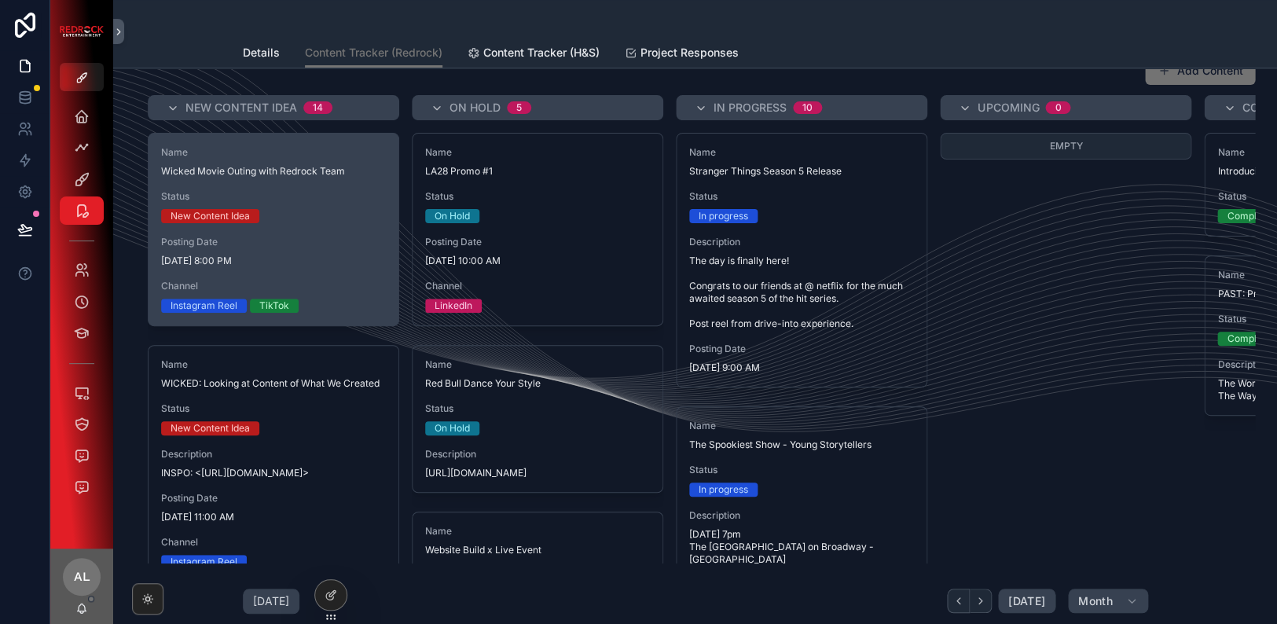
click at [350, 262] on span "[DATE] 8:00 PM" at bounding box center [273, 261] width 225 height 13
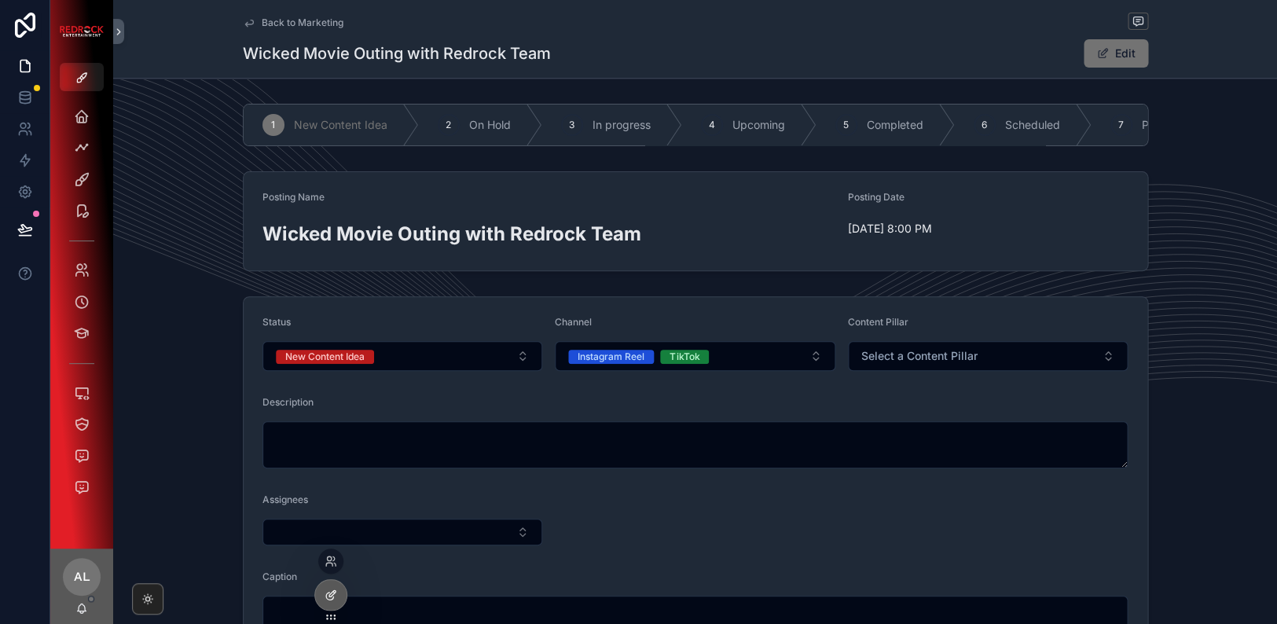
click at [332, 594] on icon at bounding box center [332, 593] width 6 height 6
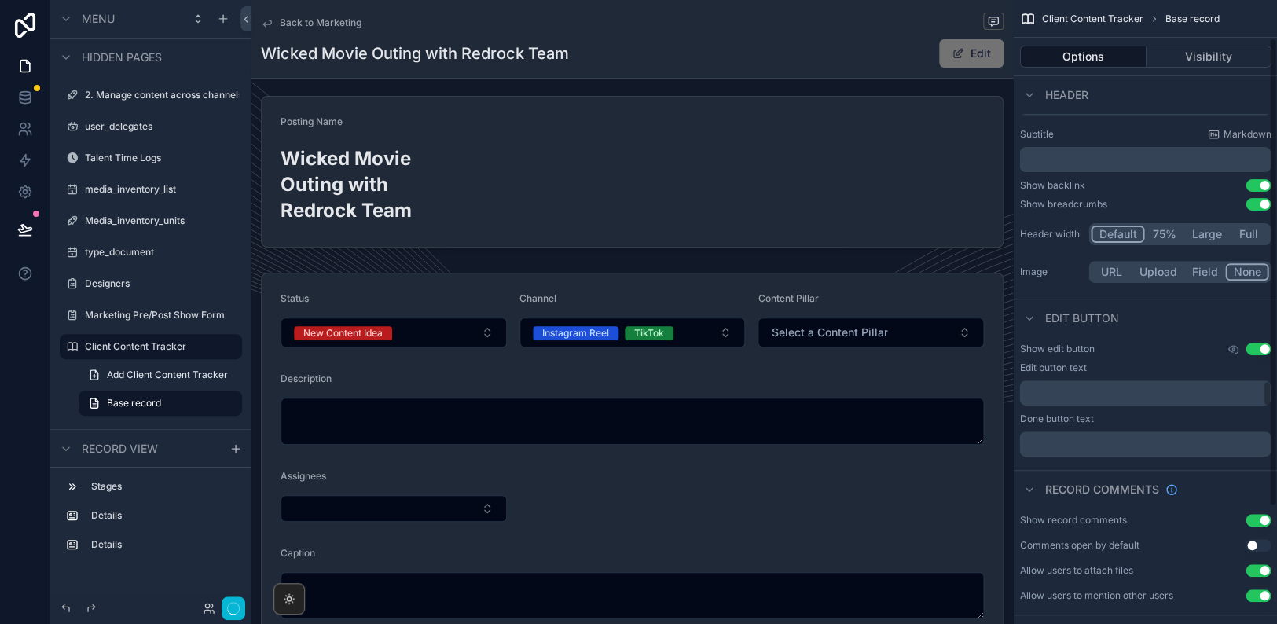
scroll to position [50, 0]
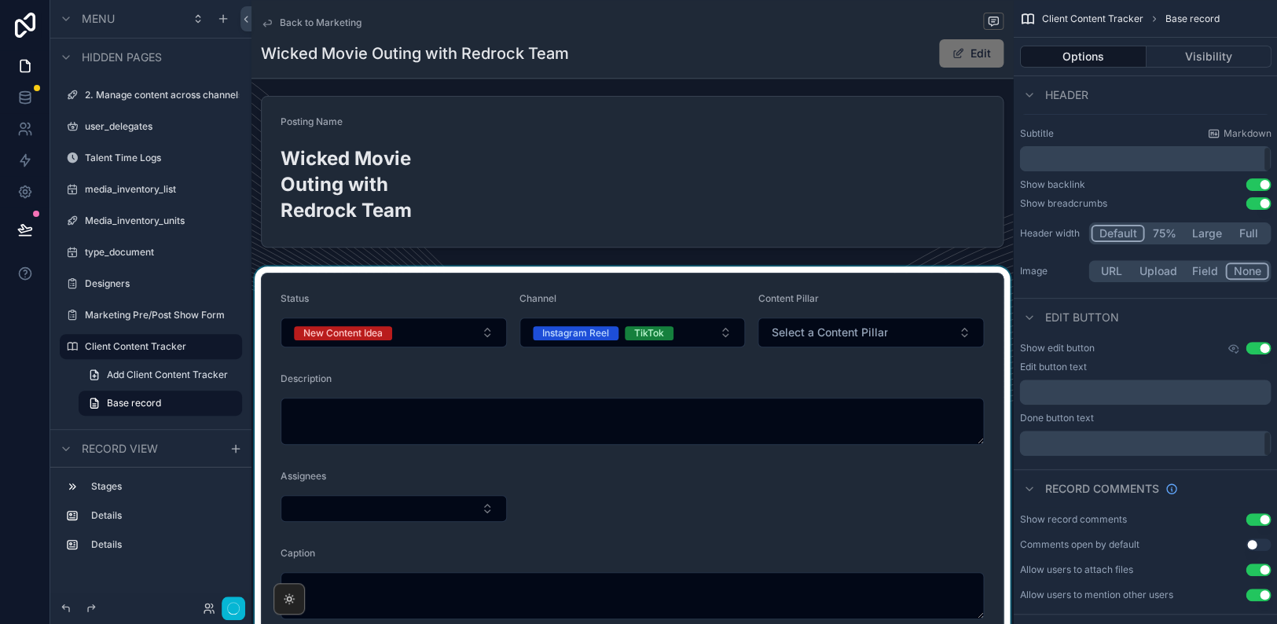
click at [561, 482] on div "scrollable content" at bounding box center [631, 608] width 761 height 684
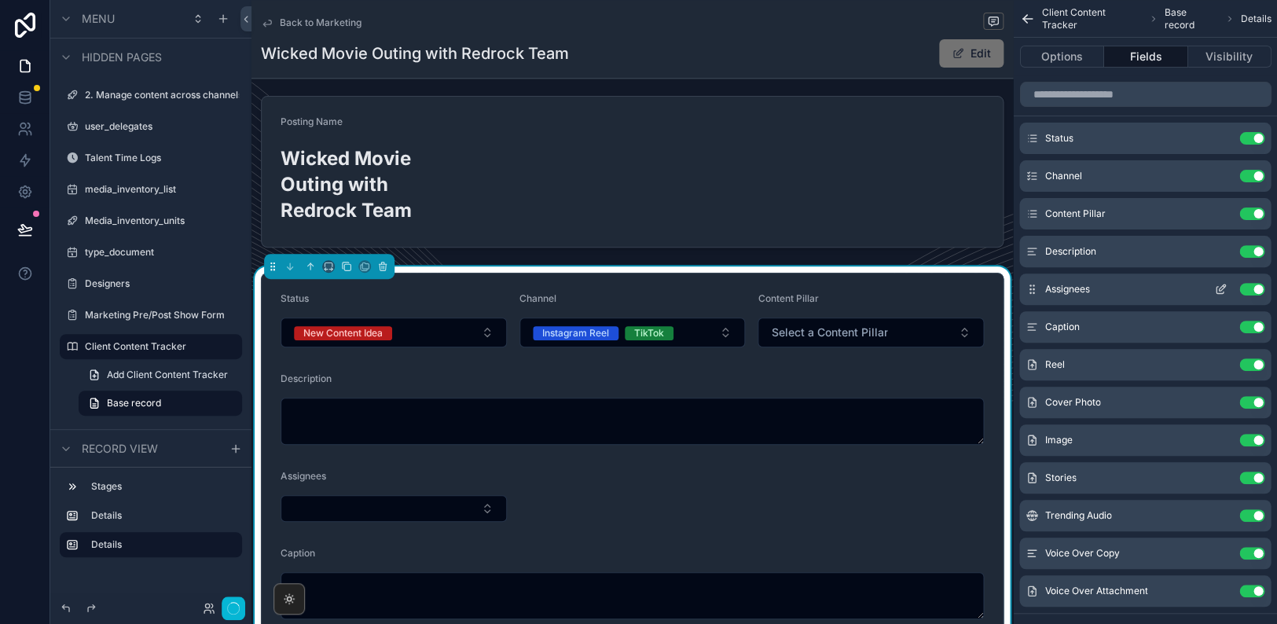
click at [1094, 288] on button "Use setting" at bounding box center [1251, 289] width 25 height 13
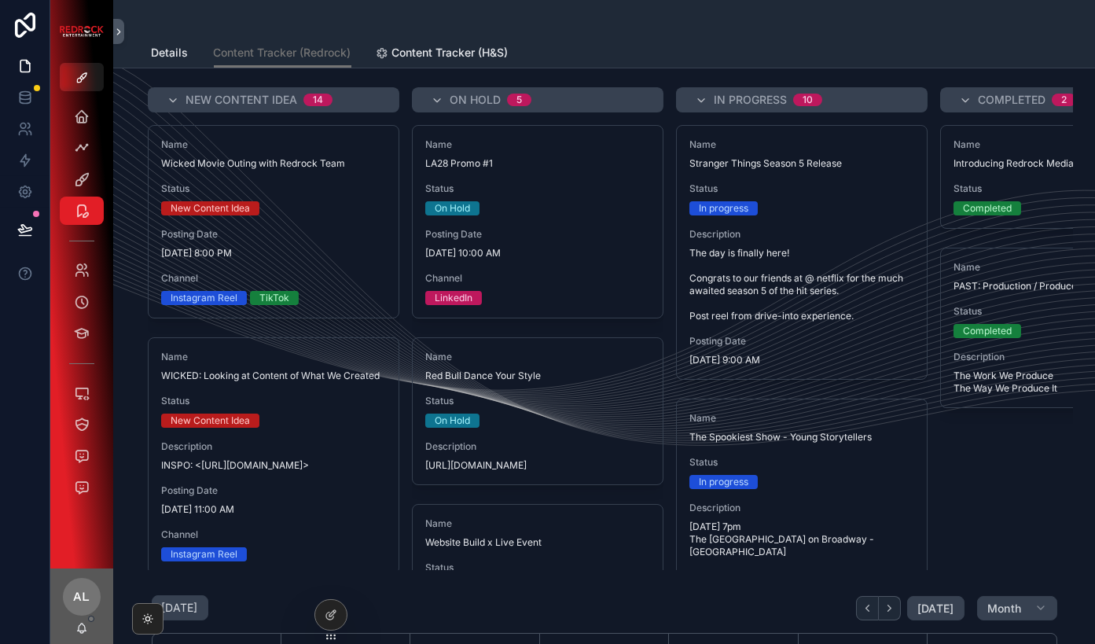
scroll to position [189, 0]
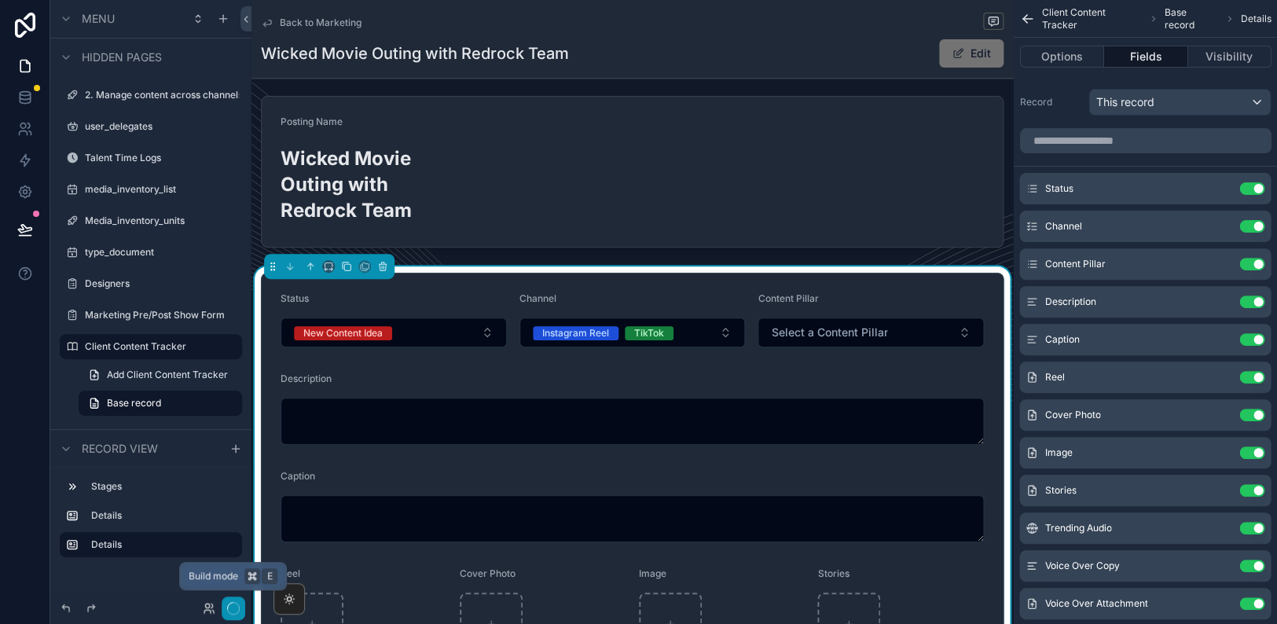
click at [231, 607] on icon "button" at bounding box center [233, 608] width 13 height 13
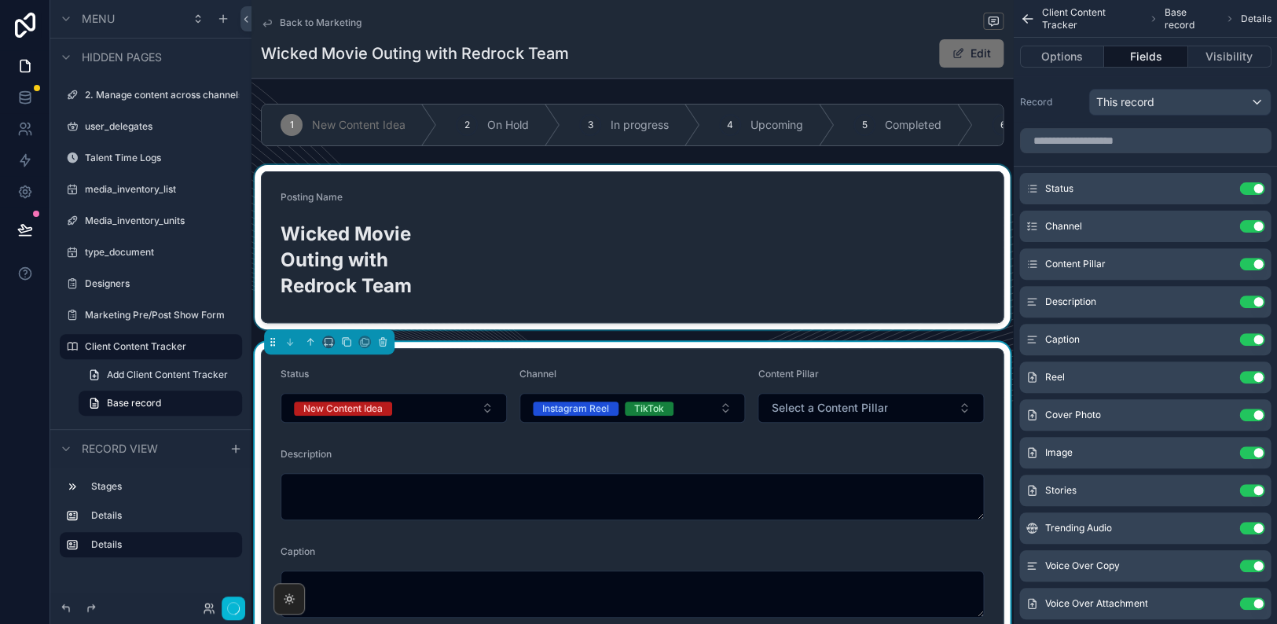
click at [728, 262] on div "scrollable content" at bounding box center [631, 247] width 761 height 164
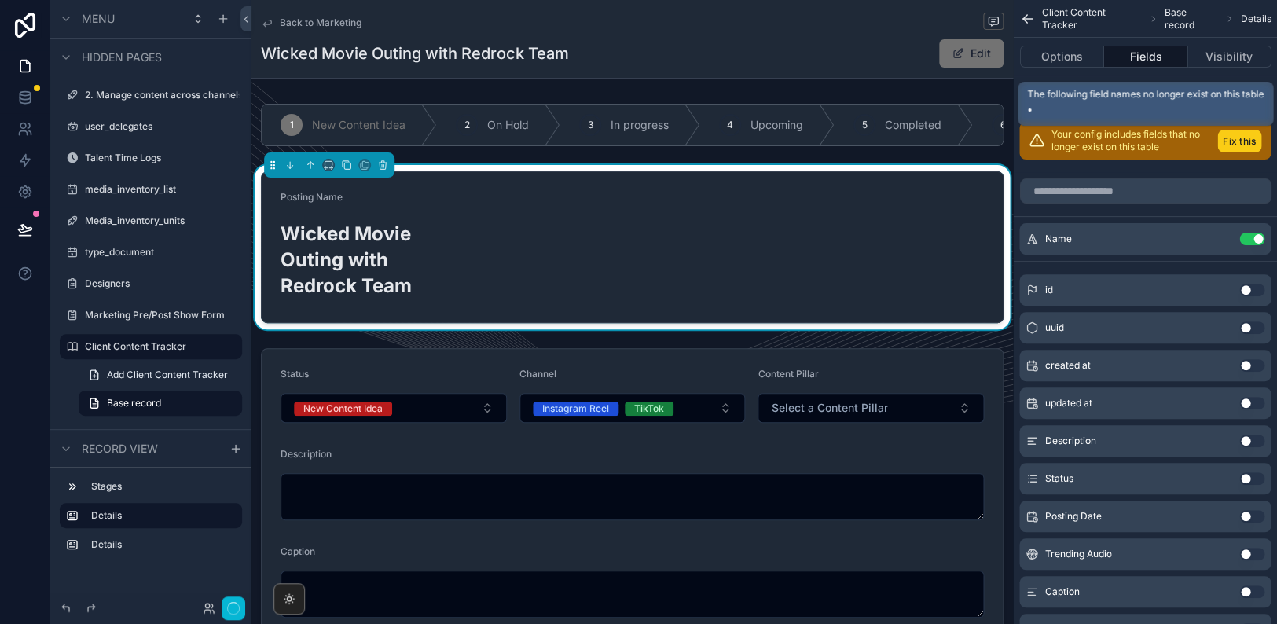
click at [1242, 144] on button "Fix this" at bounding box center [1239, 141] width 44 height 23
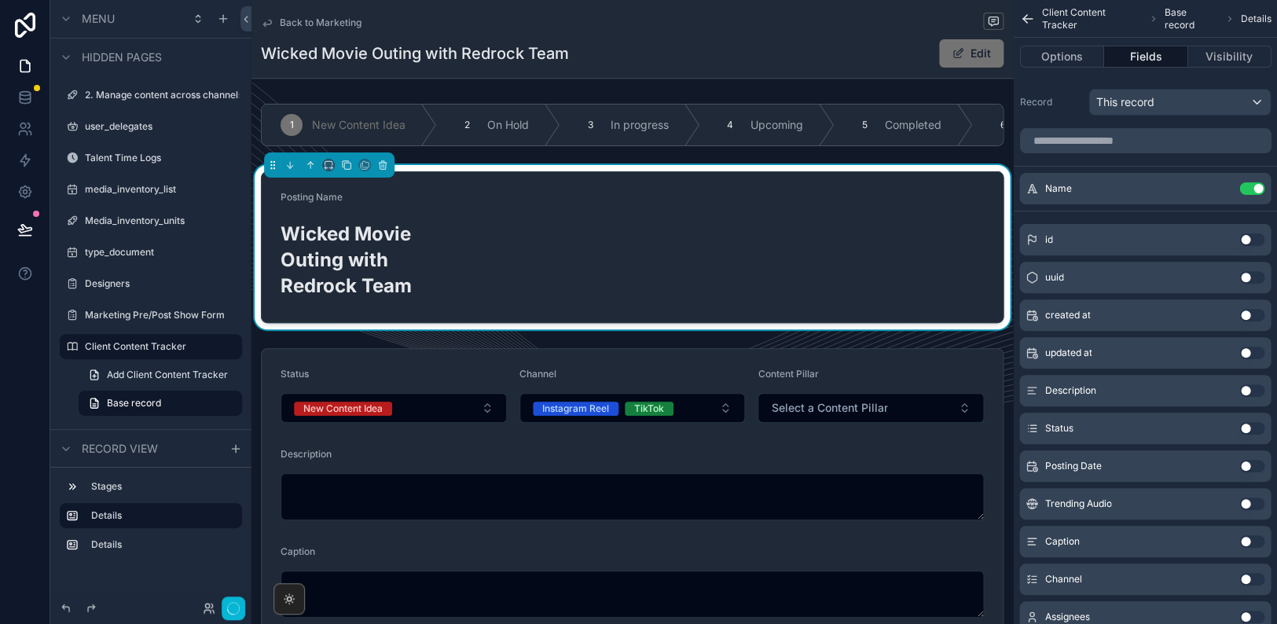
scroll to position [15, 0]
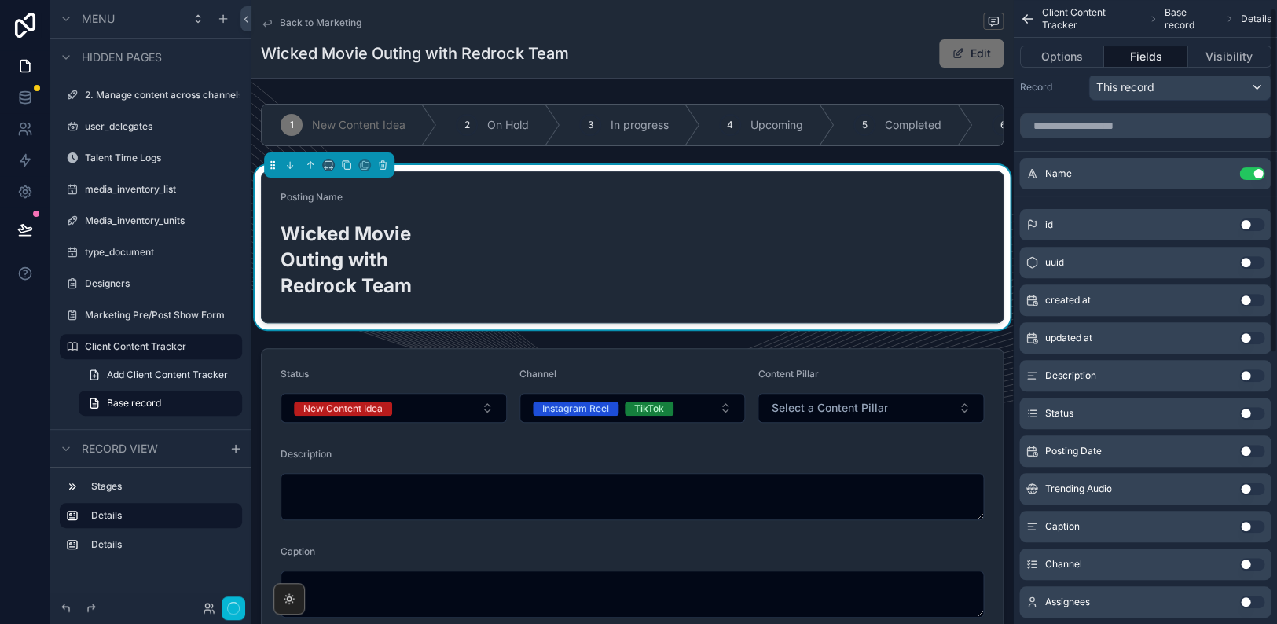
click at [1255, 454] on button "Use setting" at bounding box center [1251, 451] width 25 height 13
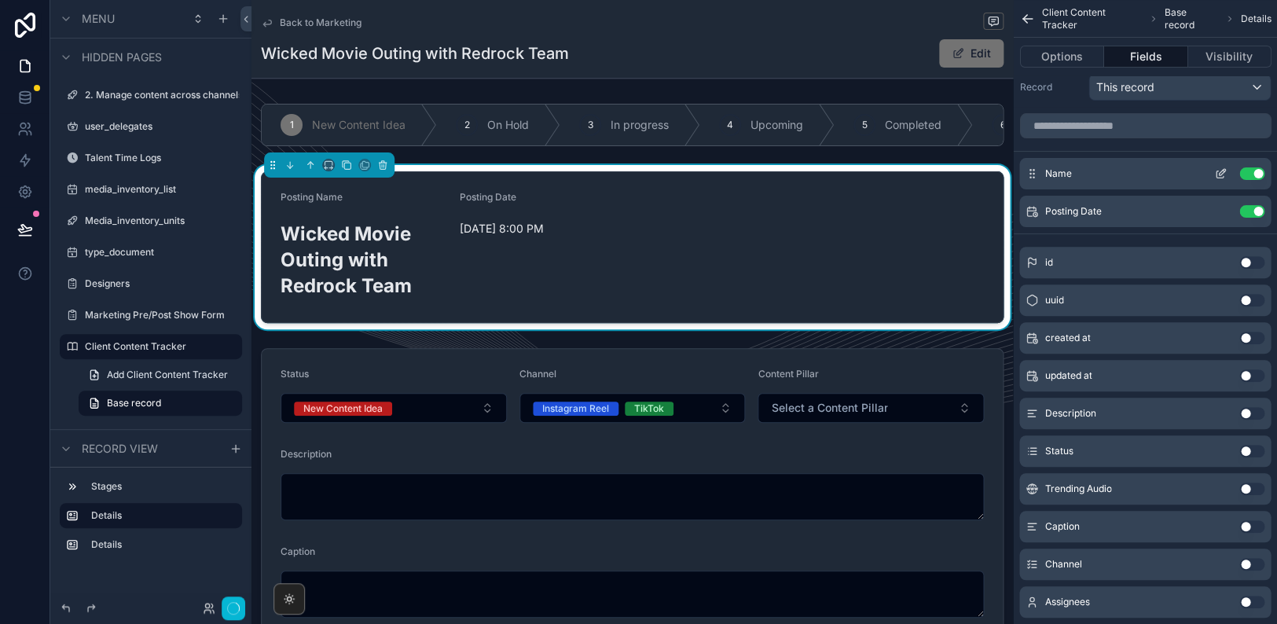
click at [1219, 171] on icon "scrollable content" at bounding box center [1220, 173] width 13 height 13
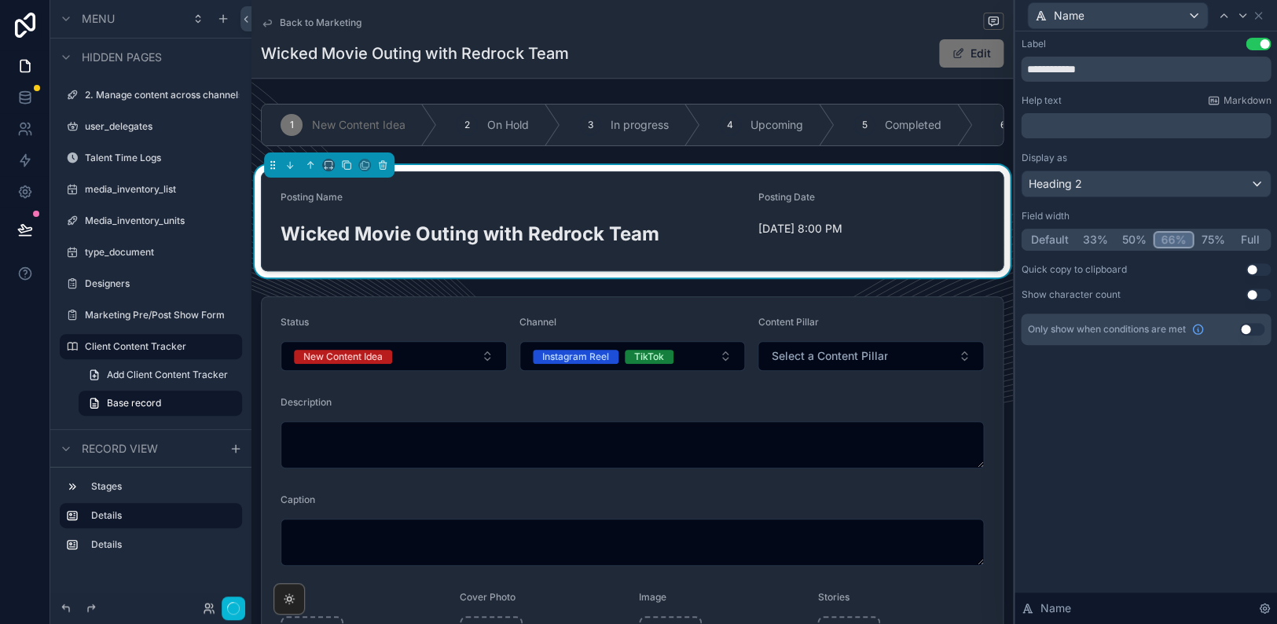
click at [1172, 242] on button "66%" at bounding box center [1173, 239] width 41 height 17
click at [1238, 17] on icon at bounding box center [1242, 15] width 13 height 13
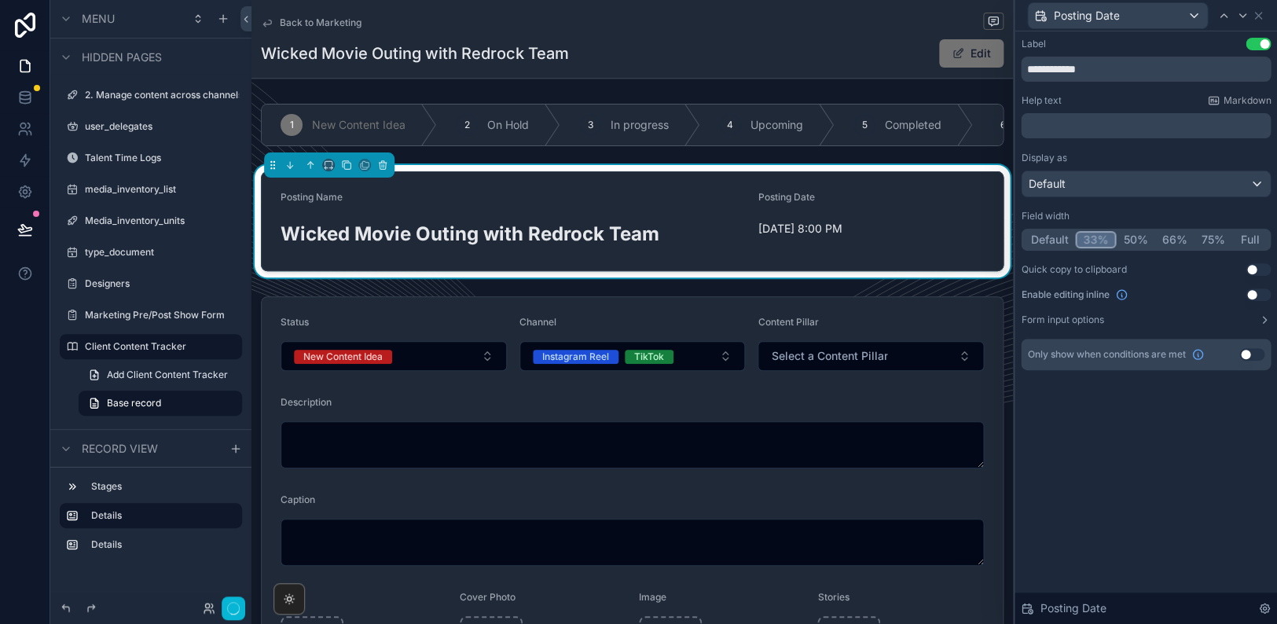
click at [1101, 240] on button "33%" at bounding box center [1095, 239] width 41 height 17
click at [1220, 15] on icon at bounding box center [1223, 15] width 13 height 13
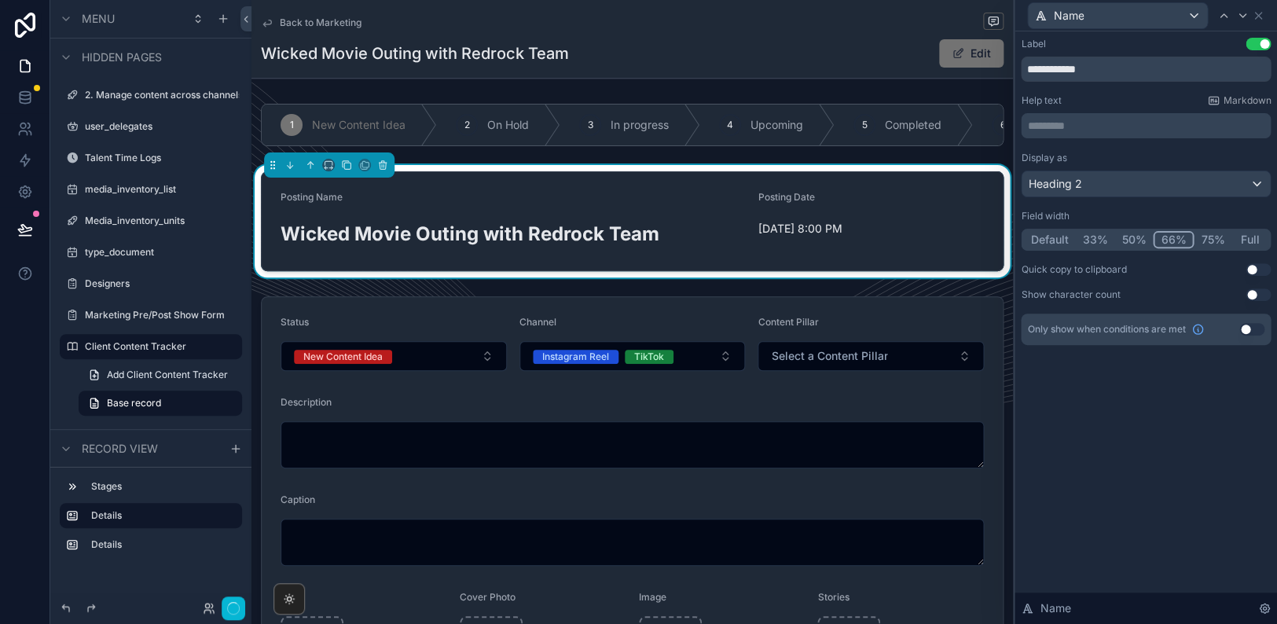
scroll to position [0, 0]
click at [1256, 14] on icon at bounding box center [1258, 16] width 6 height 6
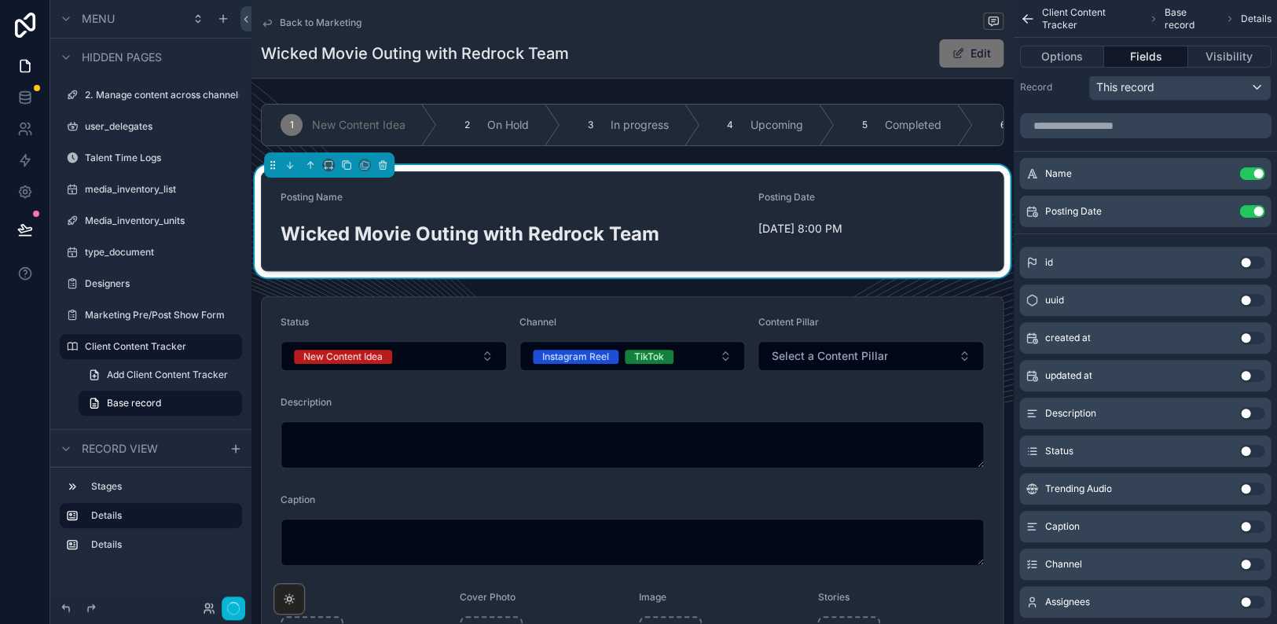
click at [883, 48] on div "Wicked Movie Outing with Redrock Team Edit" at bounding box center [632, 54] width 743 height 30
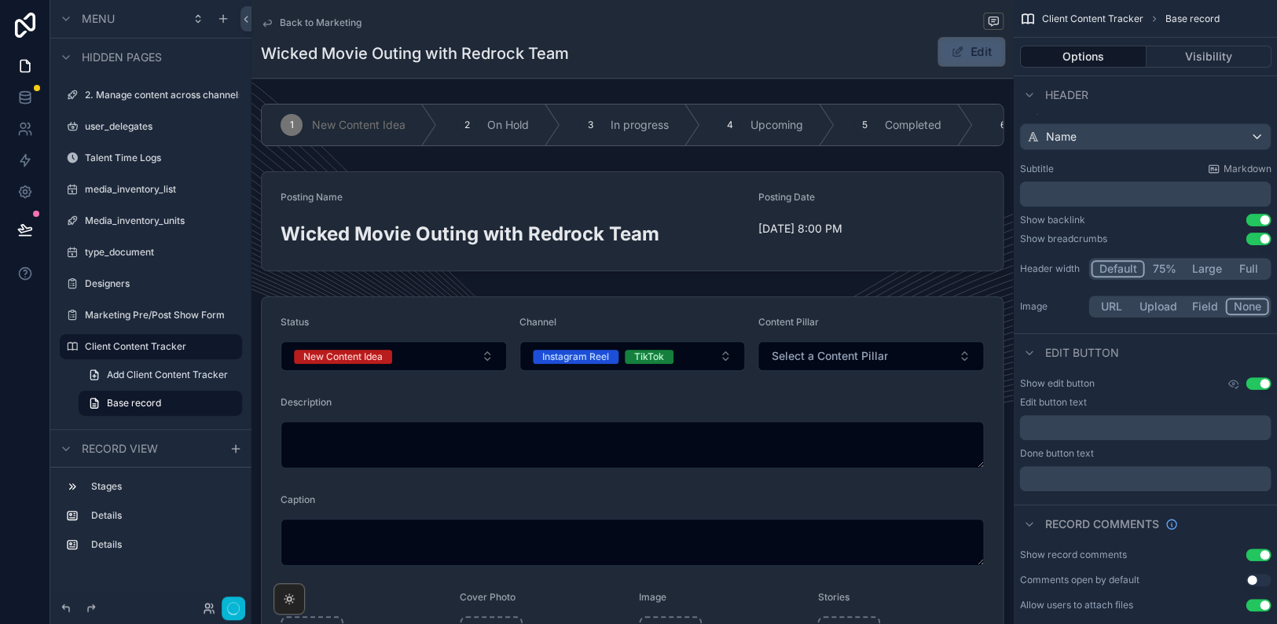
click at [948, 55] on button "Edit" at bounding box center [972, 52] width 68 height 30
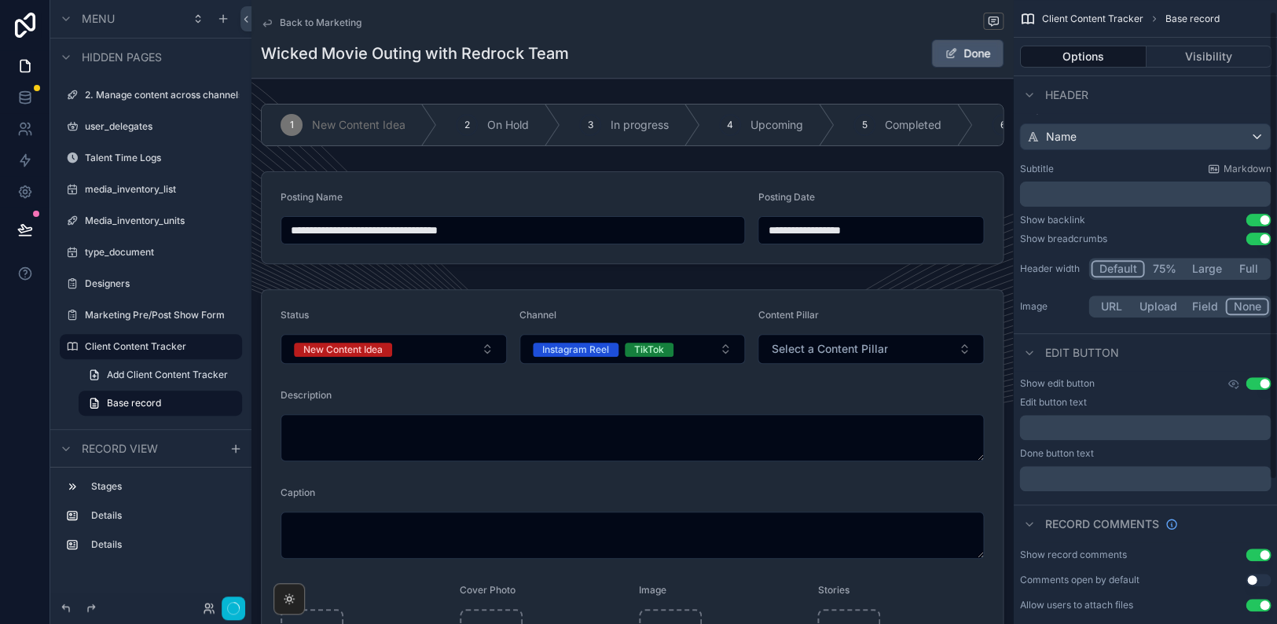
click at [979, 49] on button "Done" at bounding box center [967, 53] width 72 height 28
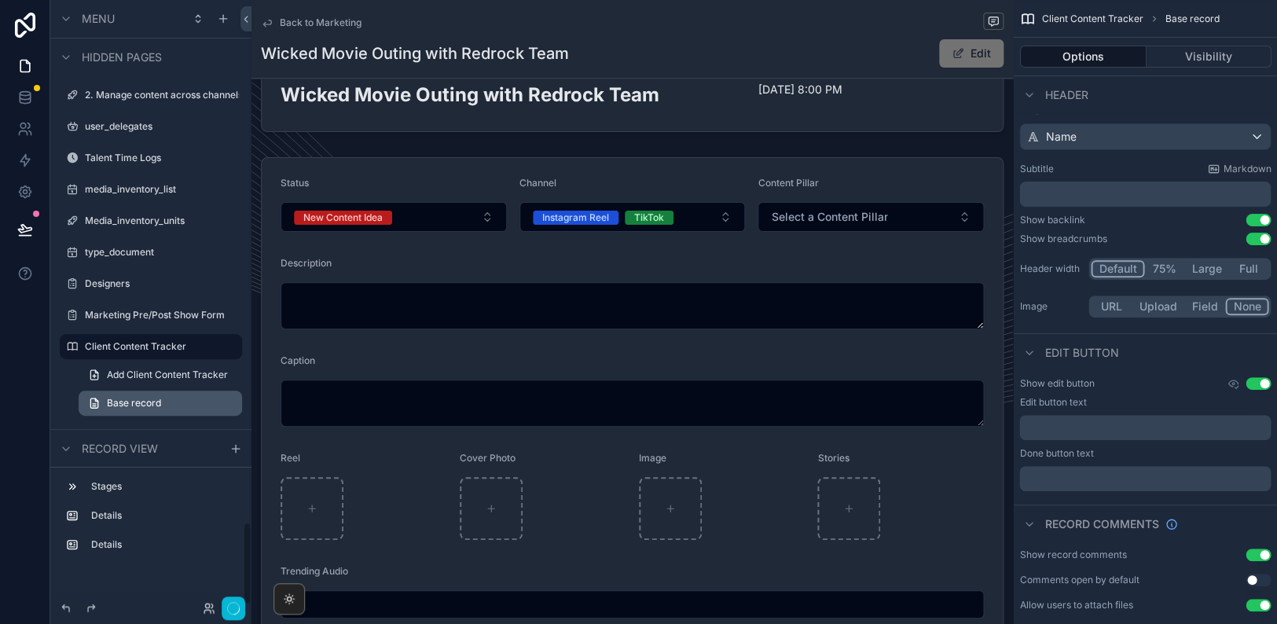
scroll to position [138, 0]
click at [198, 402] on link "Base record" at bounding box center [160, 403] width 163 height 25
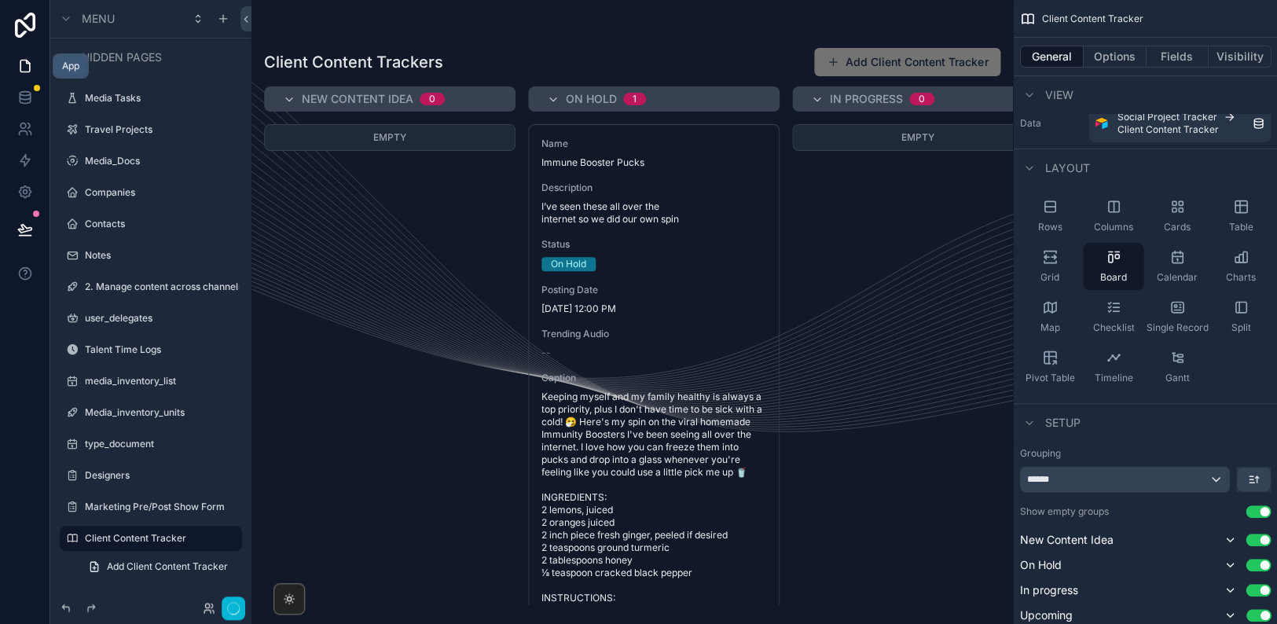
click at [28, 60] on icon at bounding box center [25, 66] width 16 height 16
click at [25, 66] on icon at bounding box center [25, 66] width 16 height 16
click at [233, 610] on icon "button" at bounding box center [233, 608] width 13 height 13
click at [227, 603] on icon "button" at bounding box center [233, 608] width 13 height 13
drag, startPoint x: 240, startPoint y: 608, endPoint x: 222, endPoint y: 610, distance: 18.1
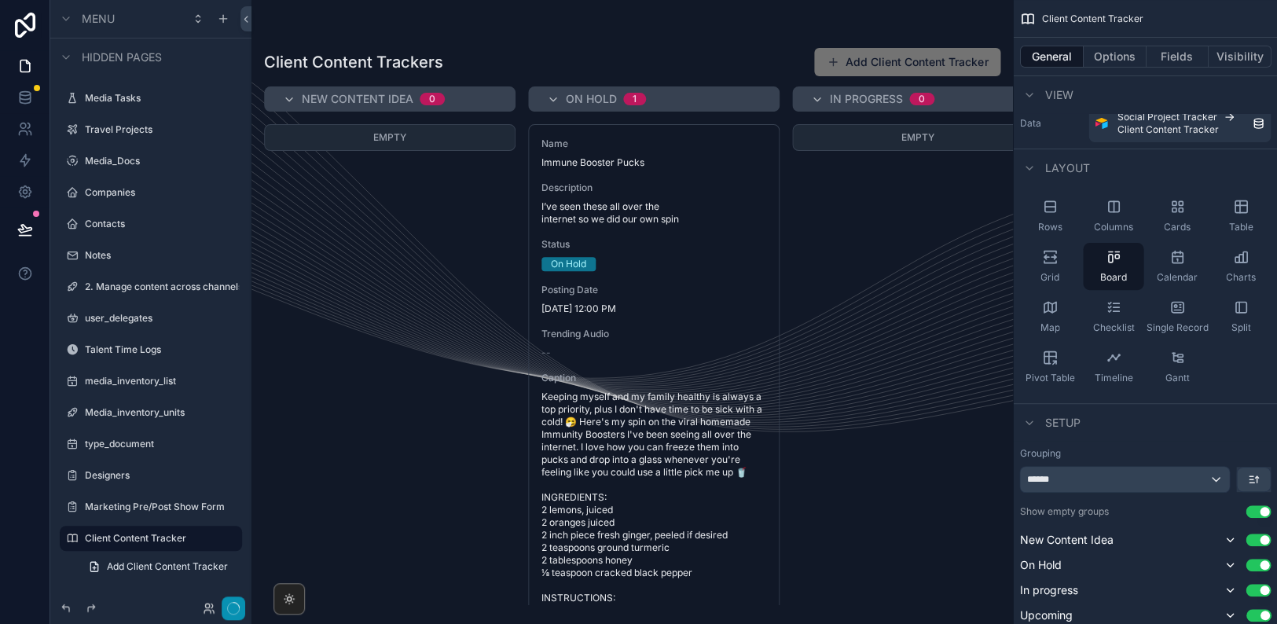
click at [240, 608] on button "button" at bounding box center [234, 608] width 24 height 24
click at [237, 610] on icon "button" at bounding box center [233, 608] width 13 height 13
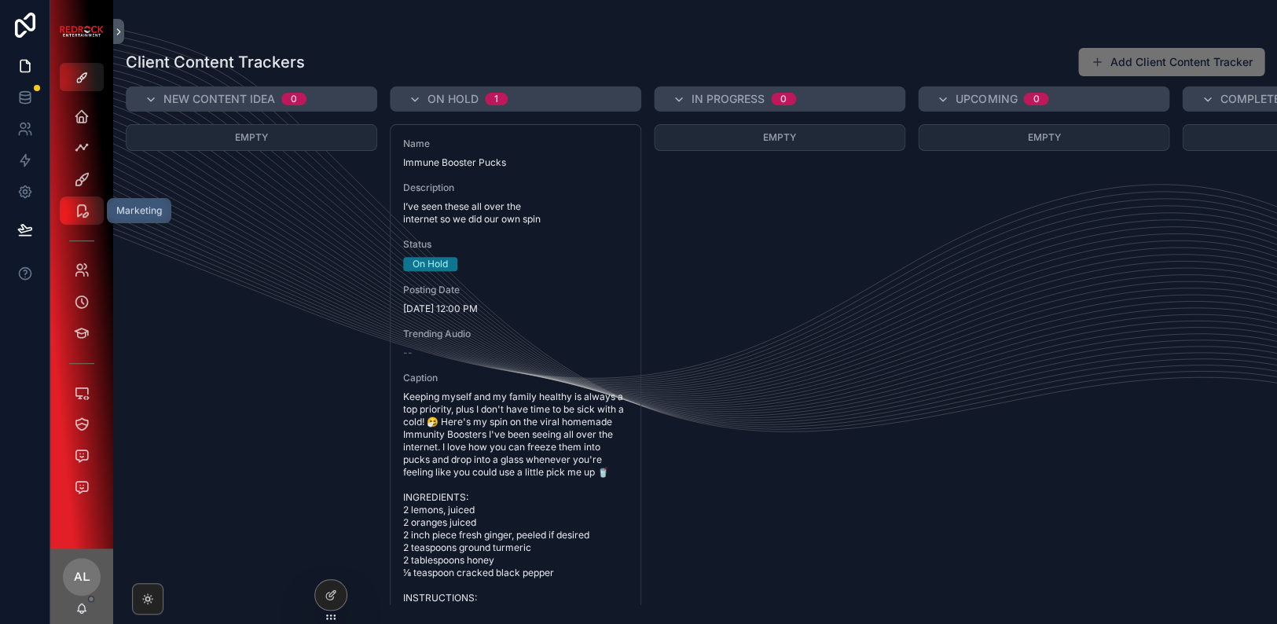
click at [80, 218] on icon "scrollable content" at bounding box center [82, 211] width 16 height 16
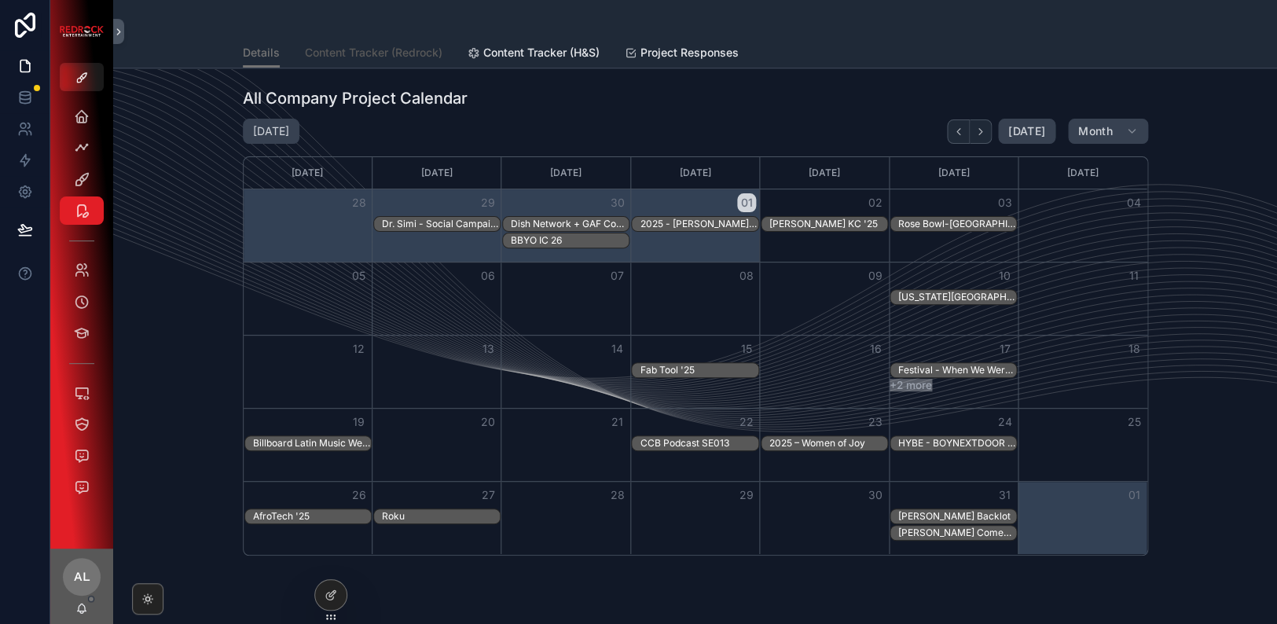
click at [393, 53] on span "Content Tracker (Redrock)" at bounding box center [374, 53] width 138 height 16
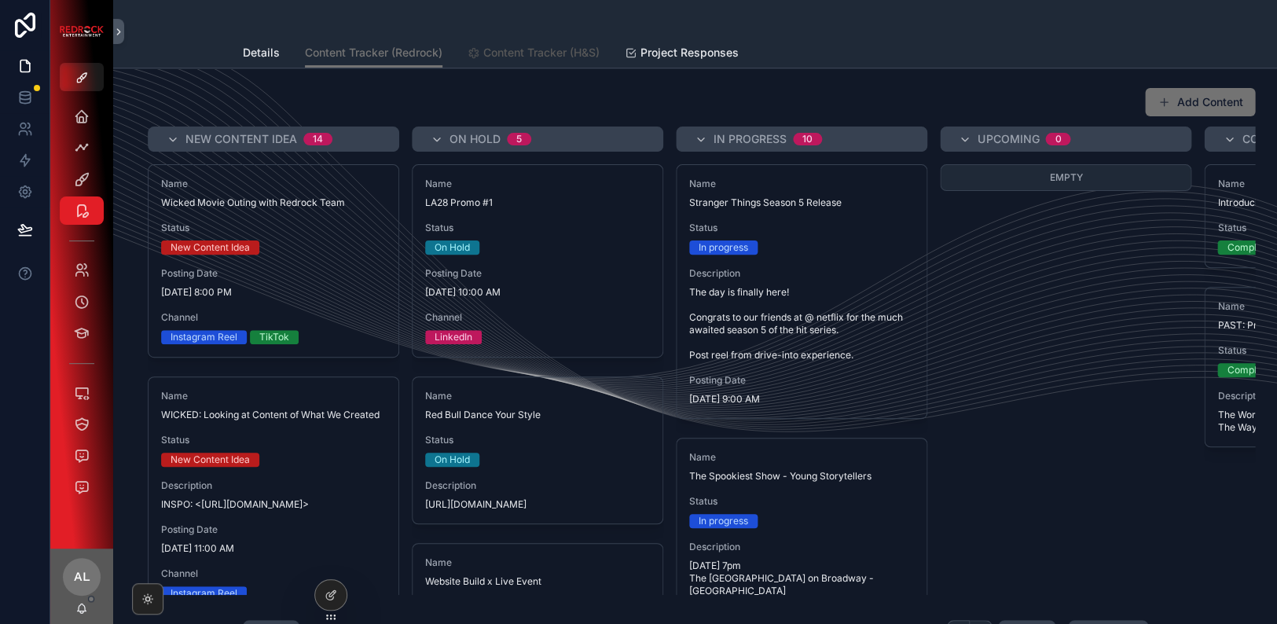
click at [545, 57] on span "Content Tracker (H&S)" at bounding box center [541, 53] width 116 height 16
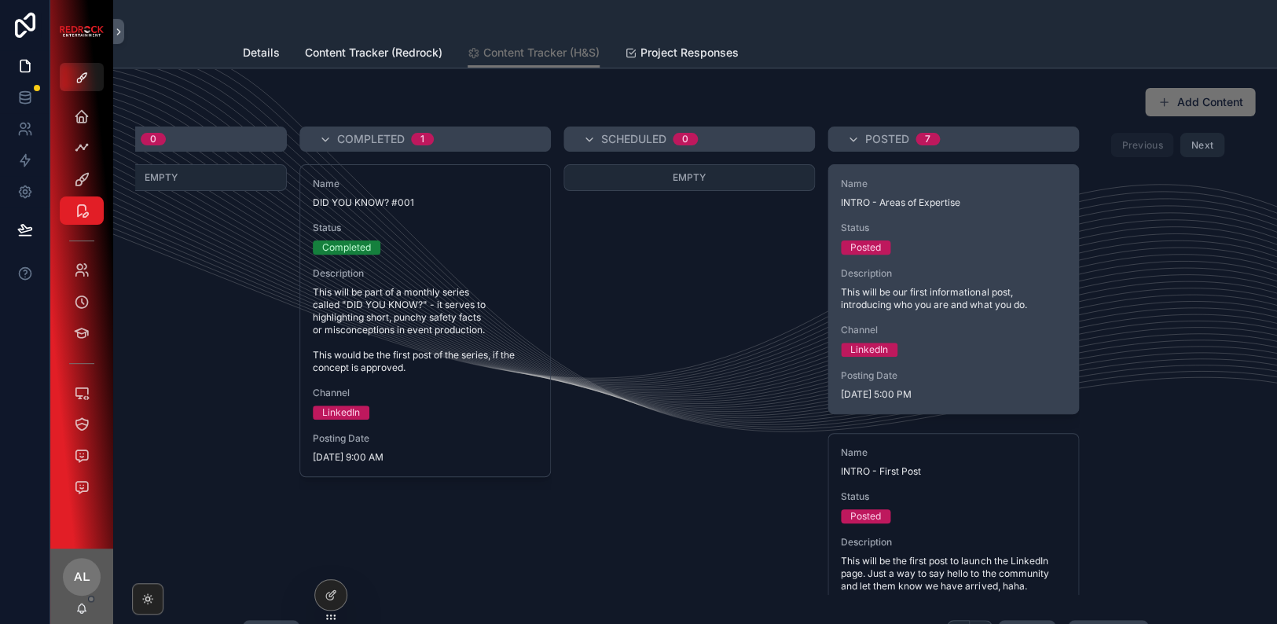
click at [940, 298] on span "This will be our first informational post, introducing who you are and what you…" at bounding box center [953, 298] width 225 height 25
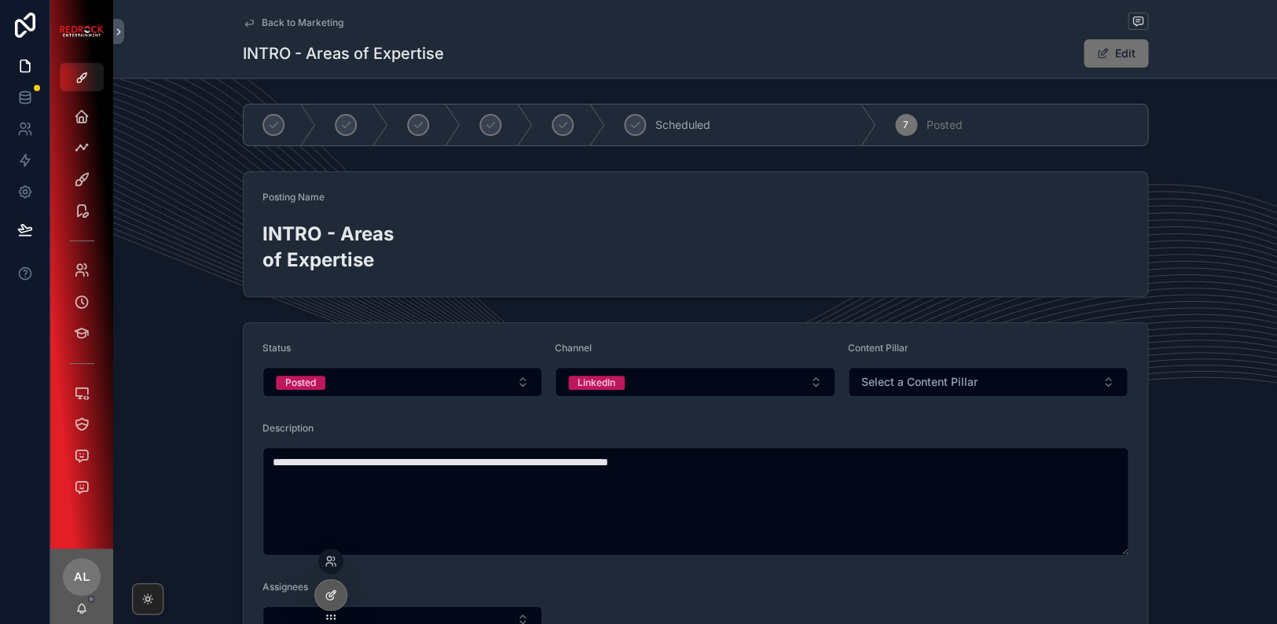
click at [328, 600] on icon at bounding box center [331, 595] width 13 height 13
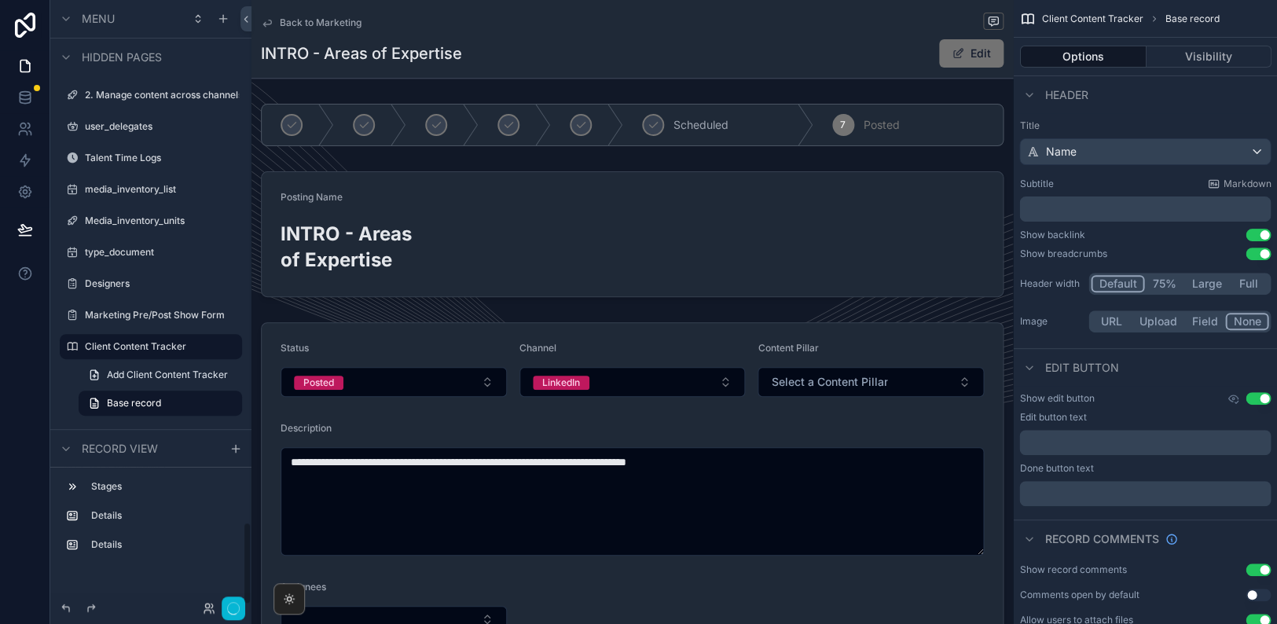
scroll to position [3800, 0]
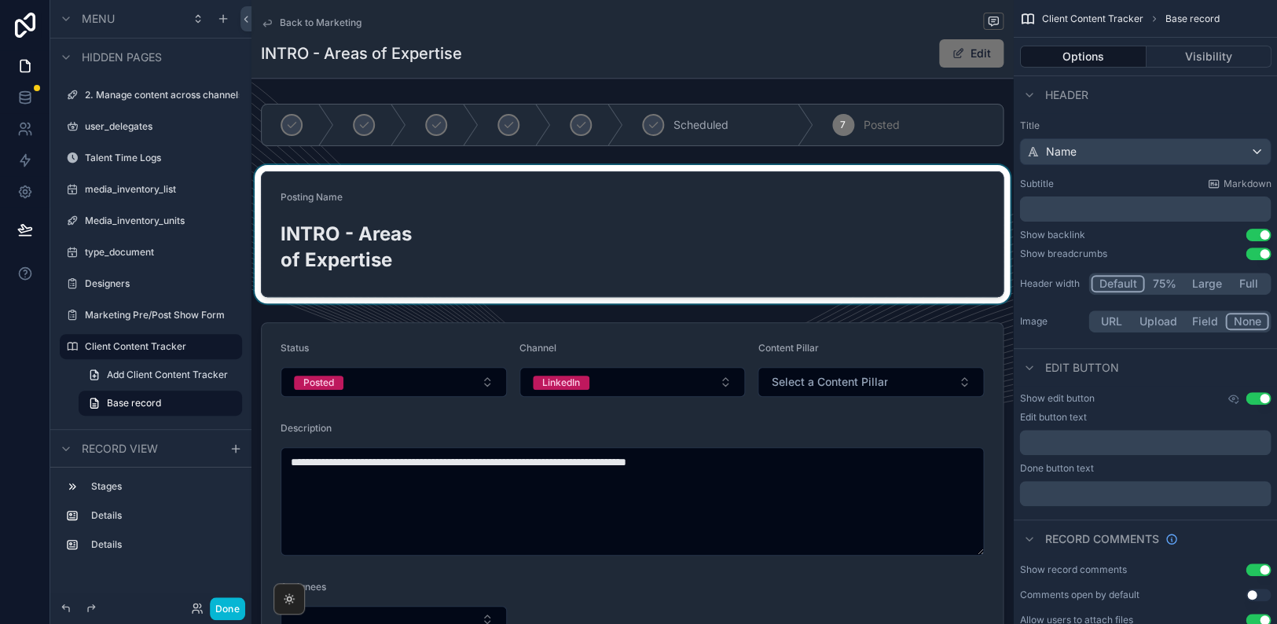
click at [860, 240] on div "scrollable content" at bounding box center [631, 234] width 761 height 138
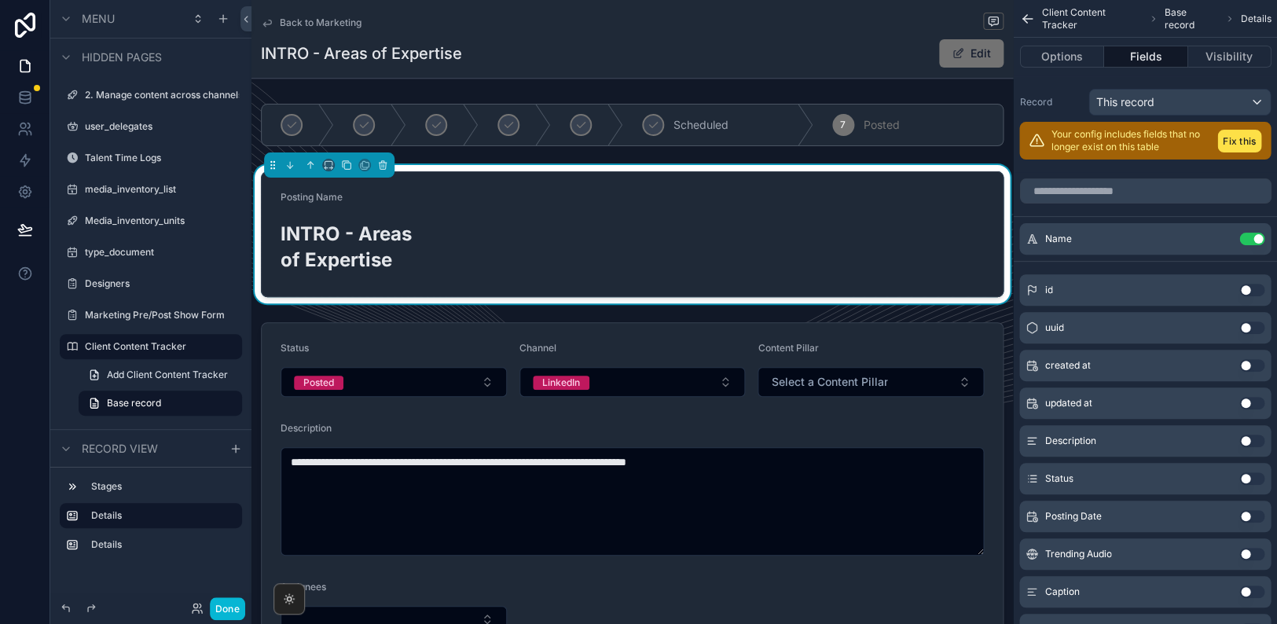
click at [1254, 519] on button "Use setting" at bounding box center [1251, 516] width 25 height 13
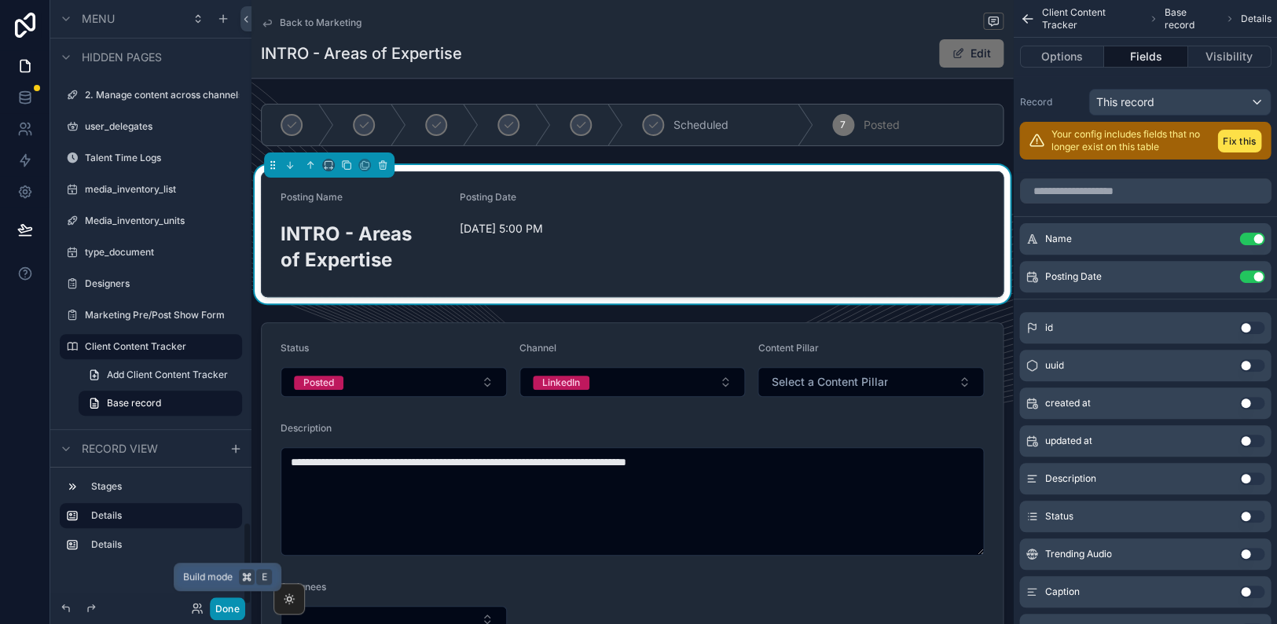
click at [229, 613] on button "Done" at bounding box center [227, 608] width 35 height 23
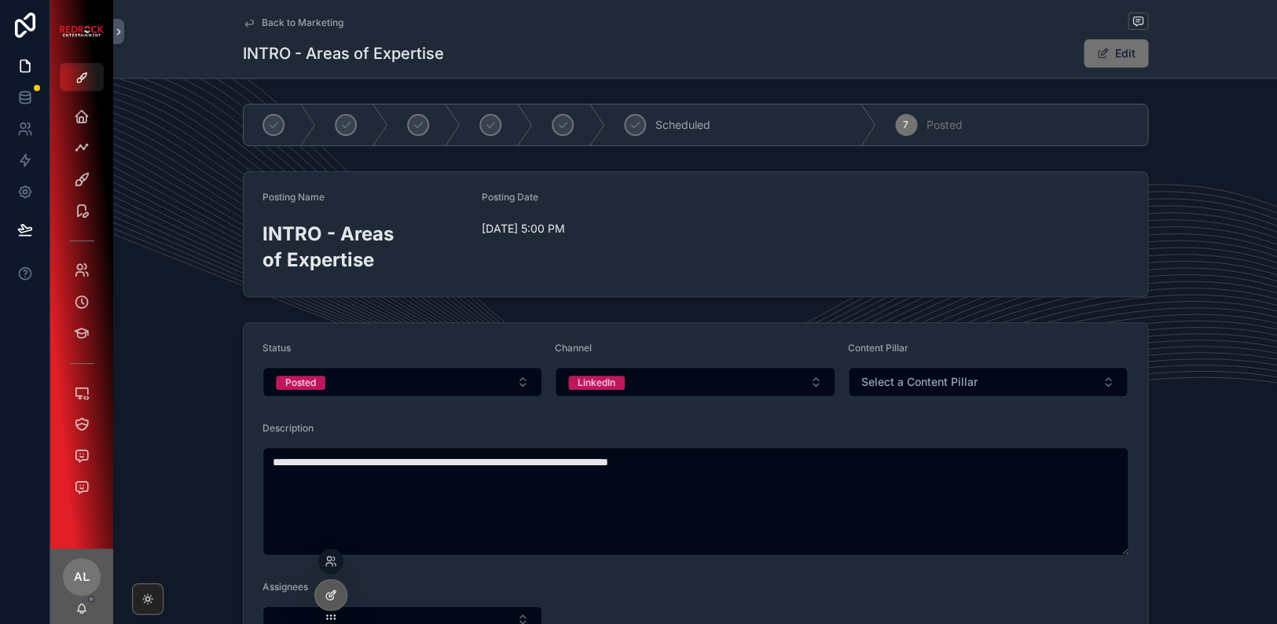
click at [339, 592] on div at bounding box center [330, 595] width 31 height 30
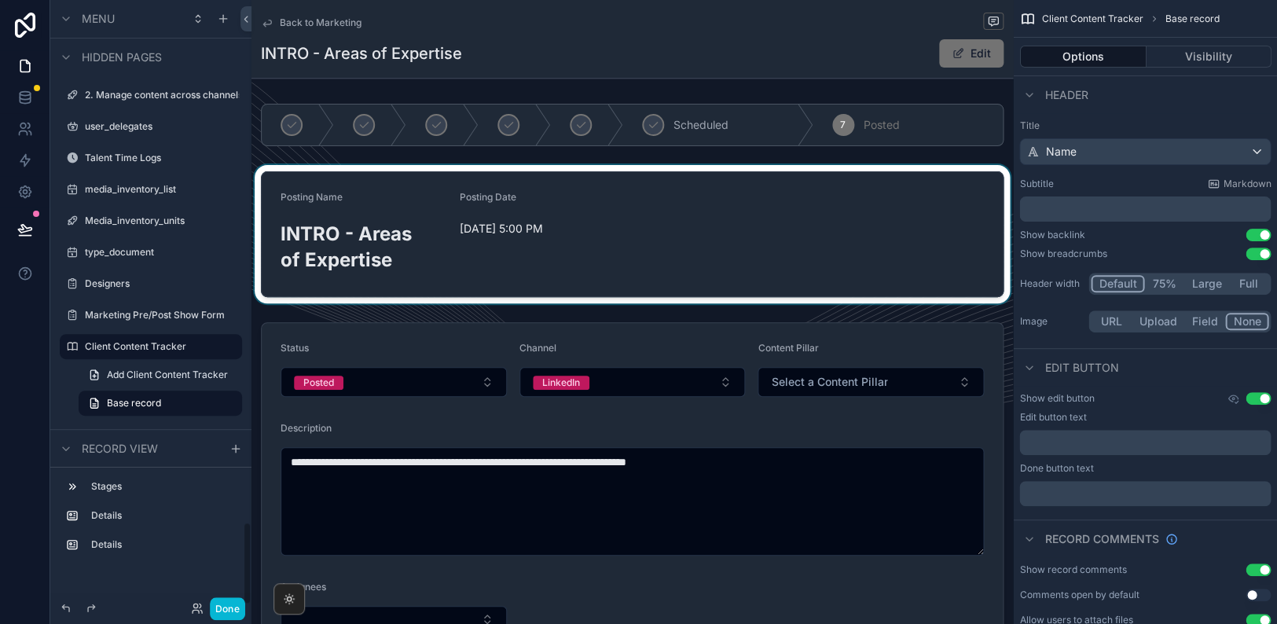
click at [459, 262] on div "scrollable content" at bounding box center [631, 234] width 761 height 138
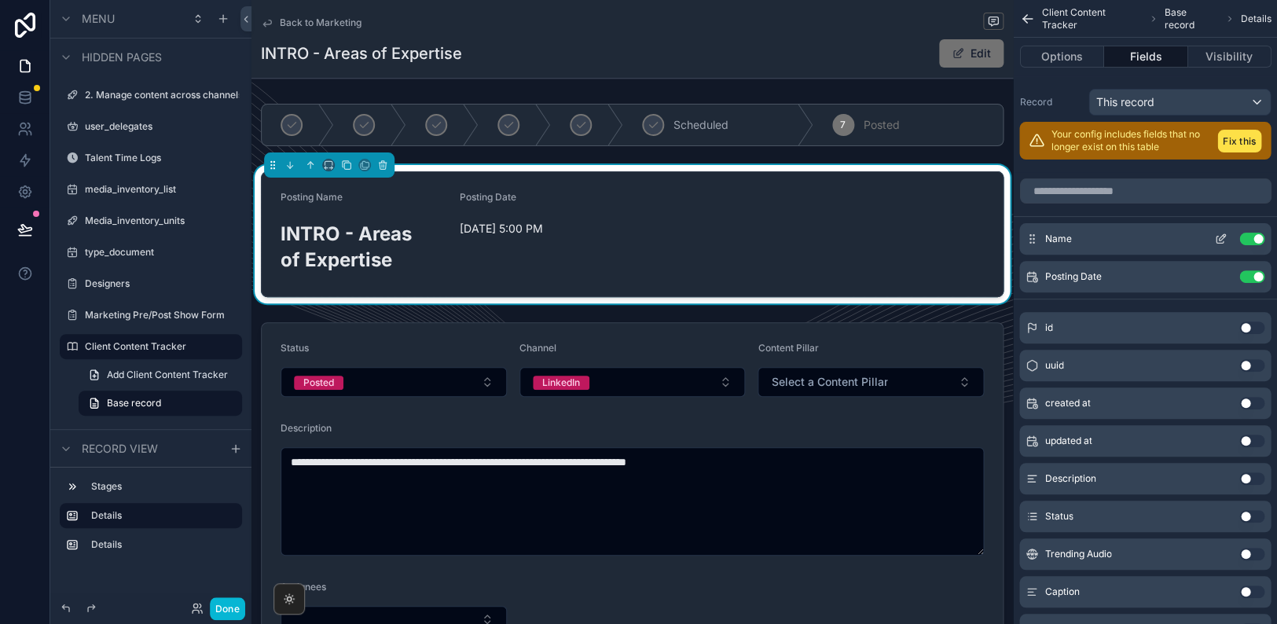
click at [1214, 236] on icon "scrollable content" at bounding box center [1220, 239] width 13 height 13
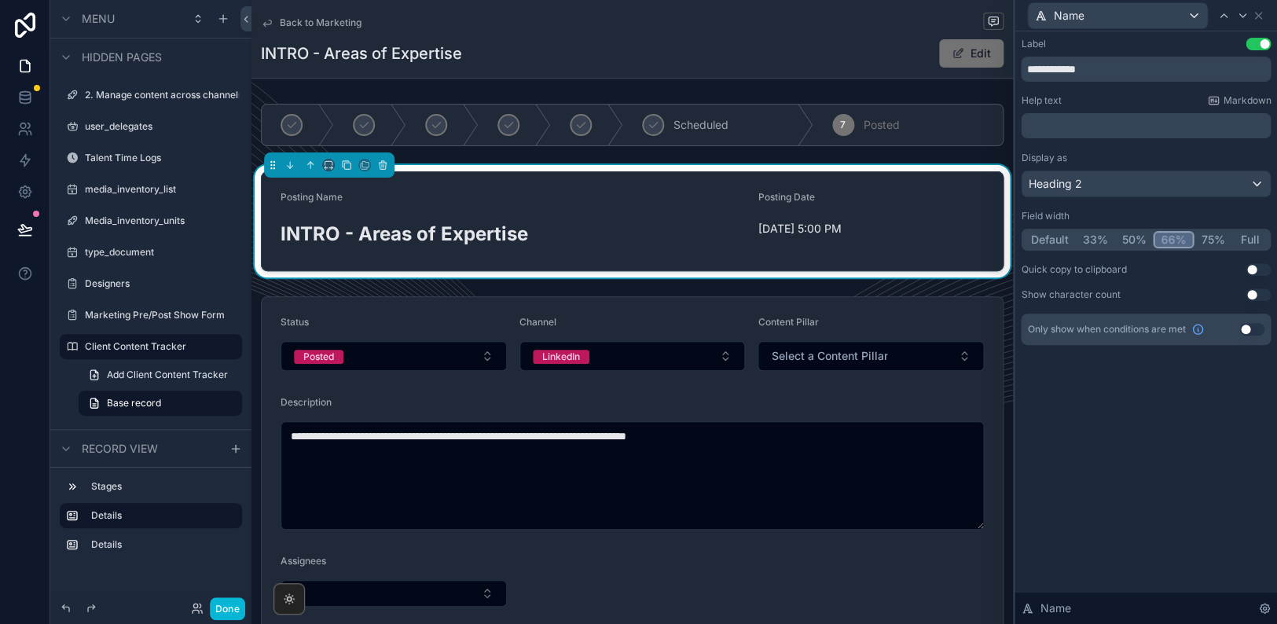
click at [1165, 239] on button "66%" at bounding box center [1173, 239] width 41 height 17
click at [1242, 13] on icon at bounding box center [1242, 15] width 13 height 13
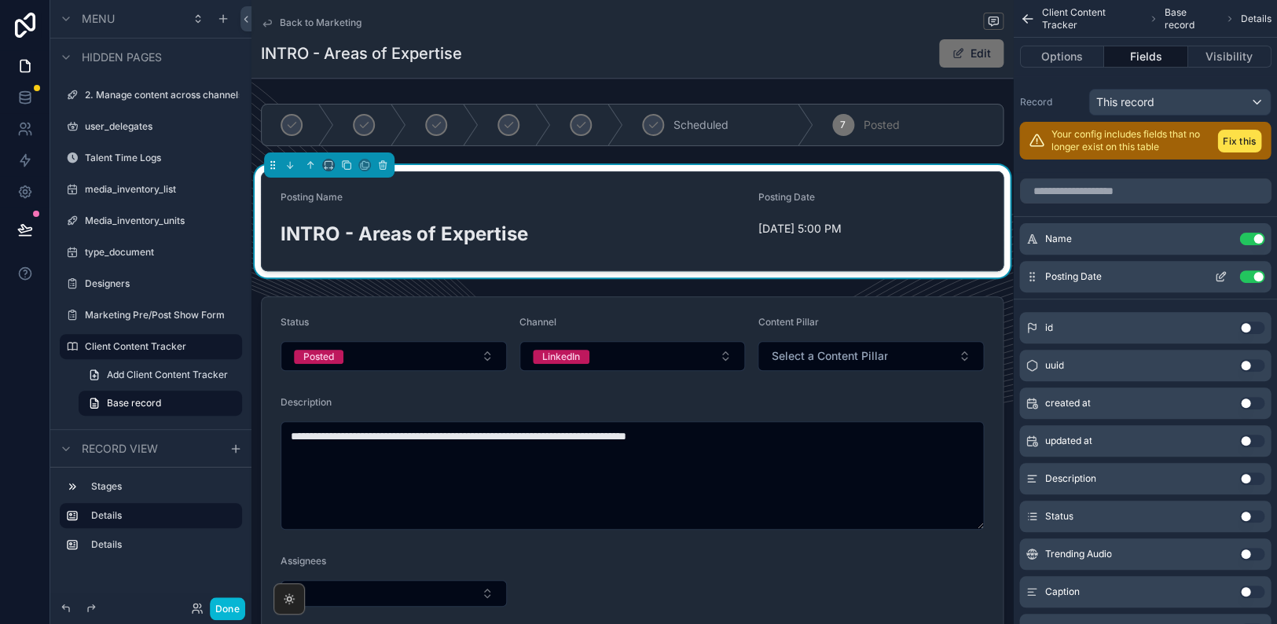
click at [1216, 274] on icon "scrollable content" at bounding box center [1219, 277] width 7 height 7
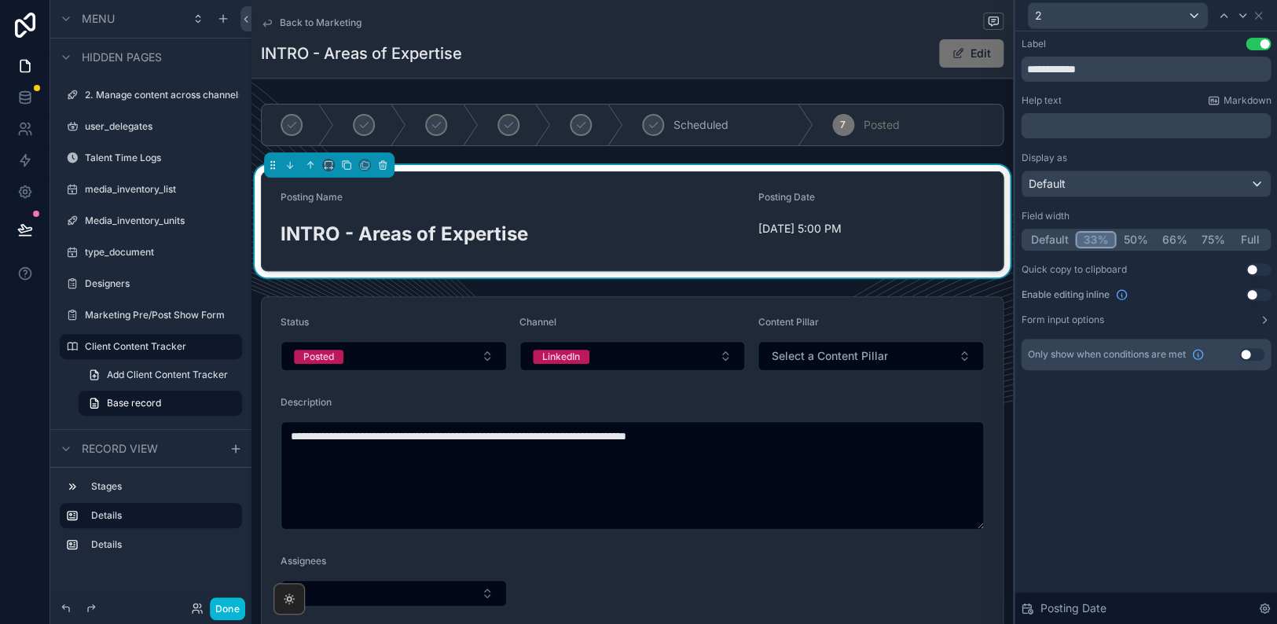
click at [1098, 243] on button "33%" at bounding box center [1095, 239] width 41 height 17
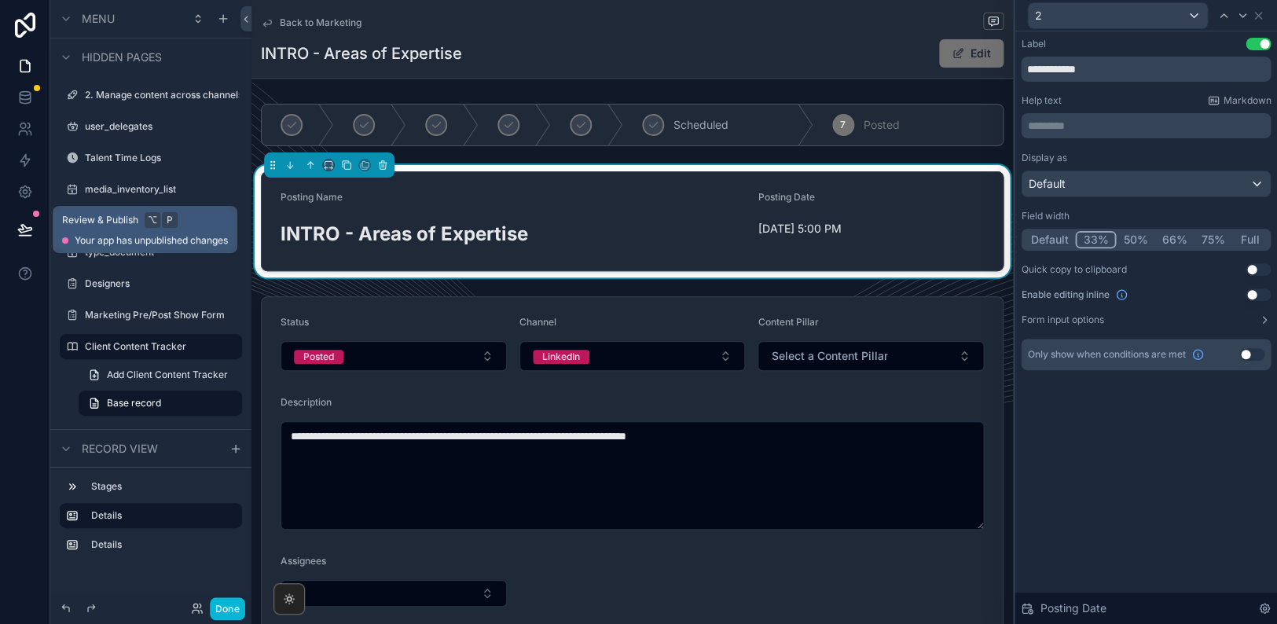
click at [26, 227] on icon at bounding box center [24, 229] width 13 height 8
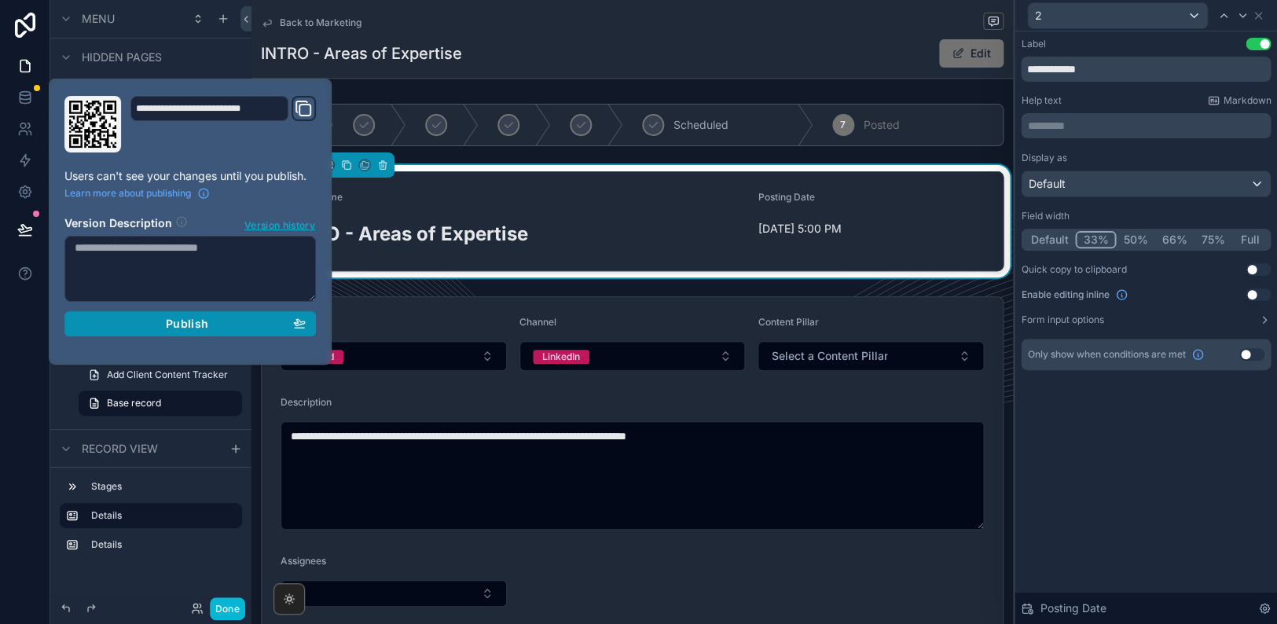
click at [255, 326] on div "Publish" at bounding box center [190, 324] width 231 height 14
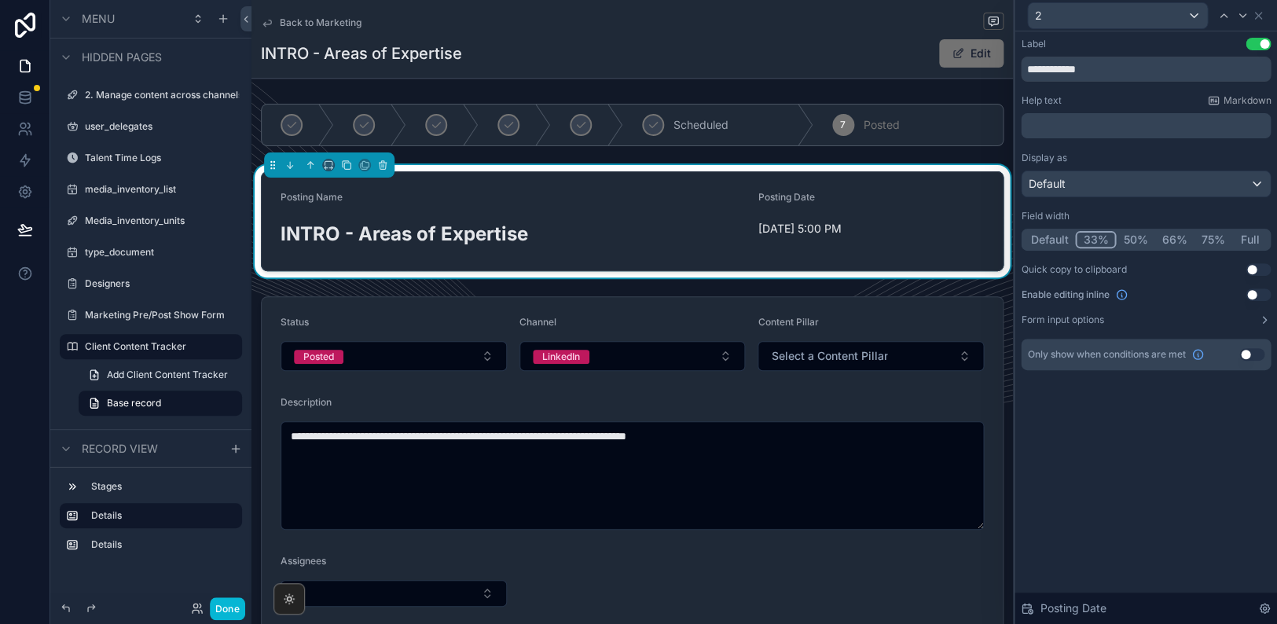
click at [711, 53] on div "INTRO - Areas of Expertise Edit" at bounding box center [632, 54] width 743 height 30
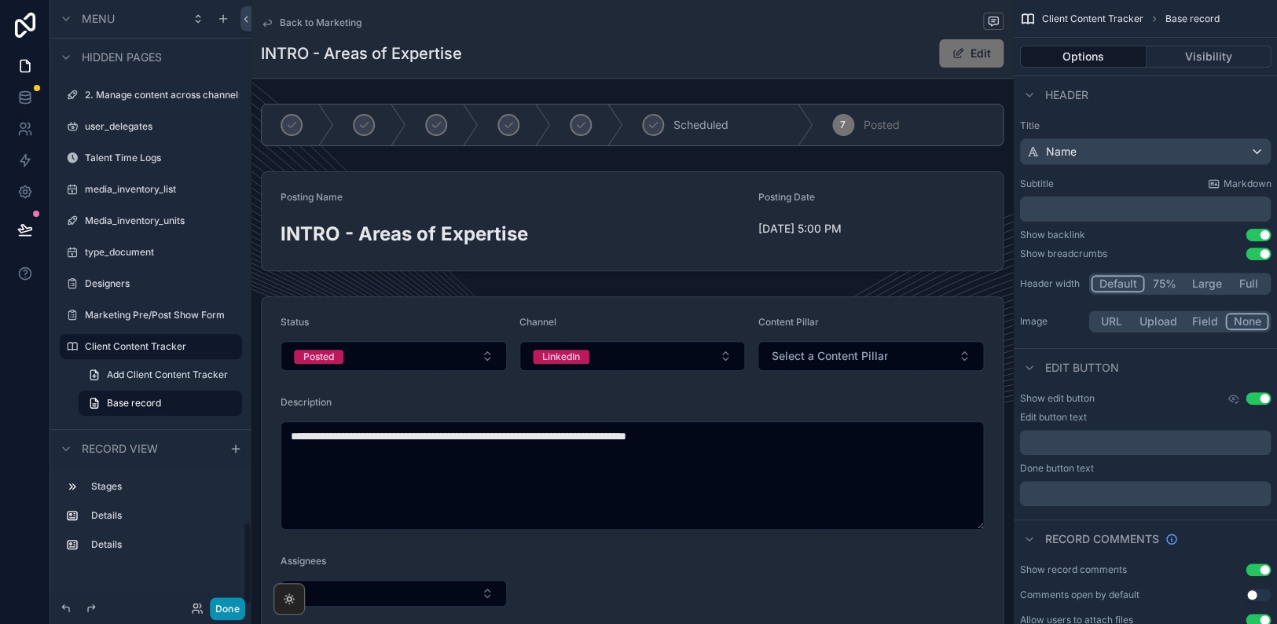
click at [236, 611] on button "Done" at bounding box center [227, 608] width 35 height 23
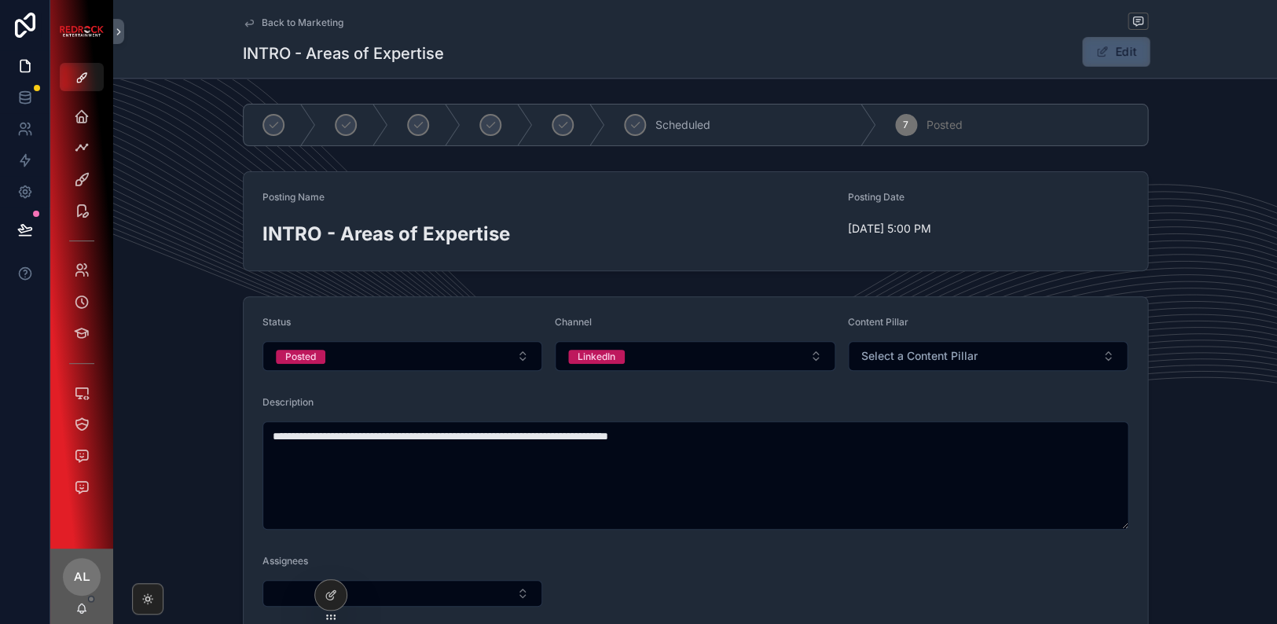
click at [1110, 49] on button "Edit" at bounding box center [1115, 52] width 68 height 30
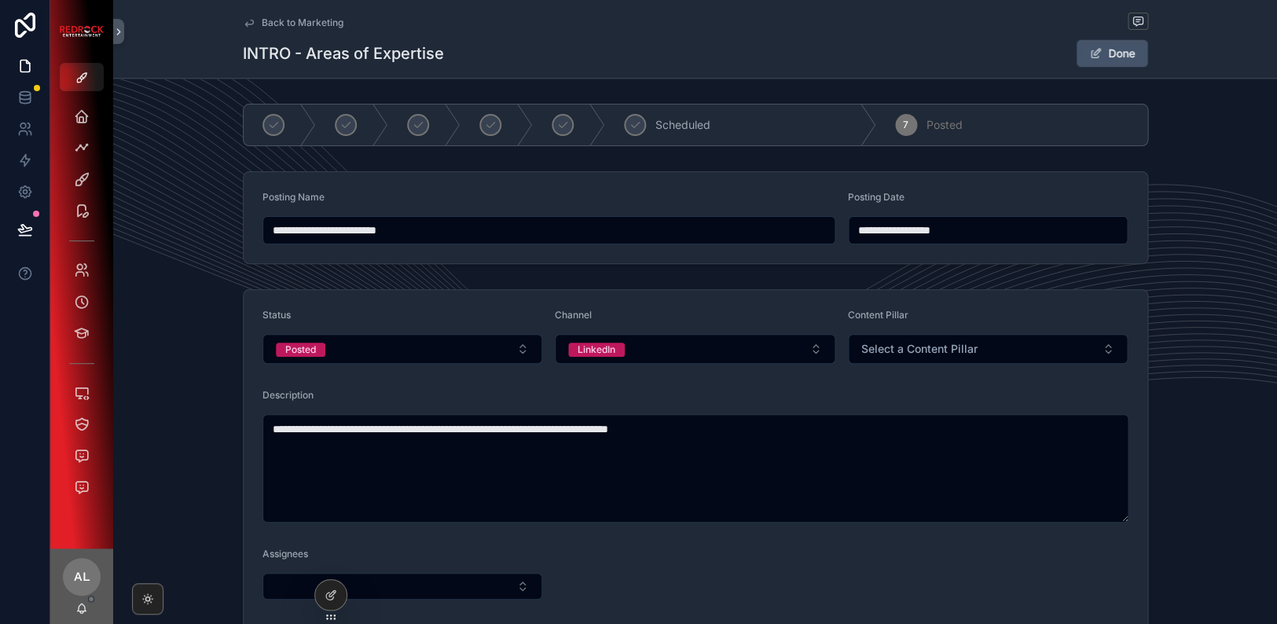
click at [1125, 53] on button "Done" at bounding box center [1112, 53] width 72 height 28
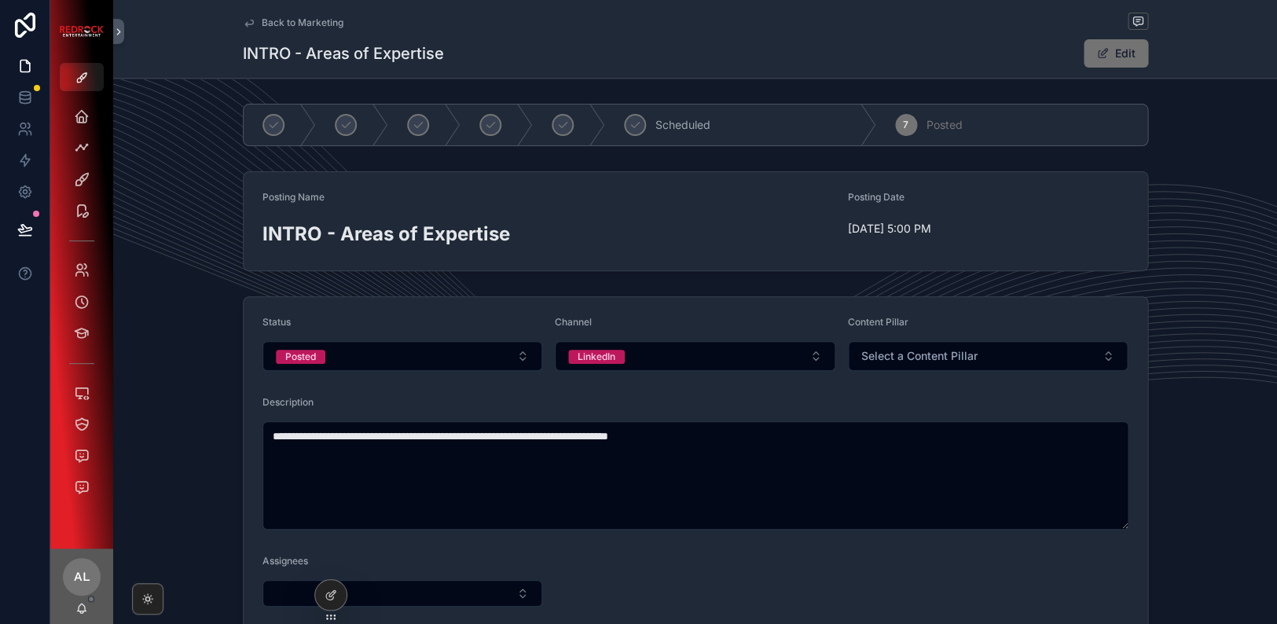
click at [304, 21] on span "Back to Marketing" at bounding box center [303, 23] width 82 height 13
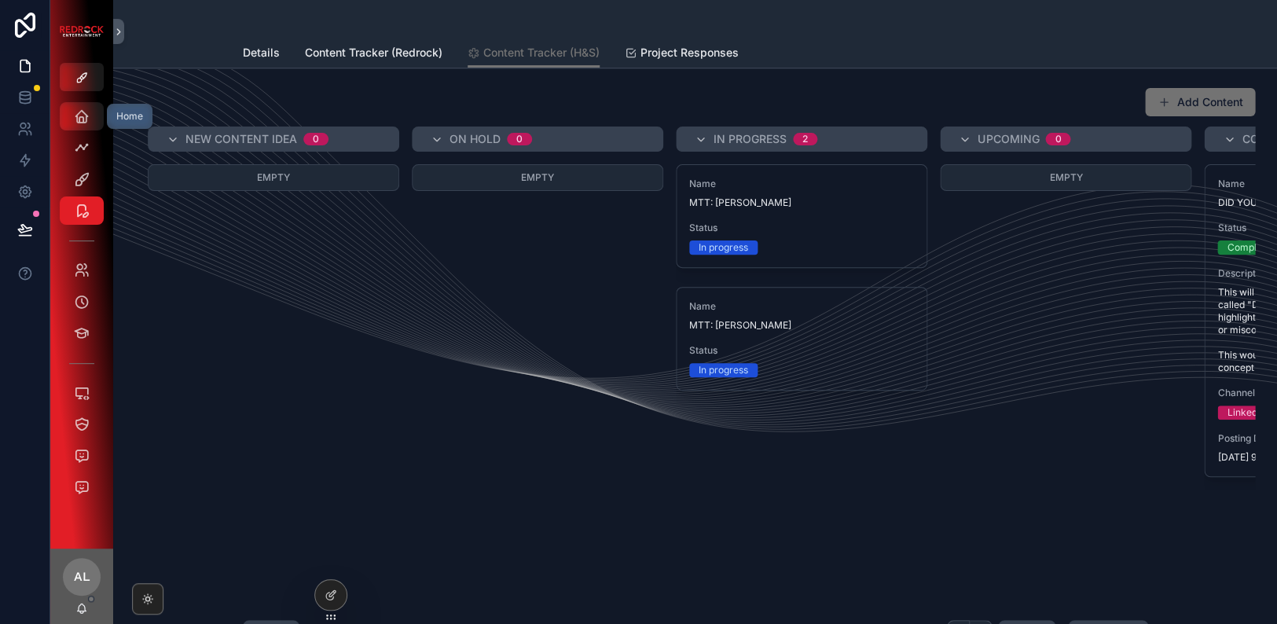
click at [89, 115] on icon "scrollable content" at bounding box center [82, 116] width 16 height 16
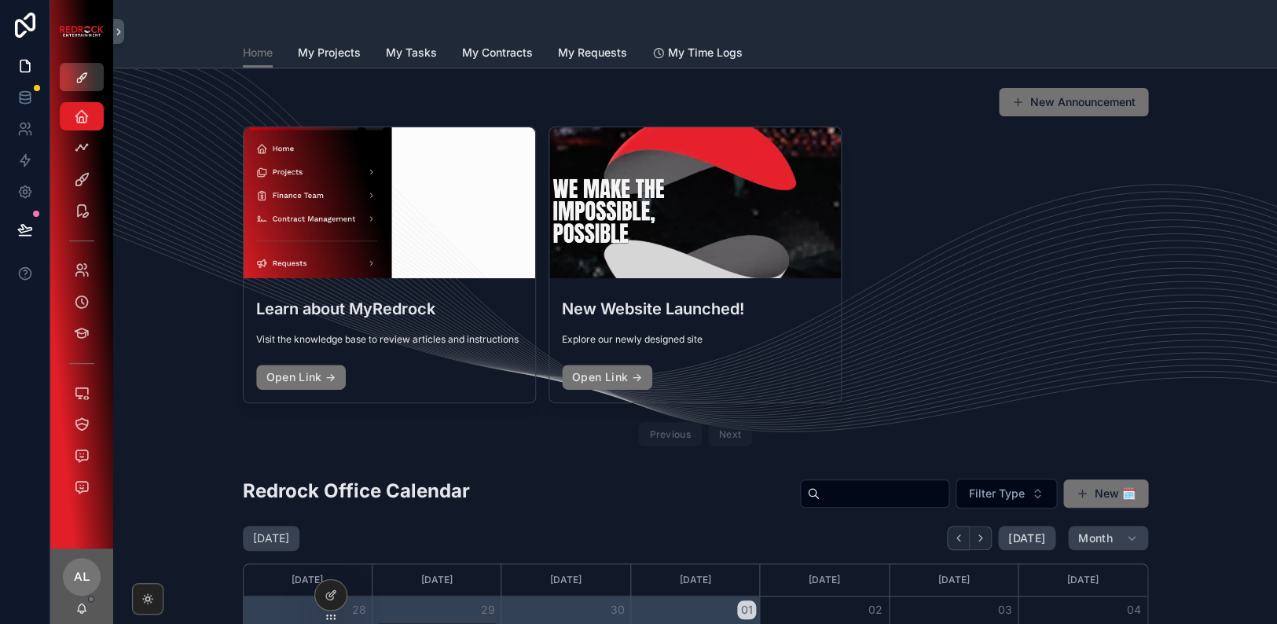
click at [75, 77] on icon "scrollable content" at bounding box center [81, 78] width 13 height 13
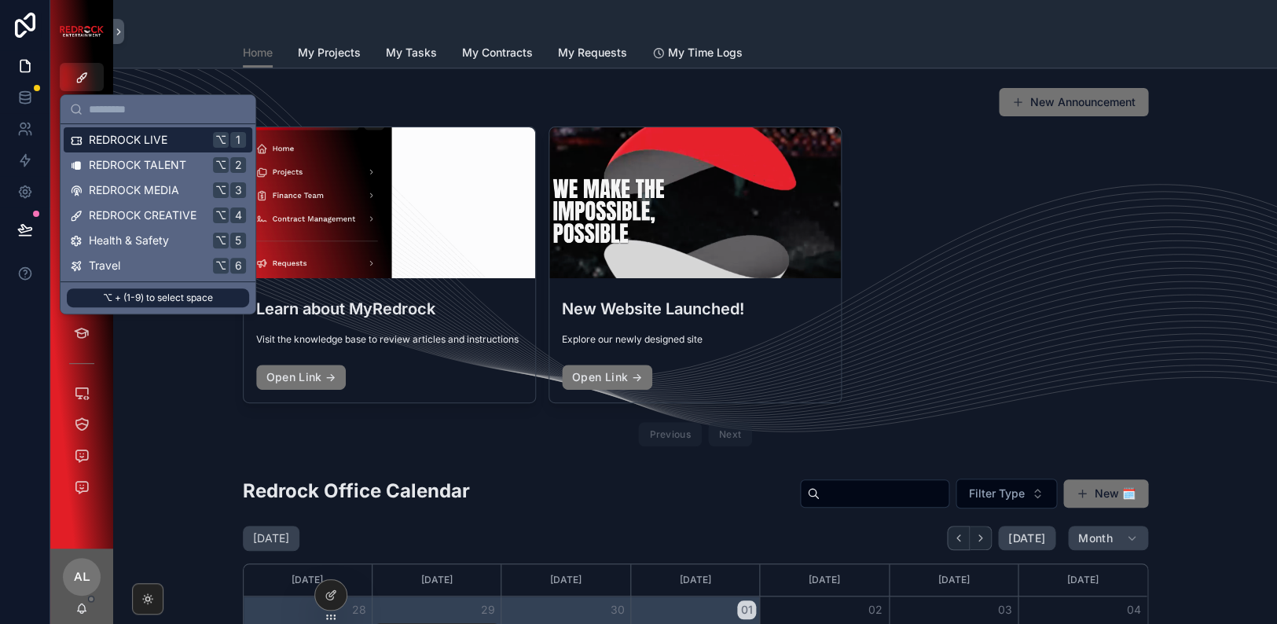
drag, startPoint x: 115, startPoint y: 161, endPoint x: 117, endPoint y: 143, distance: 18.2
click at [117, 143] on div "REDROCK LIVE ⌥ 1 REDROCK TALENT ⌥ 2 REDROCK MEDIA ⌥ 3 REDROCK CREATIVE ⌥ 4 Heal…" at bounding box center [158, 202] width 189 height 151
click at [117, 143] on span "REDROCK LIVE" at bounding box center [128, 140] width 79 height 16
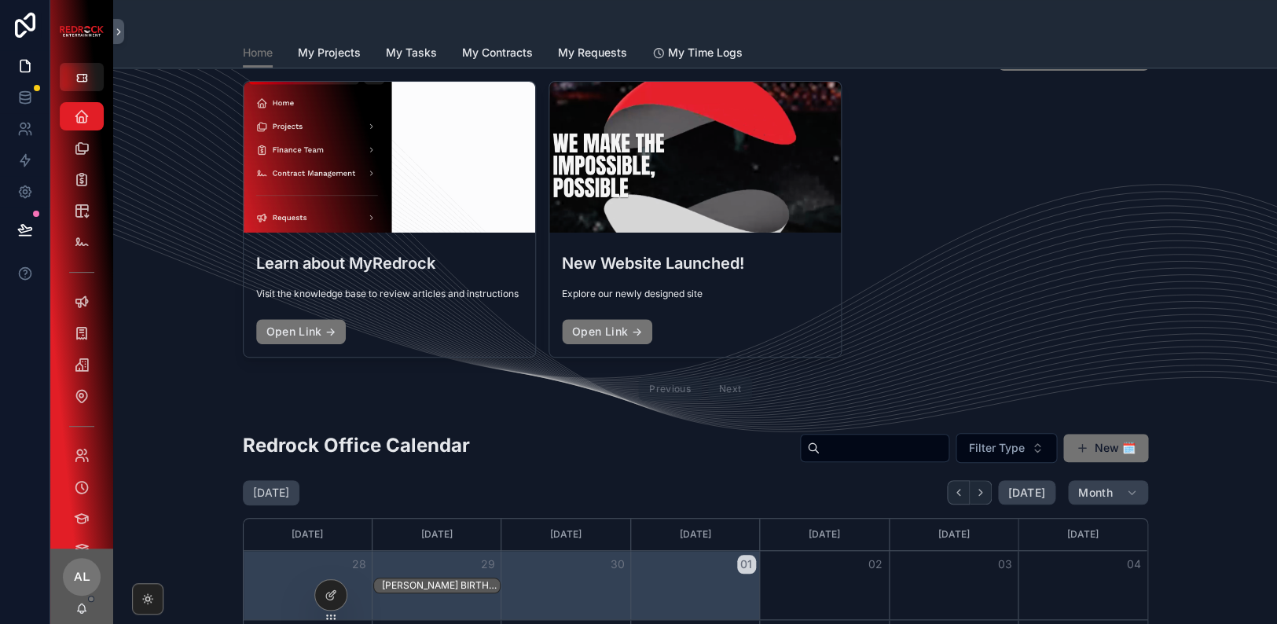
scroll to position [47, 0]
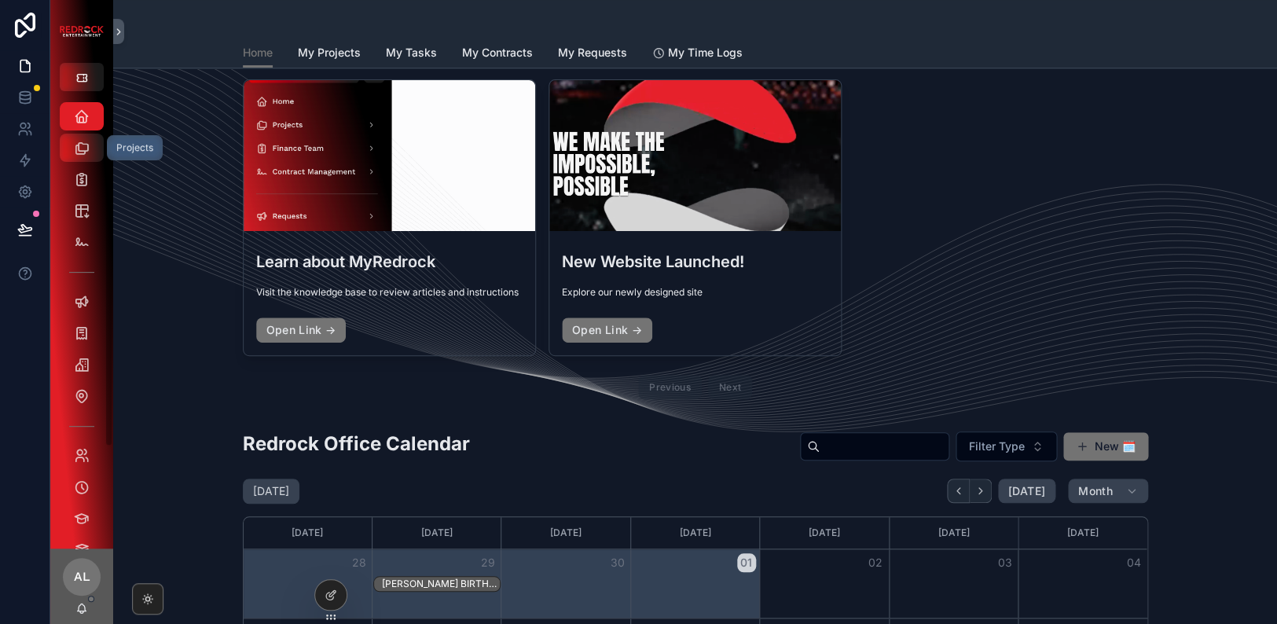
click at [83, 154] on icon "scrollable content" at bounding box center [82, 148] width 16 height 16
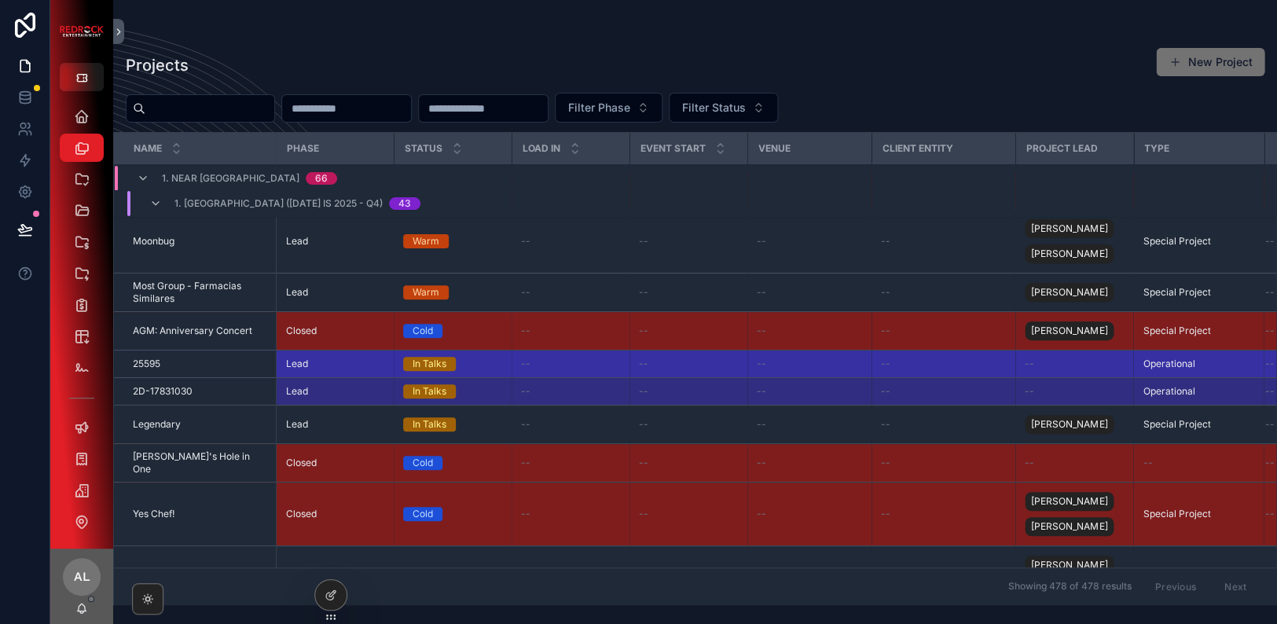
scroll to position [82, 0]
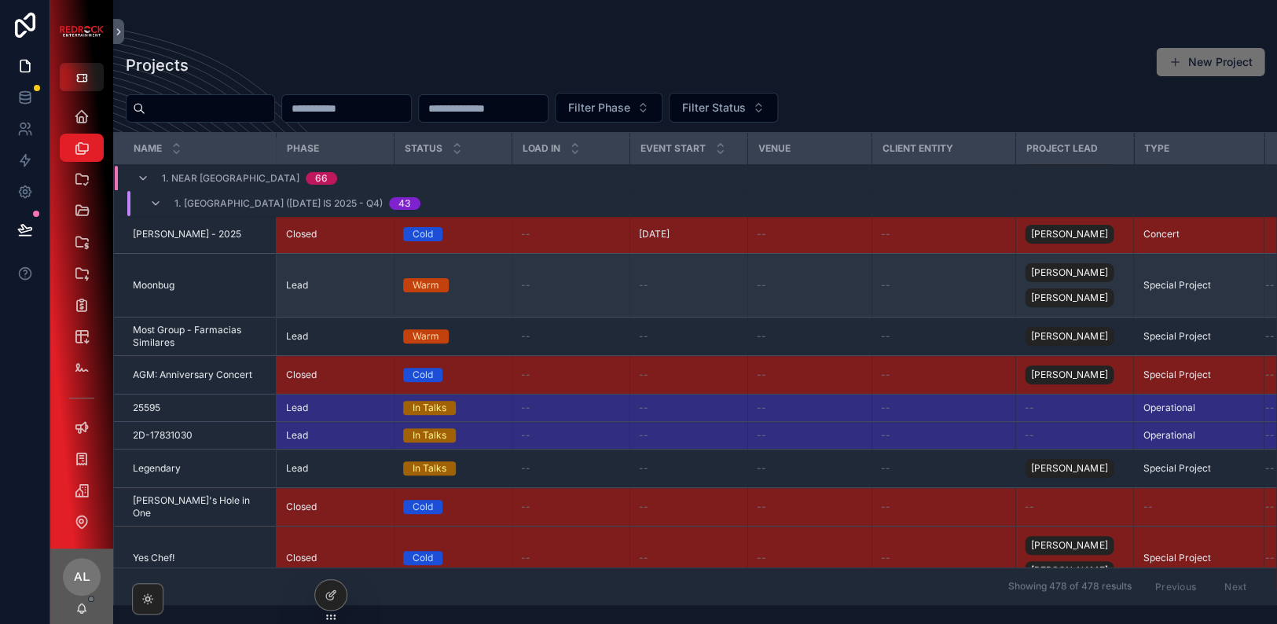
click at [199, 281] on td "Moonbug Moonbug" at bounding box center [195, 286] width 162 height 64
click at [168, 301] on td "Moonbug Moonbug" at bounding box center [195, 286] width 162 height 64
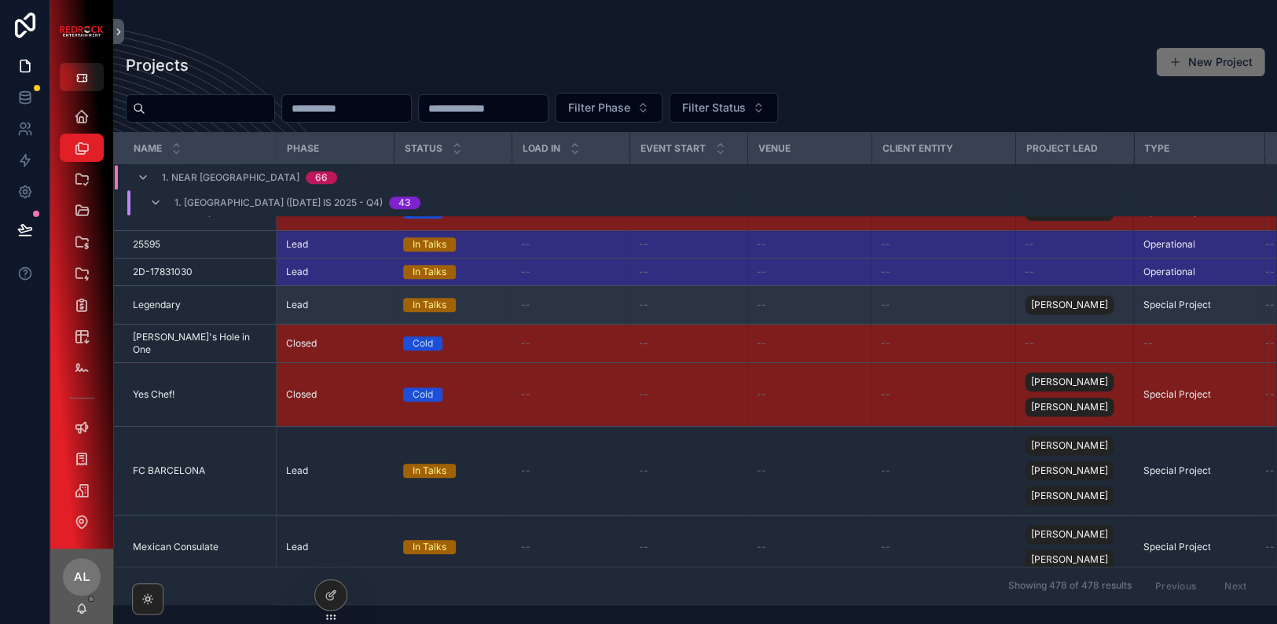
scroll to position [246, 0]
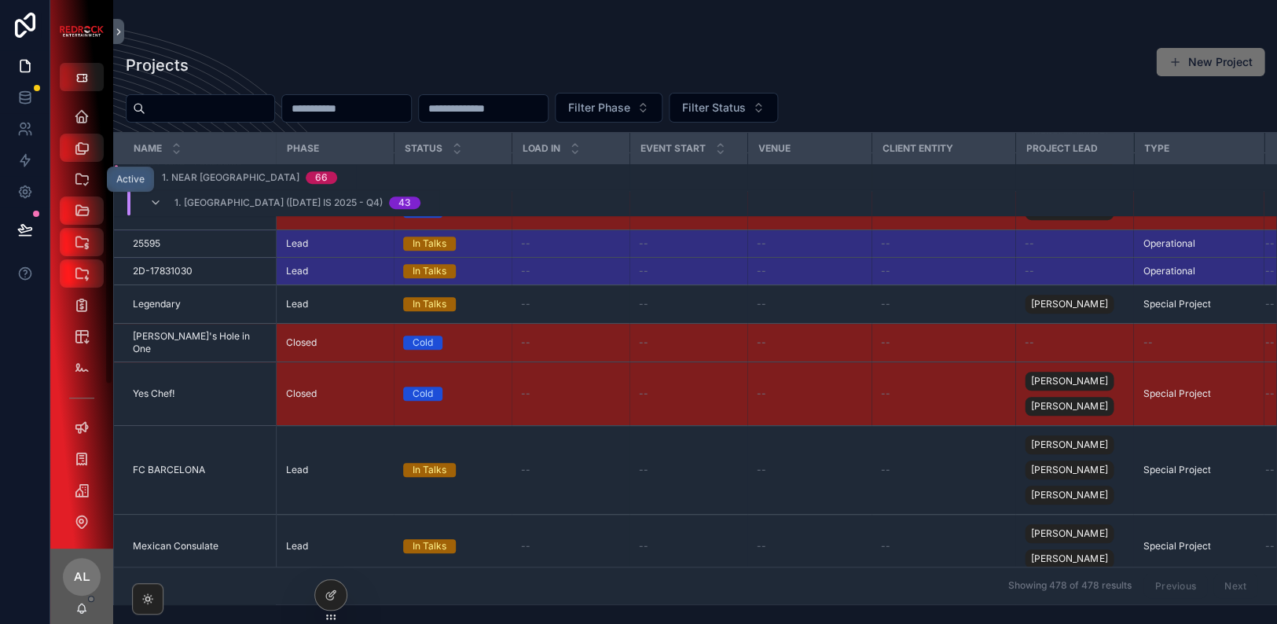
click at [77, 189] on div "Active" at bounding box center [81, 179] width 25 height 25
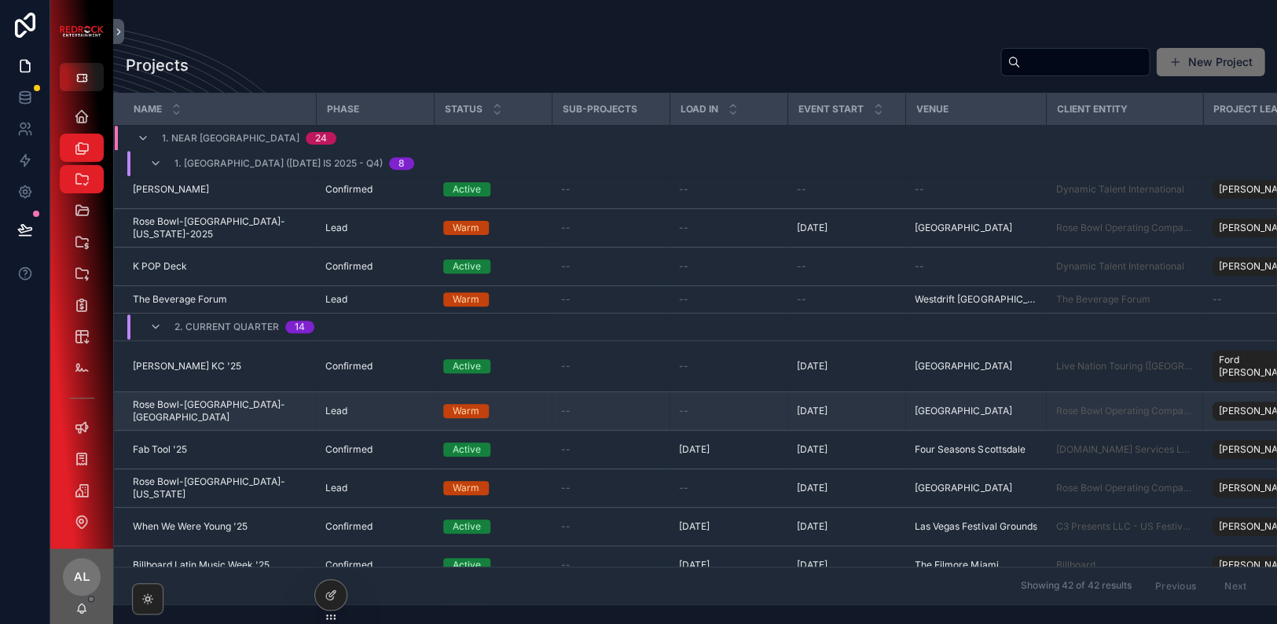
scroll to position [253, 0]
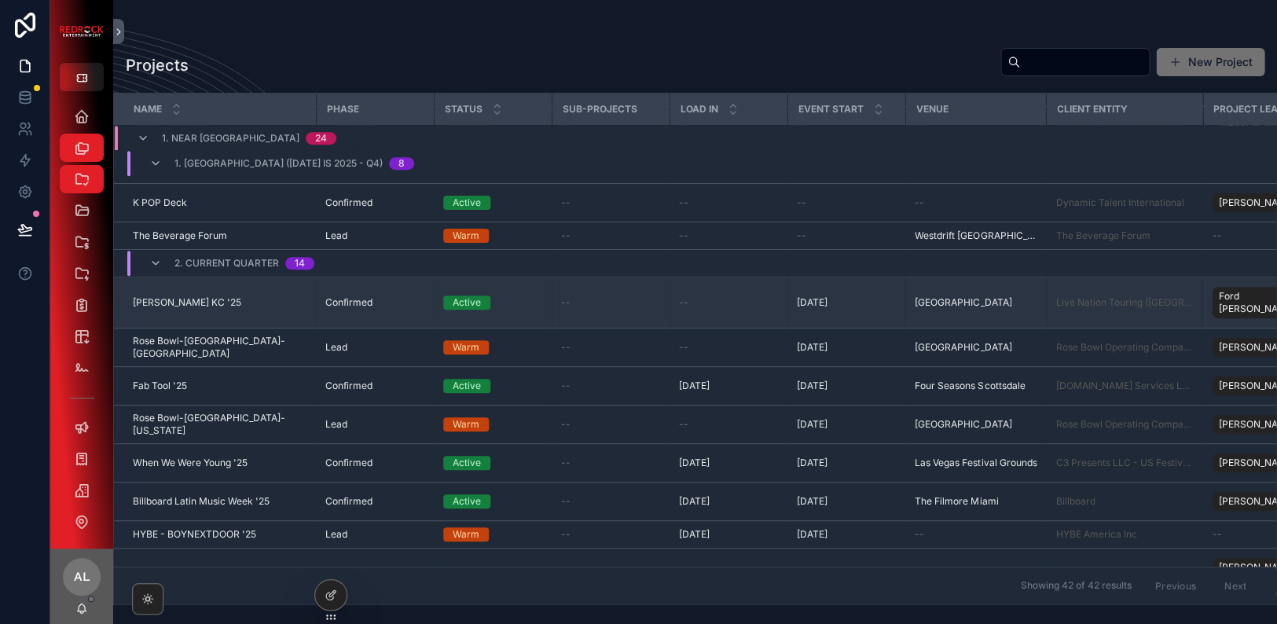
click at [295, 309] on div "Chappell Roan KC '25 Chappell Roan KC '25" at bounding box center [220, 302] width 174 height 13
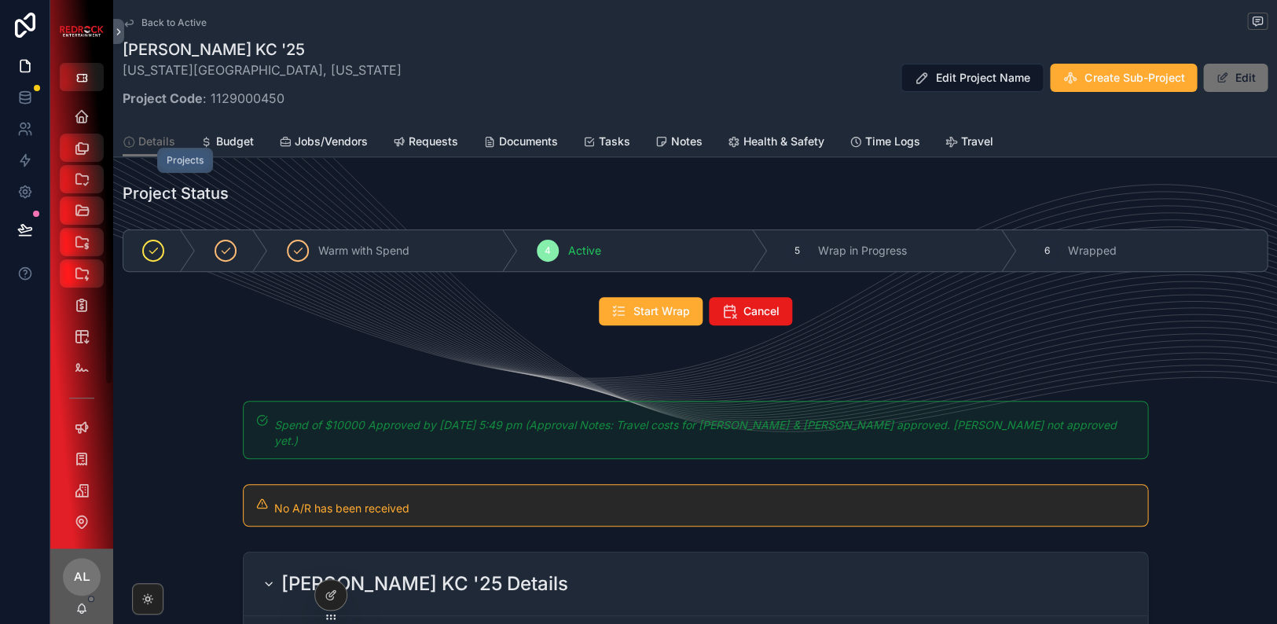
click at [81, 149] on icon "scrollable content" at bounding box center [82, 148] width 16 height 16
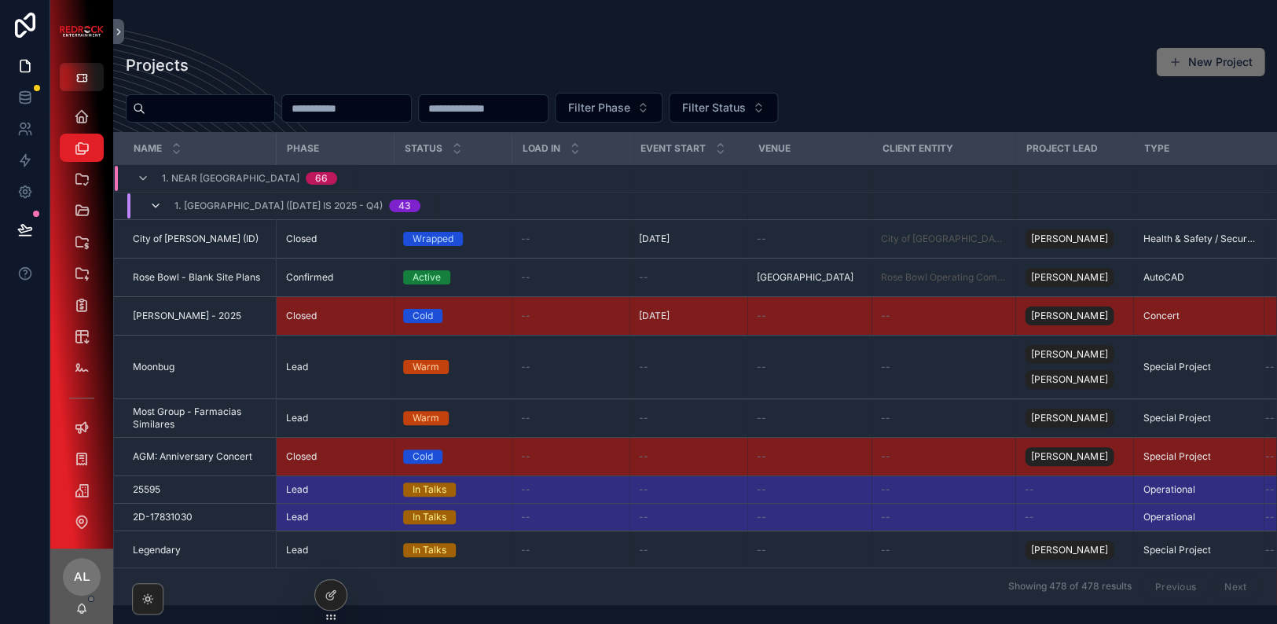
click at [152, 200] on icon "scrollable content" at bounding box center [155, 206] width 13 height 13
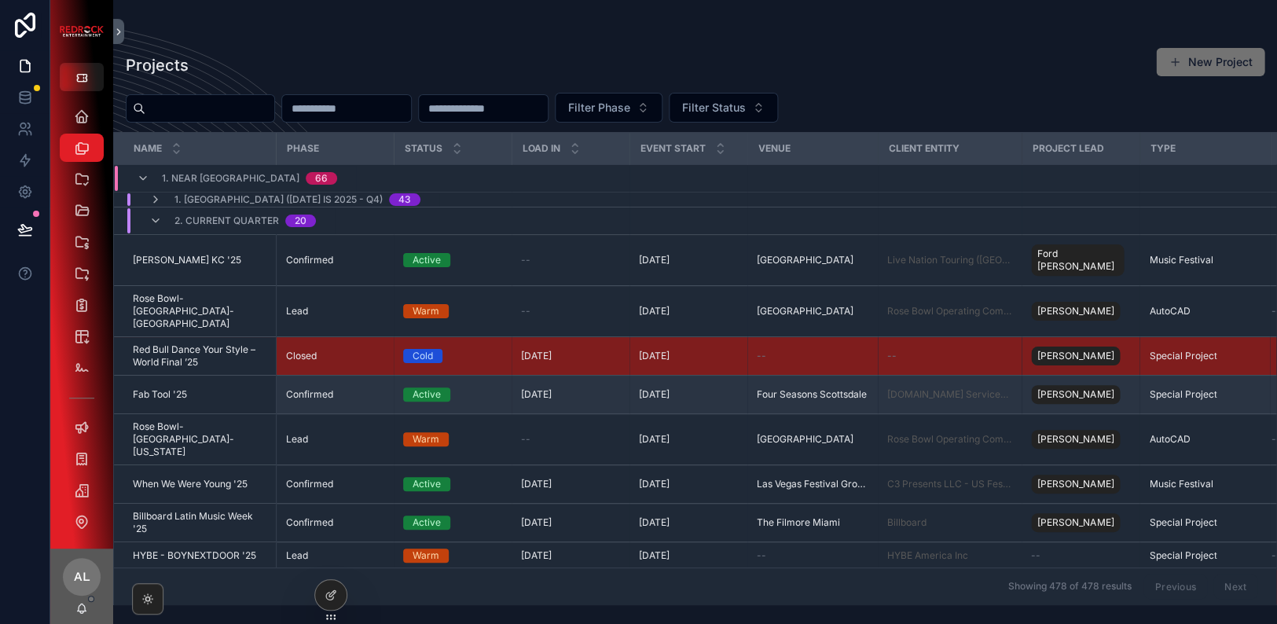
click at [174, 388] on span "Fab Tool '25" at bounding box center [160, 394] width 54 height 13
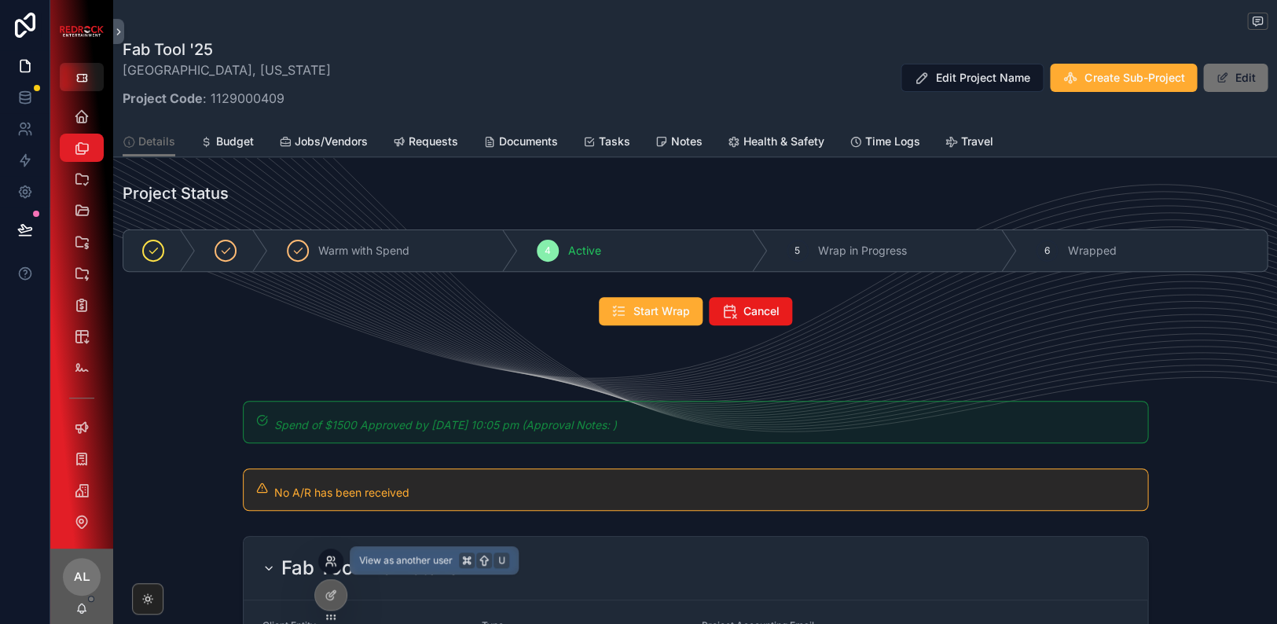
click at [330, 563] on icon at bounding box center [331, 561] width 13 height 13
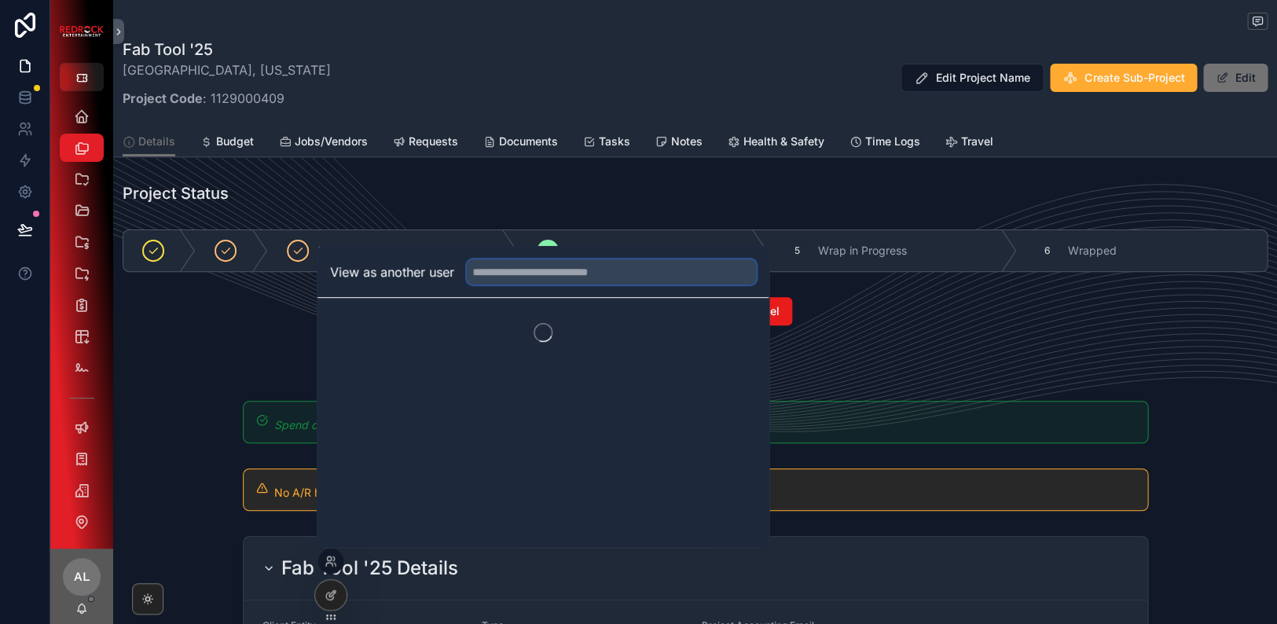
click at [543, 277] on input "text" at bounding box center [611, 271] width 289 height 25
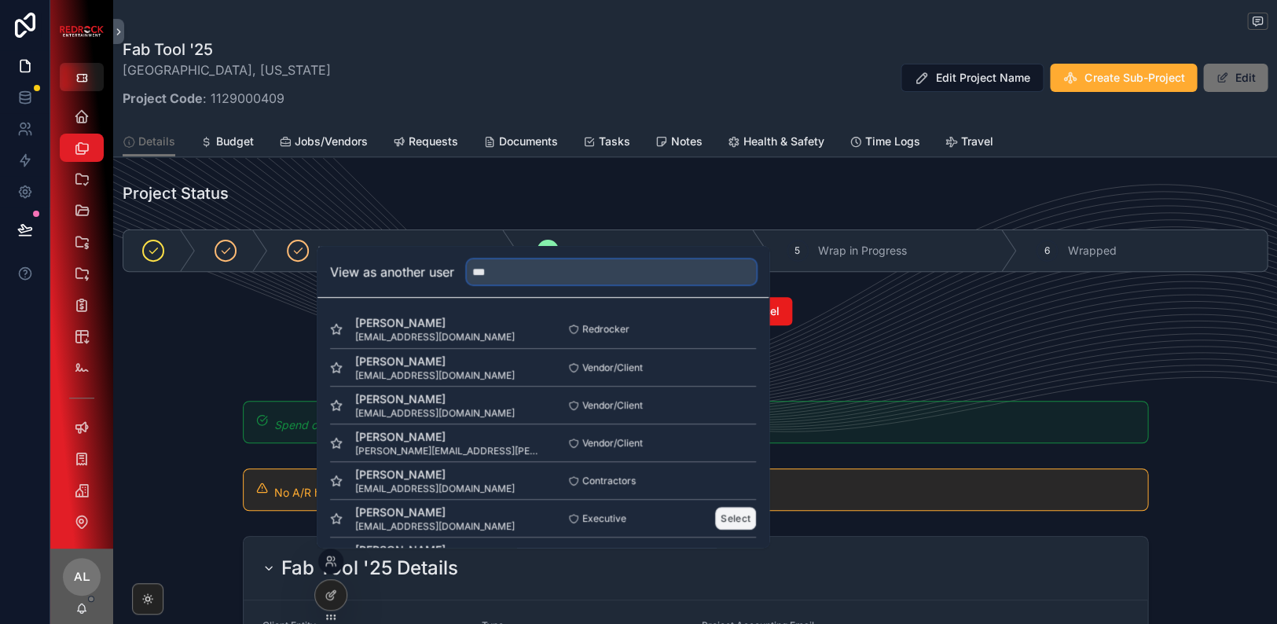
type input "***"
click at [740, 515] on button "Select" at bounding box center [735, 518] width 41 height 23
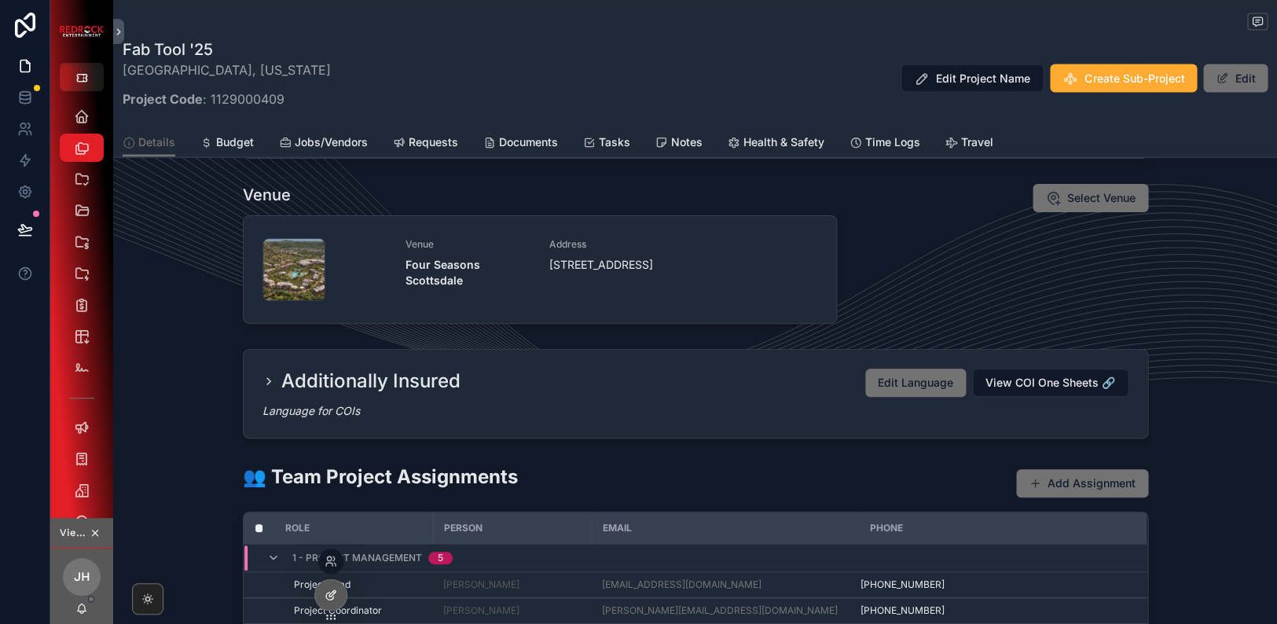
scroll to position [901, 0]
click at [330, 563] on icon at bounding box center [329, 564] width 6 height 3
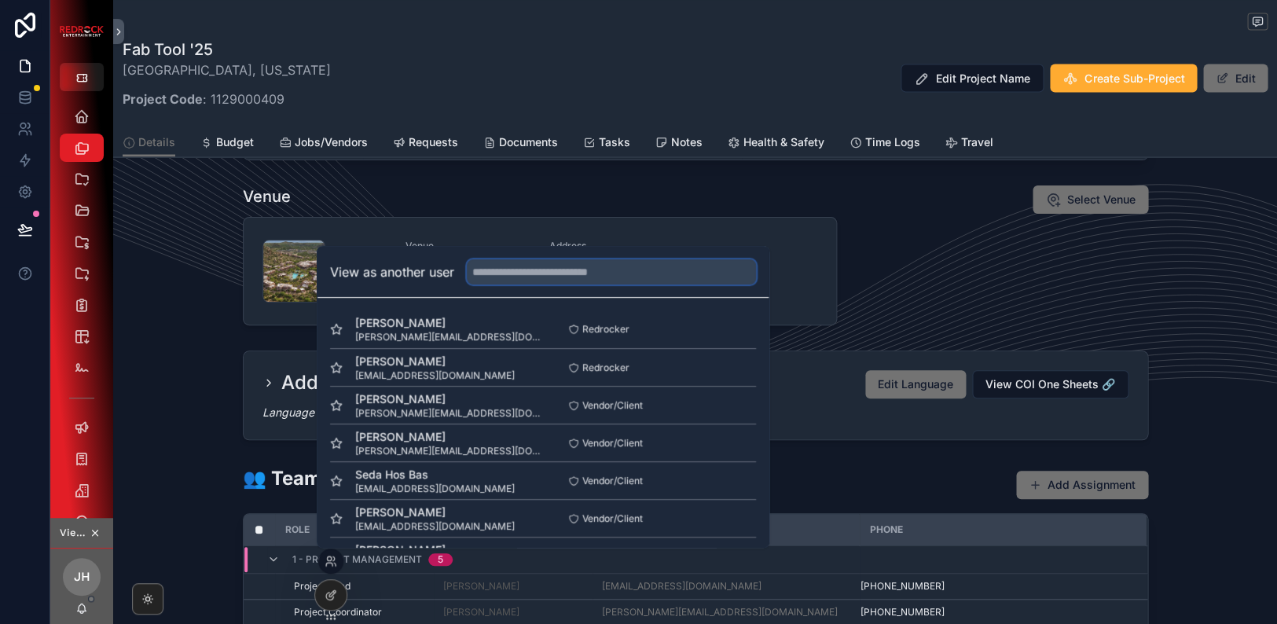
click at [593, 277] on input "text" at bounding box center [611, 271] width 289 height 25
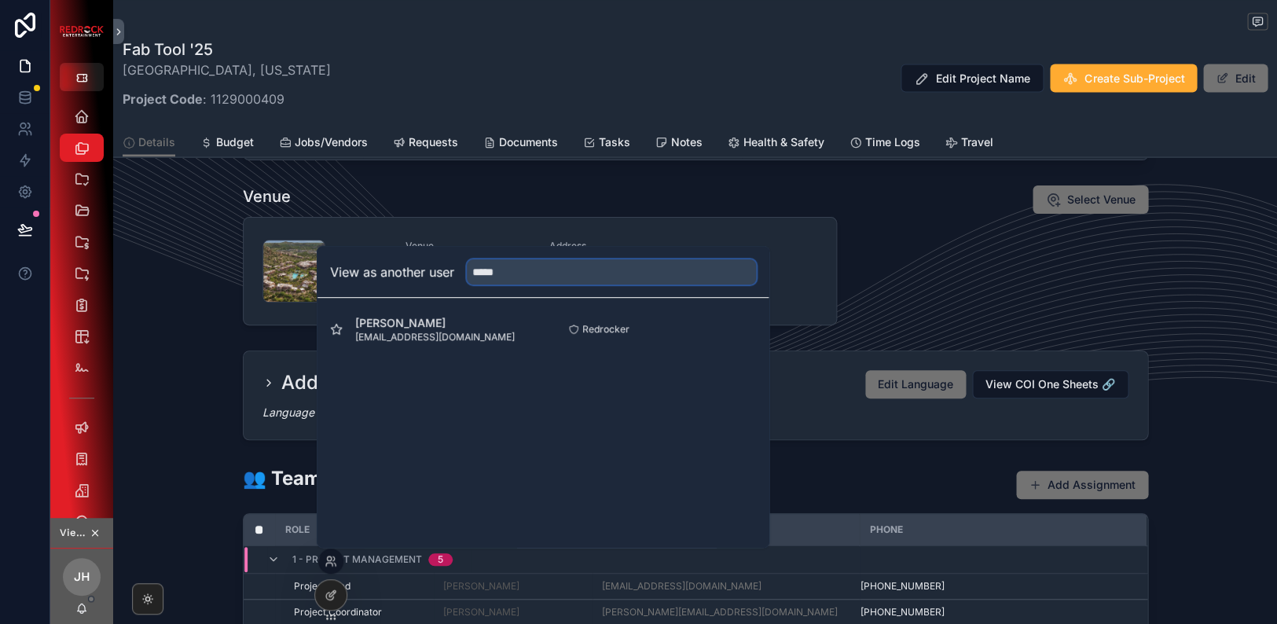
type input "*****"
drag, startPoint x: 586, startPoint y: 324, endPoint x: 734, endPoint y: 330, distance: 147.9
click at [734, 330] on button "Select" at bounding box center [735, 329] width 41 height 23
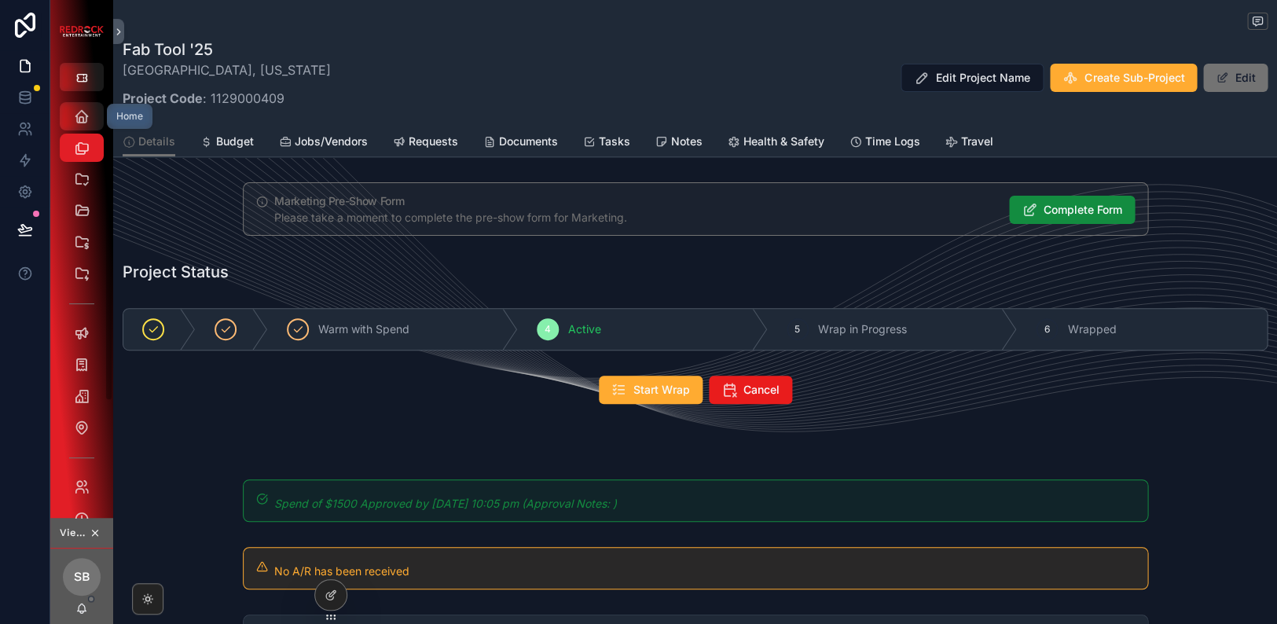
click at [77, 120] on icon "scrollable content" at bounding box center [82, 116] width 16 height 16
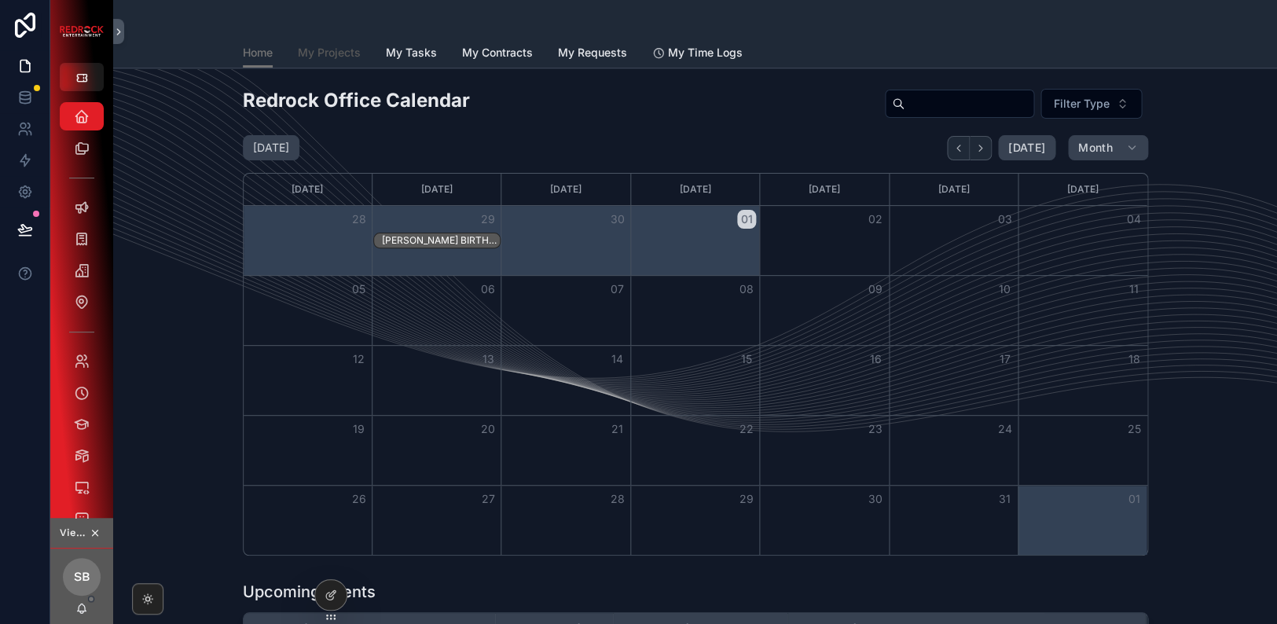
click at [332, 52] on span "My Projects" at bounding box center [329, 53] width 63 height 16
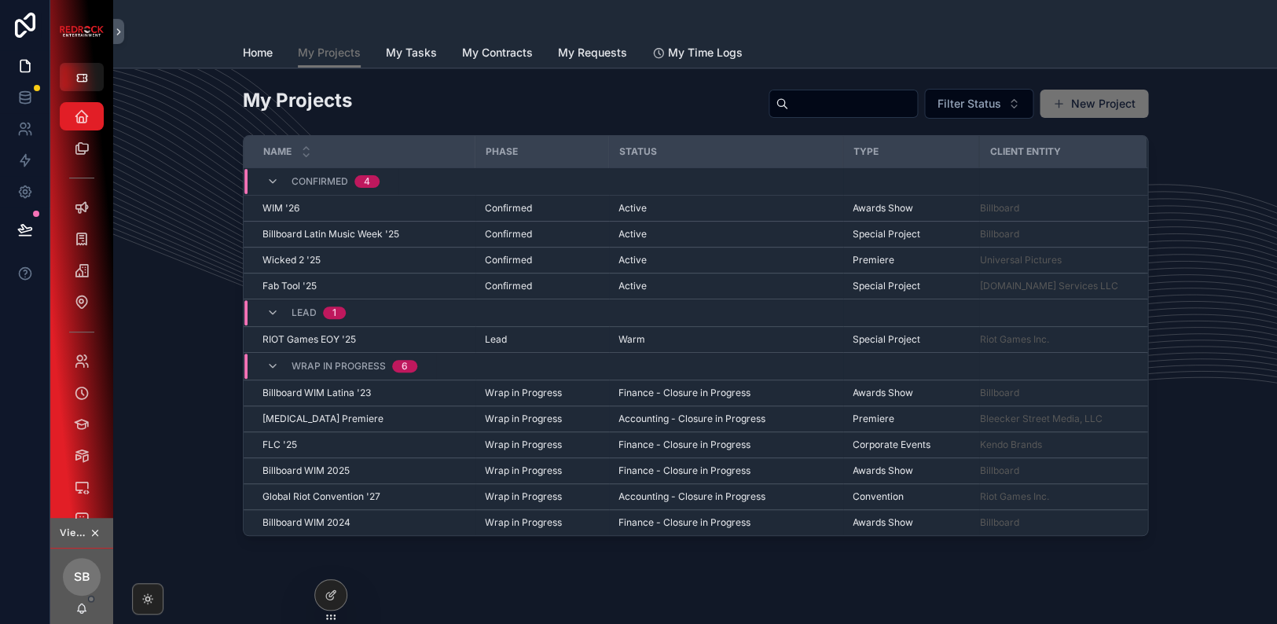
click at [788, 110] on input "scrollable content" at bounding box center [852, 104] width 129 height 22
click at [86, 267] on icon "scrollable content" at bounding box center [82, 270] width 16 height 16
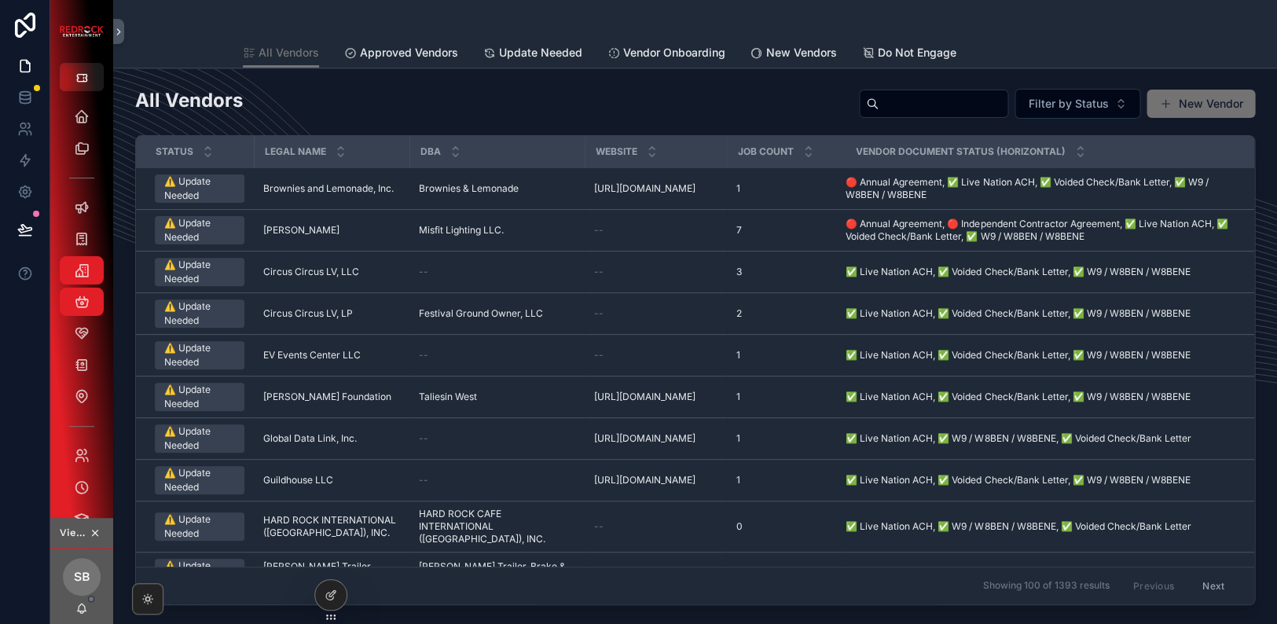
click at [913, 109] on input "scrollable content" at bounding box center [943, 104] width 129 height 22
type input "*********"
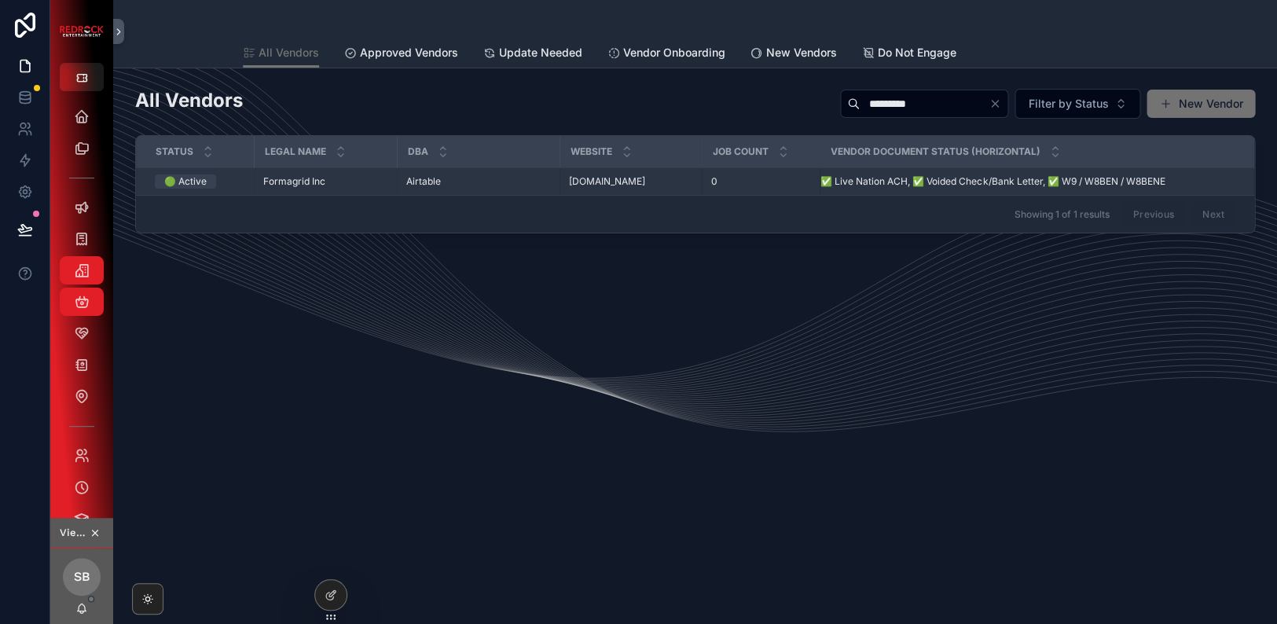
click at [298, 183] on span "Formagrid Inc" at bounding box center [294, 181] width 62 height 13
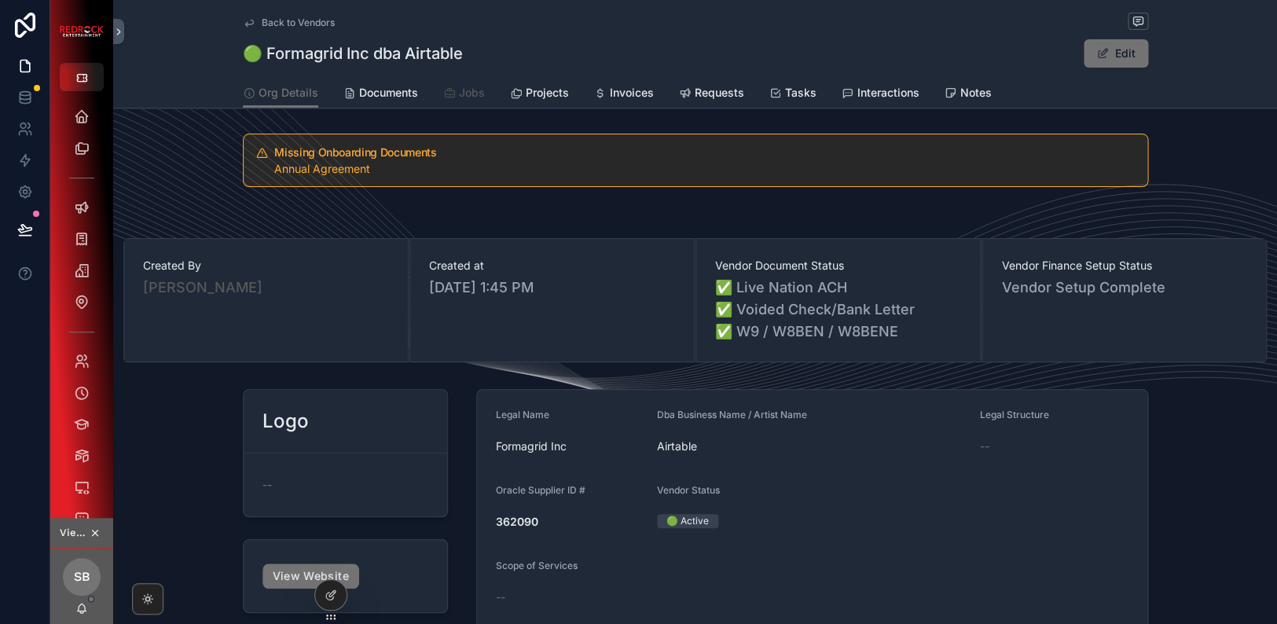
click at [475, 94] on span "Jobs" at bounding box center [472, 93] width 26 height 16
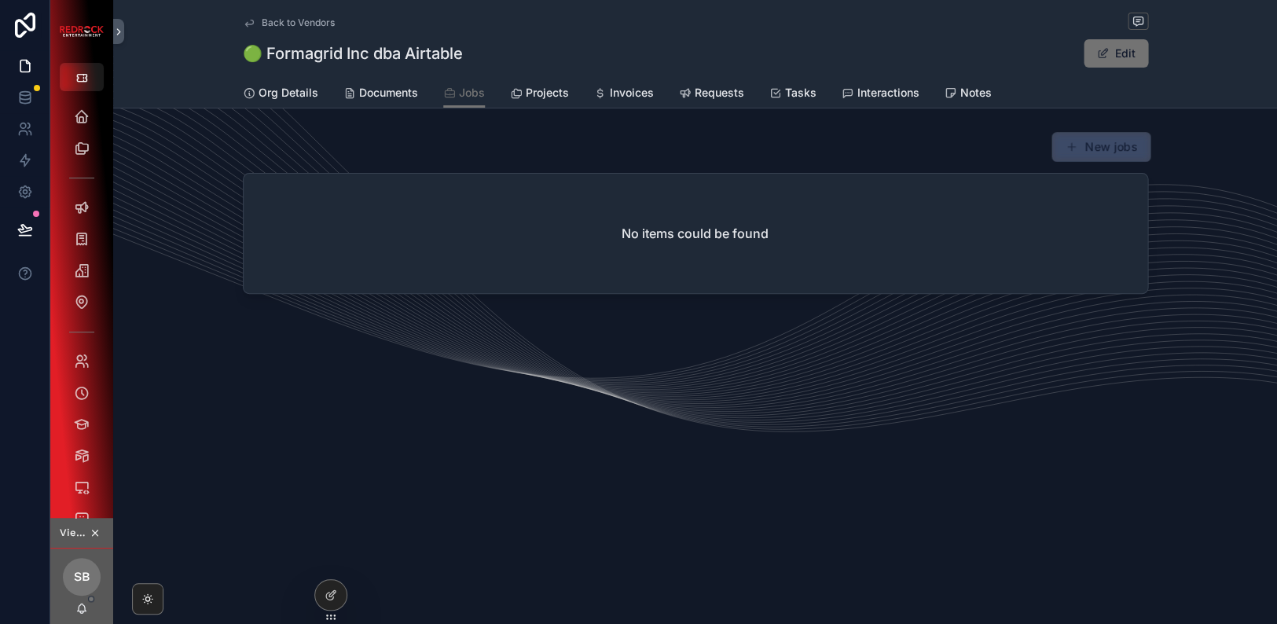
click at [1082, 144] on button "New jobs" at bounding box center [1100, 147] width 99 height 30
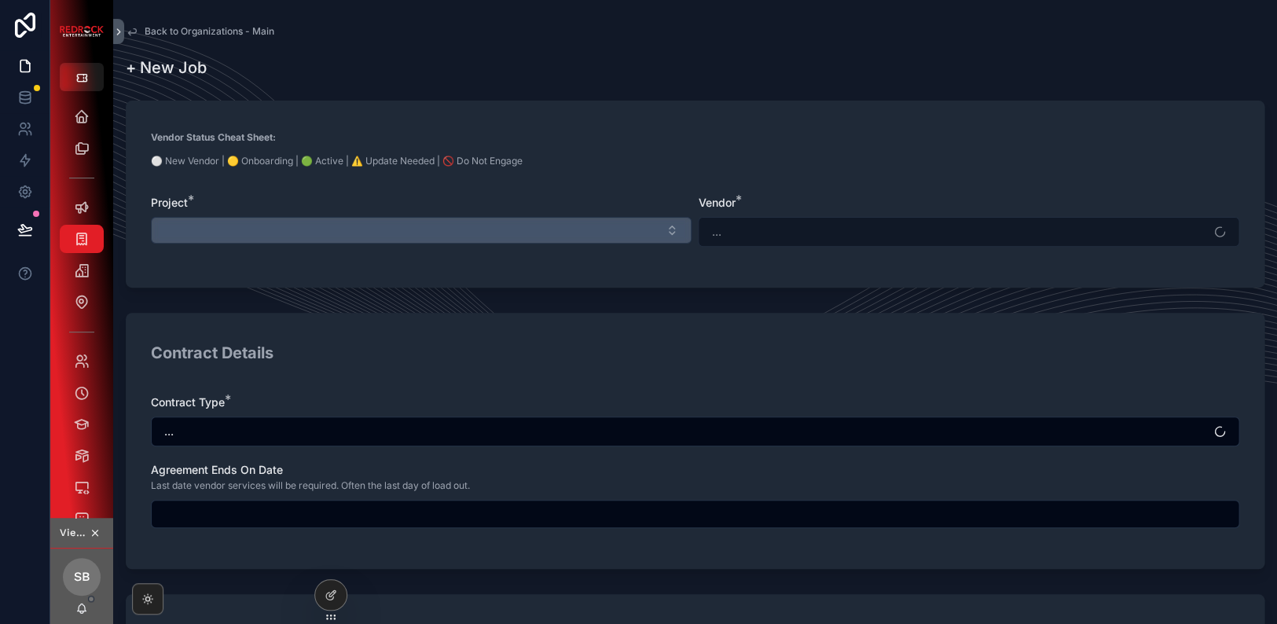
click at [372, 236] on button "Select Button" at bounding box center [421, 230] width 541 height 27
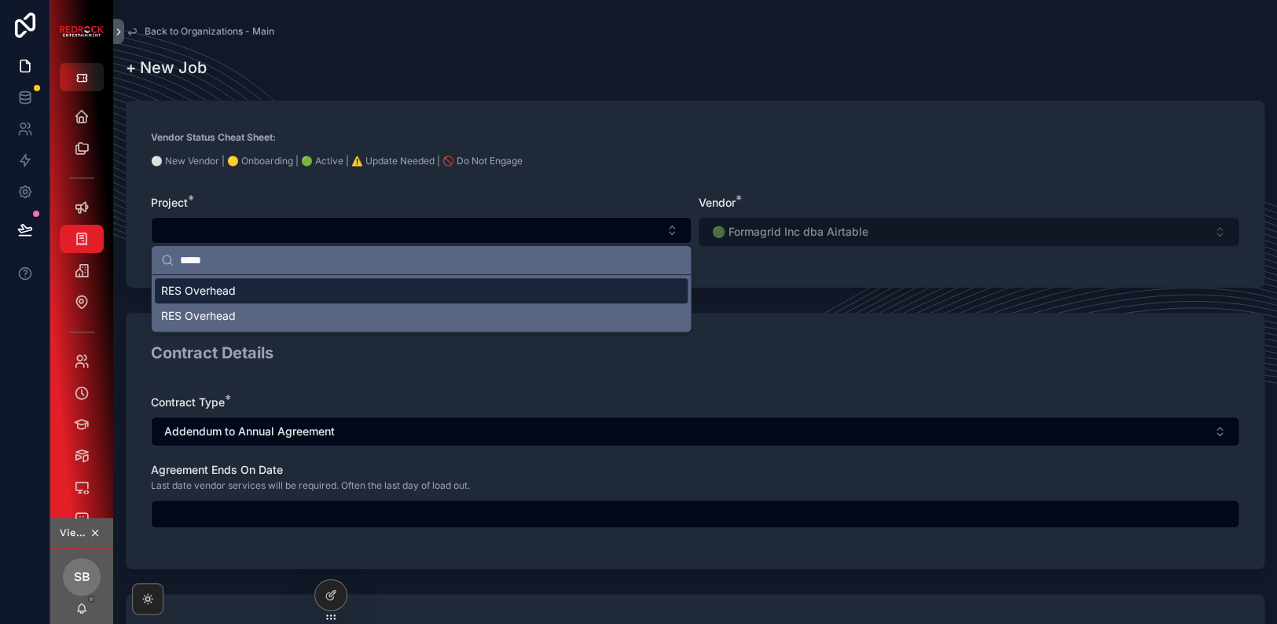
type input "*****"
click at [246, 299] on div "RES Overhead" at bounding box center [421, 290] width 533 height 25
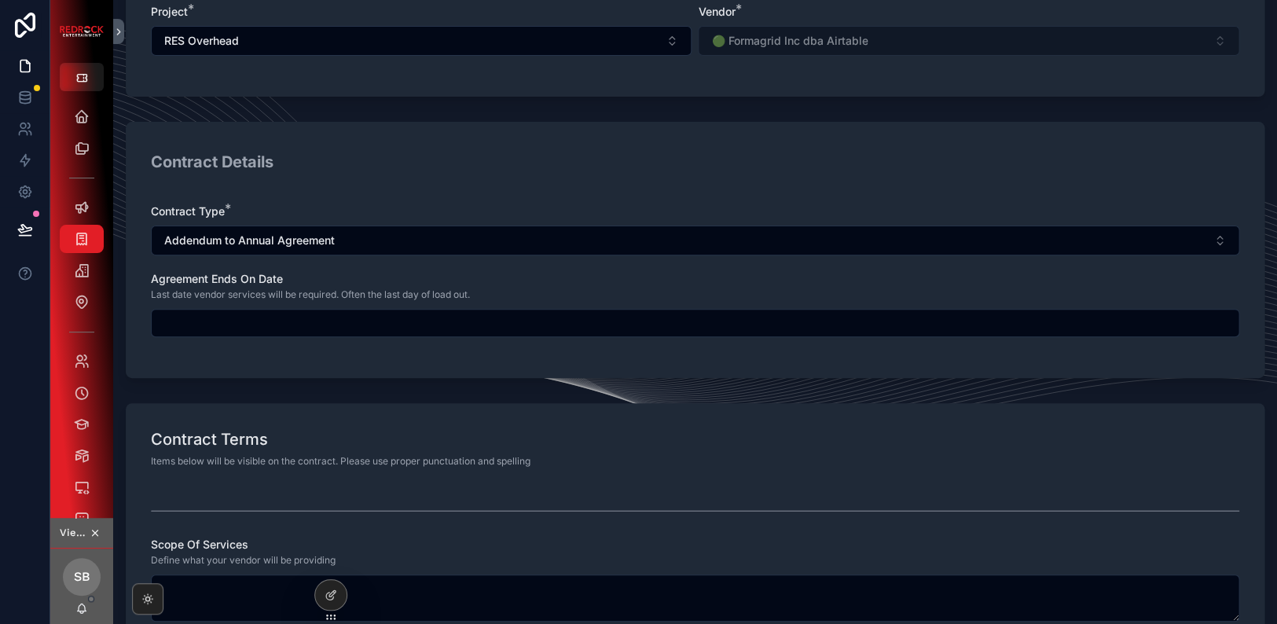
scroll to position [193, 0]
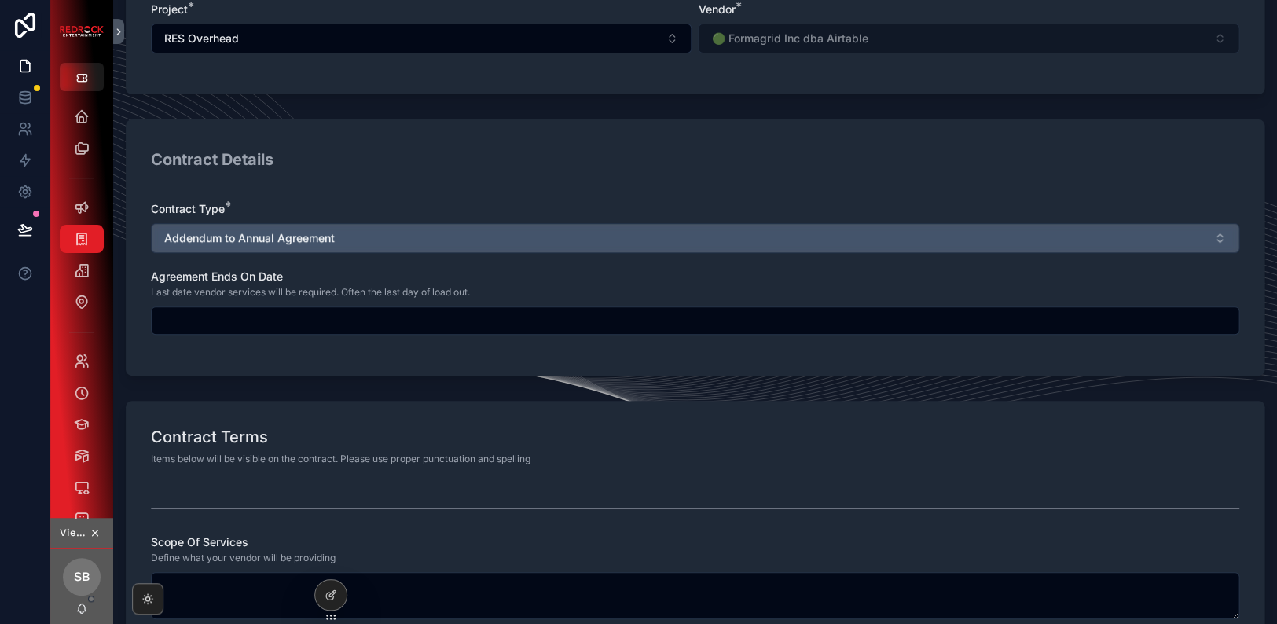
click at [339, 236] on button "Addendum to Annual Agreement" at bounding box center [695, 238] width 1088 height 30
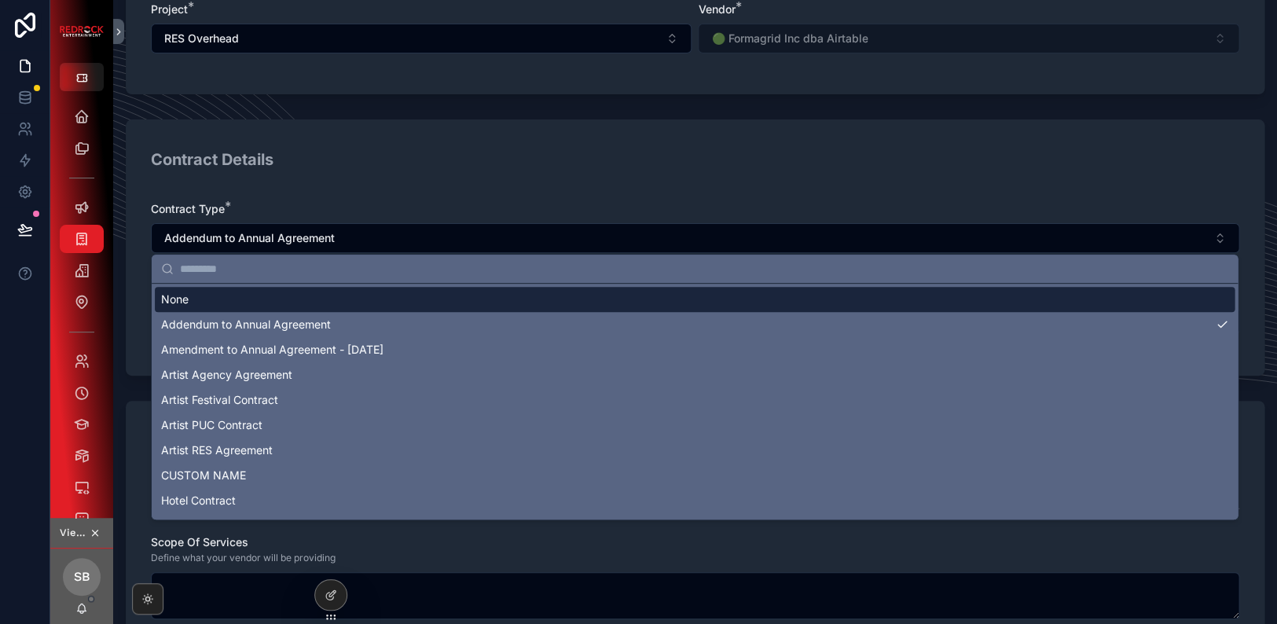
click at [284, 299] on div "None" at bounding box center [695, 299] width 1080 height 25
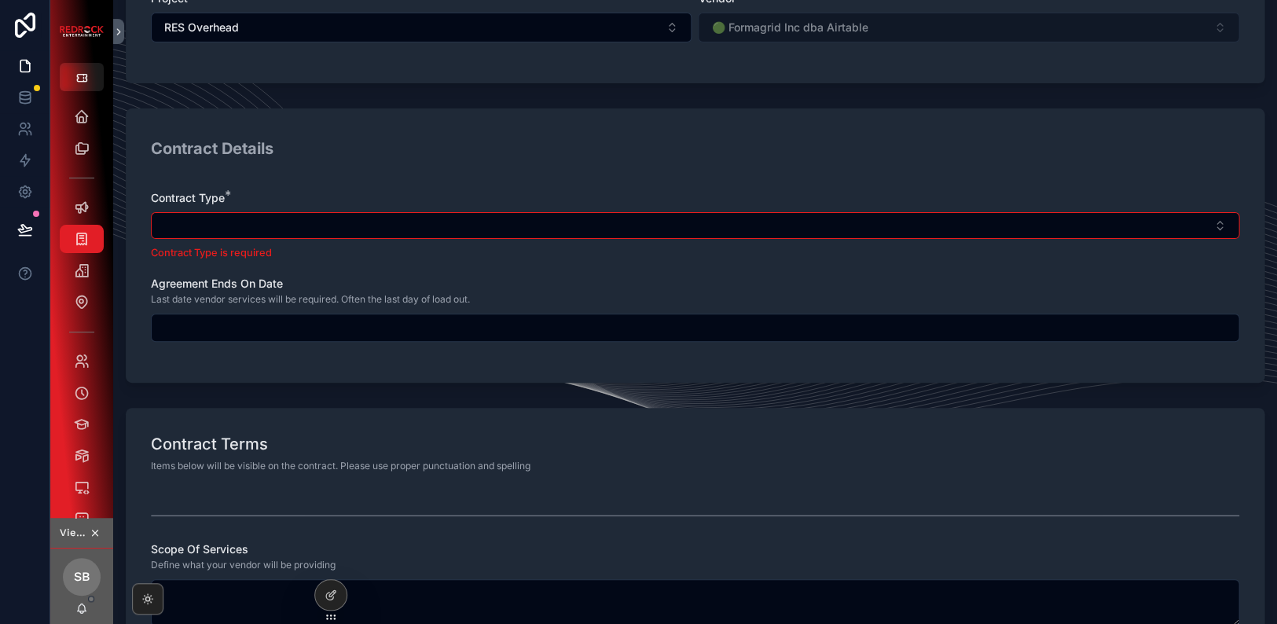
scroll to position [167, 0]
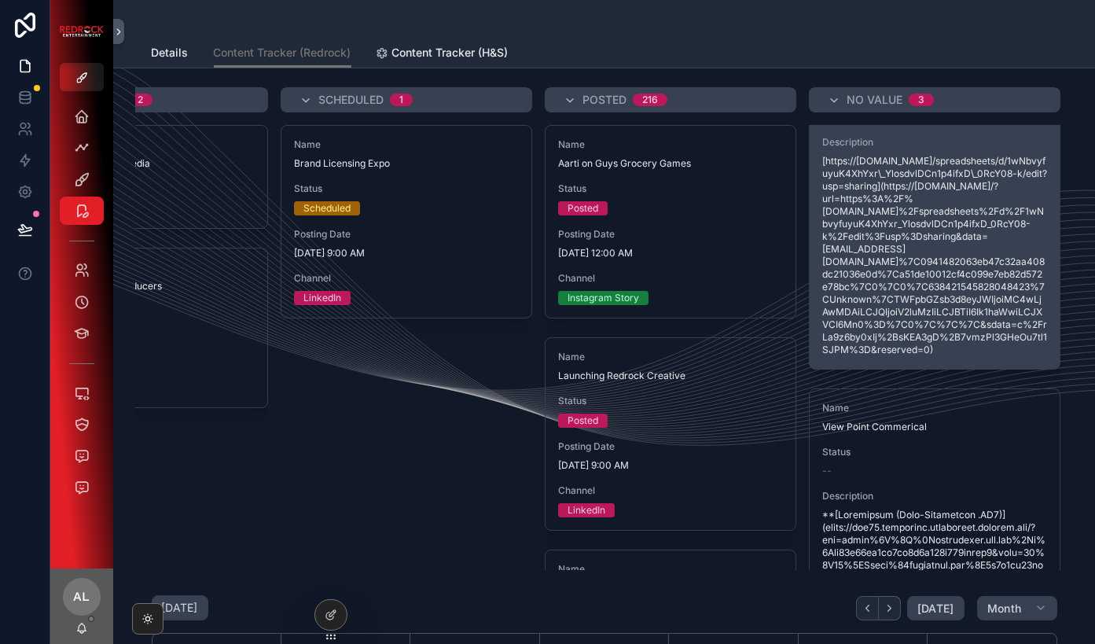
click at [875, 270] on span "[https://[DOMAIN_NAME]/spreadsheets/d/1wNbvyfuyuK4XhYxr\_YlosdvlDCn1p4ifxD\_0Rc…" at bounding box center [934, 255] width 225 height 201
click at [874, 137] on span "Description" at bounding box center [934, 142] width 225 height 13
click at [908, 154] on span "[https://[DOMAIN_NAME]/spreadsheets/d/1wNbvyfuyuK4XhYxr\_YlosdvlDCn1p4ifxD\_0Rc…" at bounding box center [934, 254] width 225 height 201
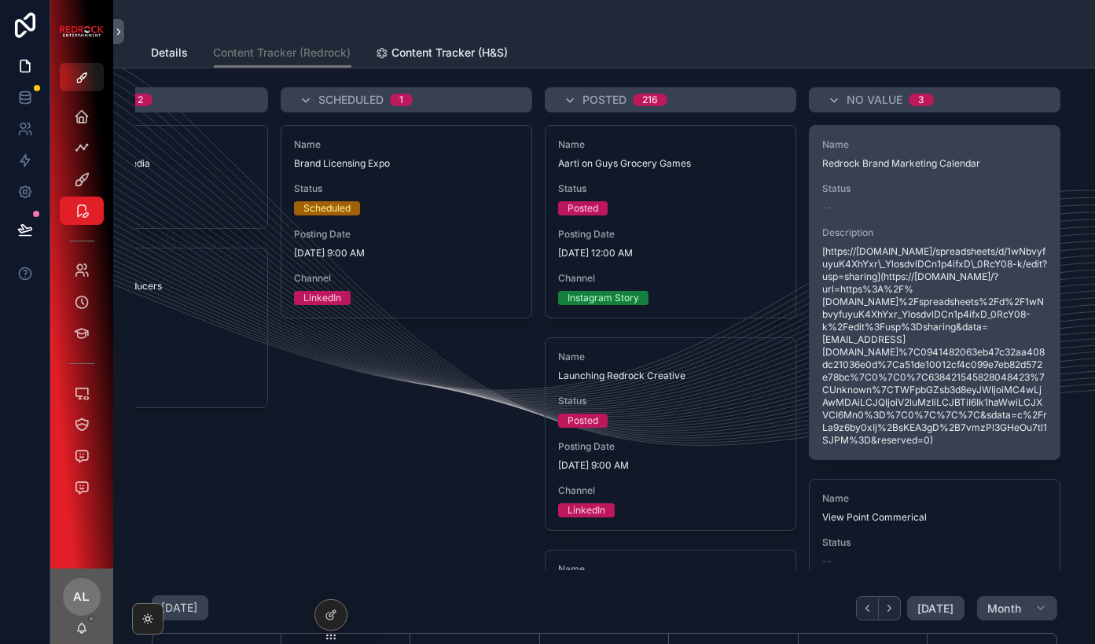
scroll to position [0, 0]
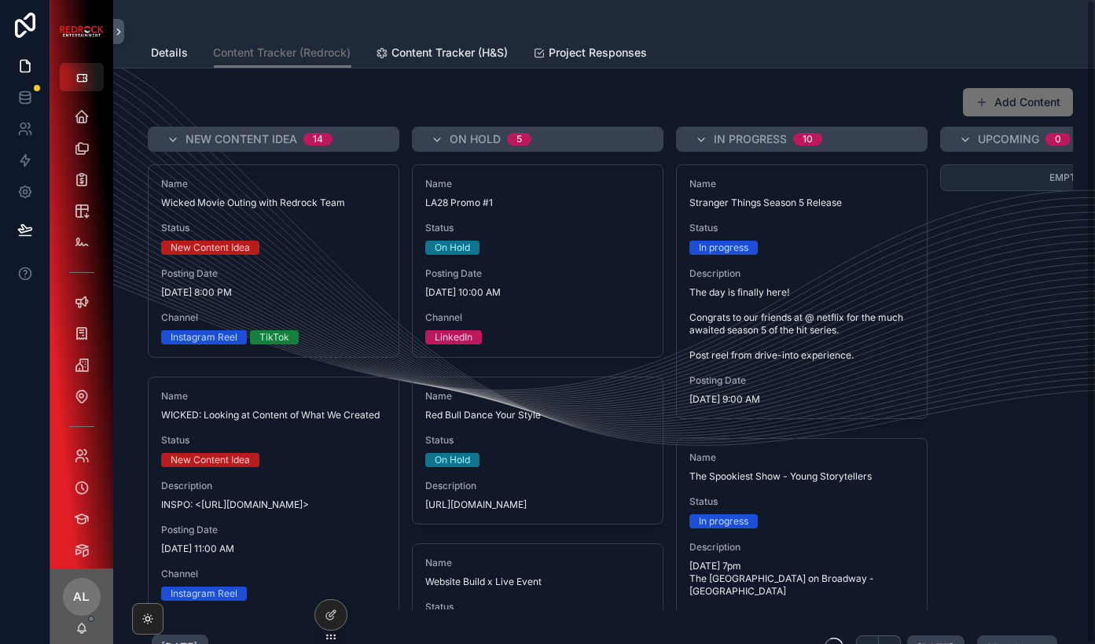
click at [940, 267] on div "Empty" at bounding box center [1065, 315] width 251 height 302
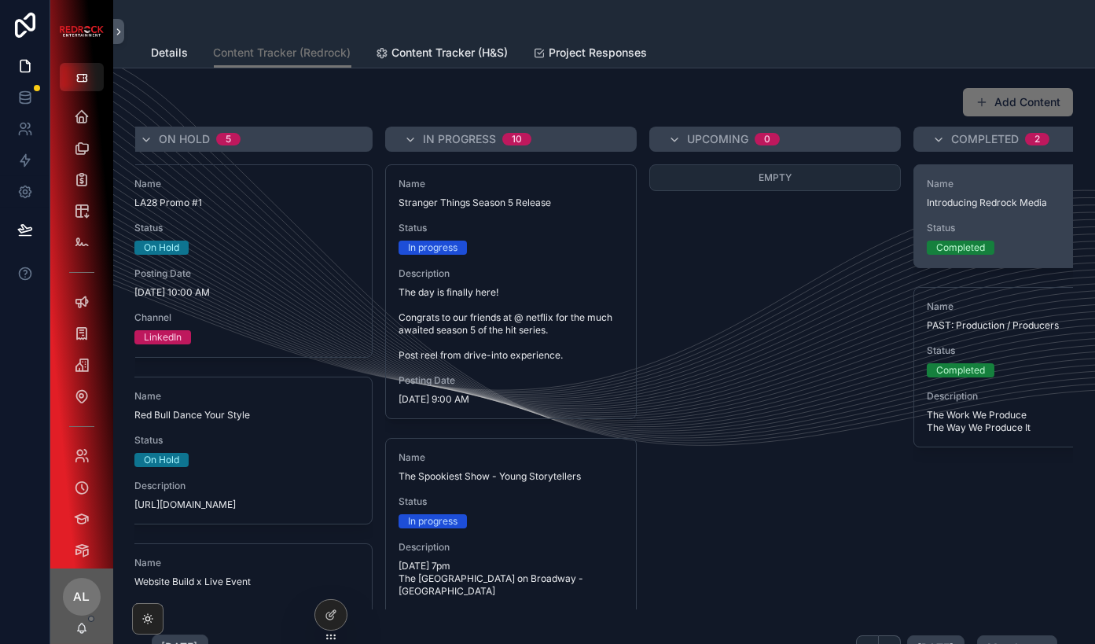
click at [976, 204] on span "Introducing Redrock Media" at bounding box center [1039, 202] width 225 height 13
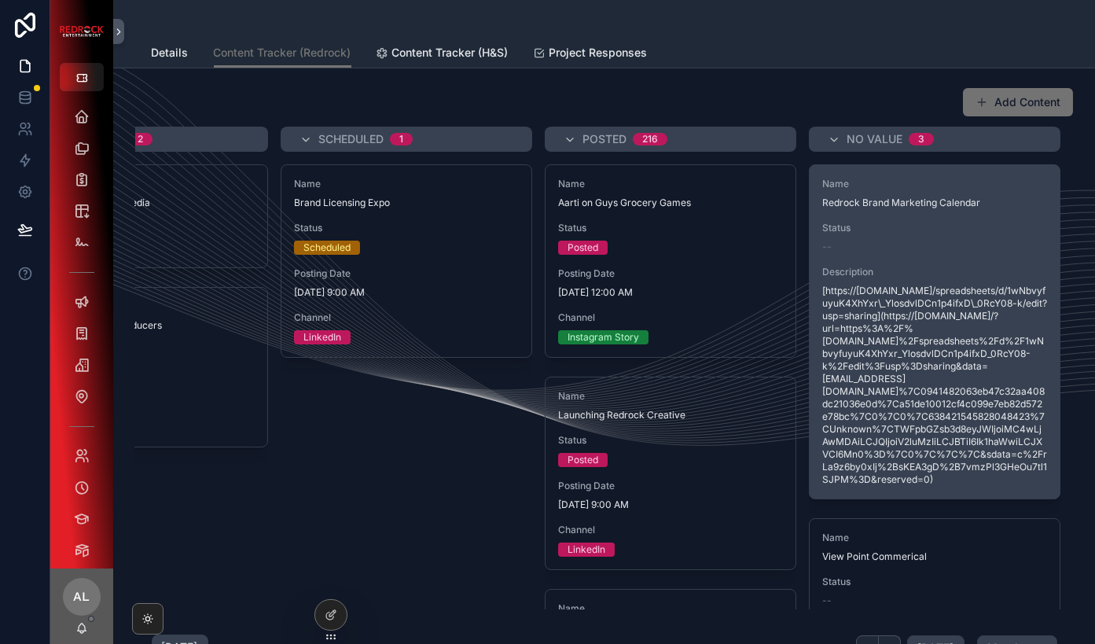
scroll to position [0, 1188]
click at [898, 215] on div "Name Redrock Brand Marketing Calendar Status -- Description [https://docs.googl…" at bounding box center [934, 331] width 250 height 333
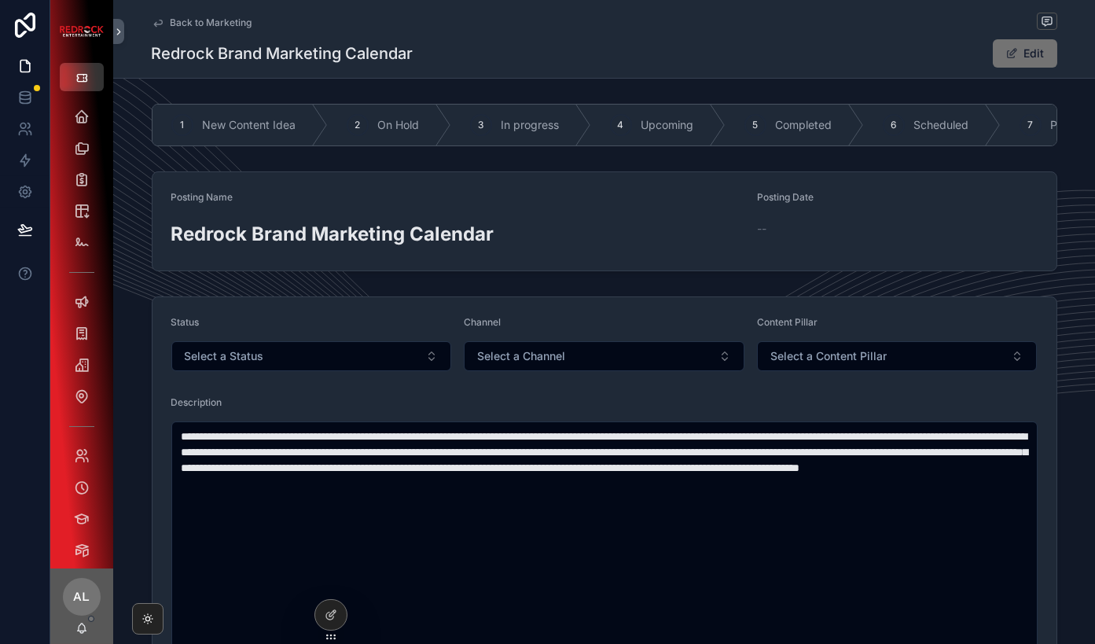
click at [86, 69] on button "scrollable content" at bounding box center [82, 77] width 44 height 28
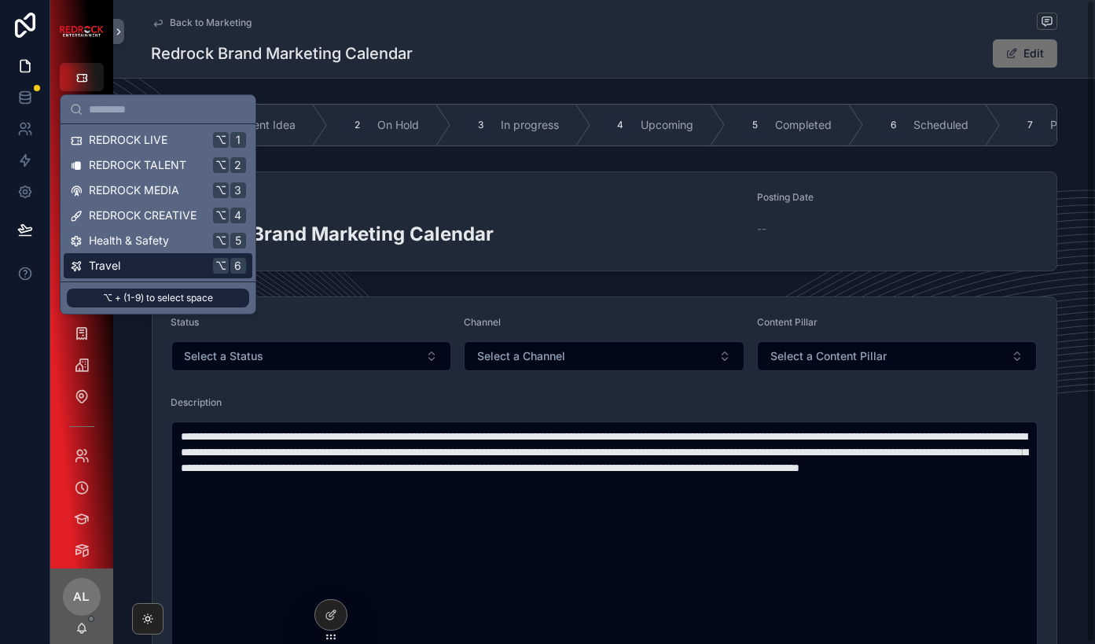
click at [225, 24] on span "Back to Marketing" at bounding box center [212, 23] width 82 height 13
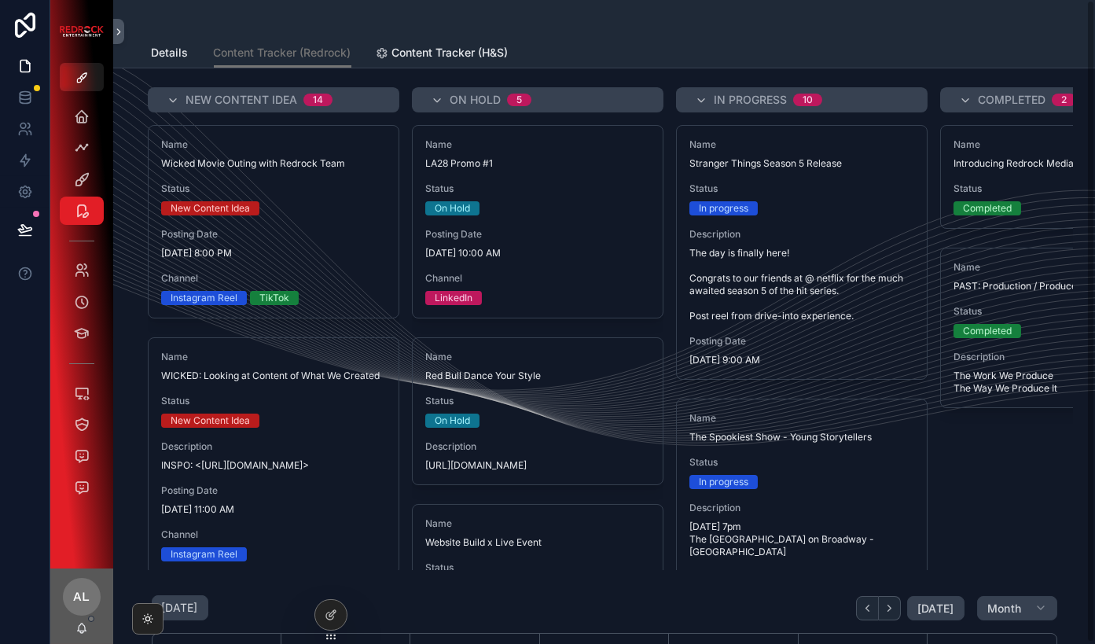
scroll to position [189, 0]
